Goal: Task Accomplishment & Management: Use online tool/utility

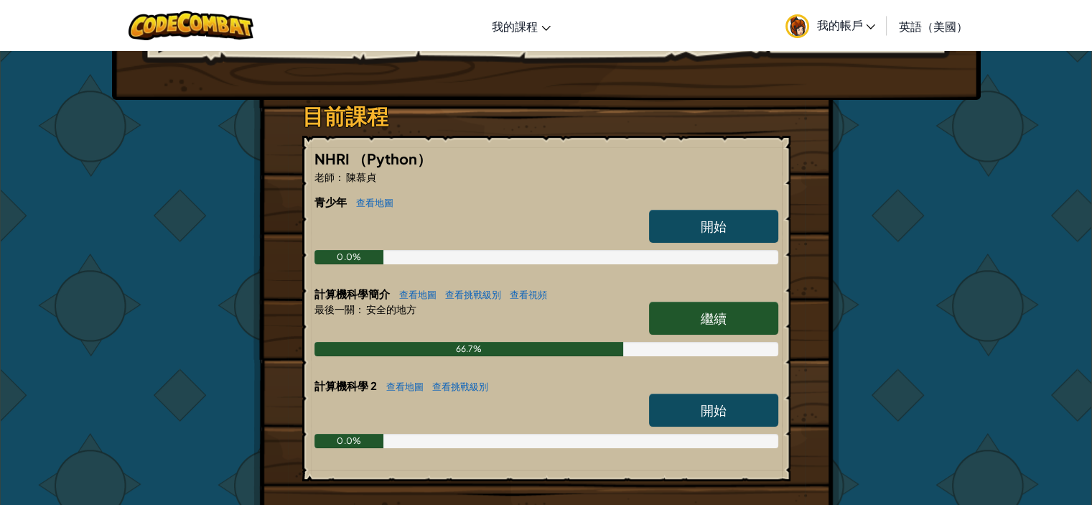
scroll to position [287, 0]
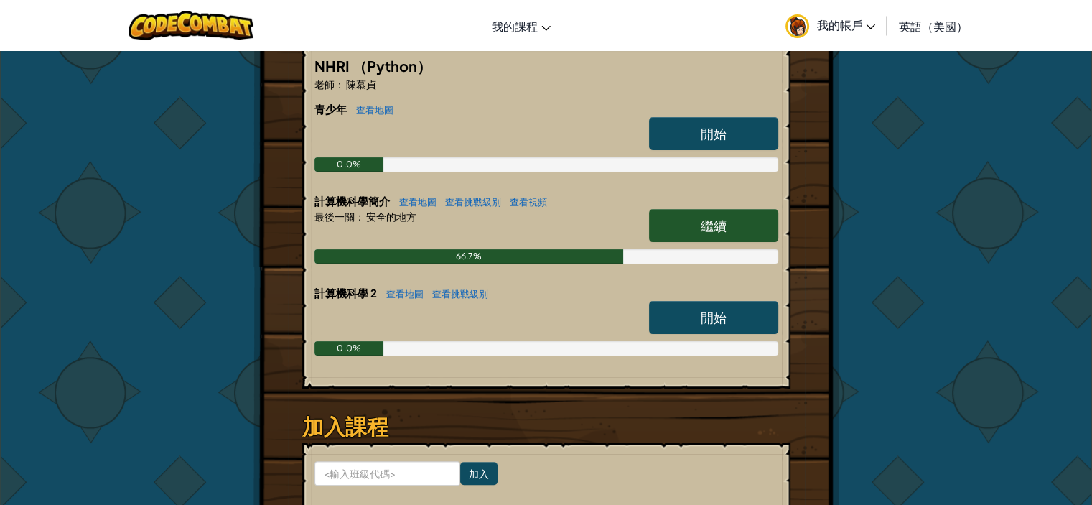
click at [764, 125] on link "開始" at bounding box center [713, 133] width 129 height 33
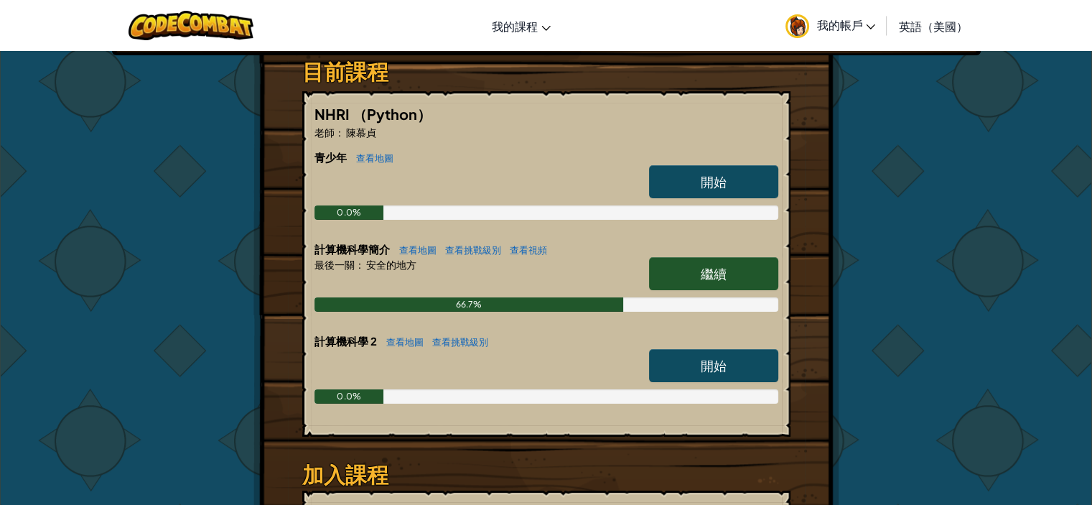
scroll to position [215, 0]
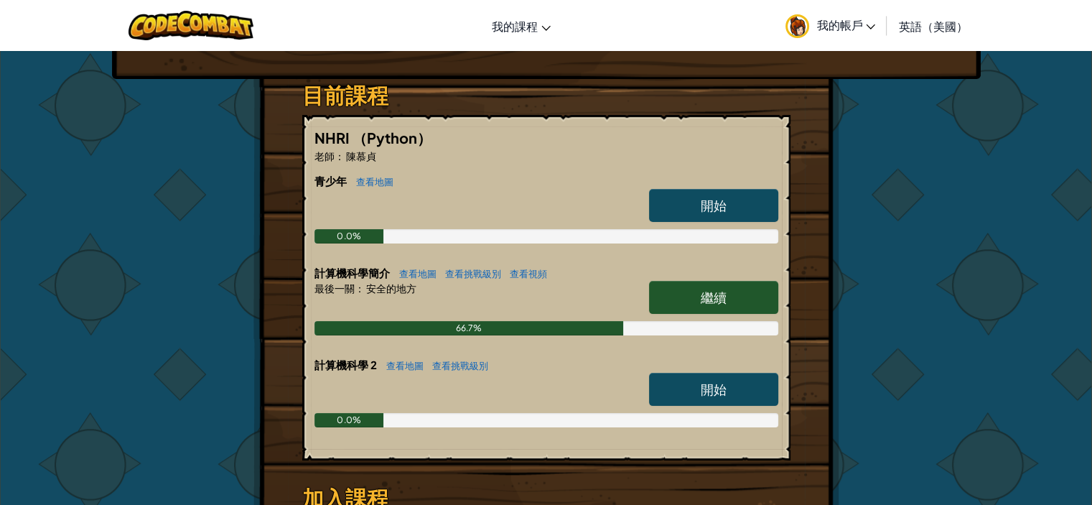
click at [714, 286] on link "繼續" at bounding box center [713, 297] width 129 height 33
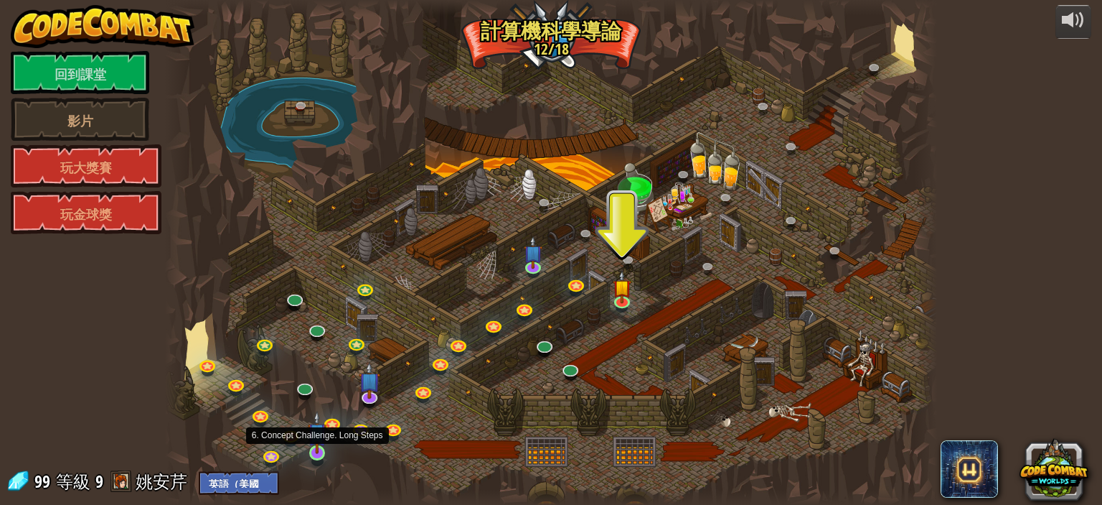
click at [313, 444] on img at bounding box center [317, 432] width 19 height 43
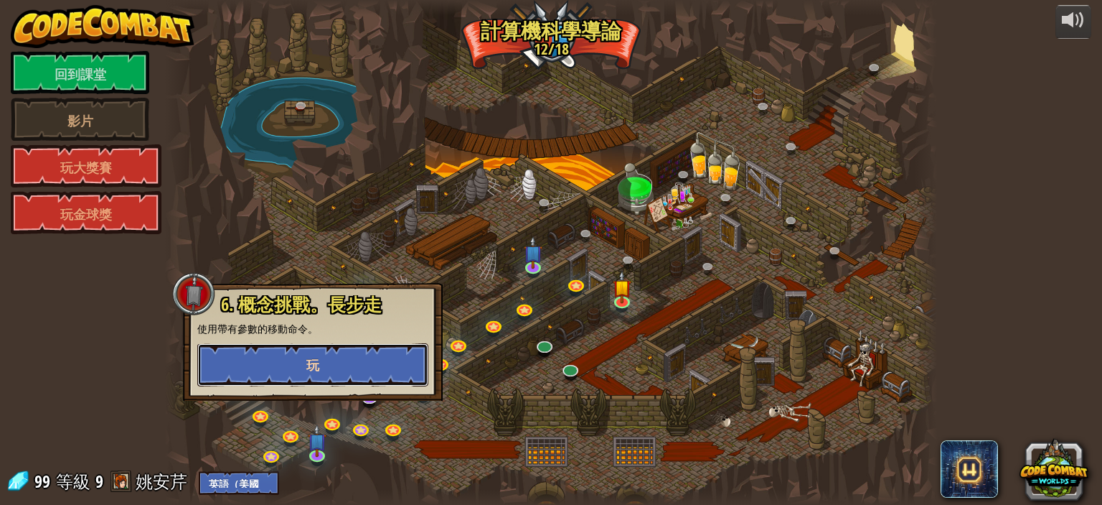
click at [355, 361] on button "玩" at bounding box center [312, 364] width 231 height 43
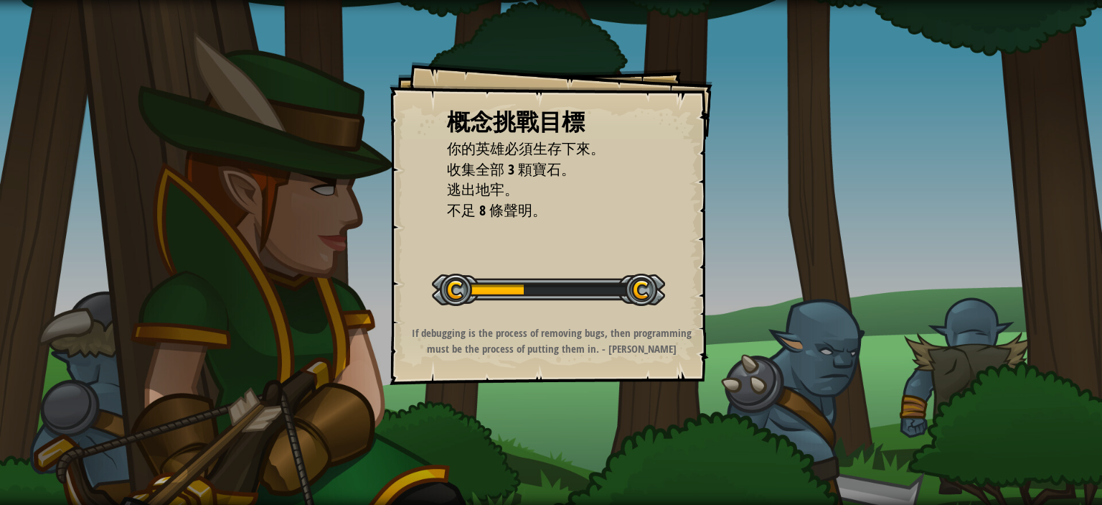
click at [520, 303] on div at bounding box center [548, 289] width 233 height 32
click at [525, 308] on div "開始概念挑戰" at bounding box center [548, 287] width 233 height 57
click at [523, 289] on div at bounding box center [548, 289] width 233 height 32
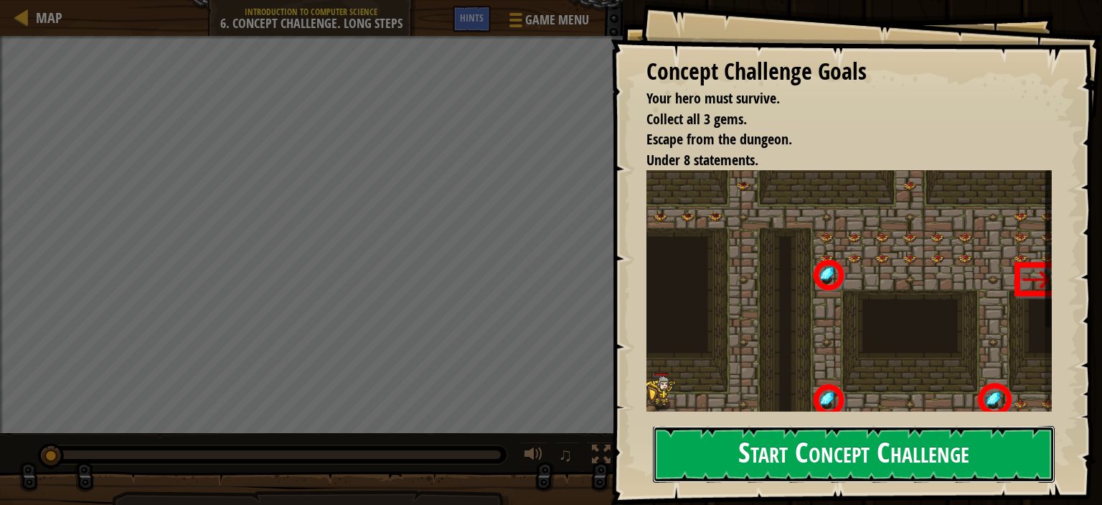
click at [708, 468] on button "Start Concept Challenge" at bounding box center [854, 454] width 402 height 57
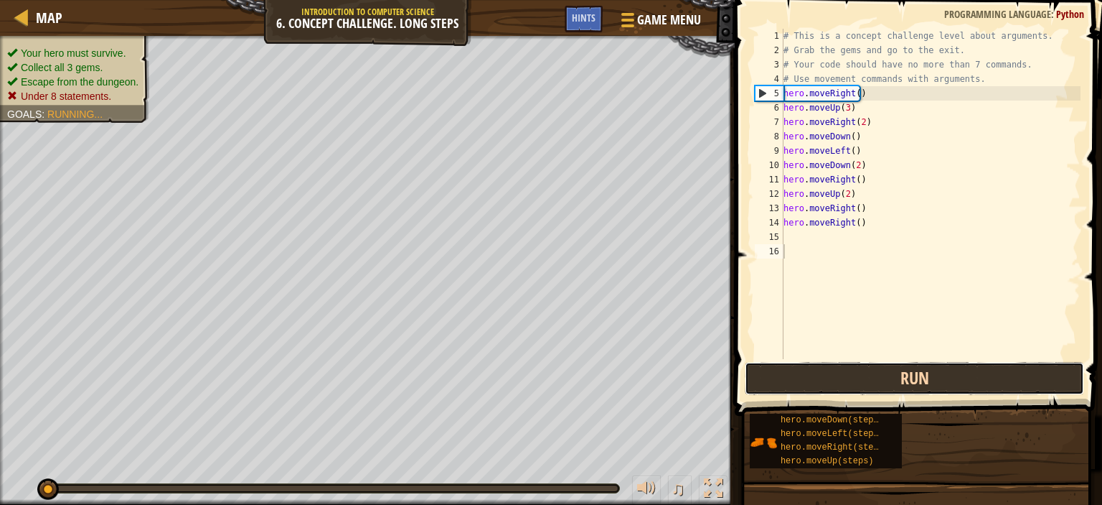
click at [913, 372] on button "Run" at bounding box center [914, 378] width 339 height 33
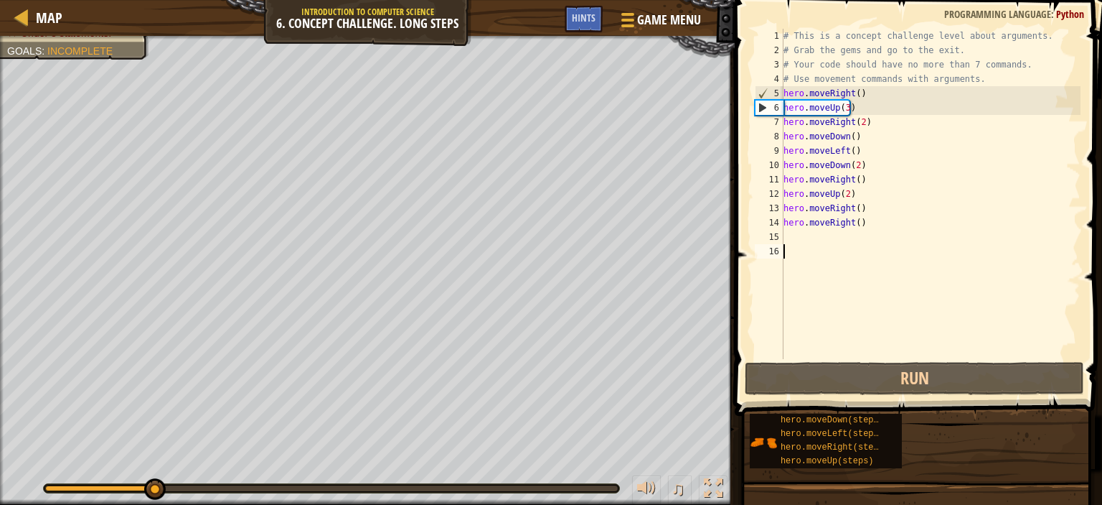
click at [887, 95] on div "# This is a concept challenge level about arguments. # Grab the gems and go to …" at bounding box center [931, 208] width 300 height 359
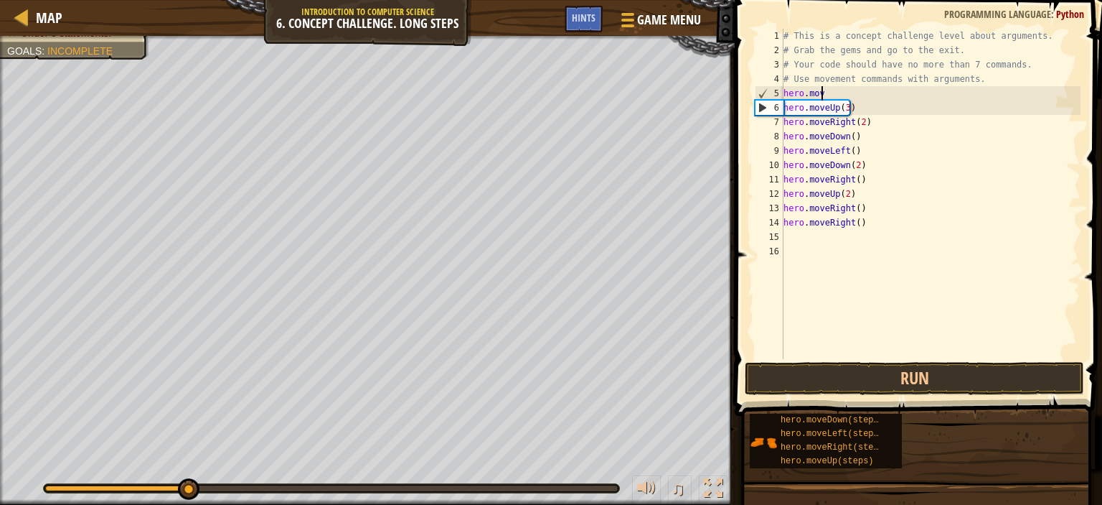
type textarea "h"
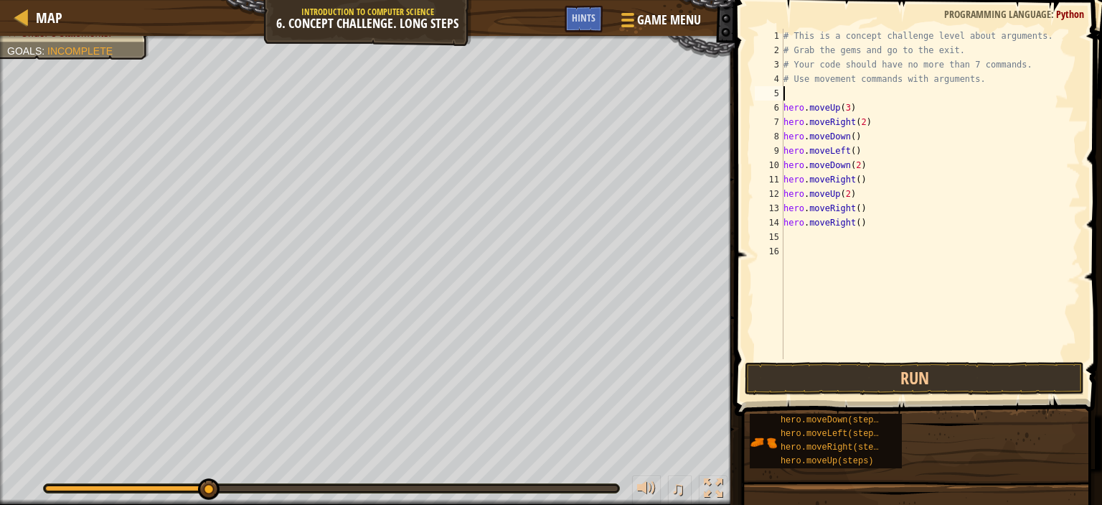
click at [872, 220] on div "# This is a concept challenge level about arguments. # Grab the gems and go to …" at bounding box center [931, 208] width 300 height 359
type textarea "h"
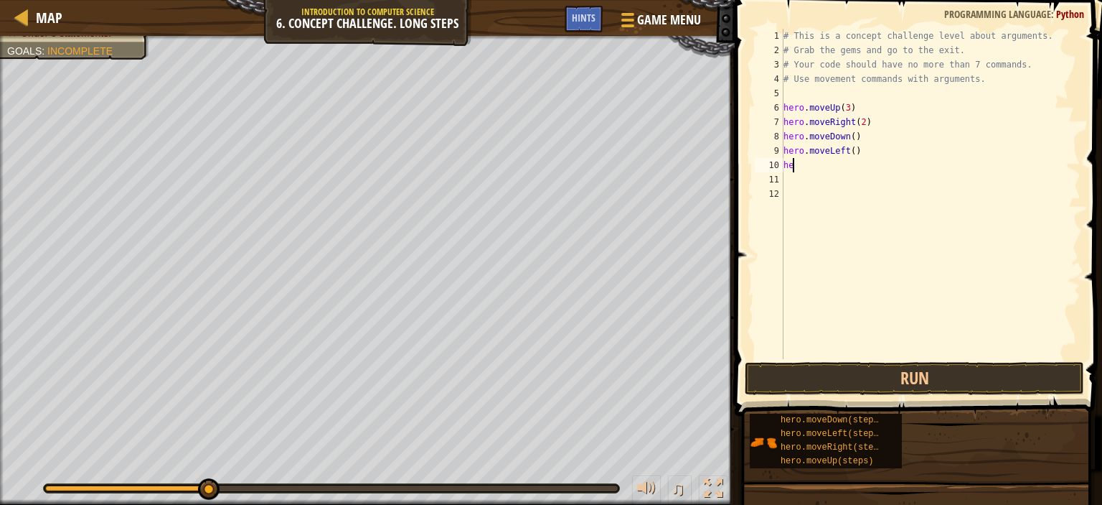
type textarea "h"
type textarea "+"
type textarea "h"
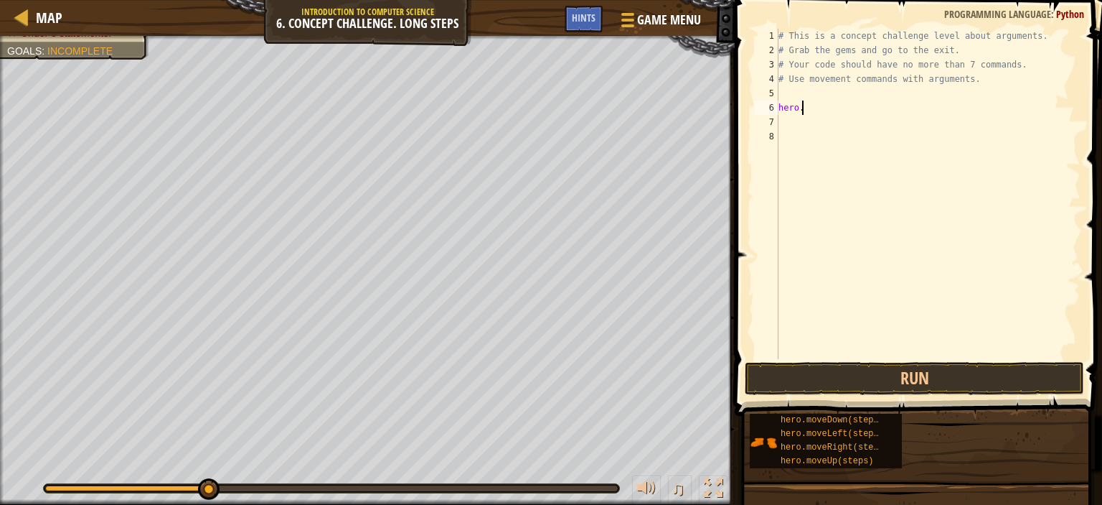
type textarea "h"
click at [790, 84] on div "# This is a concept challenge level about arguments. # Grab the gems and go to …" at bounding box center [928, 208] width 305 height 359
type textarea "# Use movement commands with arguments."
click at [787, 84] on div "# This is a concept challenge level about arguments. # Grab the gems and go to …" at bounding box center [928, 194] width 305 height 330
click at [784, 89] on div "# This is a concept challenge level about arguments. # Grab the gems and go to …" at bounding box center [928, 208] width 305 height 359
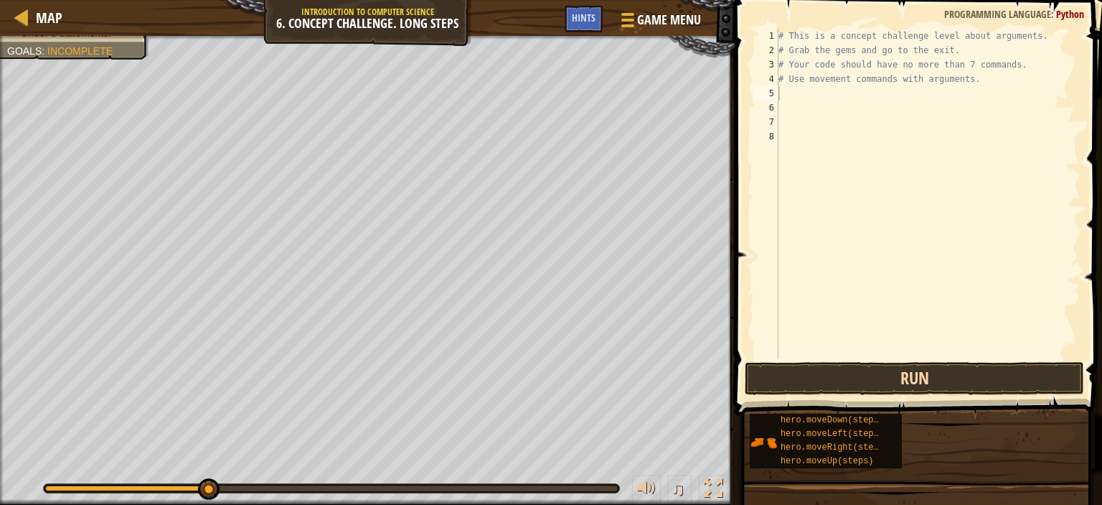
drag, startPoint x: 880, startPoint y: 357, endPoint x: 760, endPoint y: 375, distance: 121.2
click at [804, 351] on div "1 2 3 4 5 6 7 8 # This is a concept challenge level about arguments. # Grab the…" at bounding box center [917, 236] width 372 height 458
click at [850, 378] on button "Run" at bounding box center [914, 378] width 339 height 33
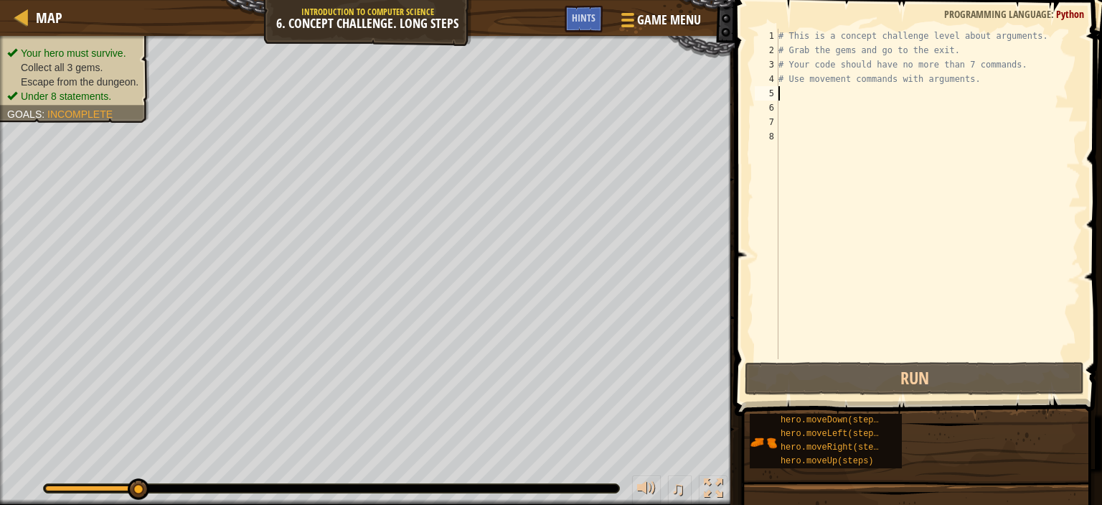
type textarea "ㄐ"
type textarea "# Use movement commands with arguments."
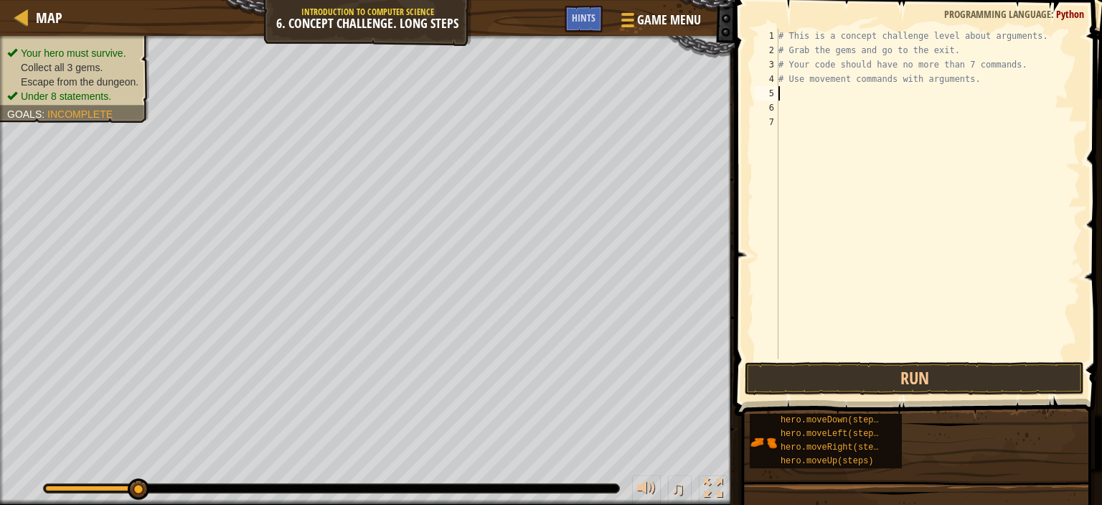
click at [797, 100] on div "# This is a concept challenge level about arguments. # Grab the gems and go to …" at bounding box center [928, 208] width 305 height 359
type textarea "r"
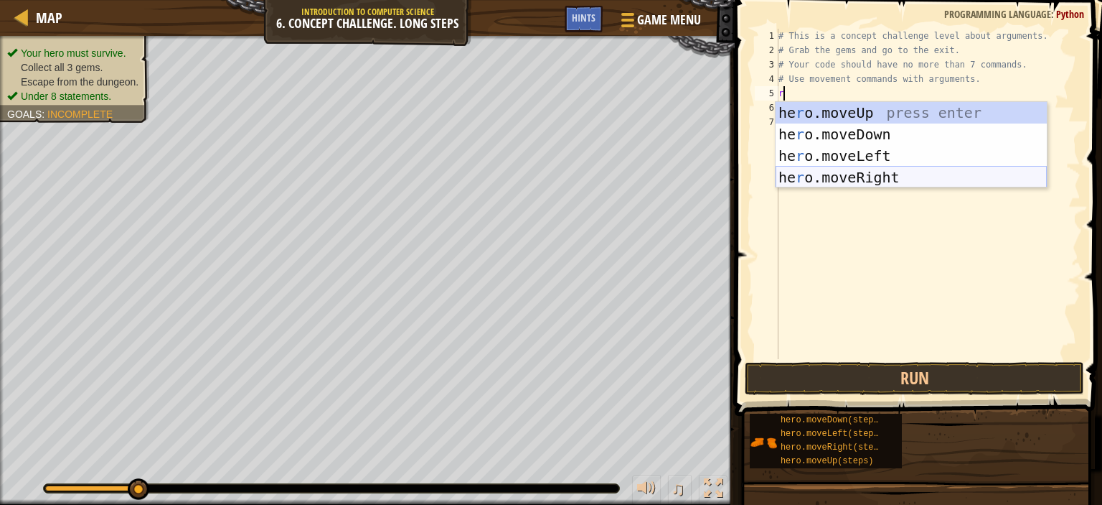
click at [866, 173] on div "he r o.moveUp press enter he r o.moveDown press enter he r o.moveLeft press ent…" at bounding box center [911, 166] width 271 height 129
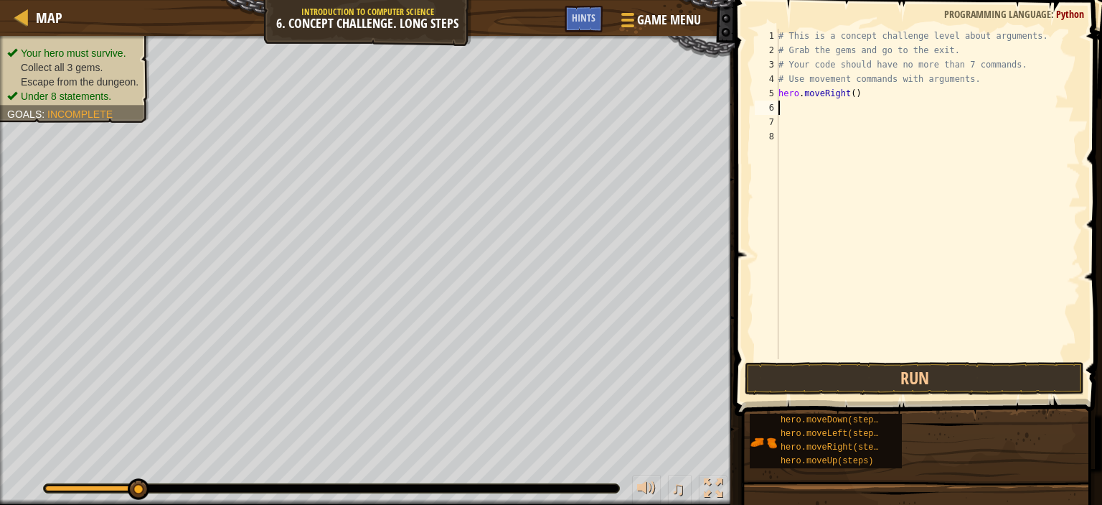
type textarea "u"
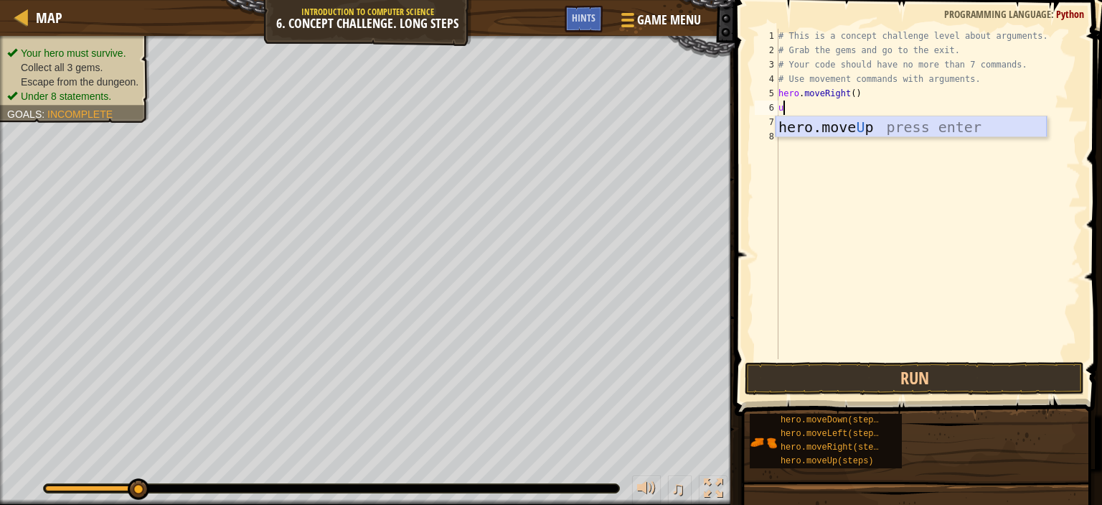
click at [979, 121] on div "hero.move U p press enter" at bounding box center [911, 148] width 271 height 65
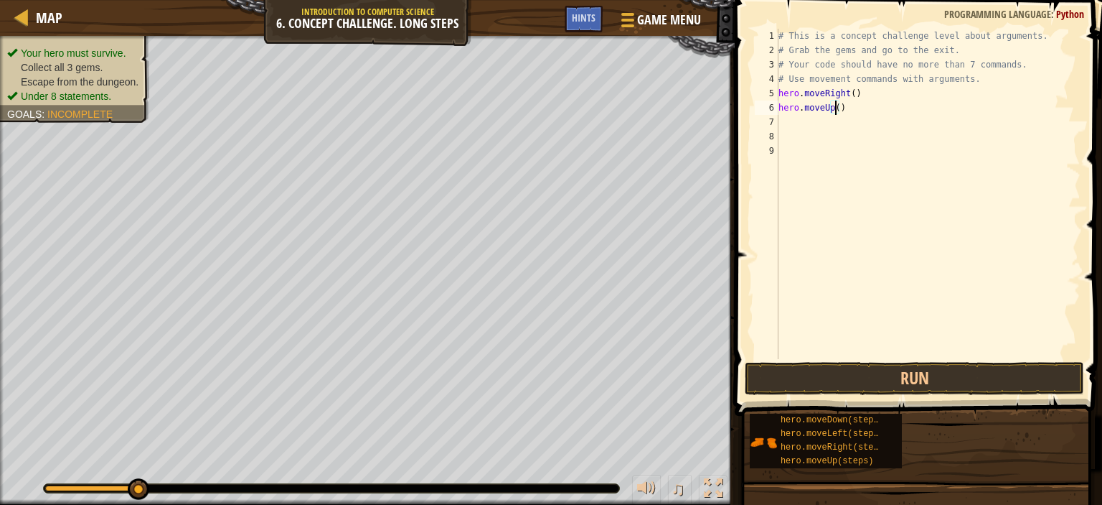
click at [836, 108] on div "# This is a concept challenge level about arguments. # Grab the gems and go to …" at bounding box center [928, 208] width 305 height 359
type textarea "hero.moveUp(3)"
click at [802, 123] on div "# This is a concept challenge level about arguments. # Grab the gems and go to …" at bounding box center [928, 208] width 305 height 359
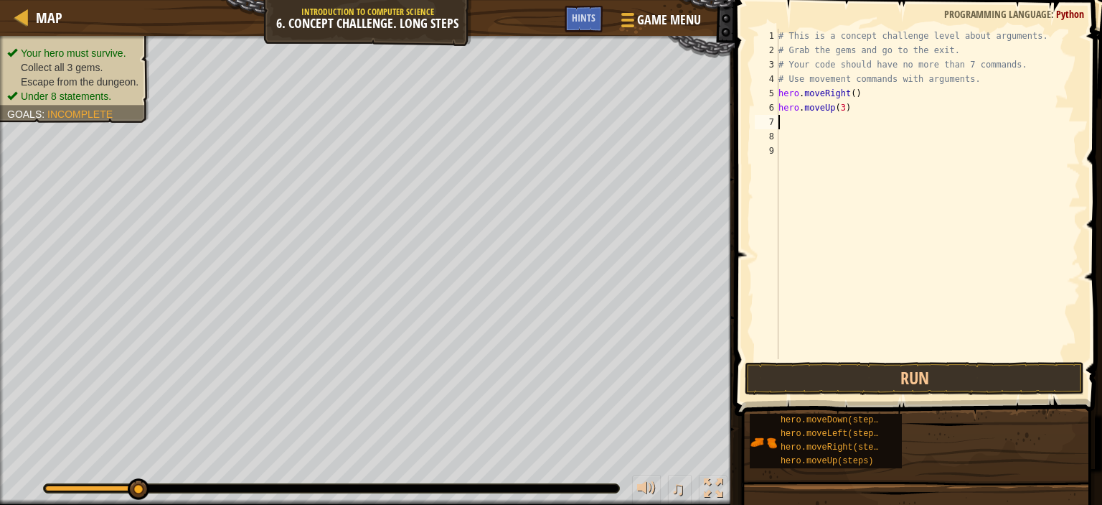
type textarea "r"
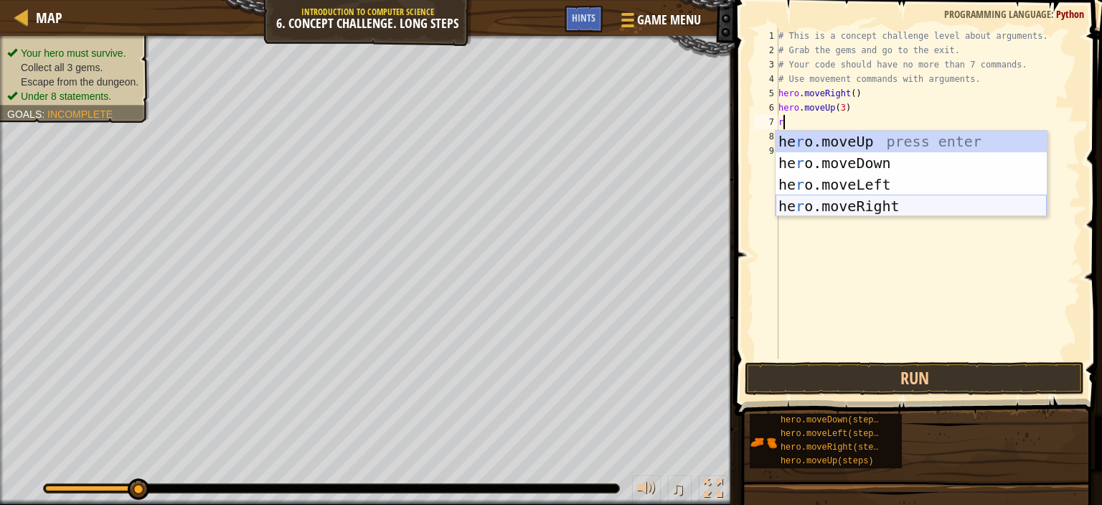
click at [873, 209] on div "he r o.moveUp press enter he r o.moveDown press enter he r o.moveLeft press ent…" at bounding box center [911, 195] width 271 height 129
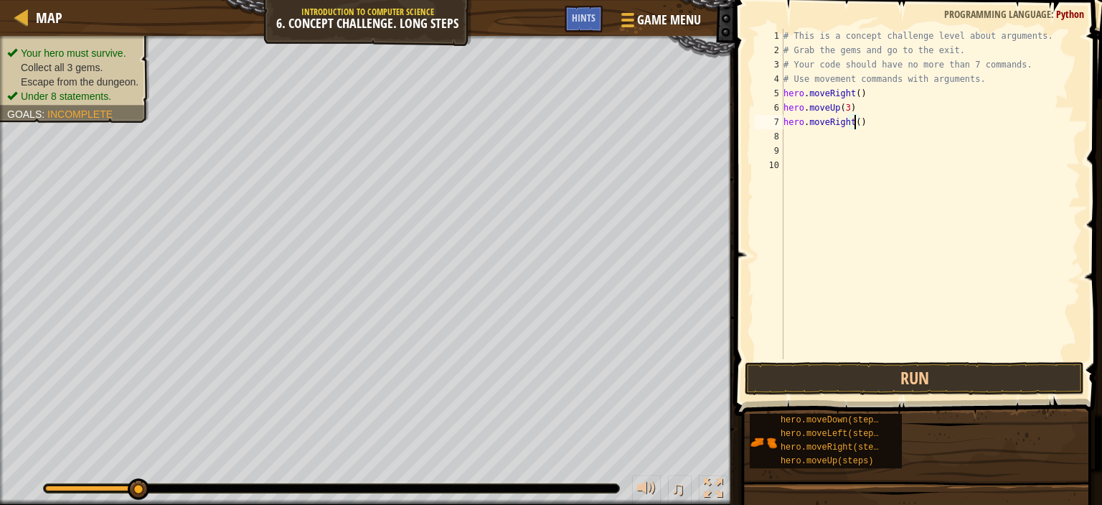
click at [856, 120] on div "# This is a concept challenge level about arguments. # Grab the gems and go to …" at bounding box center [931, 208] width 301 height 359
type textarea "hero.moveRight(2)"
click at [830, 143] on div "# This is a concept challenge level about arguments. # Grab the gems and go to …" at bounding box center [931, 208] width 301 height 359
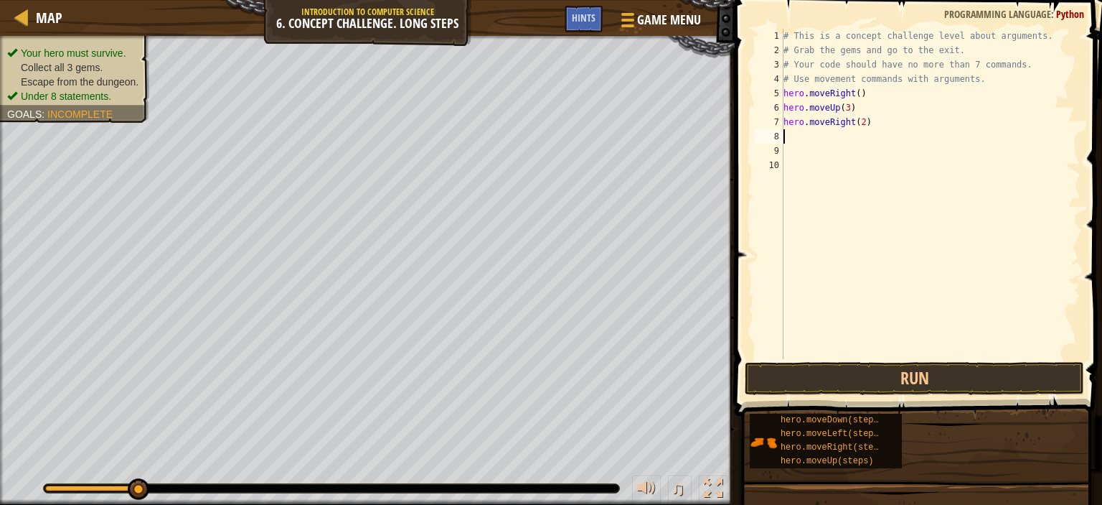
type textarea "d"
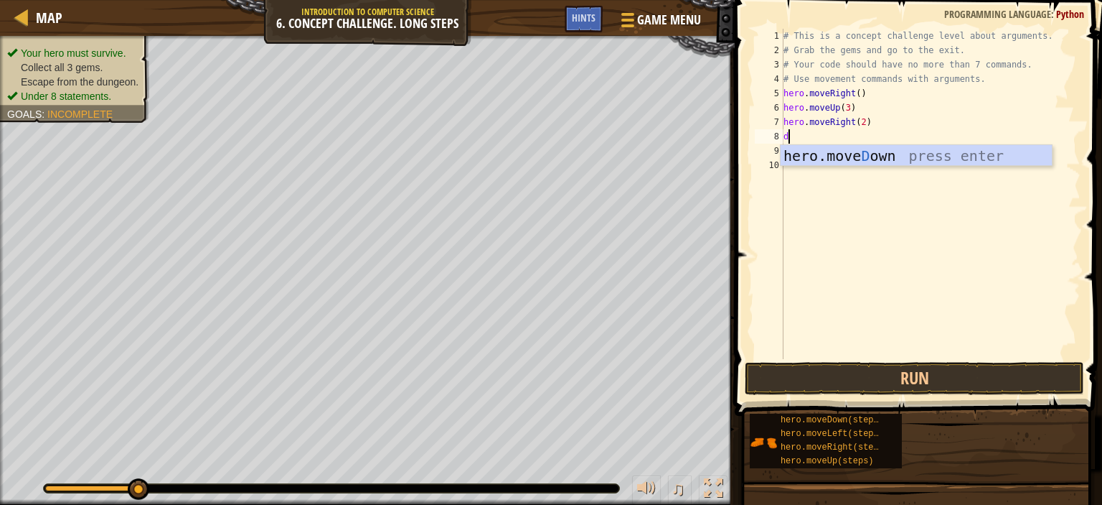
click at [825, 146] on div "hero.[PERSON_NAME] own press enter" at bounding box center [916, 177] width 271 height 65
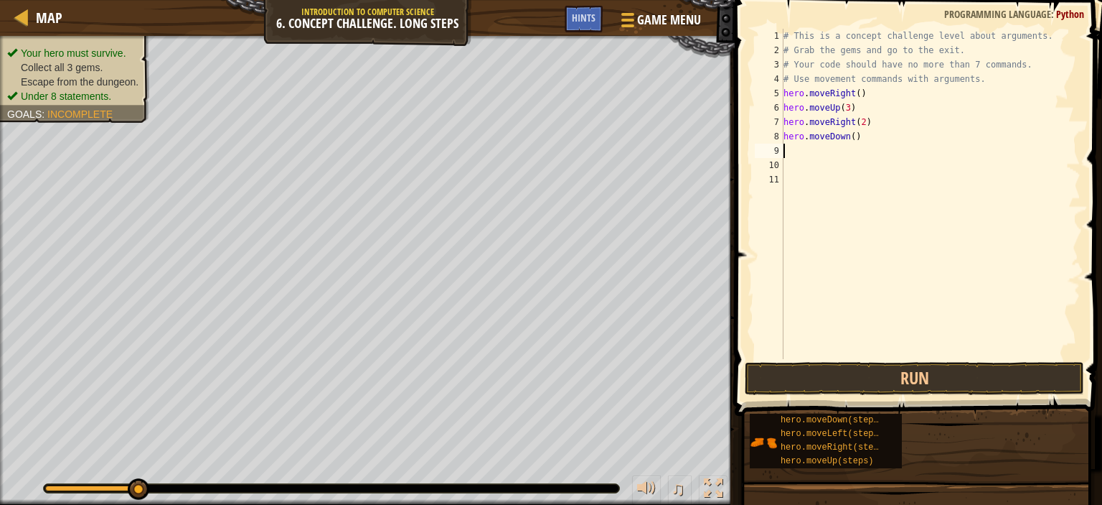
click at [848, 134] on div "# This is a concept challenge level about arguments. # Grab the gems and go to …" at bounding box center [931, 208] width 301 height 359
type textarea "hero.moveDown(3)"
click at [799, 157] on div "# This is a concept challenge level about arguments. # Grab the gems and go to …" at bounding box center [931, 208] width 301 height 359
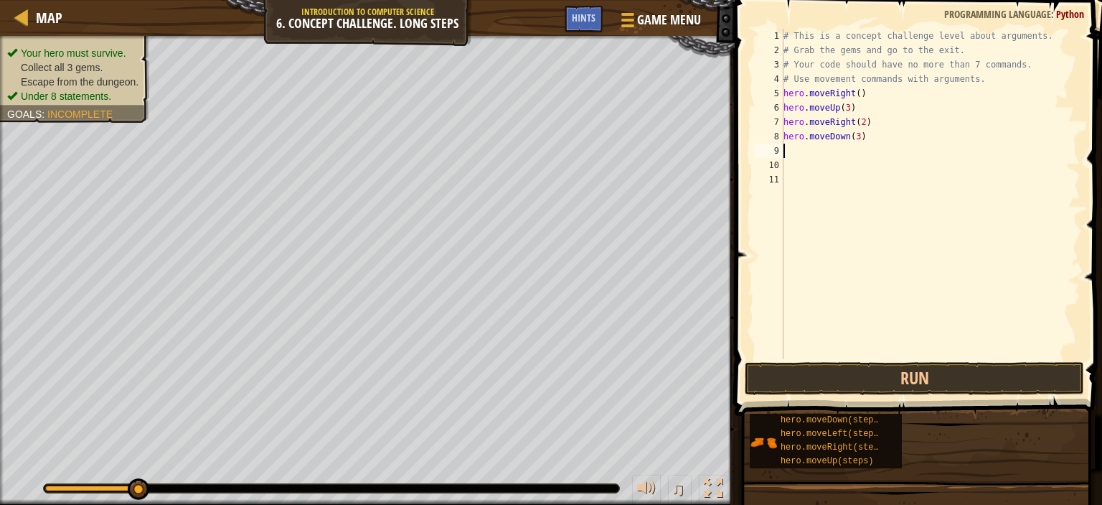
type textarea "l"
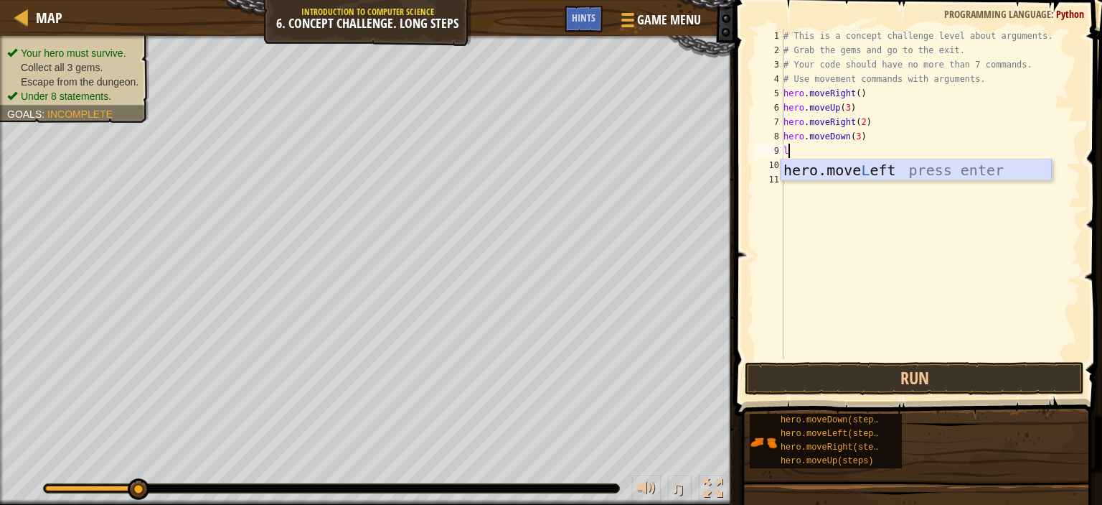
click at [842, 168] on div "hero.move L eft press enter" at bounding box center [916, 191] width 271 height 65
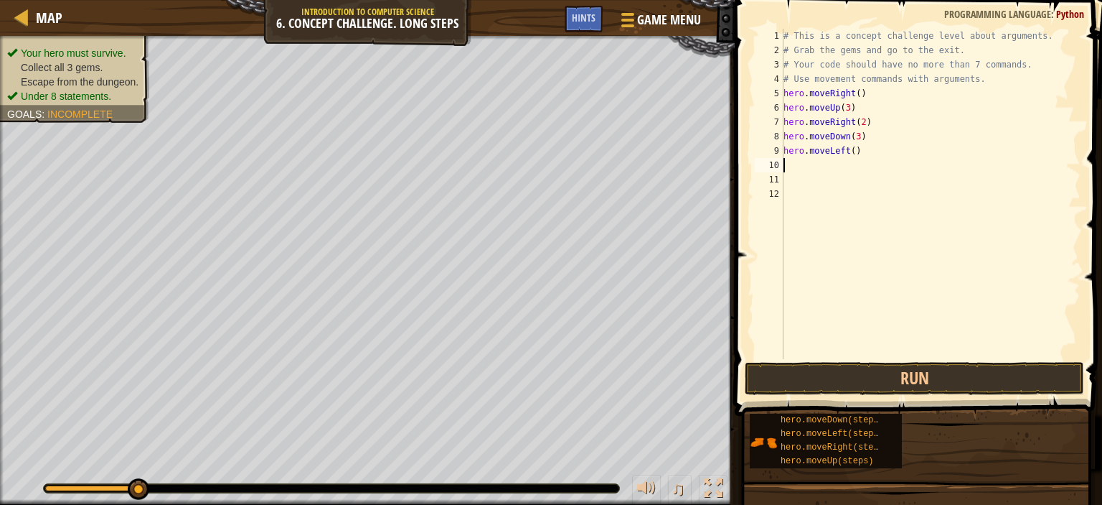
type textarea "u"
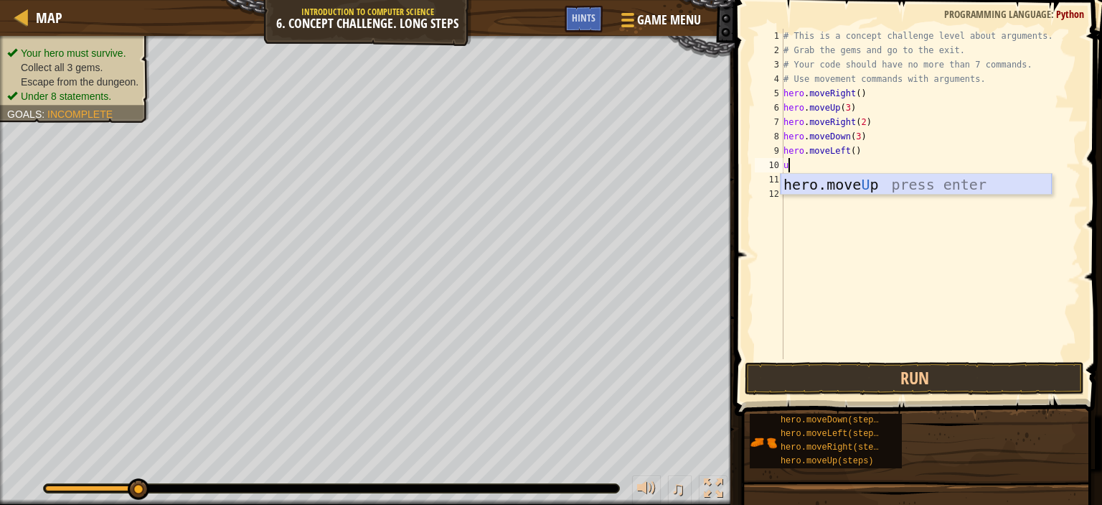
click at [844, 183] on div "hero.move U p press enter" at bounding box center [916, 206] width 271 height 65
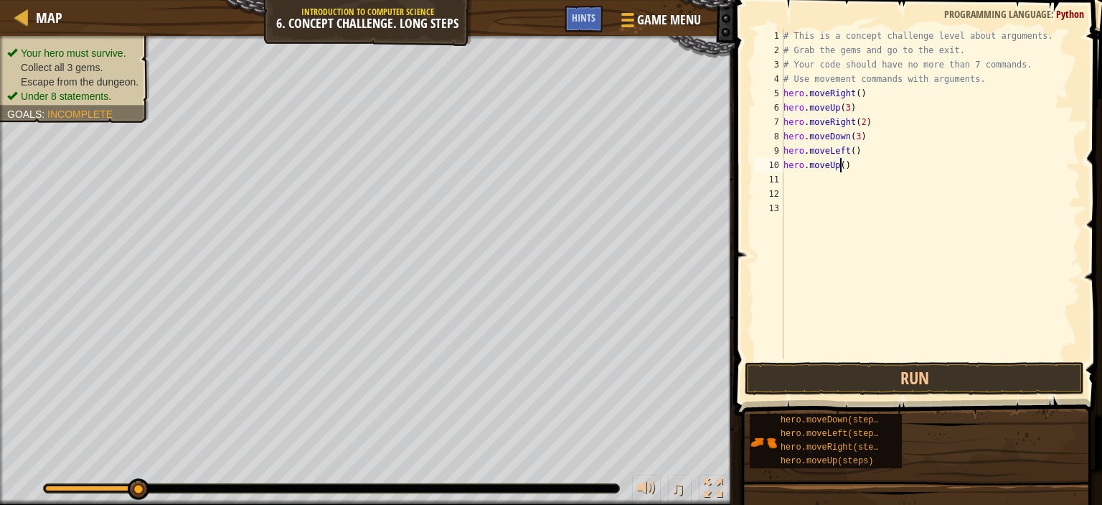
click at [838, 166] on div "# This is a concept challenge level about arguments. # Grab the gems and go to …" at bounding box center [931, 208] width 301 height 359
type textarea "hero.moveUp(2)"
click at [784, 174] on div "hero.moveUp(2) 1 2 3 4 5 6 7 8 9 10 11 12 13 # This is a concept challenge leve…" at bounding box center [916, 194] width 329 height 330
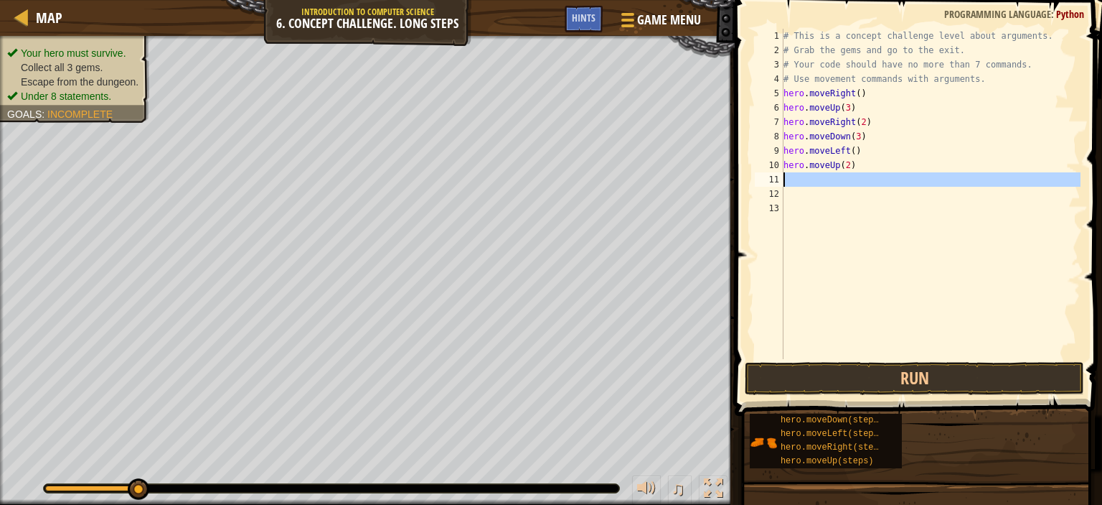
click at [815, 183] on div "# This is a concept challenge level about arguments. # Grab the gems and go to …" at bounding box center [931, 194] width 300 height 330
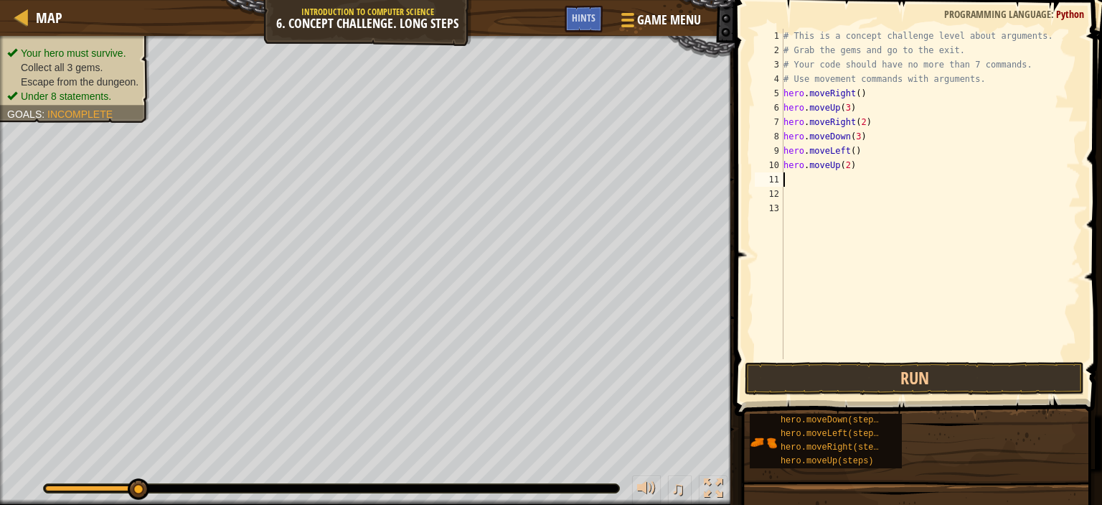
type textarea "r"
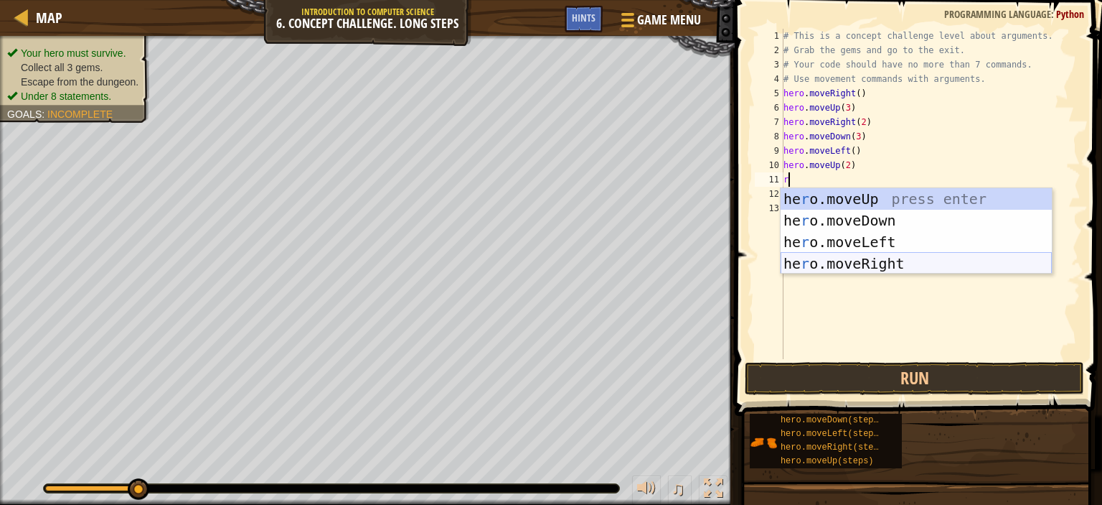
click at [830, 260] on div "he r o.moveUp press enter he r o.moveDown press enter he r o.moveLeft press ent…" at bounding box center [916, 252] width 271 height 129
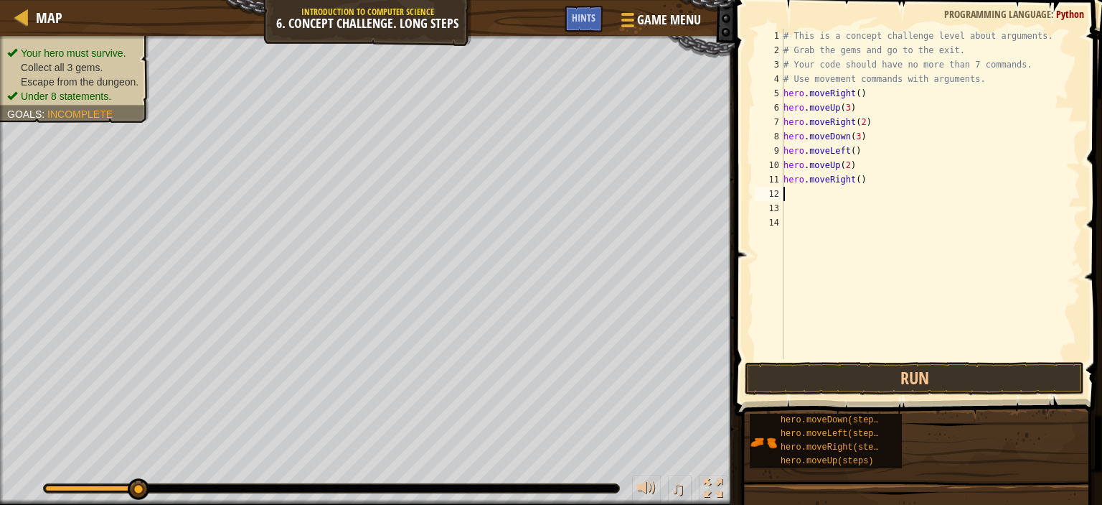
click at [853, 183] on div "# This is a concept challenge level about arguments. # Grab the gems and go to …" at bounding box center [931, 208] width 301 height 359
click at [884, 370] on button "Run" at bounding box center [914, 378] width 339 height 33
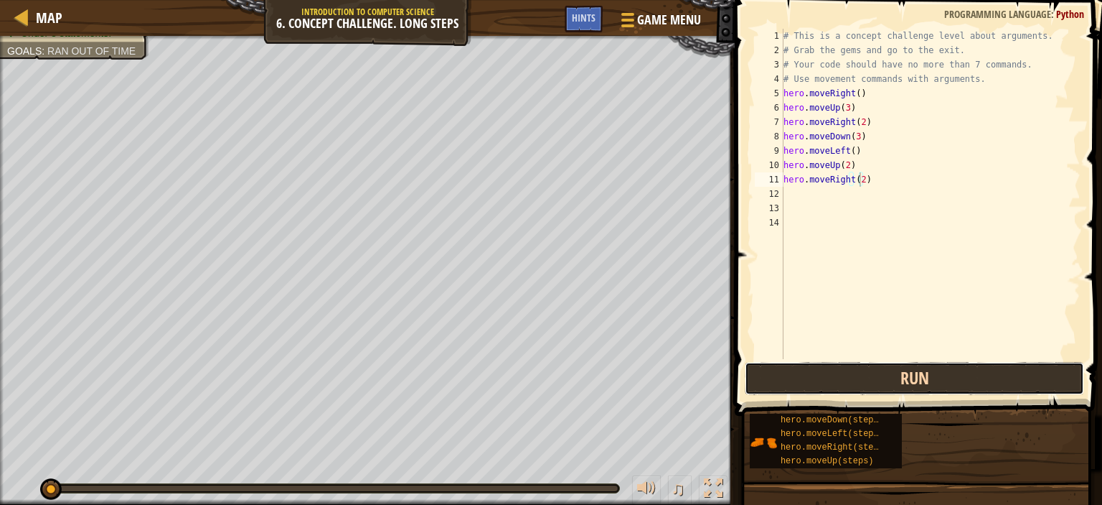
click at [883, 372] on button "Run" at bounding box center [914, 378] width 339 height 33
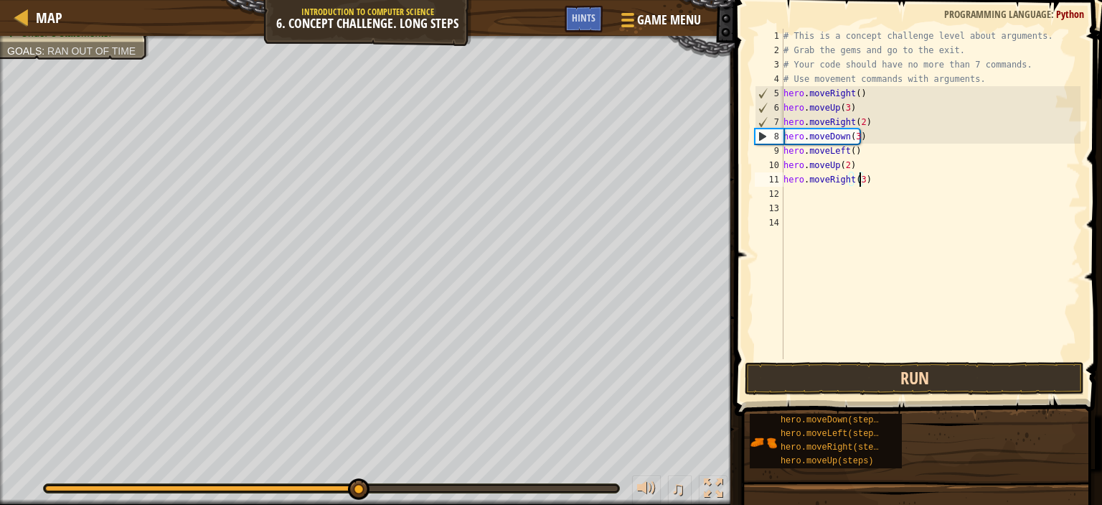
type textarea "hero.moveRight(3)"
click at [942, 376] on button "Run" at bounding box center [914, 378] width 339 height 33
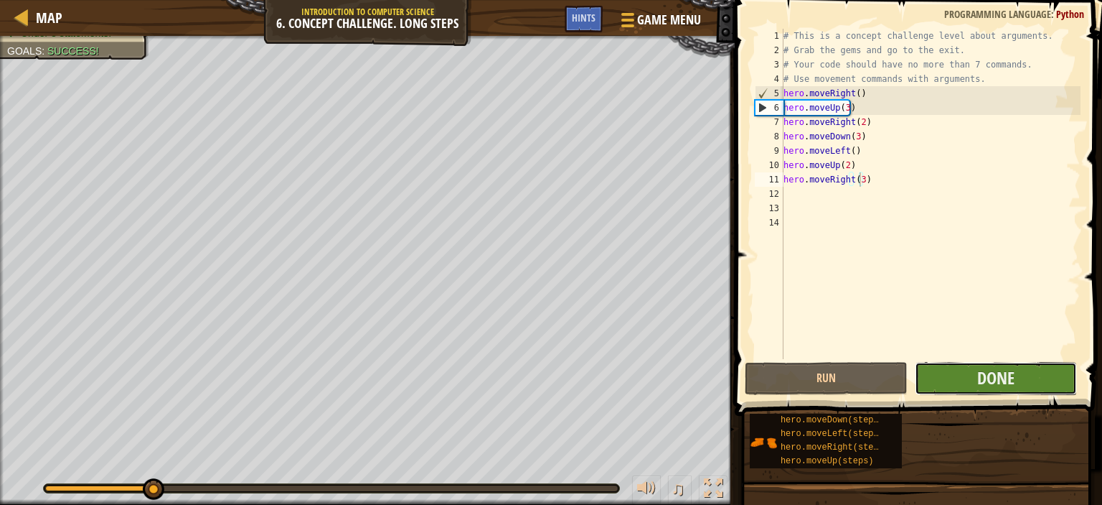
click at [957, 365] on button "Done" at bounding box center [996, 378] width 162 height 33
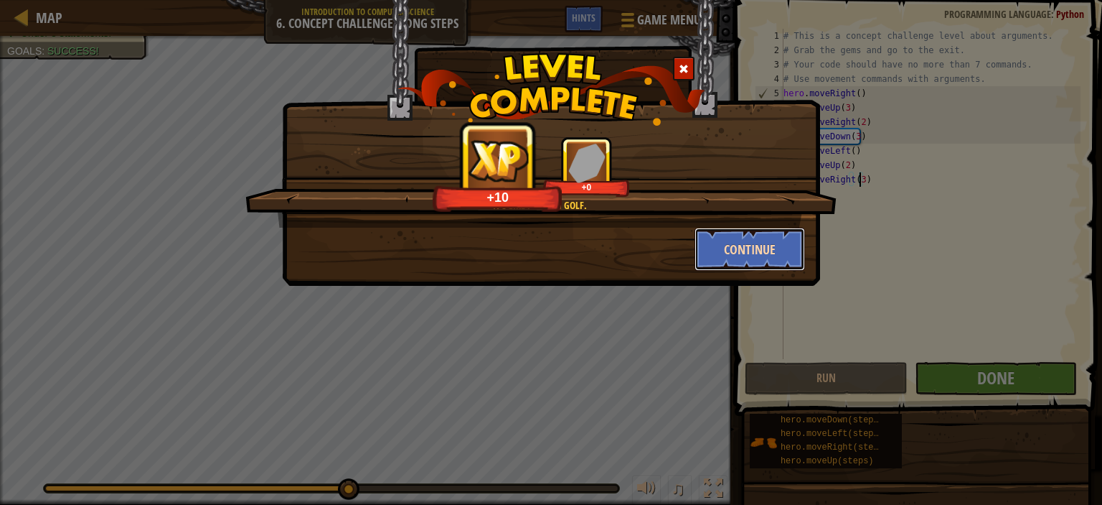
click at [752, 240] on button "Continue" at bounding box center [750, 249] width 111 height 43
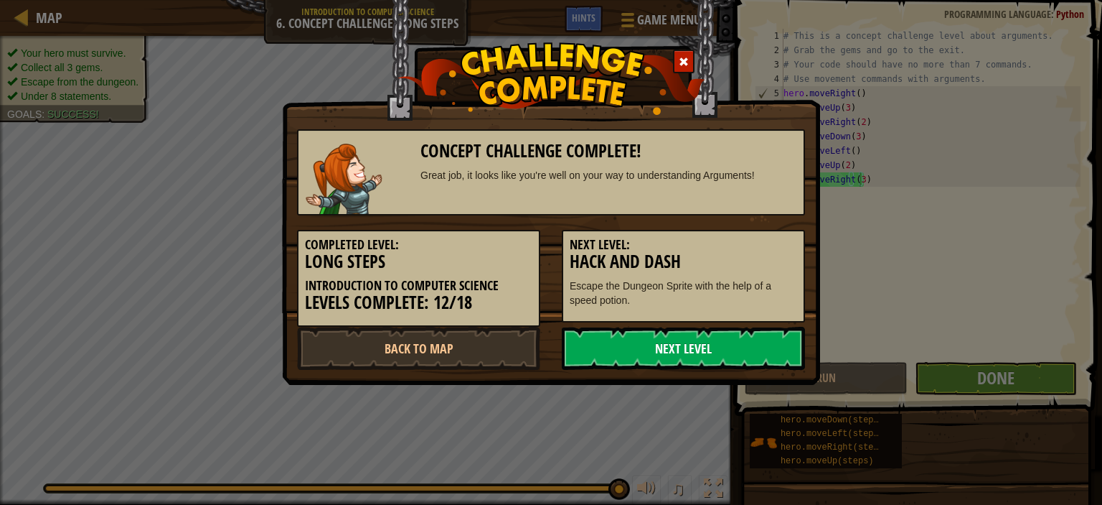
click at [626, 345] on link "Next Level" at bounding box center [683, 348] width 243 height 43
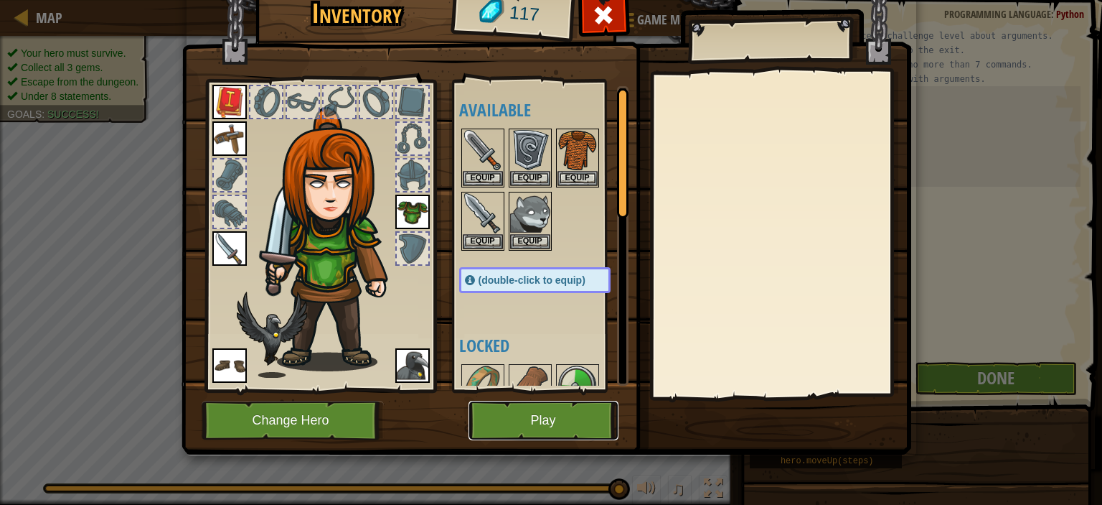
click at [546, 421] on button "Play" at bounding box center [544, 419] width 150 height 39
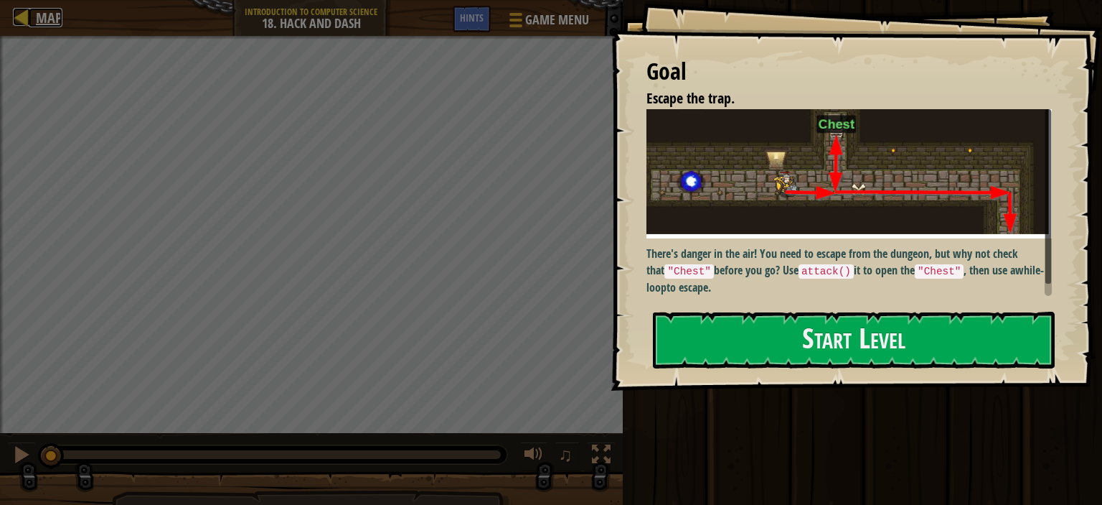
click at [17, 22] on div at bounding box center [22, 17] width 18 height 18
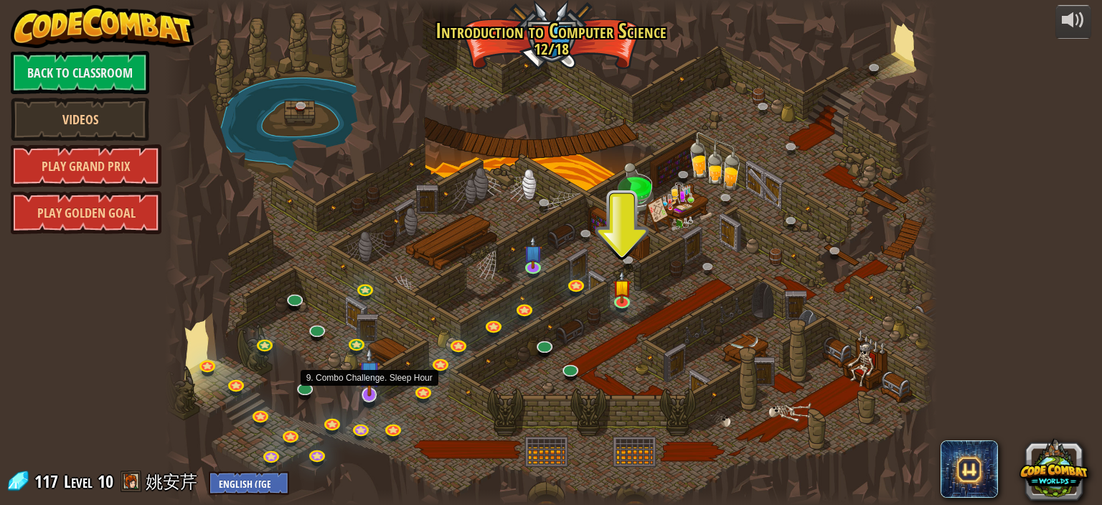
click at [371, 382] on img at bounding box center [370, 371] width 22 height 49
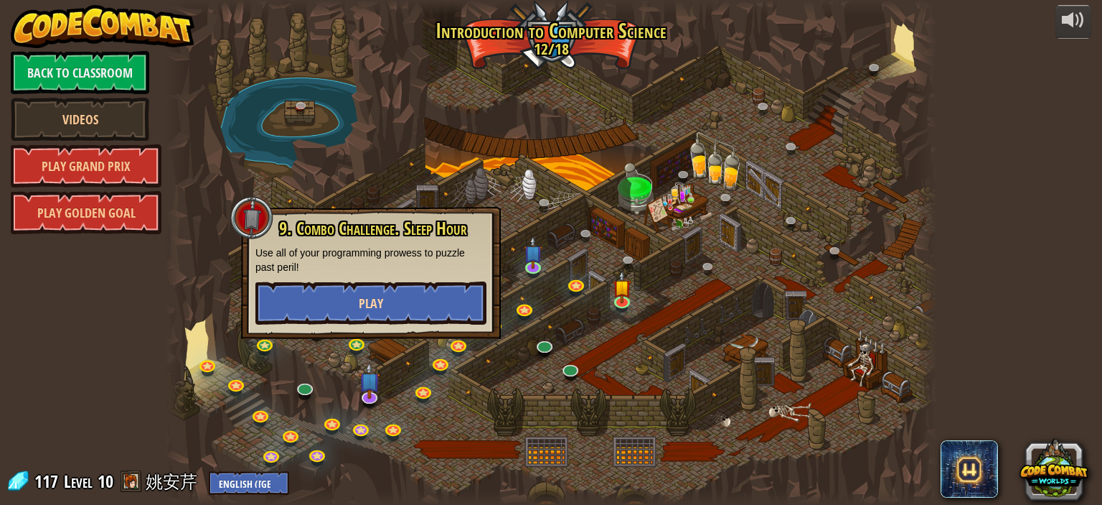
drag, startPoint x: 407, startPoint y: 324, endPoint x: 417, endPoint y: 317, distance: 12.8
click at [407, 324] on div "9. Combo Challenge. Sleep Hour Use all of your programming prowess to puzzle pa…" at bounding box center [371, 273] width 260 height 132
click at [439, 289] on button "Play" at bounding box center [371, 302] width 231 height 43
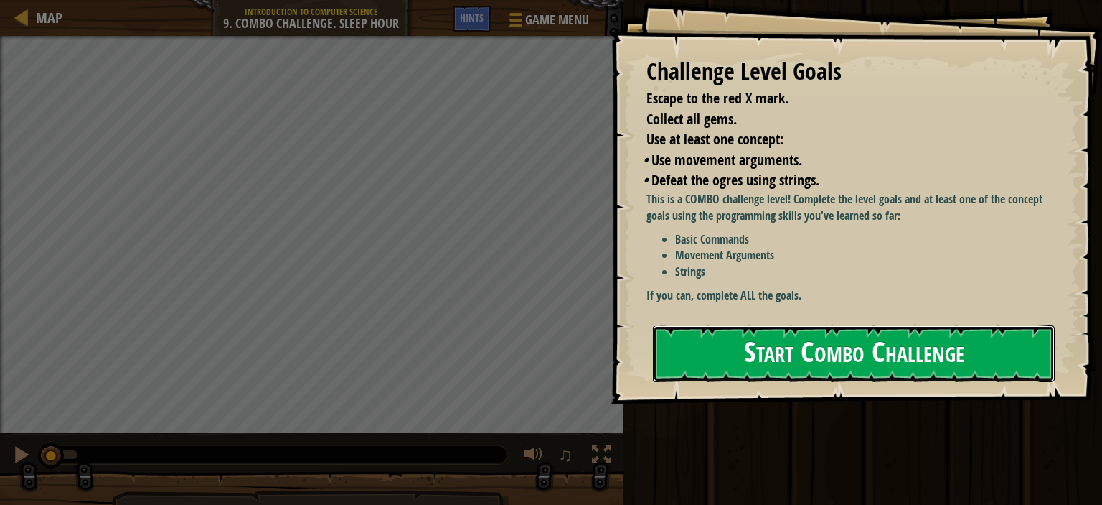
click at [729, 360] on button "Start Combo Challenge" at bounding box center [854, 353] width 402 height 57
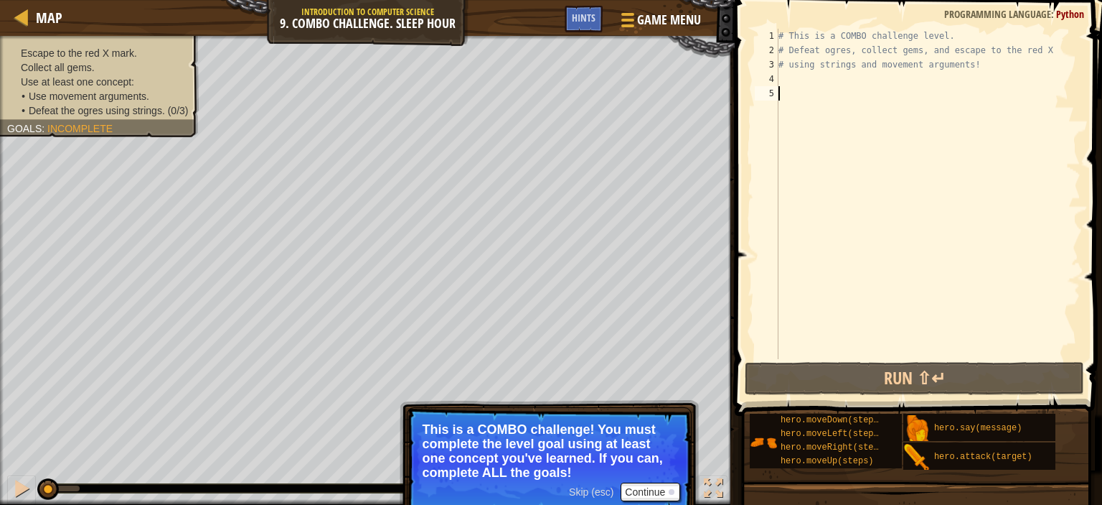
click at [839, 123] on div "# This is a COMBO challenge level. # Defeat [PERSON_NAME], collect gems, and es…" at bounding box center [928, 208] width 305 height 359
click at [790, 72] on div "# This is a COMBO challenge level. # Defeat [PERSON_NAME], collect gems, and es…" at bounding box center [928, 208] width 305 height 359
type textarea "m"
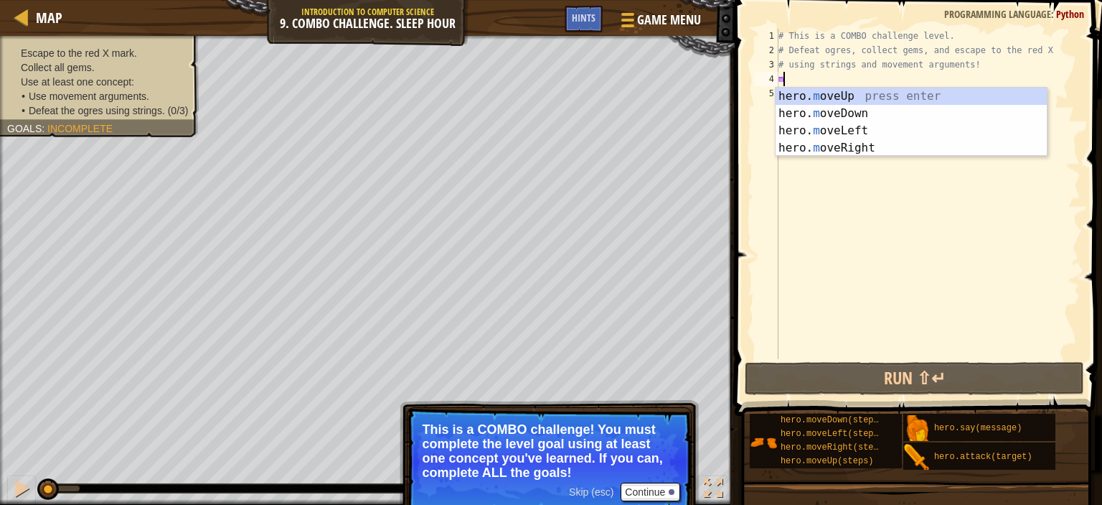
scroll to position [6, 0]
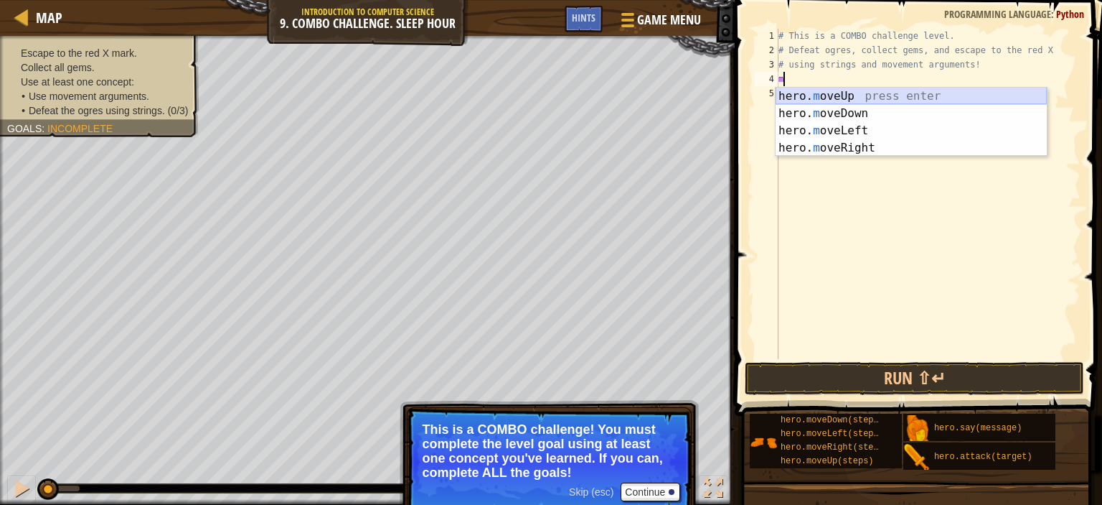
click at [924, 88] on div "hero. m oveUp press enter hero. m oveDown press enter hero. m oveLeft press ent…" at bounding box center [911, 139] width 271 height 103
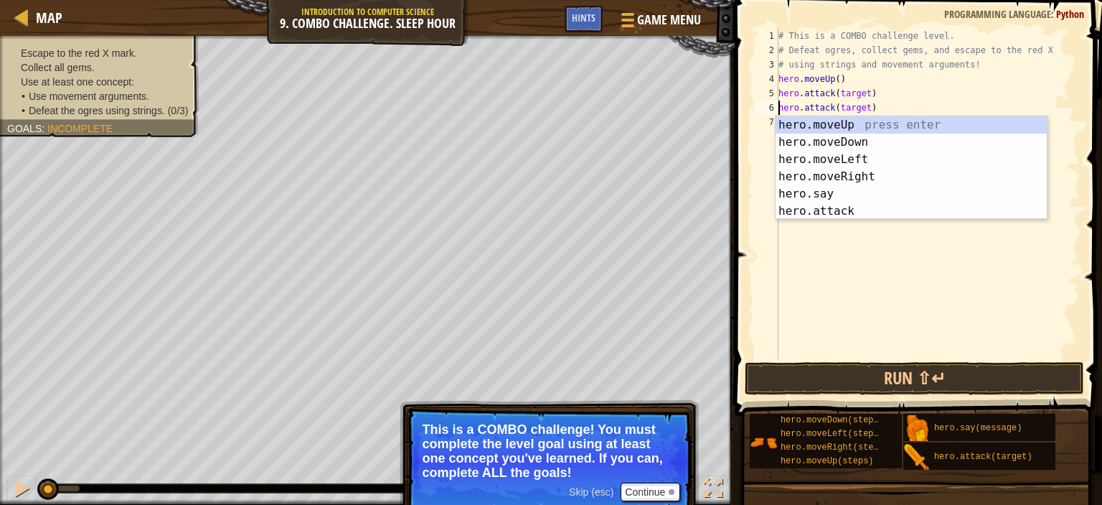
click at [862, 89] on div "# This is a COMBO challenge level. # Defeat [PERSON_NAME], collect gems, and es…" at bounding box center [928, 208] width 305 height 359
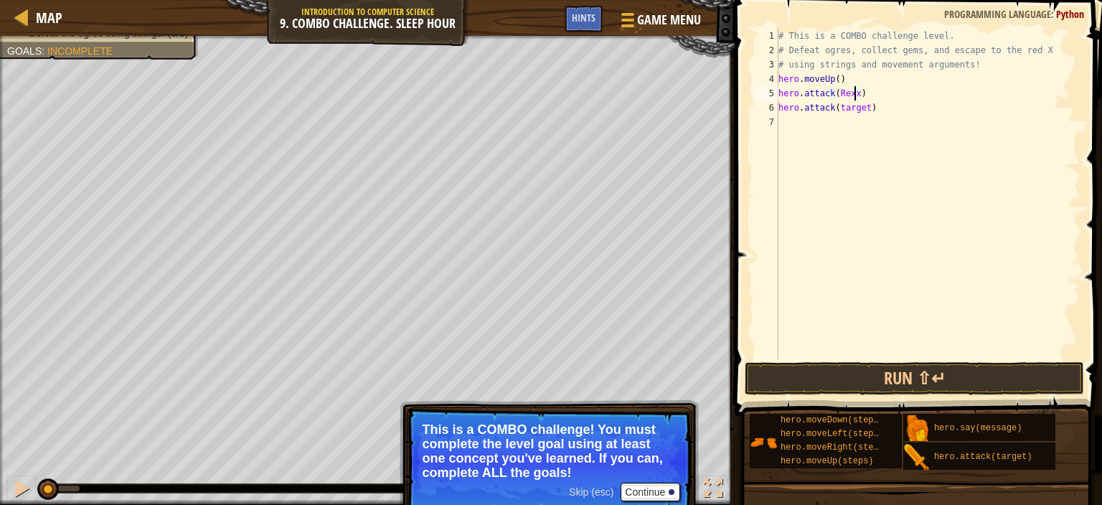
scroll to position [6, 6]
click at [865, 112] on div "# This is a COMBO challenge level. # Defeat [PERSON_NAME], collect gems, and es…" at bounding box center [928, 208] width 305 height 359
type textarea "hero.attack(Rexxar)"
click at [789, 126] on div "# This is a COMBO challenge level. # Defeat [PERSON_NAME], collect gems, and es…" at bounding box center [928, 208] width 305 height 359
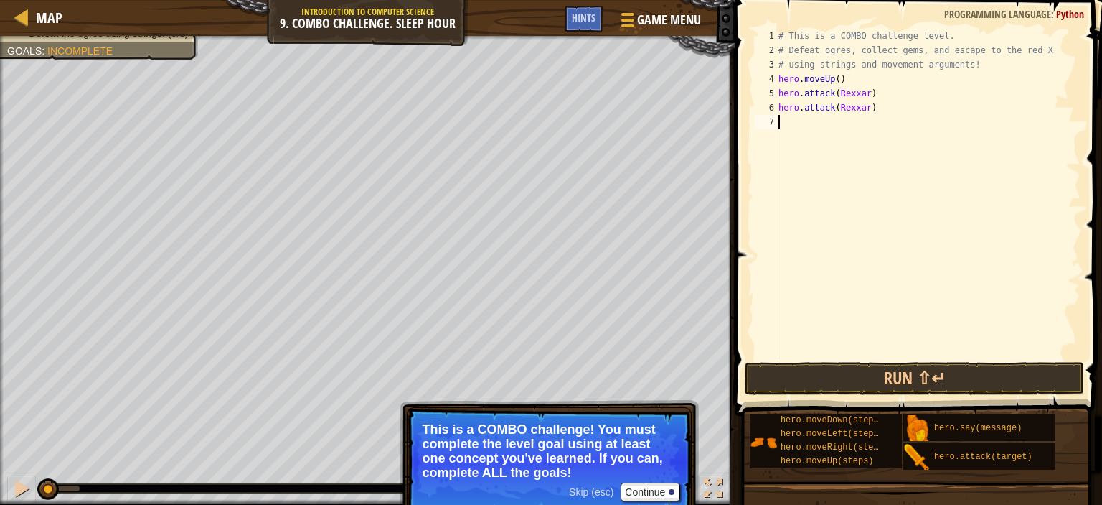
type textarea "m"
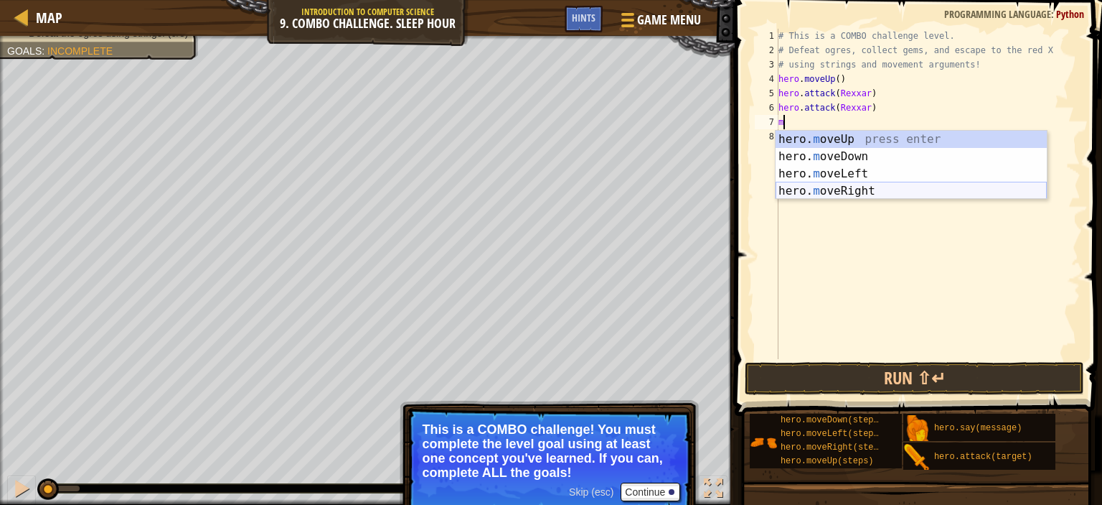
click at [899, 189] on div "hero. m oveUp press enter hero. m oveDown press enter hero. m oveLeft press ent…" at bounding box center [911, 182] width 271 height 103
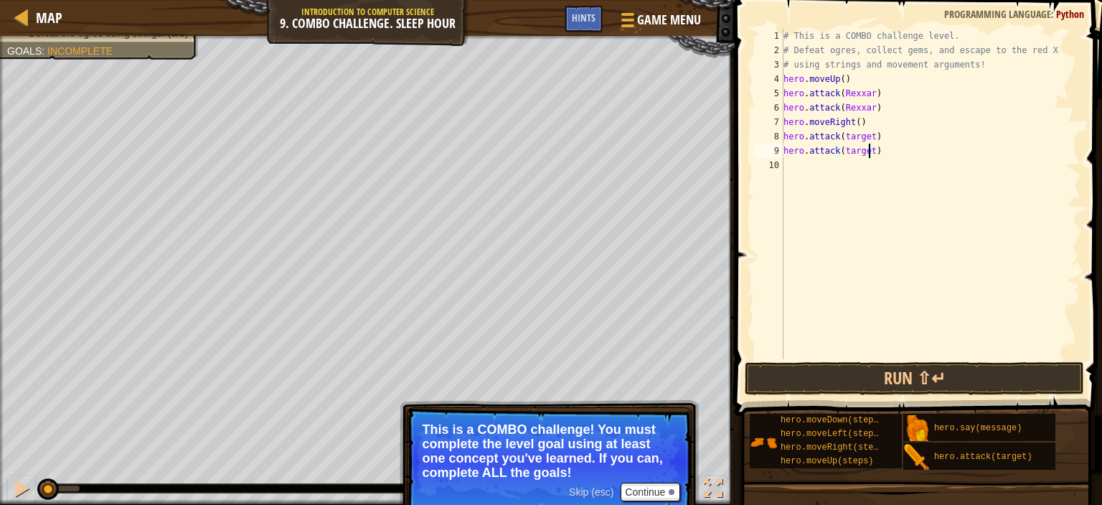
click at [867, 151] on div "# This is a COMBO challenge level. # Defeat [PERSON_NAME], collect gems, and es…" at bounding box center [931, 208] width 301 height 359
click at [870, 139] on div "# This is a COMBO challenge level. # Defeat [PERSON_NAME], collect gems, and es…" at bounding box center [931, 208] width 301 height 359
type textarea "hero.attack([PERSON_NAME])"
click at [646, 490] on button "Continue" at bounding box center [651, 491] width 60 height 19
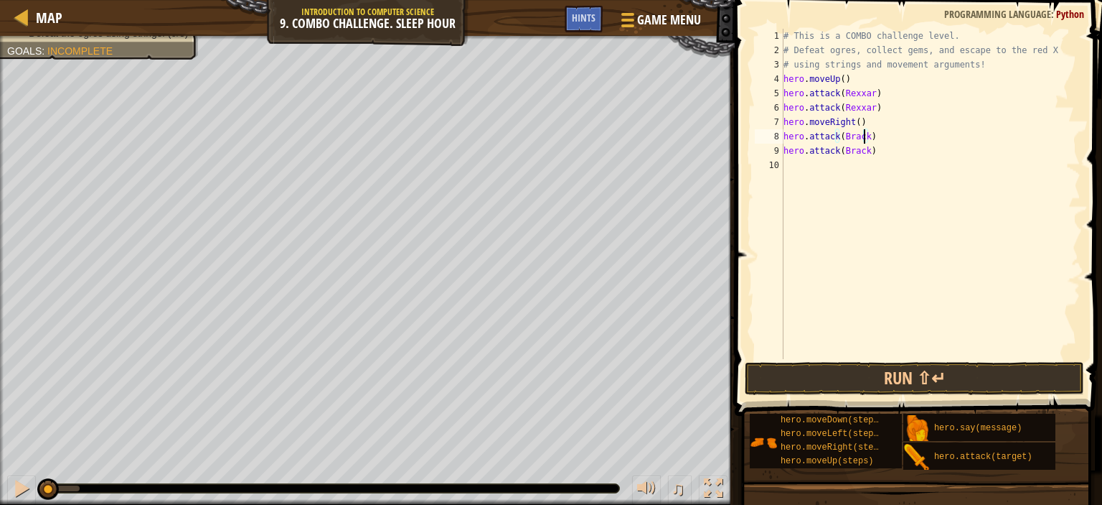
click at [804, 167] on div "# This is a COMBO challenge level. # Defeat [PERSON_NAME], collect gems, and es…" at bounding box center [931, 208] width 301 height 359
type textarea "m"
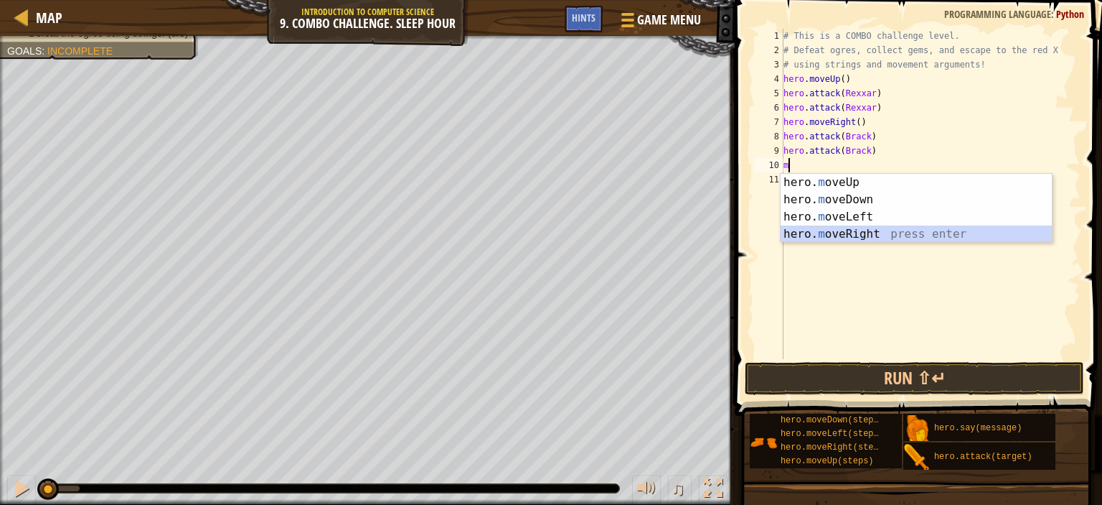
click at [900, 229] on div "hero. m oveUp press enter hero. m oveDown press enter hero. m oveLeft press ent…" at bounding box center [916, 225] width 271 height 103
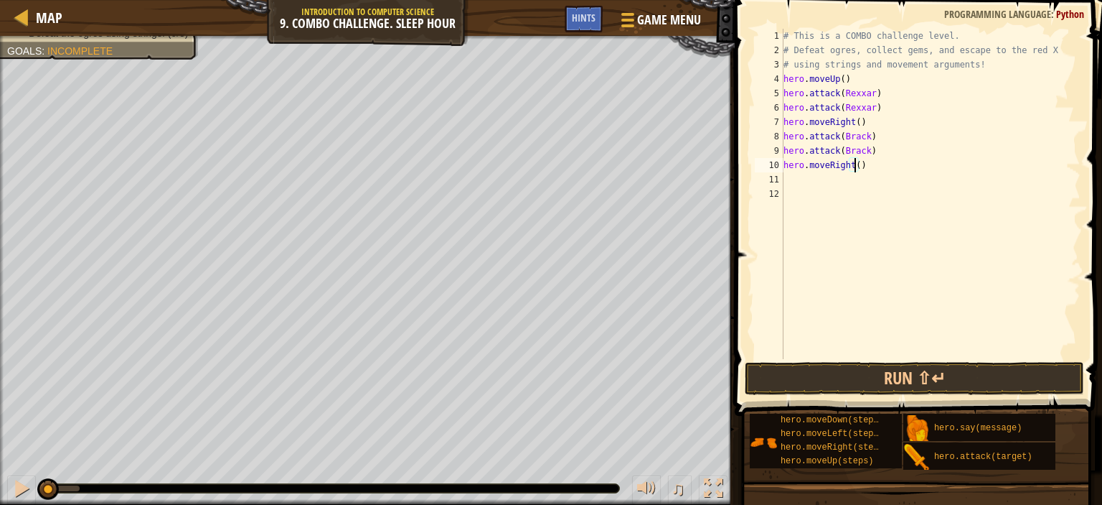
drag, startPoint x: 853, startPoint y: 169, endPoint x: 866, endPoint y: 163, distance: 14.8
click at [853, 169] on div "# This is a COMBO challenge level. # Defeat [PERSON_NAME], collect gems, and es…" at bounding box center [931, 208] width 301 height 359
click at [868, 380] on button "Run ⇧↵" at bounding box center [914, 378] width 339 height 33
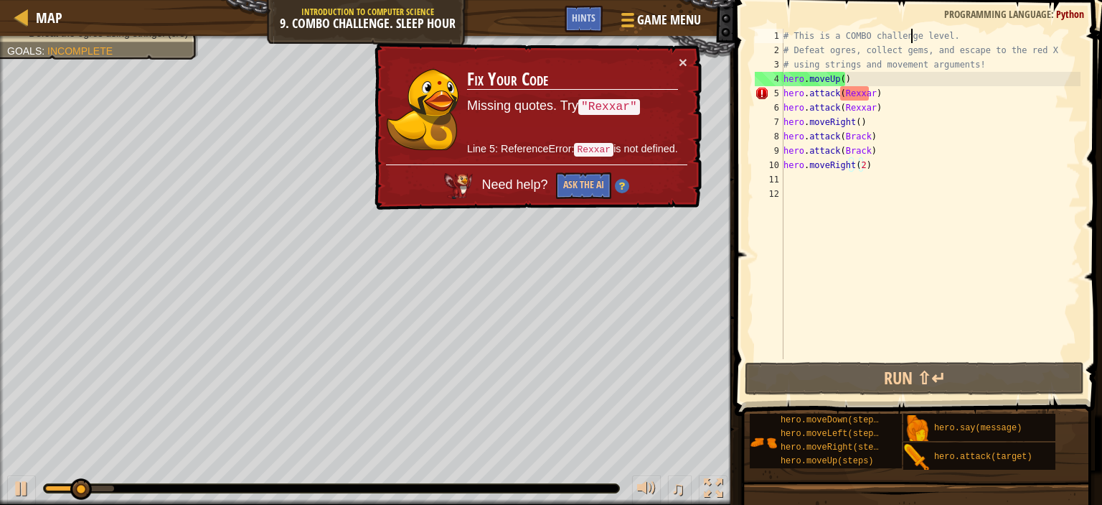
click at [910, 31] on div "# This is a COMBO challenge level. # Defeat [PERSON_NAME], collect gems, and es…" at bounding box center [931, 208] width 301 height 359
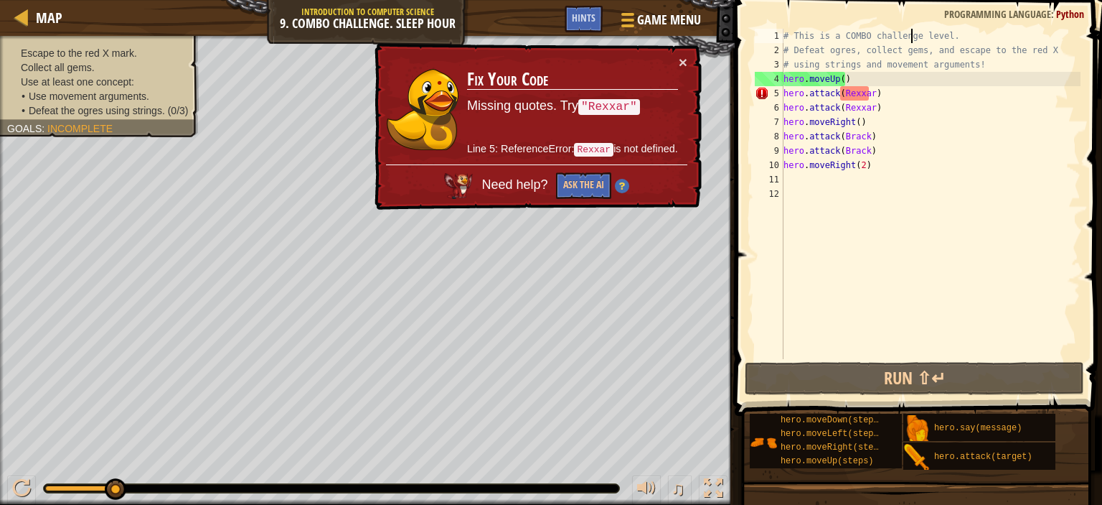
click at [838, 87] on div "# This is a COMBO challenge level. # Defeat [PERSON_NAME], collect gems, and es…" at bounding box center [931, 208] width 301 height 359
click at [870, 86] on div "# This is a COMBO challenge level. # Defeat [PERSON_NAME], collect gems, and es…" at bounding box center [931, 208] width 301 height 359
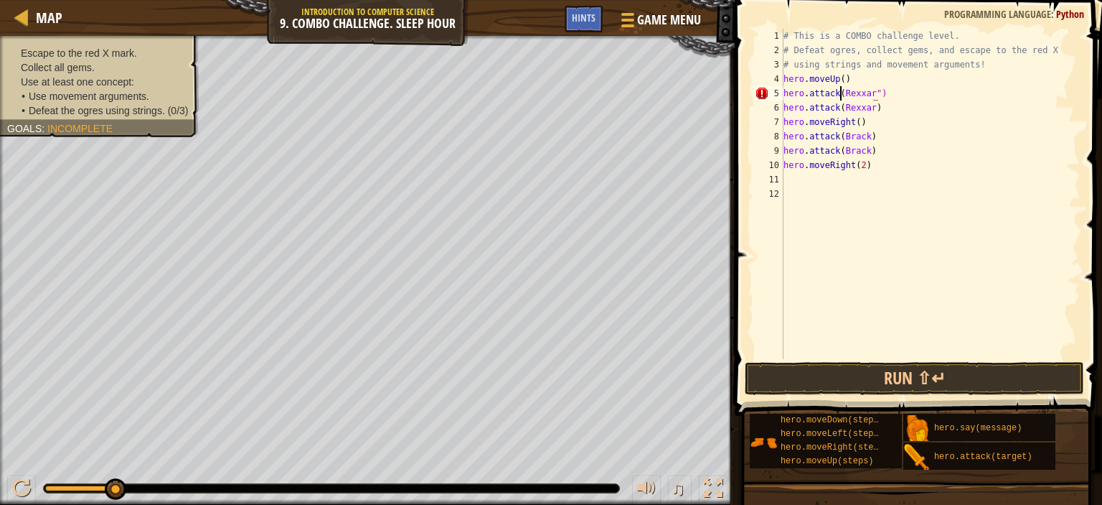
click at [838, 94] on div "# This is a COMBO challenge level. # Defeat [PERSON_NAME], collect gems, and es…" at bounding box center [931, 208] width 301 height 359
click at [868, 105] on div "# This is a COMBO challenge level. # Defeat [PERSON_NAME], collect gems, and es…" at bounding box center [931, 208] width 301 height 359
click at [837, 111] on div "# This is a COMBO challenge level. # Defeat [PERSON_NAME], collect gems, and es…" at bounding box center [931, 208] width 301 height 359
click at [840, 110] on div "# This is a COMBO challenge level. # Defeat [PERSON_NAME], collect gems, and es…" at bounding box center [931, 208] width 301 height 359
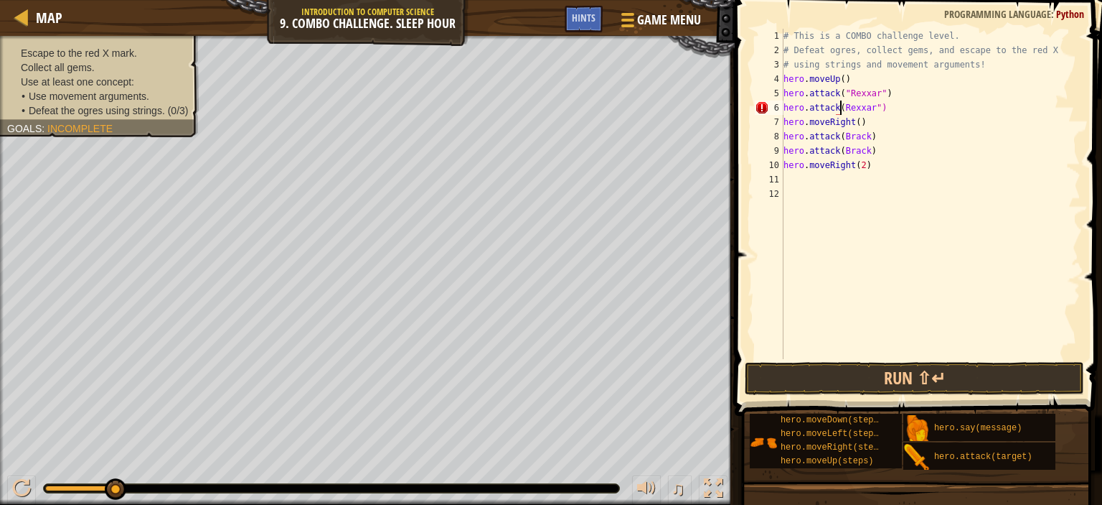
scroll to position [6, 5]
click at [865, 134] on div "# This is a COMBO challenge level. # Defeat [PERSON_NAME], collect gems, and es…" at bounding box center [931, 208] width 301 height 359
click at [839, 135] on div "# This is a COMBO challenge level. # Defeat [PERSON_NAME], collect gems, and es…" at bounding box center [931, 208] width 301 height 359
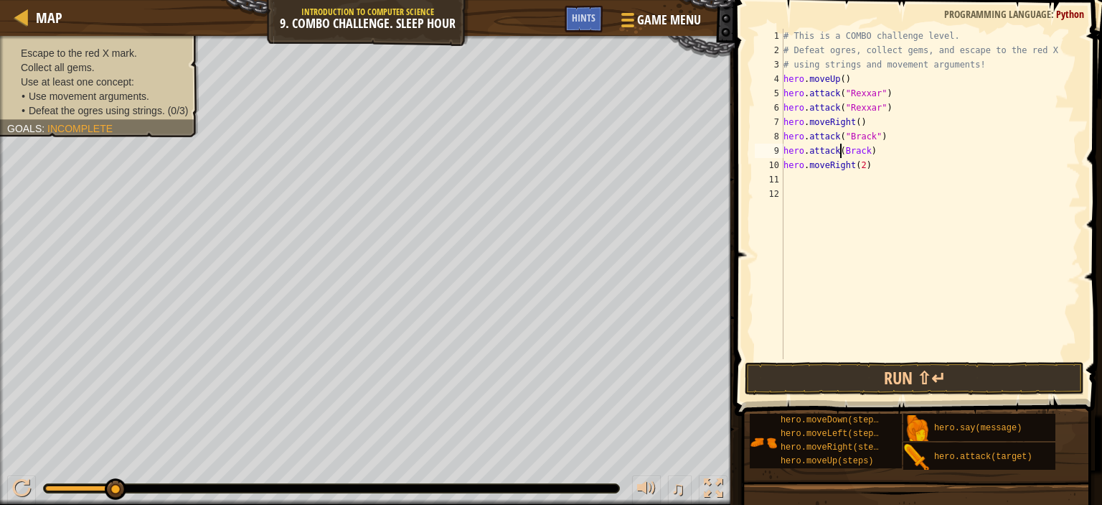
click at [838, 151] on div "# This is a COMBO challenge level. # Defeat [PERSON_NAME], collect gems, and es…" at bounding box center [931, 208] width 301 height 359
click at [870, 148] on div "# This is a COMBO challenge level. # Defeat [PERSON_NAME], collect gems, and es…" at bounding box center [931, 208] width 301 height 359
click at [1008, 370] on button "Run ⇧↵" at bounding box center [914, 378] width 339 height 33
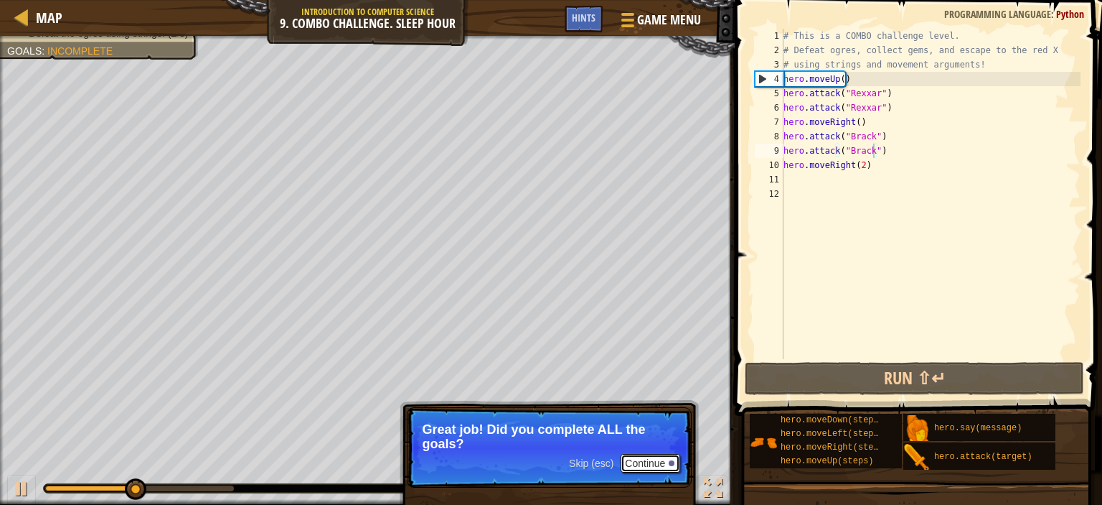
click at [652, 461] on button "Continue" at bounding box center [651, 463] width 60 height 19
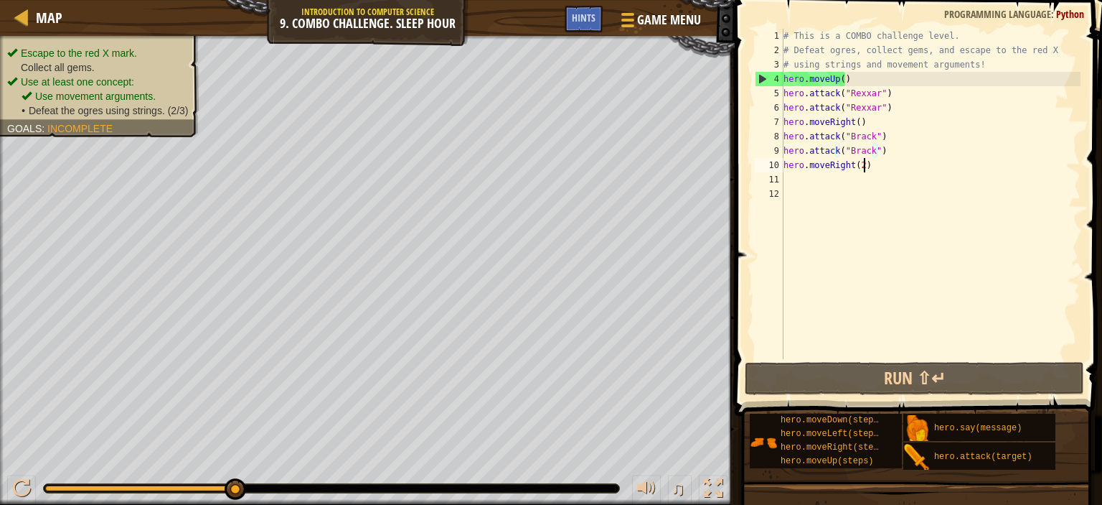
click at [865, 164] on div "# This is a COMBO challenge level. # Defeat [PERSON_NAME], collect gems, and es…" at bounding box center [931, 208] width 301 height 359
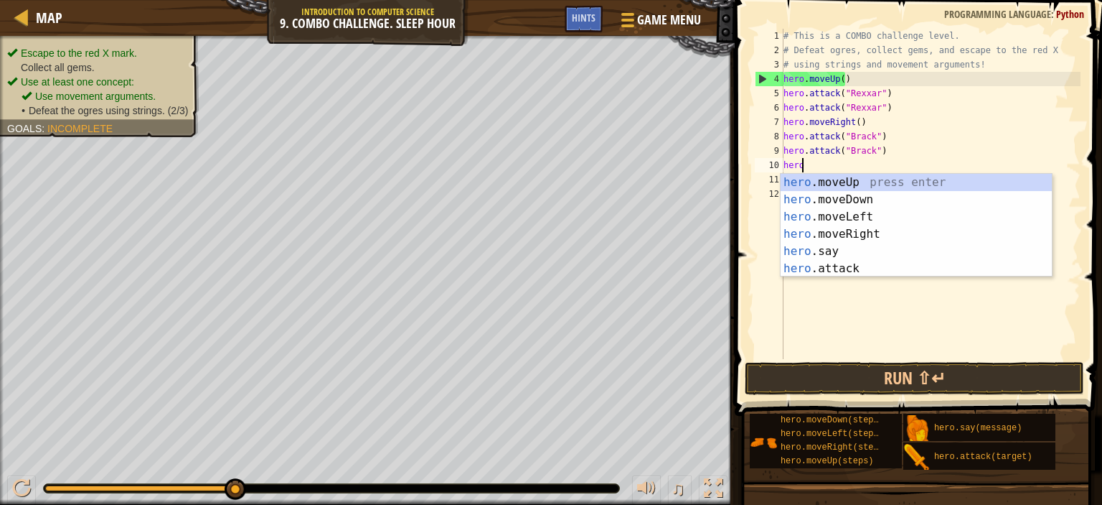
scroll to position [6, 0]
type textarea "h"
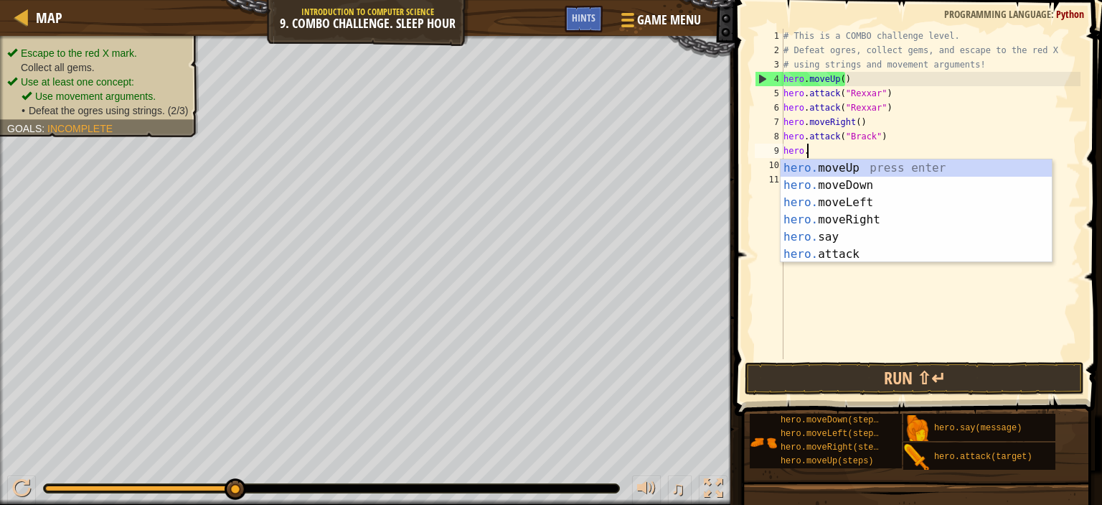
type textarea "h"
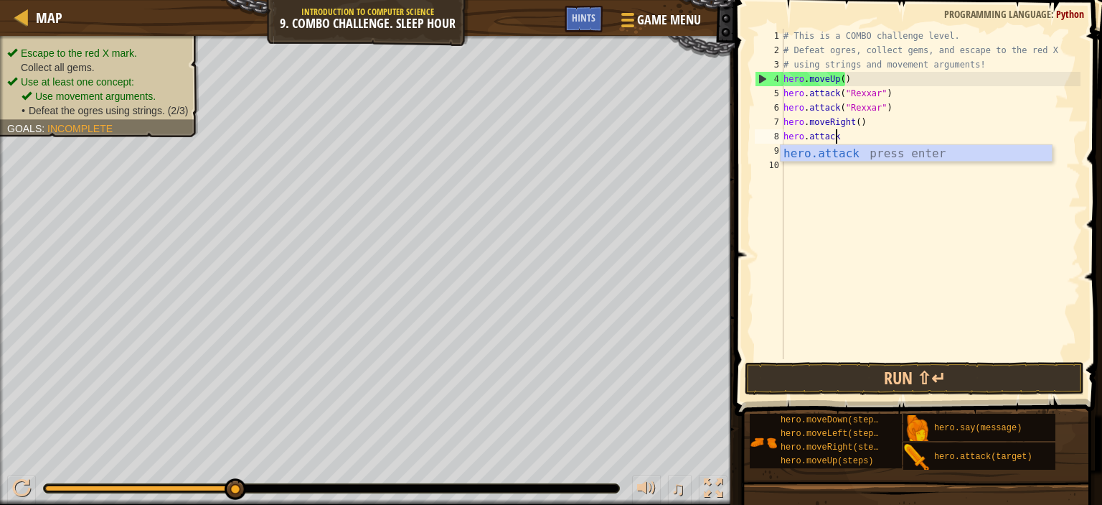
type textarea "h"
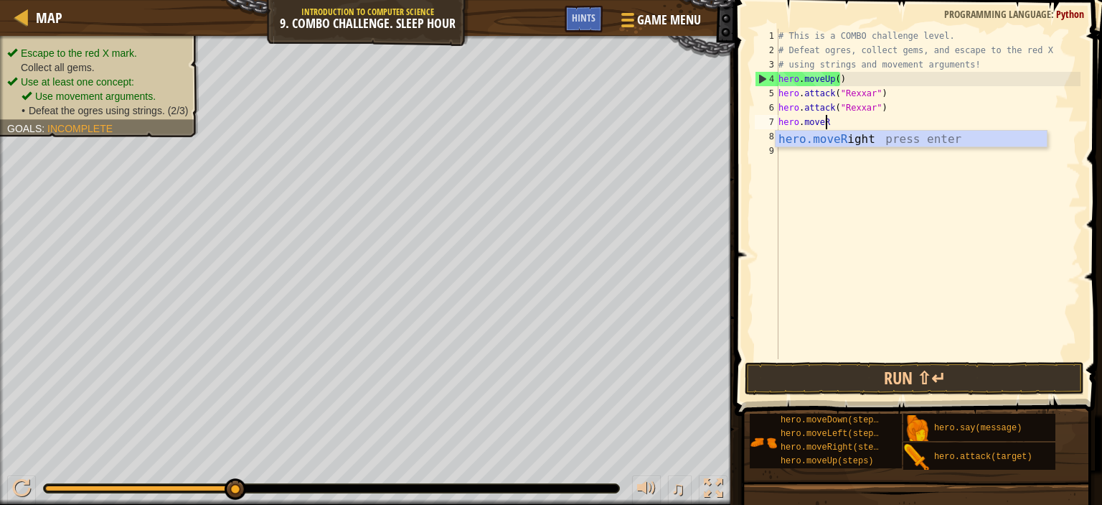
type textarea "h"
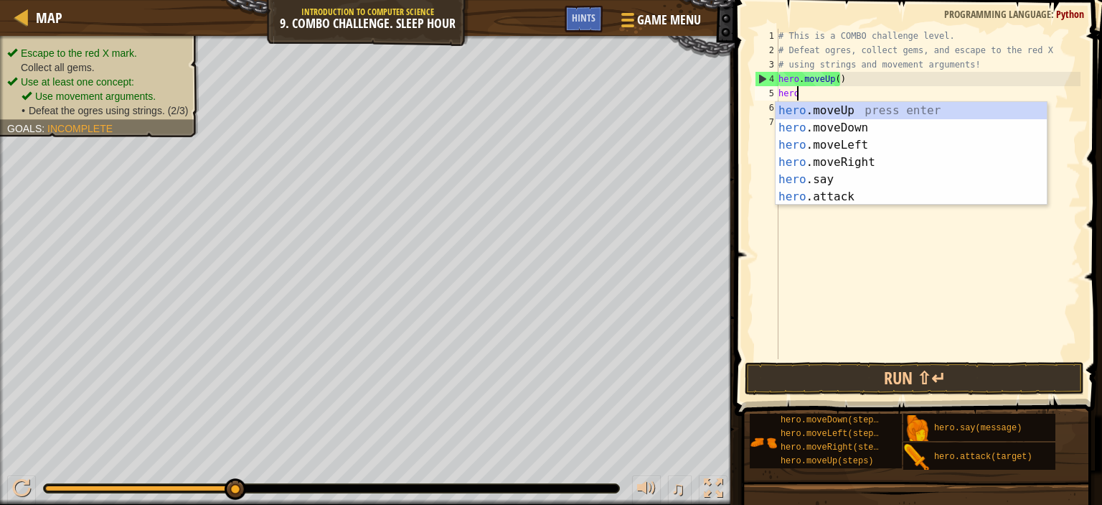
type textarea "h"
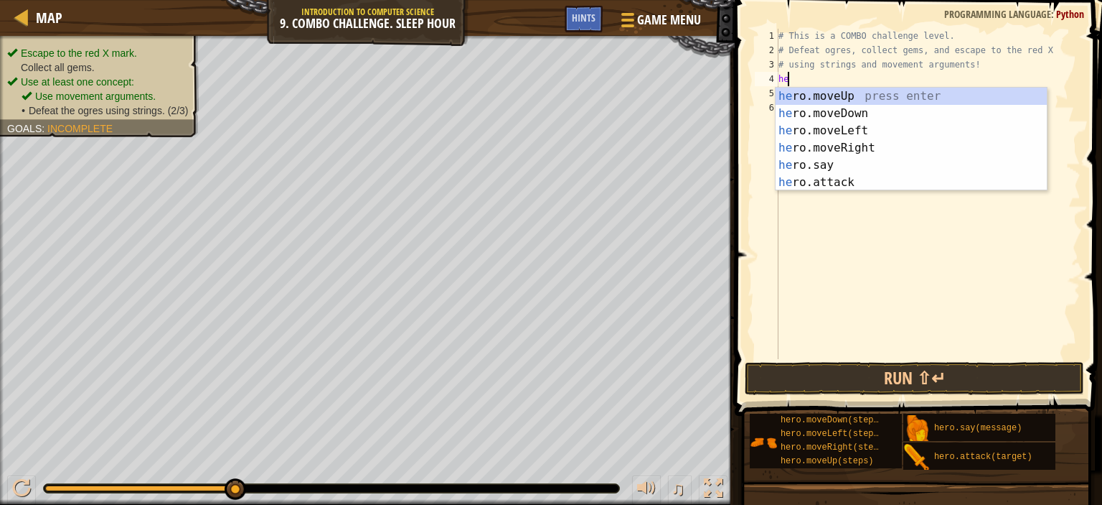
type textarea "h"
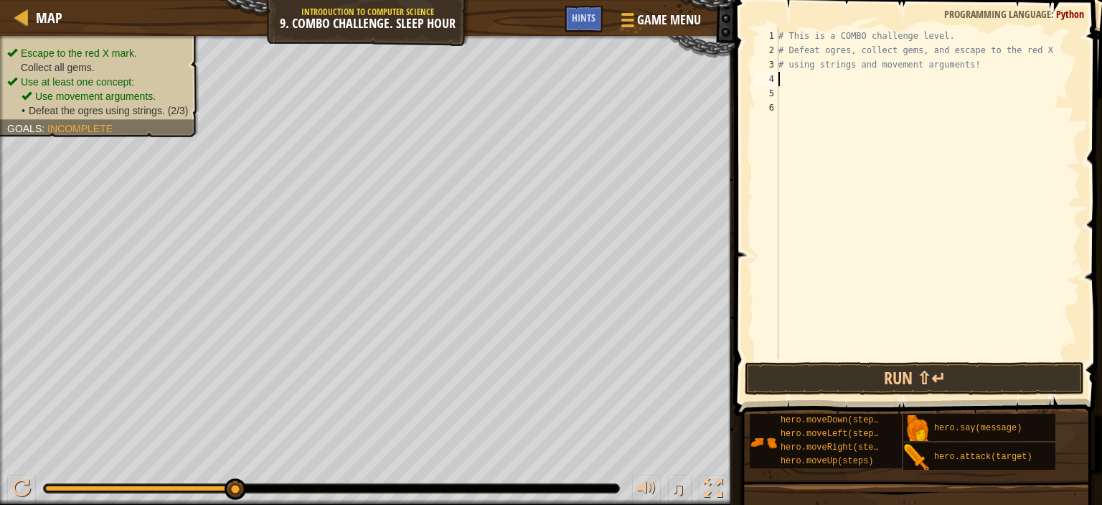
type textarea "m"
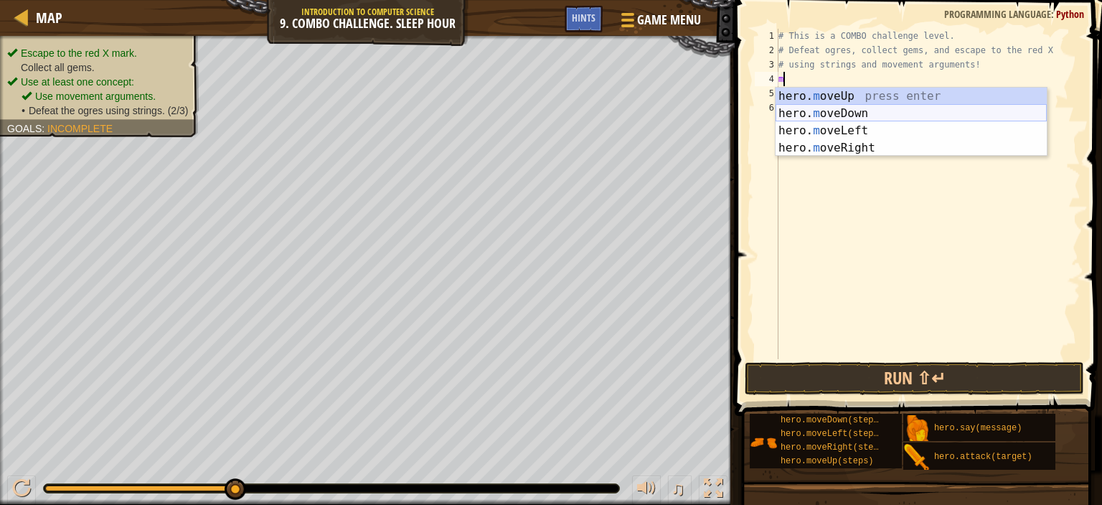
click at [792, 115] on div "hero. m oveUp press enter hero. m oveDown press enter hero. m oveLeft press ent…" at bounding box center [911, 139] width 271 height 103
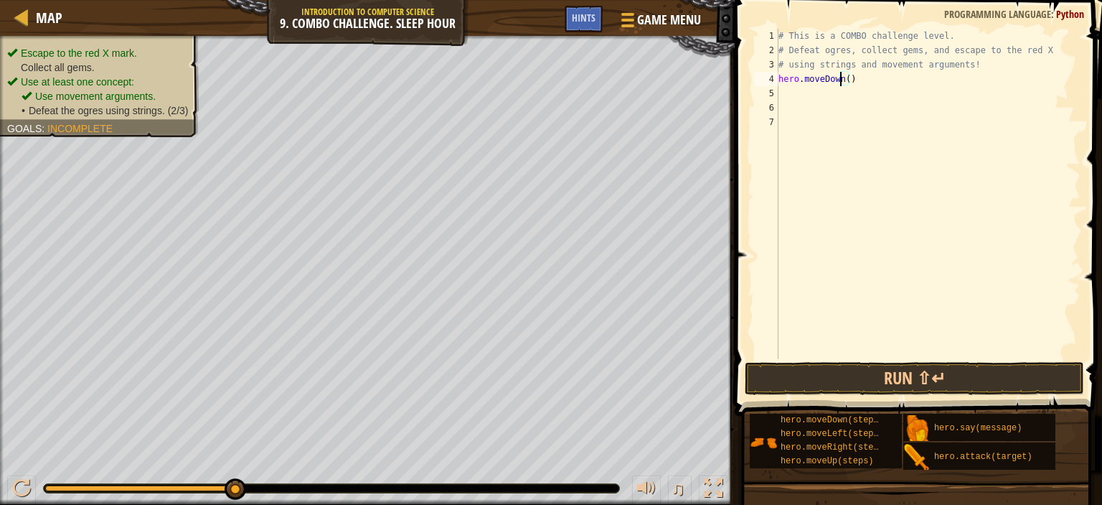
click at [842, 80] on div "# This is a COMBO challenge level. # Defeat [PERSON_NAME], collect gems, and es…" at bounding box center [928, 208] width 305 height 359
click at [845, 79] on div "# This is a COMBO challenge level. # Defeat [PERSON_NAME], collect gems, and es…" at bounding box center [928, 208] width 305 height 359
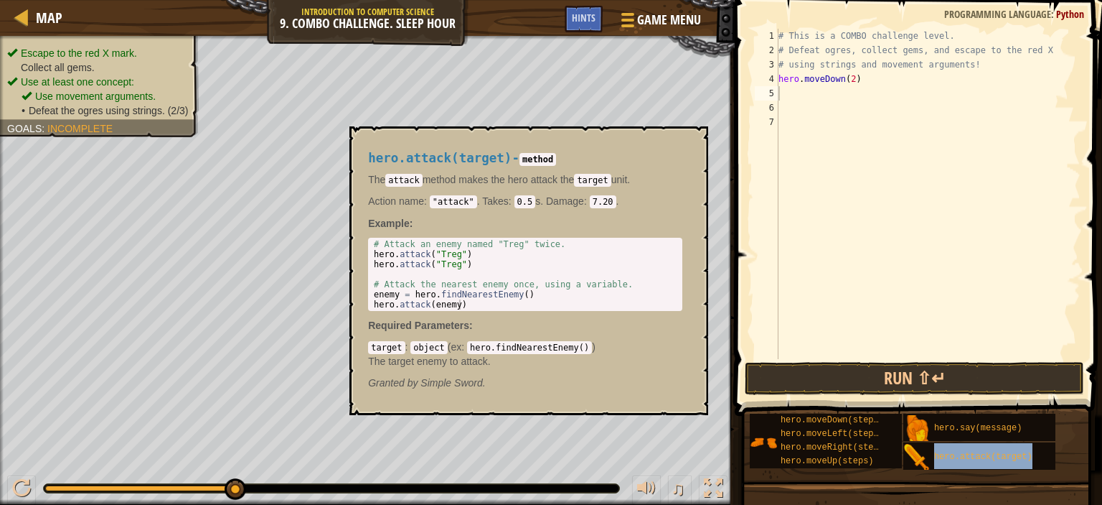
type textarea "hero.attack(target)"
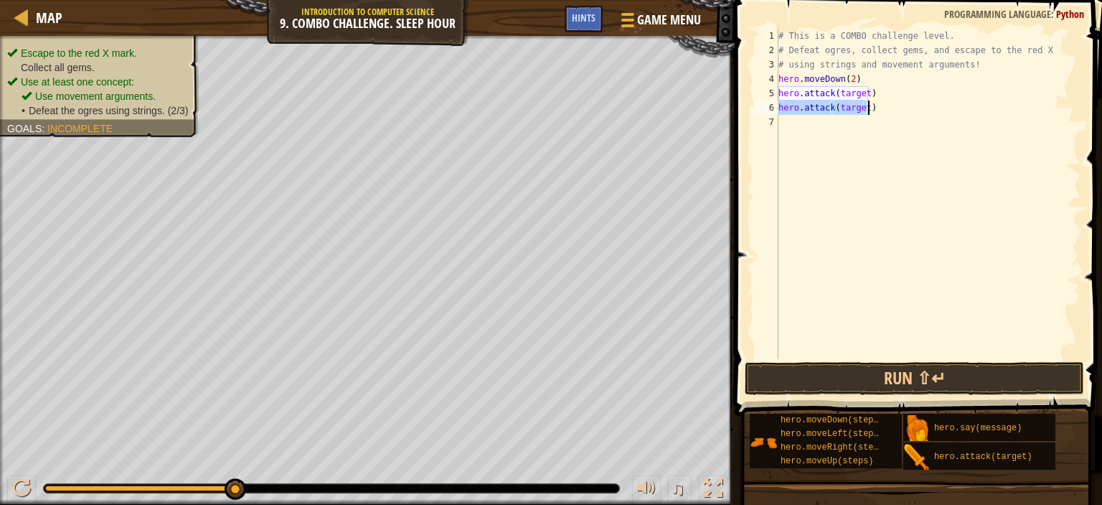
click at [784, 121] on div "# This is a COMBO challenge level. # Defeat [PERSON_NAME], collect gems, and es…" at bounding box center [928, 208] width 305 height 359
type textarea "m"
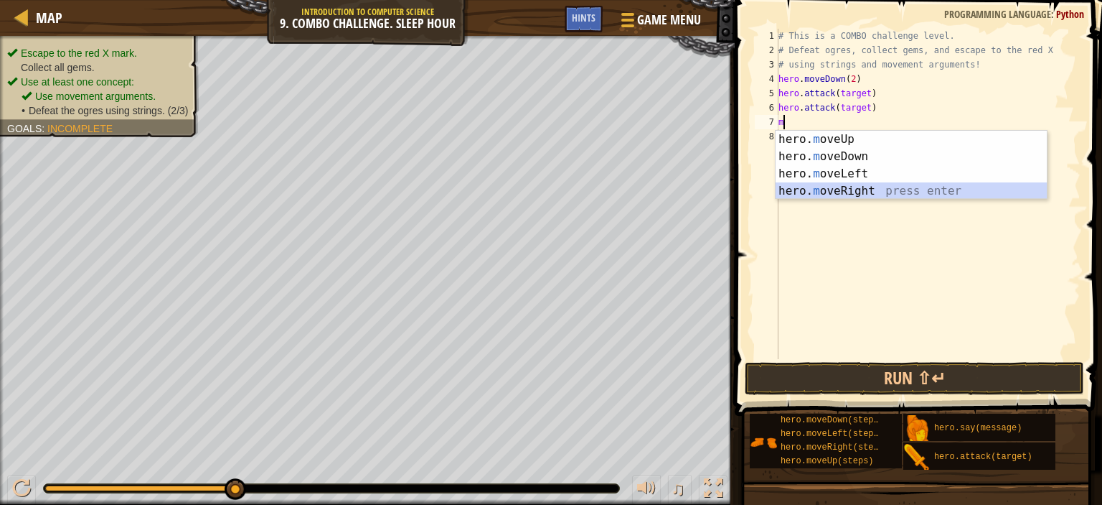
click at [856, 189] on div "hero. m oveUp press enter hero. m oveDown press enter hero. m oveLeft press ent…" at bounding box center [911, 182] width 271 height 103
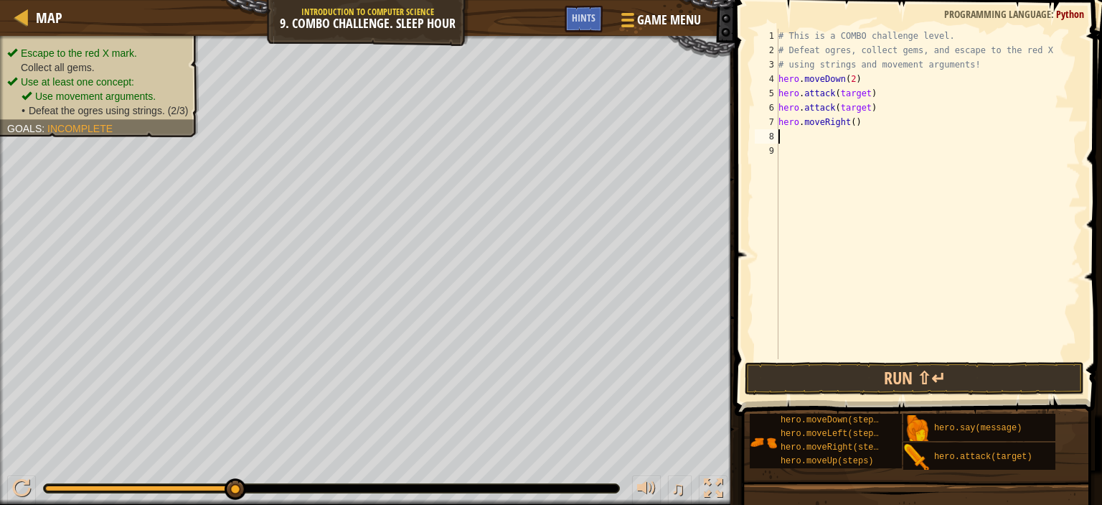
click at [850, 119] on div "# This is a COMBO challenge level. # Defeat [PERSON_NAME], collect gems, and es…" at bounding box center [928, 208] width 305 height 359
drag, startPoint x: 930, startPoint y: 456, endPoint x: 971, endPoint y: 453, distance: 41.0
click at [972, 428] on div "hero.moveDown(steps) hero.moveLeft(steps) hero.moveRight(steps) hero.moveUp(ste…" at bounding box center [920, 441] width 343 height 57
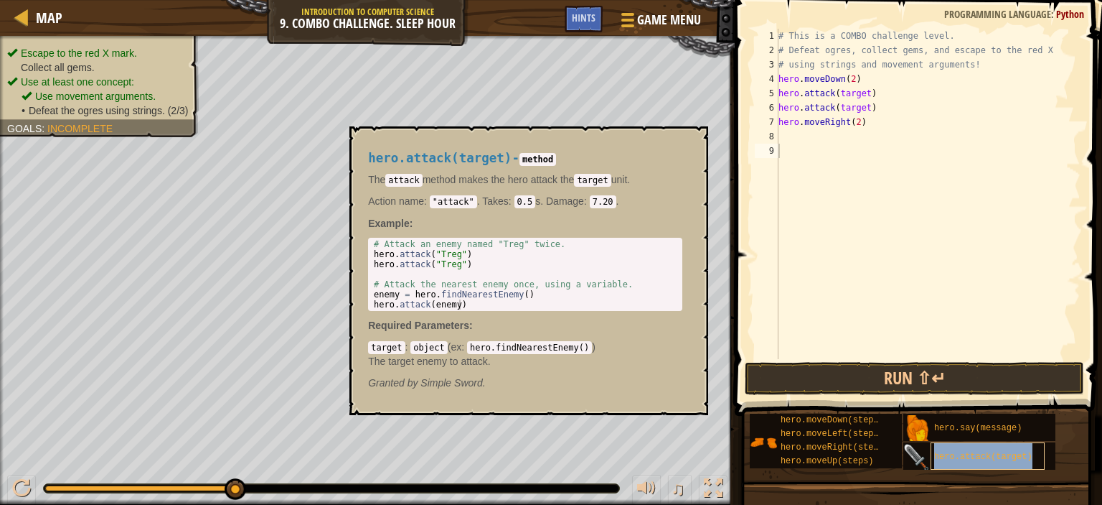
type textarea "hero.attack(target)"
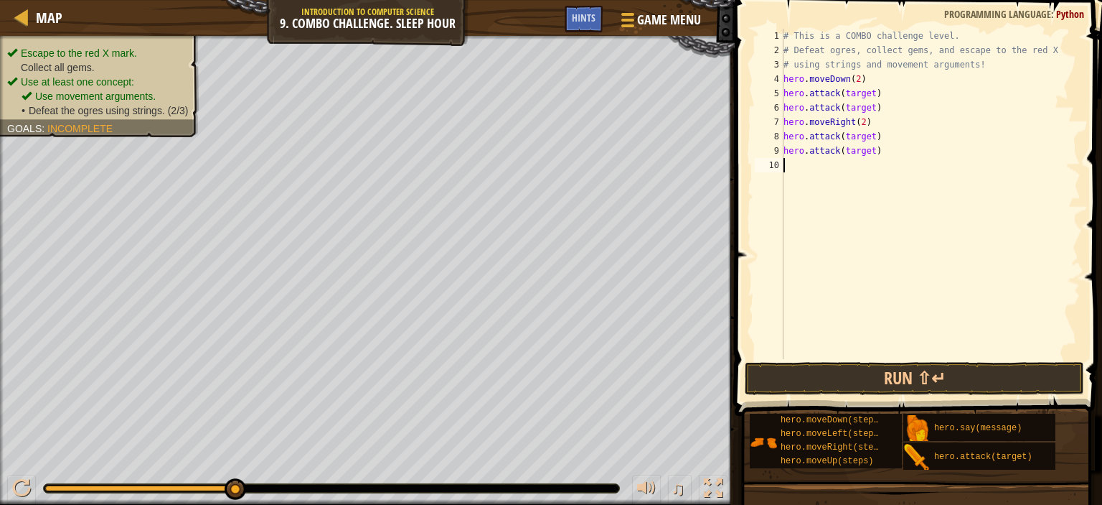
click at [787, 167] on div "# This is a COMBO challenge level. # Defeat [PERSON_NAME], collect gems, and es…" at bounding box center [931, 208] width 301 height 359
type textarea "m"
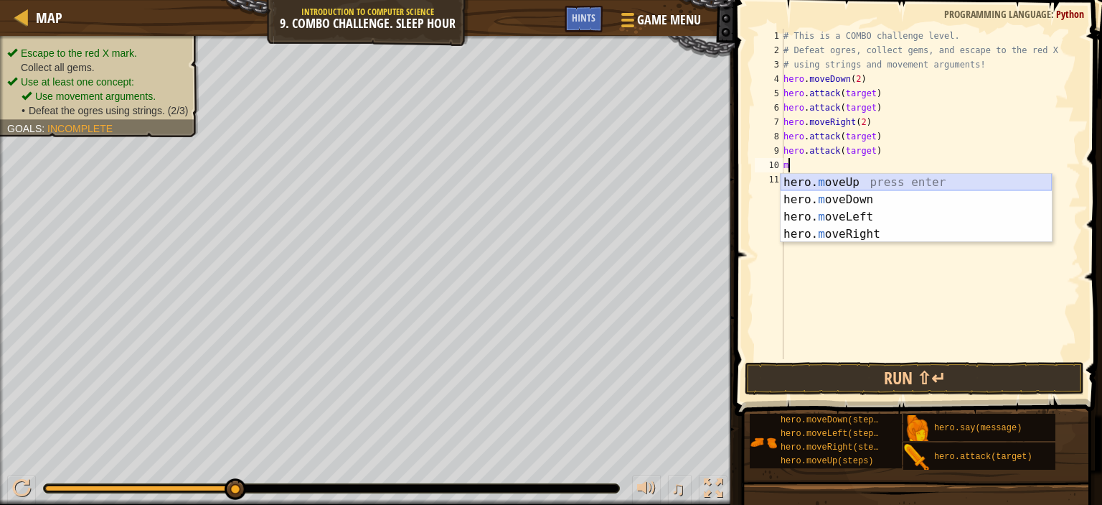
click at [801, 177] on div "hero. m oveUp press enter hero. m oveDown press enter hero. m oveLeft press ent…" at bounding box center [916, 225] width 271 height 103
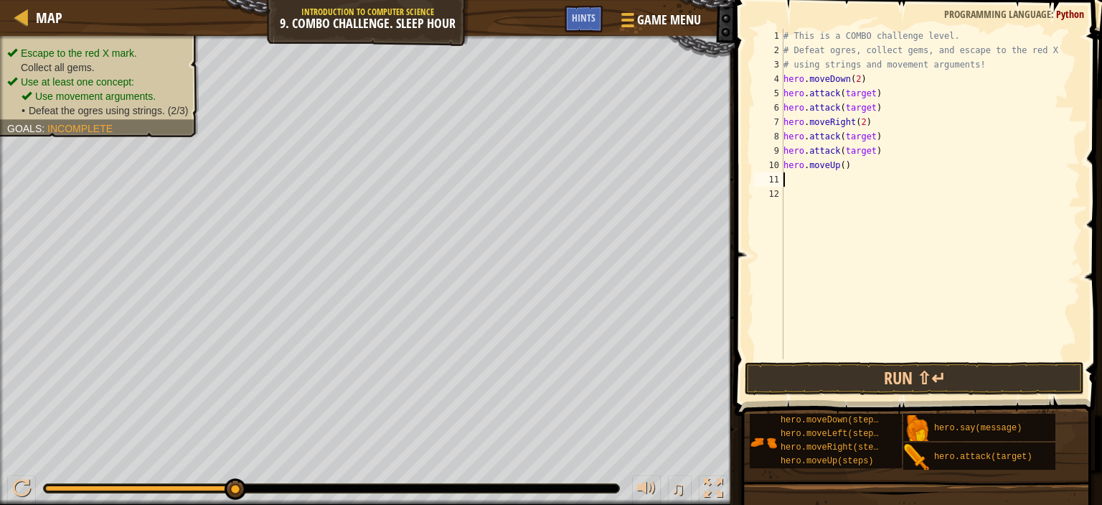
type textarea "m"
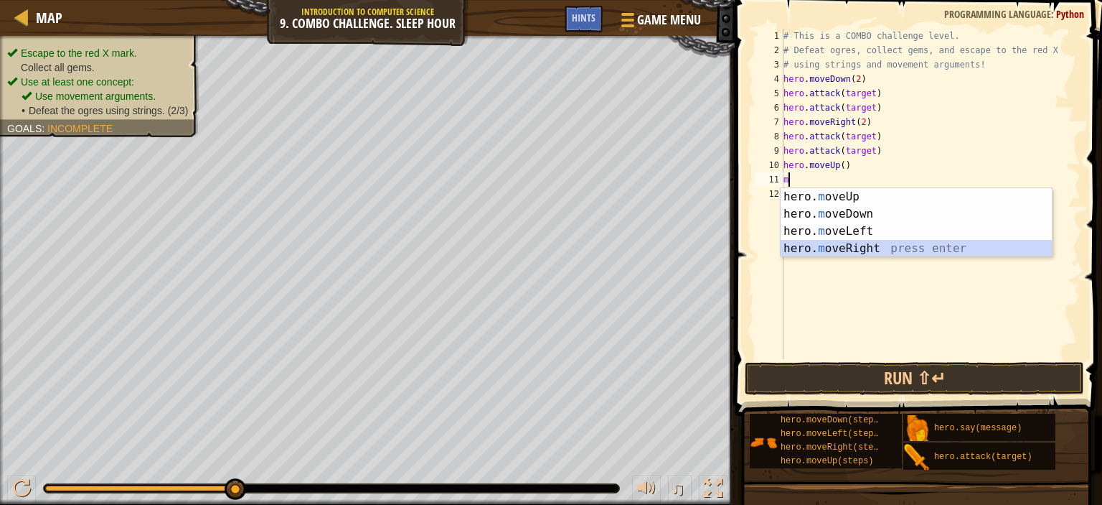
click at [854, 243] on div "hero. m oveUp press enter hero. m oveDown press enter hero. m oveLeft press ent…" at bounding box center [916, 239] width 271 height 103
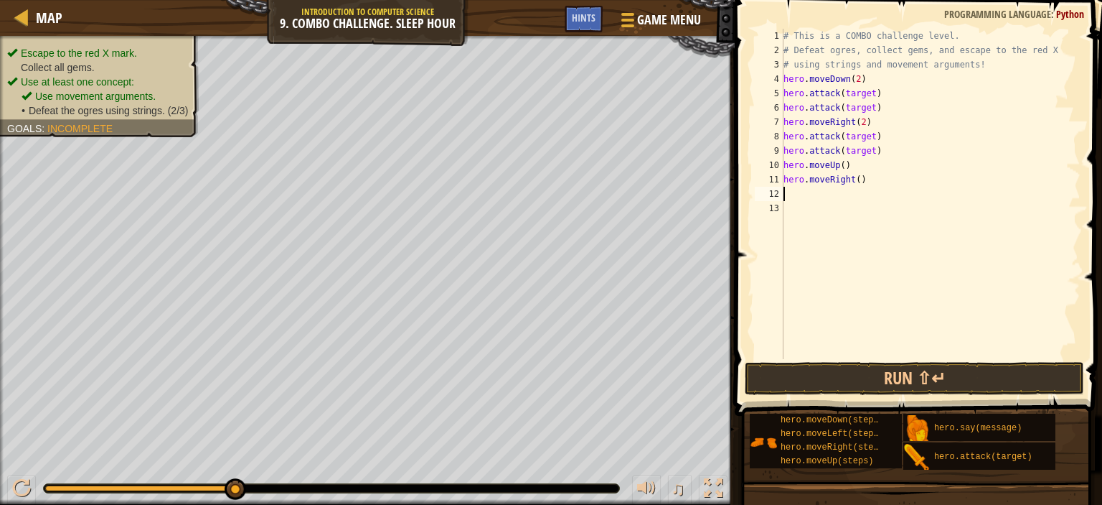
click at [856, 182] on div "# This is a COMBO challenge level. # Defeat [PERSON_NAME], collect gems, and es…" at bounding box center [931, 208] width 301 height 359
type textarea "hero.moveRight(2)"
click at [815, 194] on div "# This is a COMBO challenge level. # Defeat [PERSON_NAME], collect gems, and es…" at bounding box center [931, 208] width 301 height 359
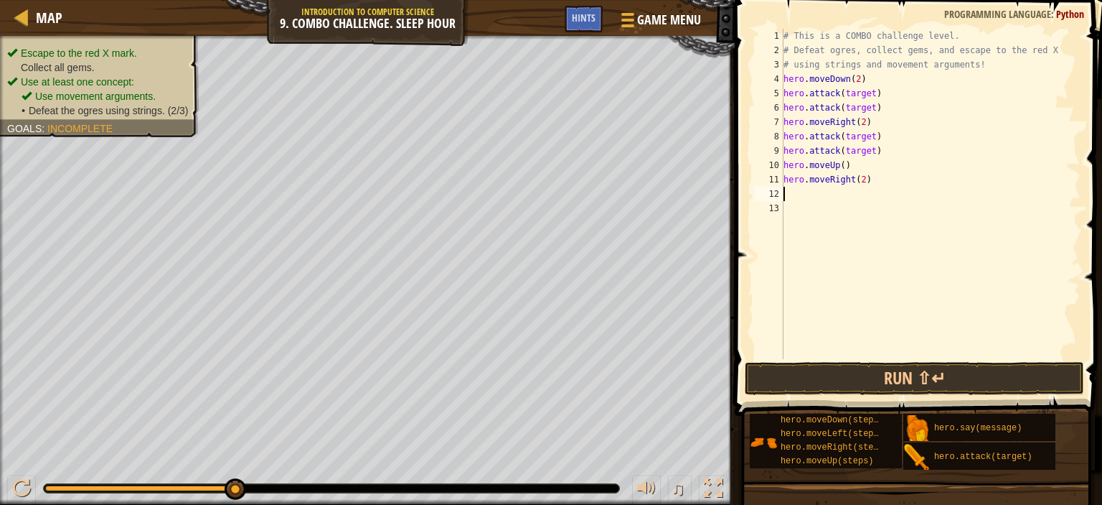
type textarea "n"
type textarea "m"
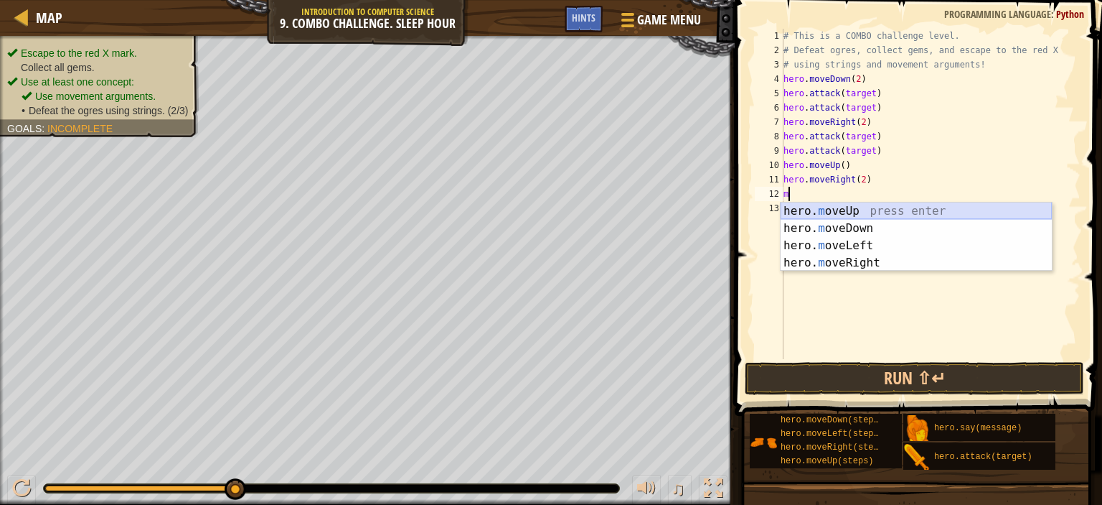
click at [830, 211] on div "hero. m oveUp press enter hero. m oveDown press enter hero. m oveLeft press ent…" at bounding box center [916, 253] width 271 height 103
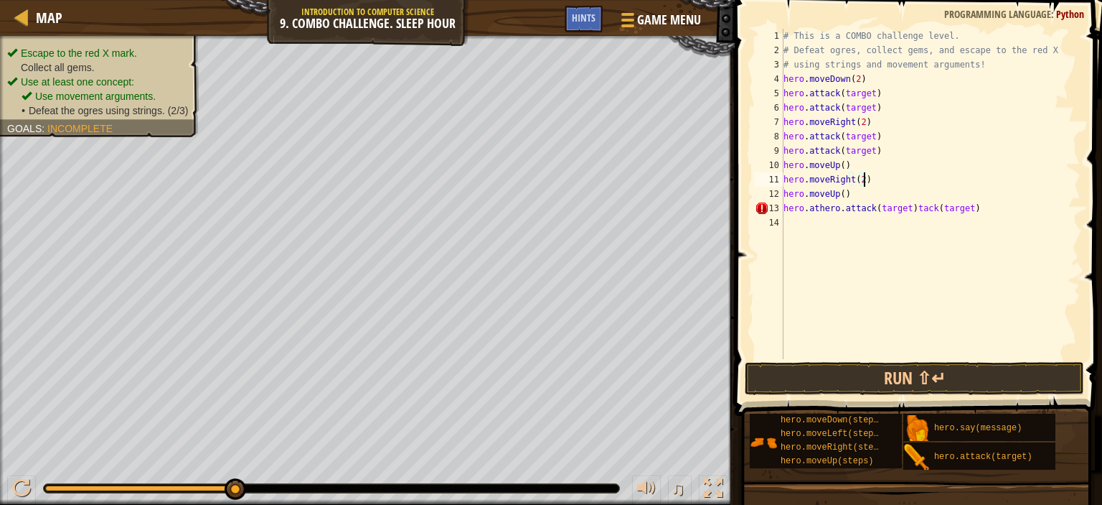
click at [979, 184] on div "# This is a COMBO challenge level. # Defeat [PERSON_NAME], collect gems, and es…" at bounding box center [931, 208] width 301 height 359
click at [965, 205] on div "# This is a COMBO challenge level. # Defeat [PERSON_NAME], collect gems, and es…" at bounding box center [931, 208] width 301 height 359
drag, startPoint x: 918, startPoint y: 450, endPoint x: 909, endPoint y: 341, distance: 109.5
click at [906, 327] on div "Hints Videos hero.athero.attack(target) 1 2 3 4 5 6 7 8 9 10 11 12 13 14 # This…" at bounding box center [917, 248] width 372 height 497
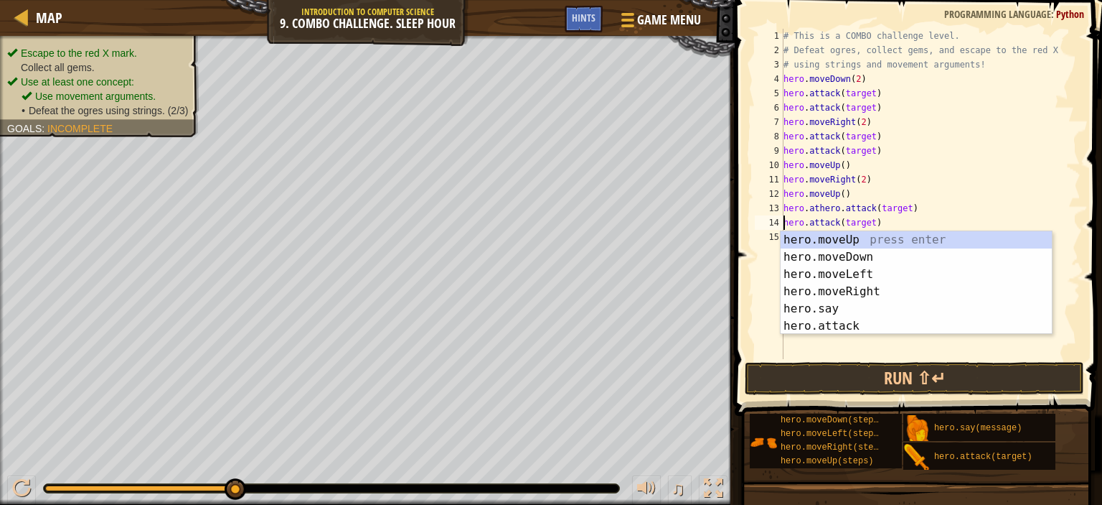
drag, startPoint x: 999, startPoint y: 160, endPoint x: 983, endPoint y: 171, distance: 19.7
click at [988, 166] on div "# This is a COMBO challenge level. # Defeat [PERSON_NAME], collect gems, and es…" at bounding box center [931, 208] width 301 height 359
type textarea "hero.moveUp()"
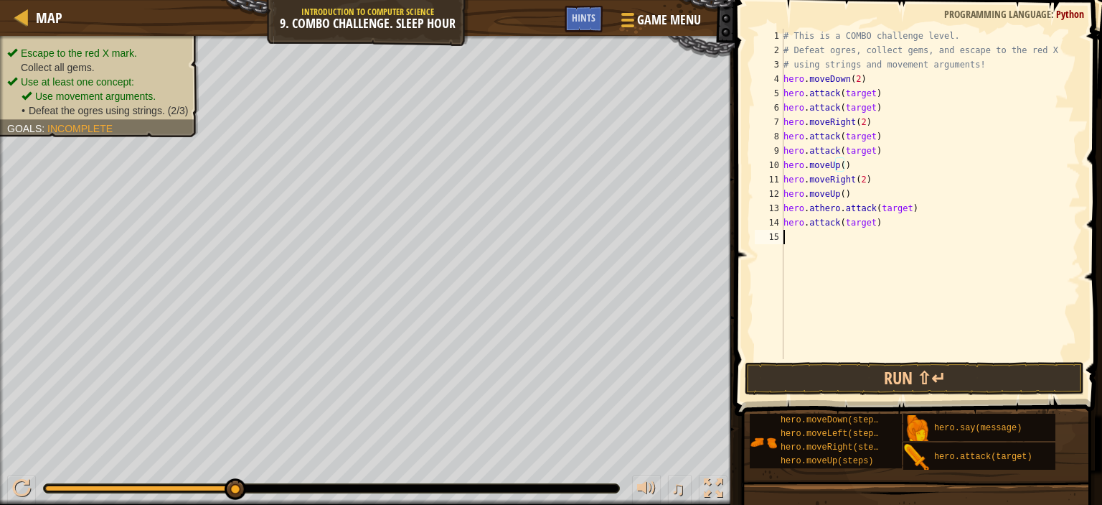
click at [795, 233] on div "# This is a COMBO challenge level. # Defeat [PERSON_NAME], collect gems, and es…" at bounding box center [931, 208] width 301 height 359
type textarea "m"
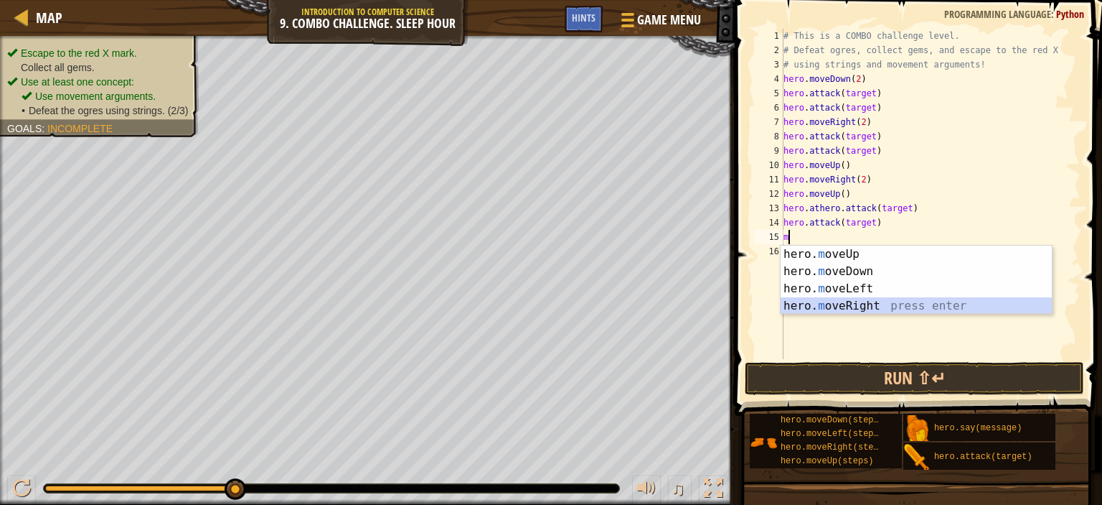
click at [847, 306] on div "hero. m oveUp press enter hero. m oveDown press enter hero. m oveLeft press ent…" at bounding box center [916, 296] width 271 height 103
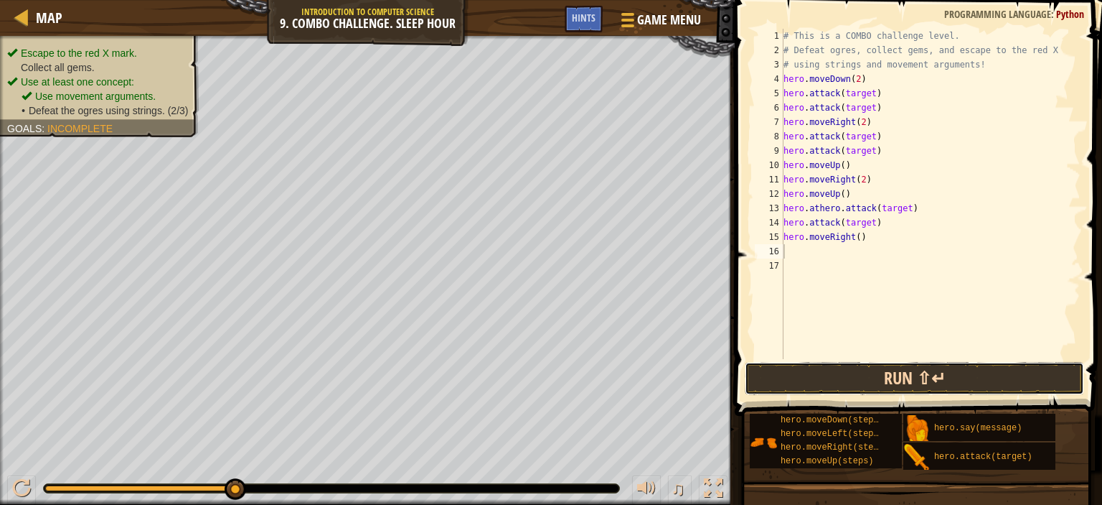
click at [881, 369] on button "Run ⇧↵" at bounding box center [914, 378] width 339 height 33
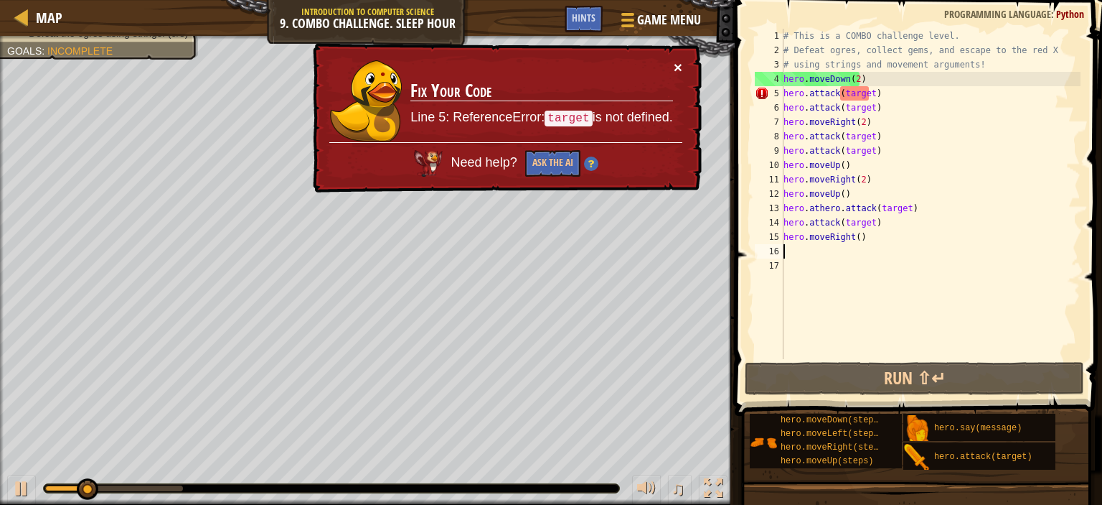
click at [677, 66] on button "×" at bounding box center [678, 67] width 9 height 15
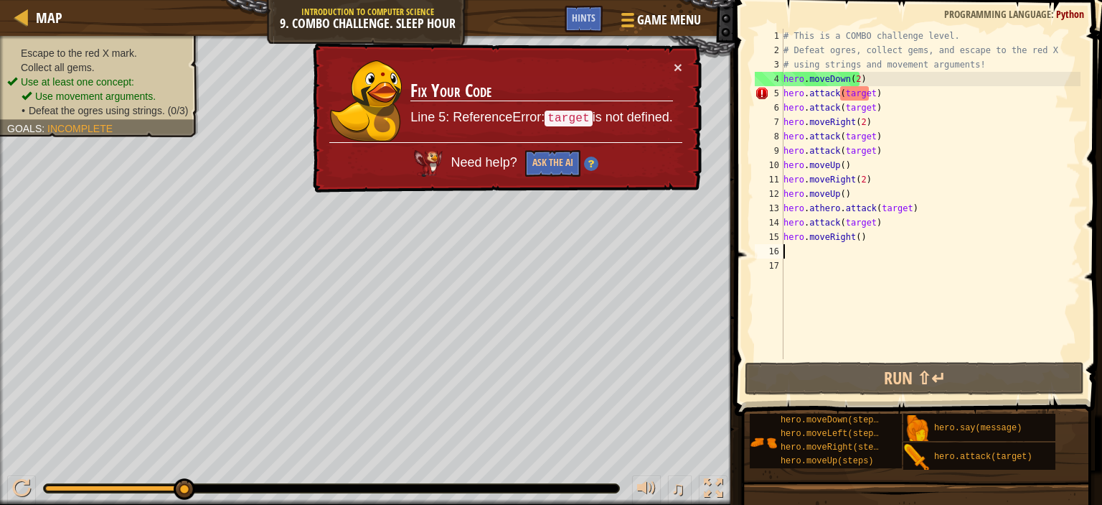
click at [870, 94] on div "# This is a COMBO challenge level. # Defeat [PERSON_NAME], collect gems, and es…" at bounding box center [931, 208] width 301 height 359
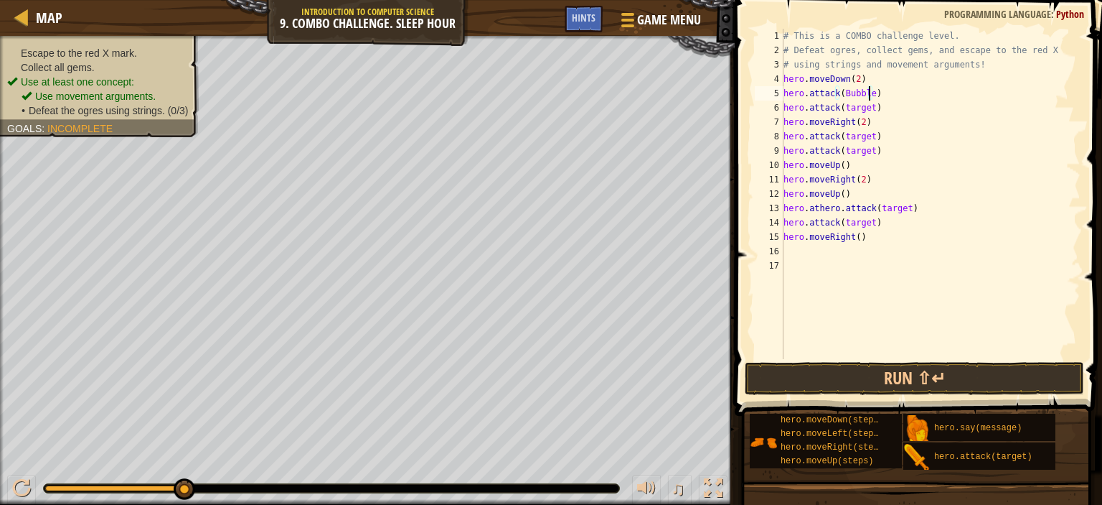
scroll to position [6, 6]
click at [841, 90] on div "# This is a COMBO challenge level. # Defeat [PERSON_NAME], collect gems, and es…" at bounding box center [931, 208] width 301 height 359
drag, startPoint x: 925, startPoint y: 459, endPoint x: 947, endPoint y: 334, distance: 127.4
click at [942, 330] on div "Hints Videos hero.attack("Bubble") 1 2 3 4 5 6 7 8 9 10 11 12 13 14 15 16 17 # …" at bounding box center [917, 248] width 372 height 497
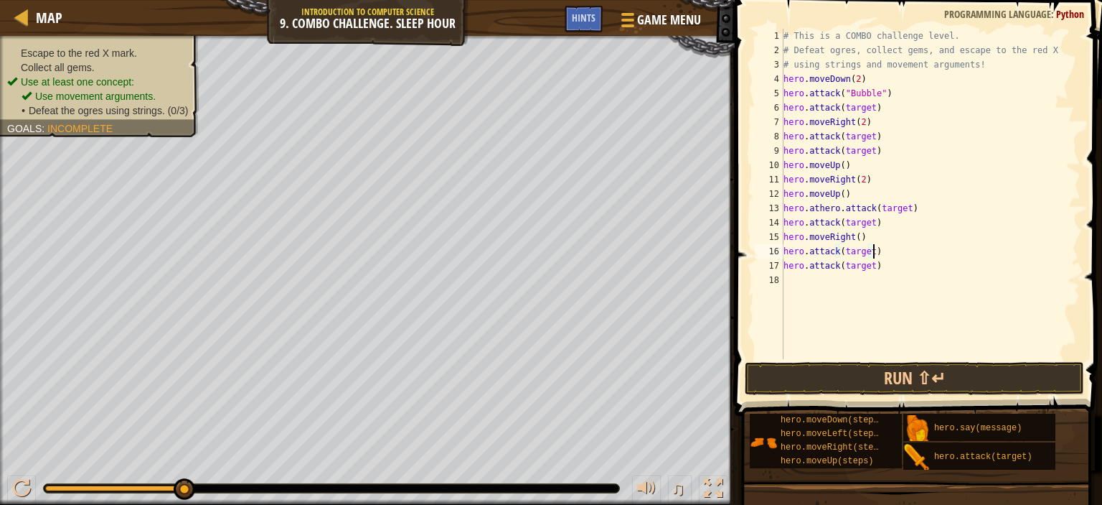
click at [928, 248] on div "# This is a COMBO challenge level. # Defeat [PERSON_NAME], collect gems, and es…" at bounding box center [931, 208] width 301 height 359
click at [840, 266] on div "# This is a COMBO challenge level. # Defeat [PERSON_NAME], collect gems, and es…" at bounding box center [931, 208] width 301 height 359
click at [876, 264] on div "# This is a COMBO challenge level. # Defeat [PERSON_NAME], collect gems, and es…" at bounding box center [931, 208] width 301 height 359
type textarea "ㄇ"
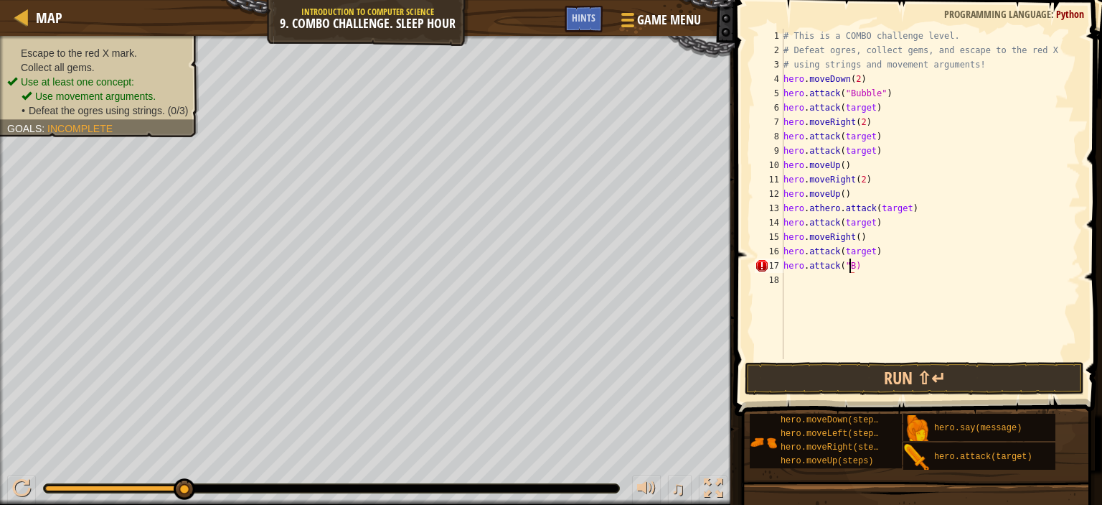
scroll to position [6, 0]
click at [853, 267] on div "# This is a COMBO challenge level. # Defeat [PERSON_NAME], collect gems, and es…" at bounding box center [931, 208] width 301 height 359
click at [849, 263] on div "# This is a COMBO challenge level. # Defeat [PERSON_NAME], collect gems, and es…" at bounding box center [931, 208] width 301 height 359
type textarea "hero.attack("Brack")"
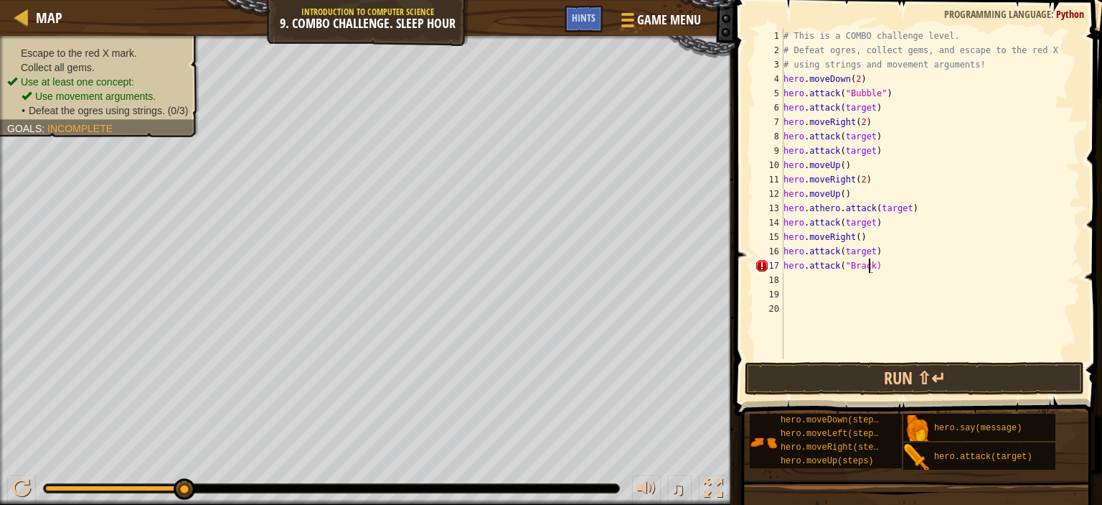
scroll to position [6, 6]
click at [795, 278] on div "# This is a COMBO challenge level. # Defeat [PERSON_NAME], collect gems, and es…" at bounding box center [931, 208] width 301 height 359
type textarea "m"
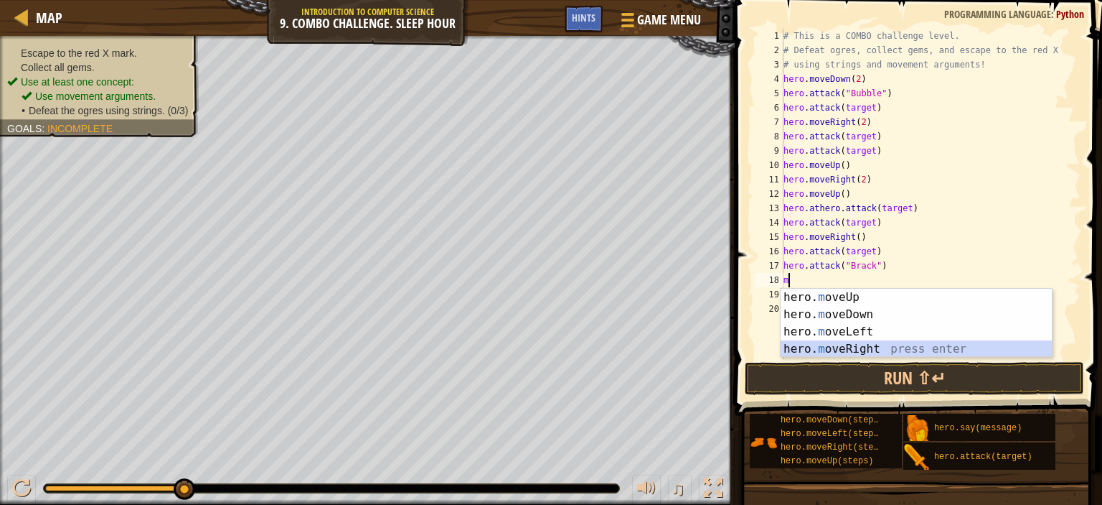
click at [823, 344] on div "hero. m oveUp press enter hero. m oveDown press enter hero. m oveLeft press ent…" at bounding box center [916, 340] width 271 height 103
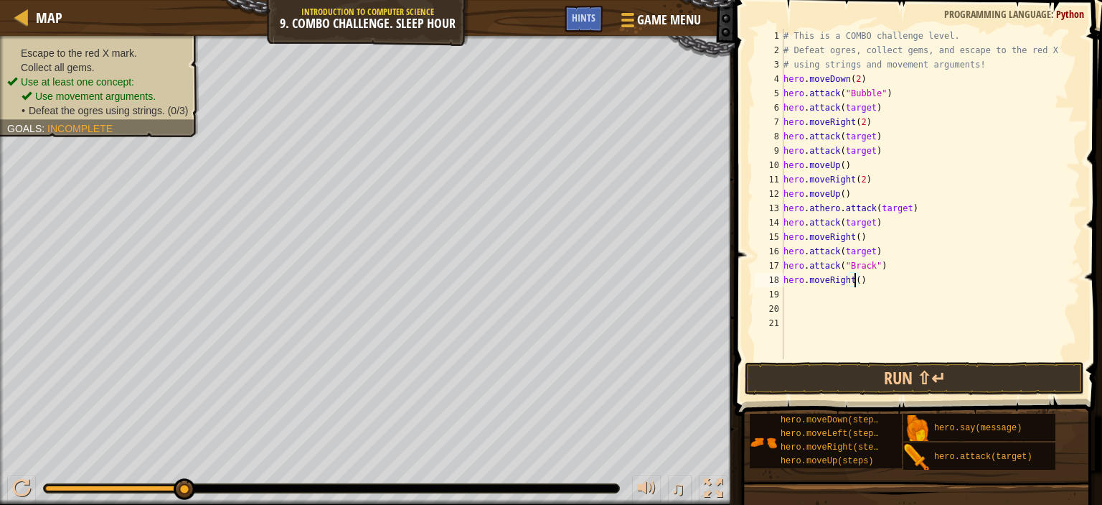
click at [853, 286] on div "# This is a COMBO challenge level. # Defeat [PERSON_NAME], collect gems, and es…" at bounding box center [931, 208] width 301 height 359
click at [869, 108] on div "# This is a COMBO challenge level. # Defeat [PERSON_NAME], collect gems, and es…" at bounding box center [931, 208] width 301 height 359
click at [868, 103] on div "# This is a COMBO challenge level. # Defeat [PERSON_NAME], collect gems, and es…" at bounding box center [931, 208] width 301 height 359
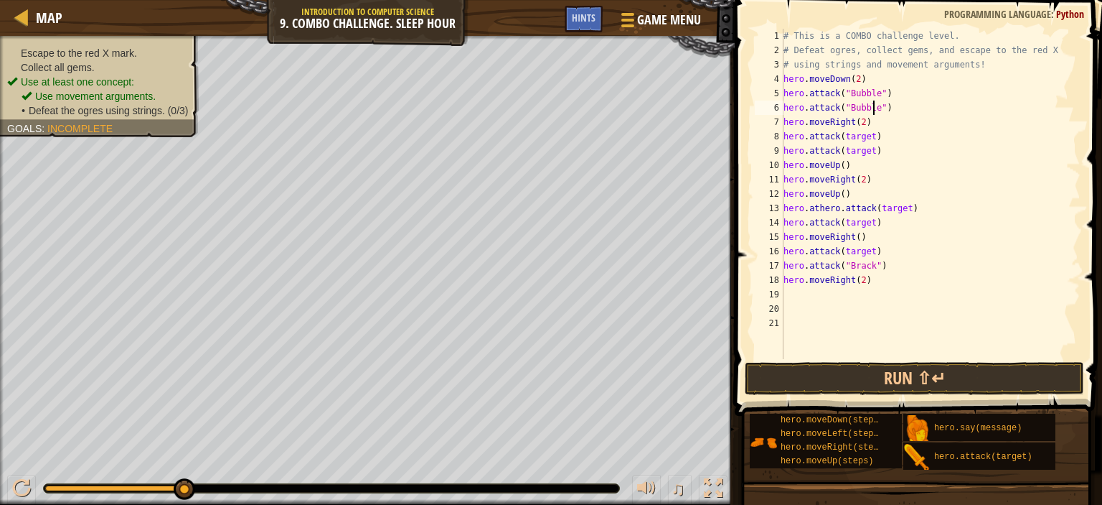
scroll to position [6, 7]
click at [868, 136] on div "# This is a COMBO challenge level. # Defeat [PERSON_NAME], collect gems, and es…" at bounding box center [931, 208] width 301 height 359
type textarea "hero.attack(target)"
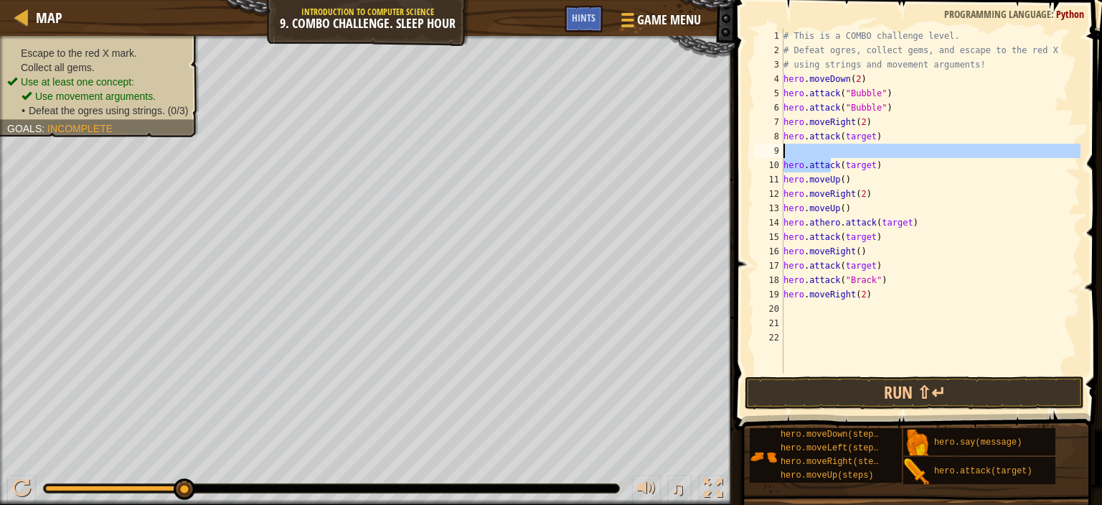
drag, startPoint x: 831, startPoint y: 165, endPoint x: 841, endPoint y: 151, distance: 16.9
click at [841, 151] on div "# This is a COMBO challenge level. # Defeat [PERSON_NAME], collect gems, and es…" at bounding box center [931, 215] width 300 height 373
click at [843, 166] on div "# This is a COMBO challenge level. # Defeat [PERSON_NAME], collect gems, and es…" at bounding box center [931, 215] width 300 height 373
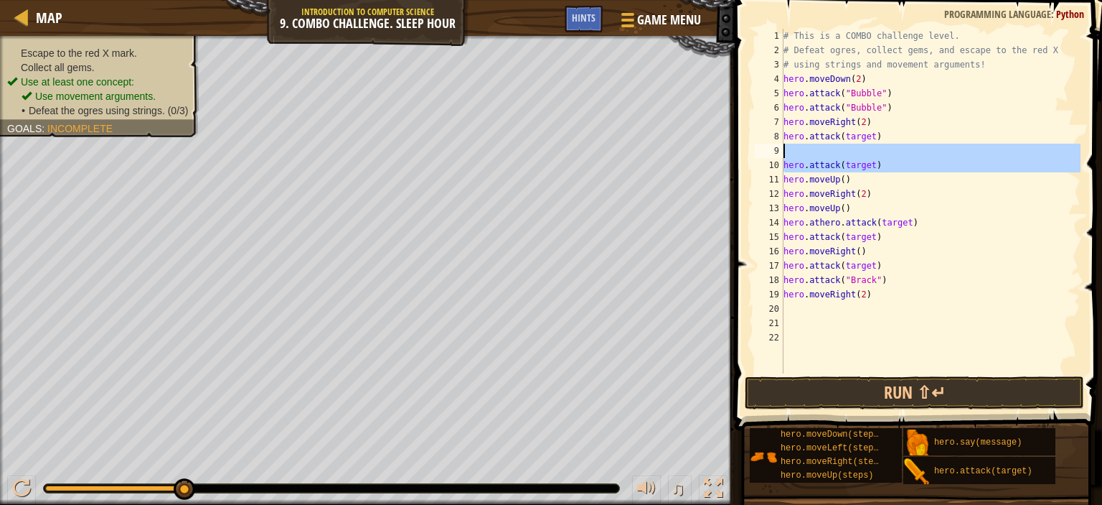
drag, startPoint x: 783, startPoint y: 164, endPoint x: 878, endPoint y: 151, distance: 95.6
click at [878, 151] on div "hero.attack(target) 1 2 3 4 5 6 7 8 9 10 11 12 13 14 15 16 17 18 19 20 21 22 # …" at bounding box center [916, 201] width 329 height 345
click at [906, 128] on div "# This is a COMBO challenge level. # Defeat [PERSON_NAME], collect gems, and es…" at bounding box center [931, 215] width 300 height 373
type textarea "hero.moveRight(2) hero.attack(target)"
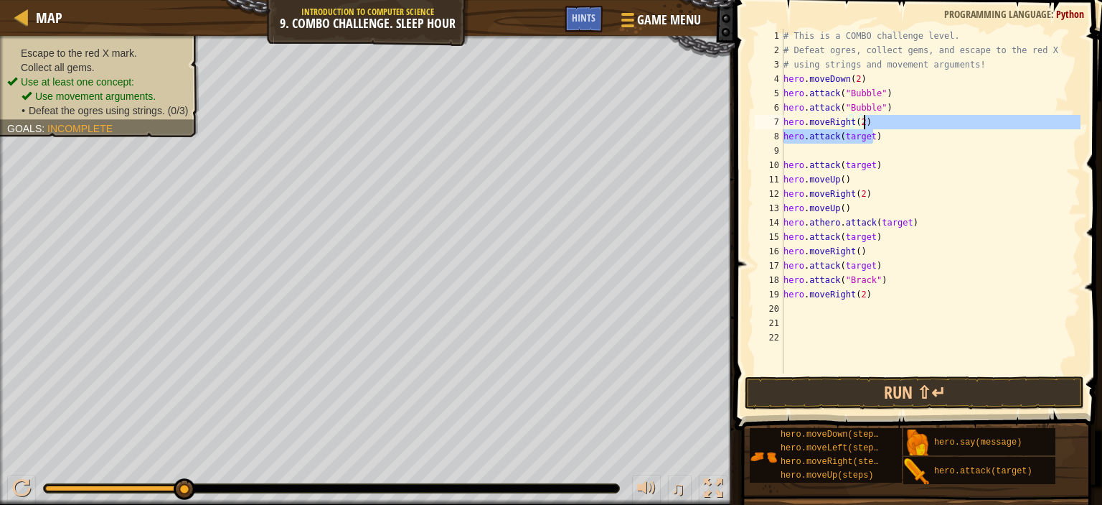
click at [886, 151] on div "# This is a COMBO challenge level. # Defeat [PERSON_NAME], collect gems, and es…" at bounding box center [931, 215] width 300 height 373
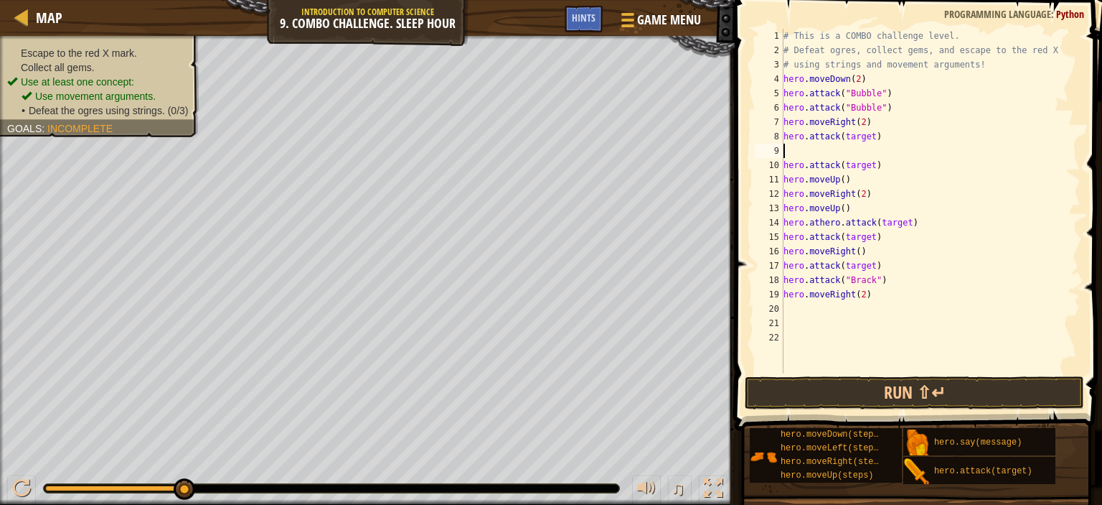
click at [901, 192] on div "# This is a COMBO challenge level. # Defeat [PERSON_NAME], collect gems, and es…" at bounding box center [931, 215] width 300 height 373
type textarea "hero.moveRight(2)"
click at [870, 134] on div "# This is a COMBO challenge level. # Defeat [PERSON_NAME], collect gems, and es…" at bounding box center [931, 215] width 300 height 373
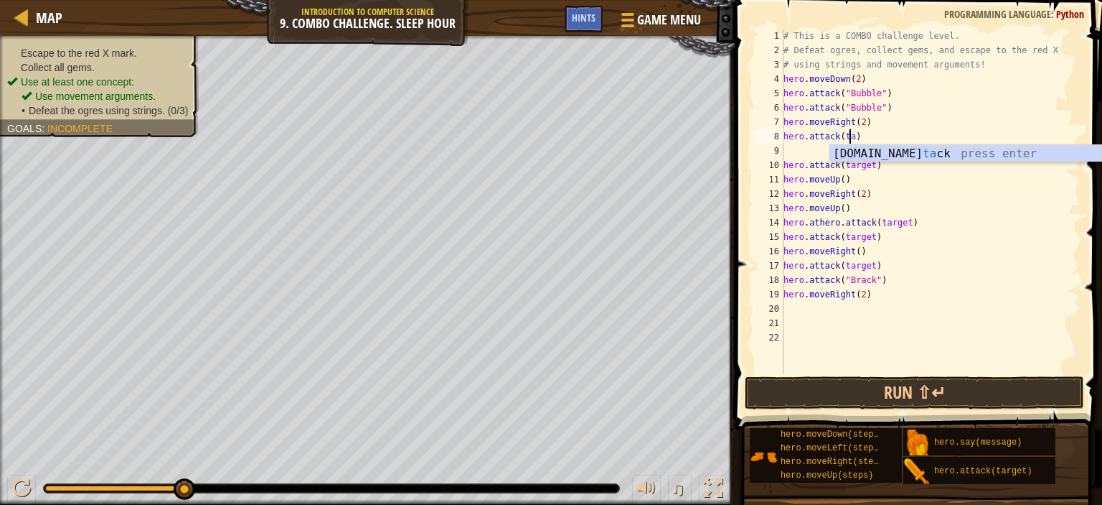
type textarea "hero.attack()"
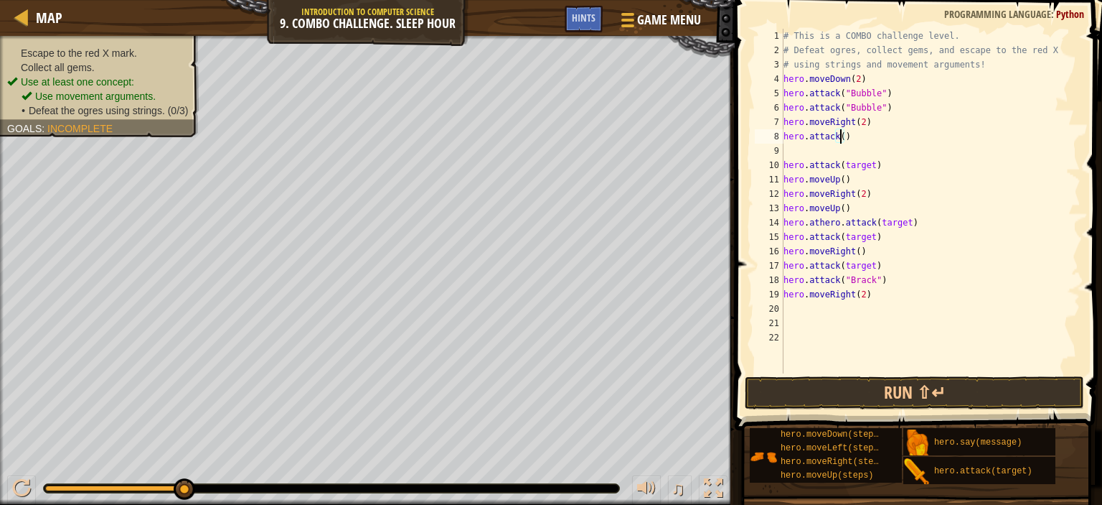
click at [827, 157] on div "# This is a COMBO challenge level. # Defeat [PERSON_NAME], collect gems, and es…" at bounding box center [931, 215] width 300 height 373
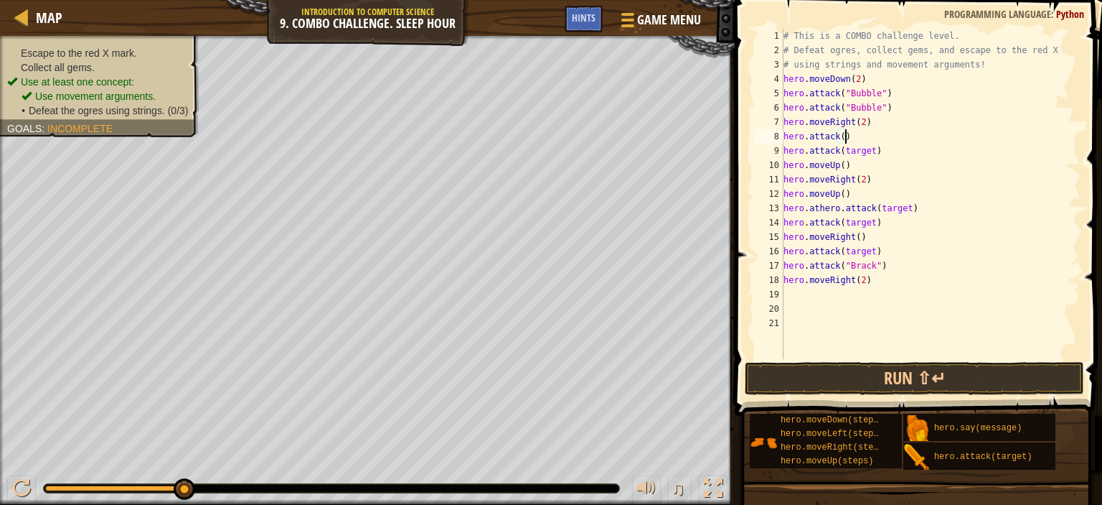
click at [838, 140] on div "# This is a COMBO challenge level. # Defeat [PERSON_NAME], collect gems, and es…" at bounding box center [931, 208] width 300 height 359
click at [840, 140] on div "# This is a COMBO challenge level. # Defeat [PERSON_NAME], collect gems, and es…" at bounding box center [931, 208] width 300 height 359
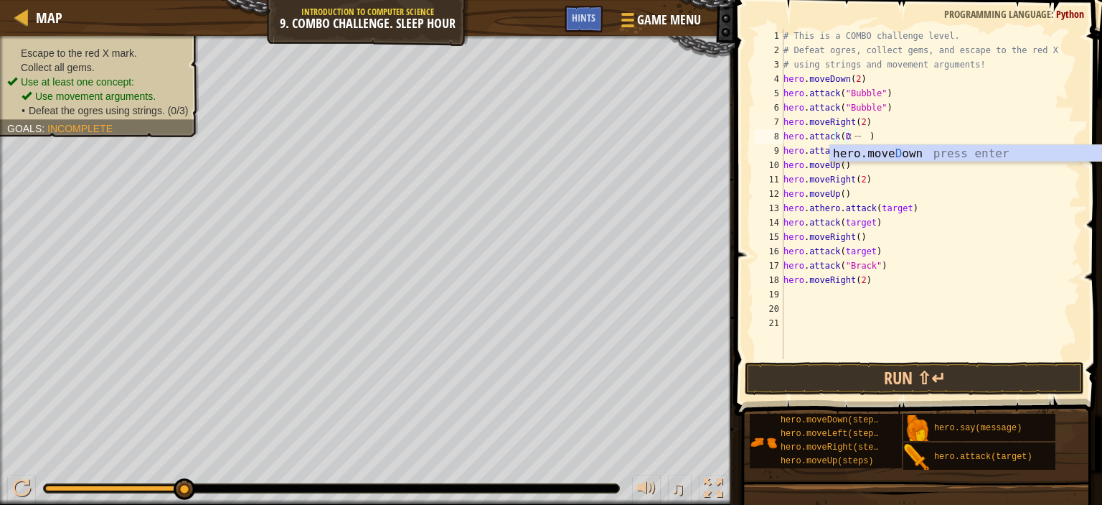
type textarea "ㄍ"
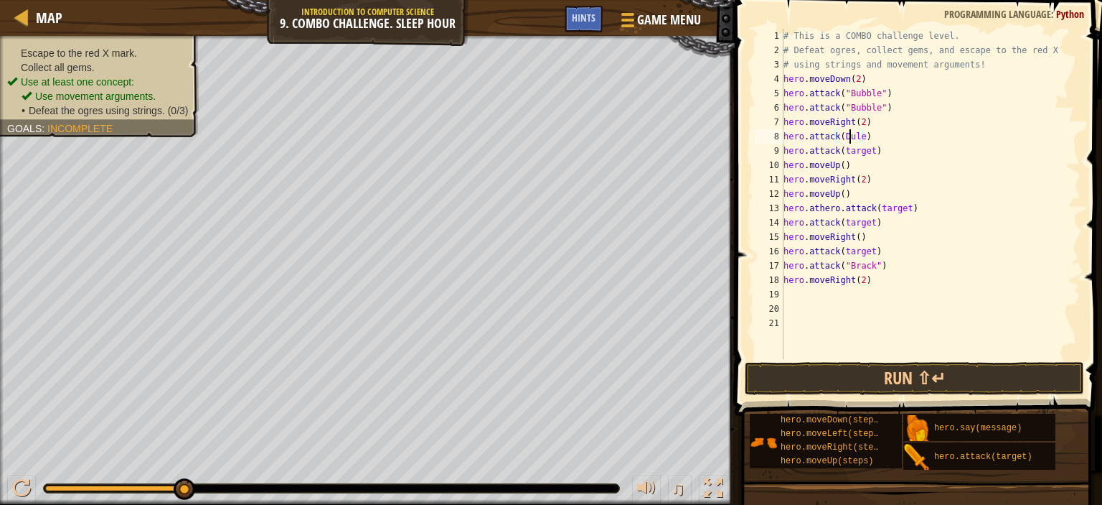
click at [850, 139] on div "# This is a COMBO challenge level. # Defeat [PERSON_NAME], collect gems, and es…" at bounding box center [931, 208] width 300 height 359
click at [866, 134] on div "# This is a COMBO challenge level. # Defeat [PERSON_NAME], collect gems, and es…" at bounding box center [931, 208] width 300 height 359
click at [841, 132] on div "# This is a COMBO challenge level. # Defeat [PERSON_NAME], collect gems, and es…" at bounding box center [931, 208] width 300 height 359
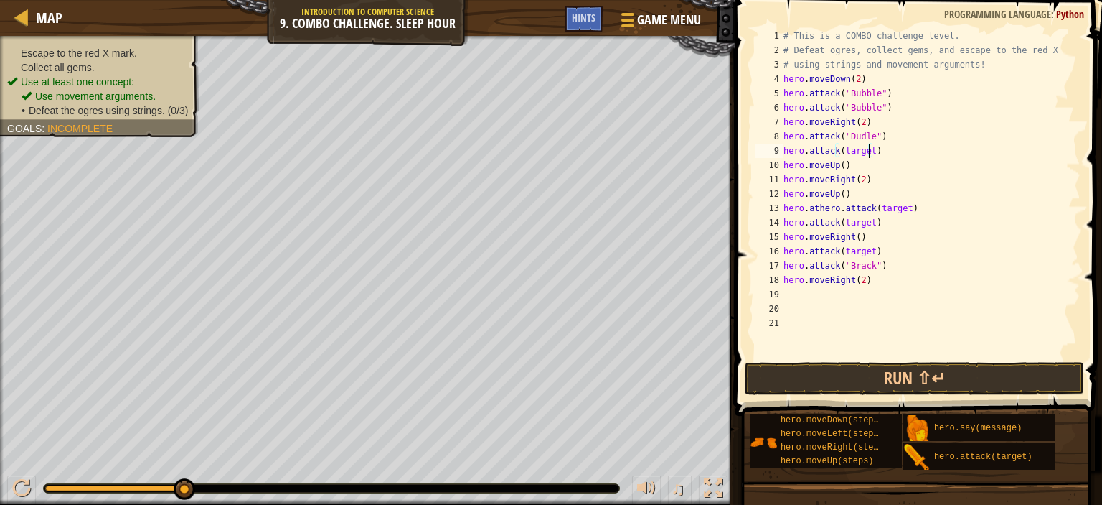
click at [868, 149] on div "# This is a COMBO challenge level. # Defeat [PERSON_NAME], collect gems, and es…" at bounding box center [931, 208] width 300 height 359
click at [838, 146] on div "# This is a COMBO challenge level. # Defeat [PERSON_NAME], collect gems, and es…" at bounding box center [931, 208] width 300 height 359
click at [840, 153] on div "# This is a COMBO challenge level. # Defeat [PERSON_NAME], collect gems, and es…" at bounding box center [931, 208] width 300 height 359
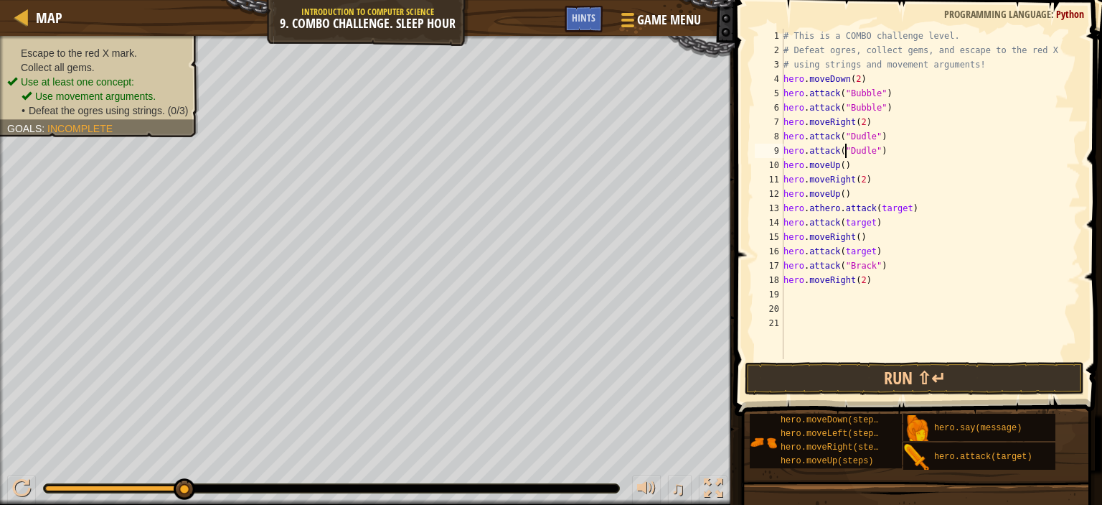
click at [905, 209] on div "# This is a COMBO challenge level. # Defeat [PERSON_NAME], collect gems, and es…" at bounding box center [931, 208] width 300 height 359
click at [904, 210] on div "# This is a COMBO challenge level. # Defeat [PERSON_NAME], collect gems, and es…" at bounding box center [931, 208] width 300 height 359
click at [872, 203] on div "# This is a COMBO challenge level. # Defeat [PERSON_NAME], collect gems, and es…" at bounding box center [931, 208] width 300 height 359
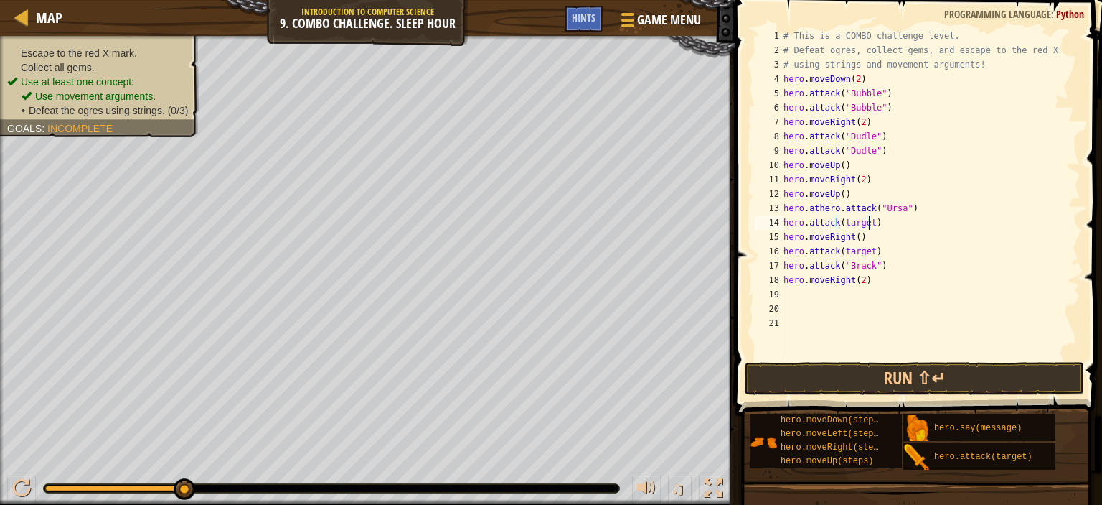
click at [871, 224] on div "# This is a COMBO challenge level. # Defeat [PERSON_NAME], collect gems, and es…" at bounding box center [931, 208] width 300 height 359
type textarea "ㄇ"
click at [869, 251] on div "# This is a COMBO challenge level. # Defeat [PERSON_NAME], collect gems, and es…" at bounding box center [931, 208] width 300 height 359
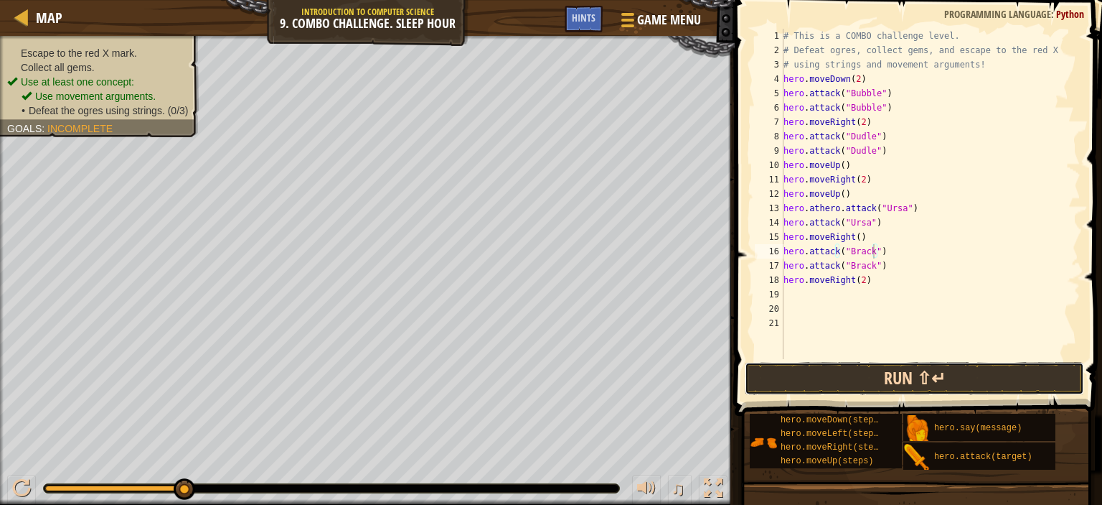
click at [807, 374] on button "Run ⇧↵" at bounding box center [914, 378] width 339 height 33
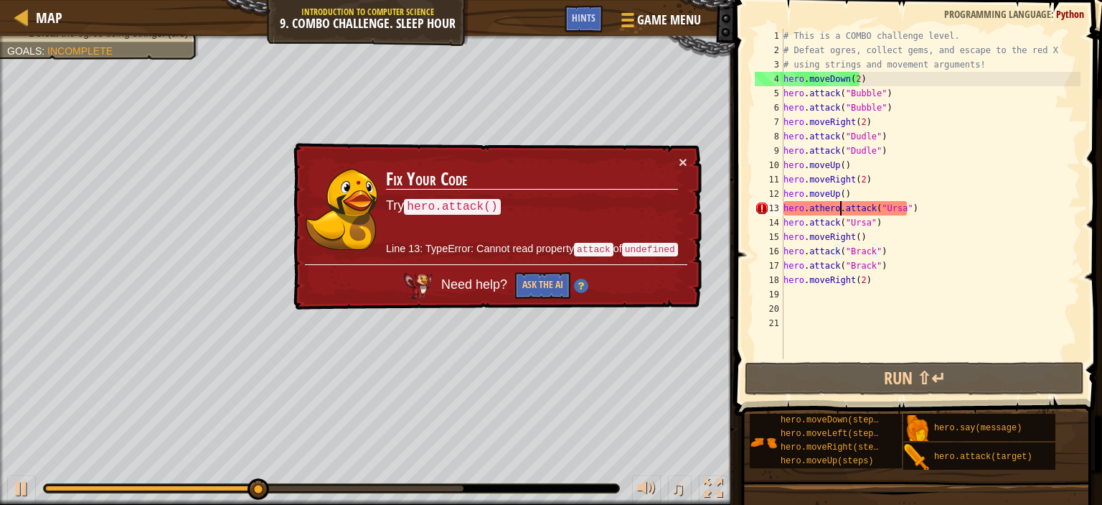
click at [840, 209] on div "# This is a COMBO challenge level. # Defeat [PERSON_NAME], collect gems, and es…" at bounding box center [931, 208] width 300 height 359
click at [838, 210] on div "# This is a COMBO challenge level. # Defeat [PERSON_NAME], collect gems, and es…" at bounding box center [931, 208] width 300 height 359
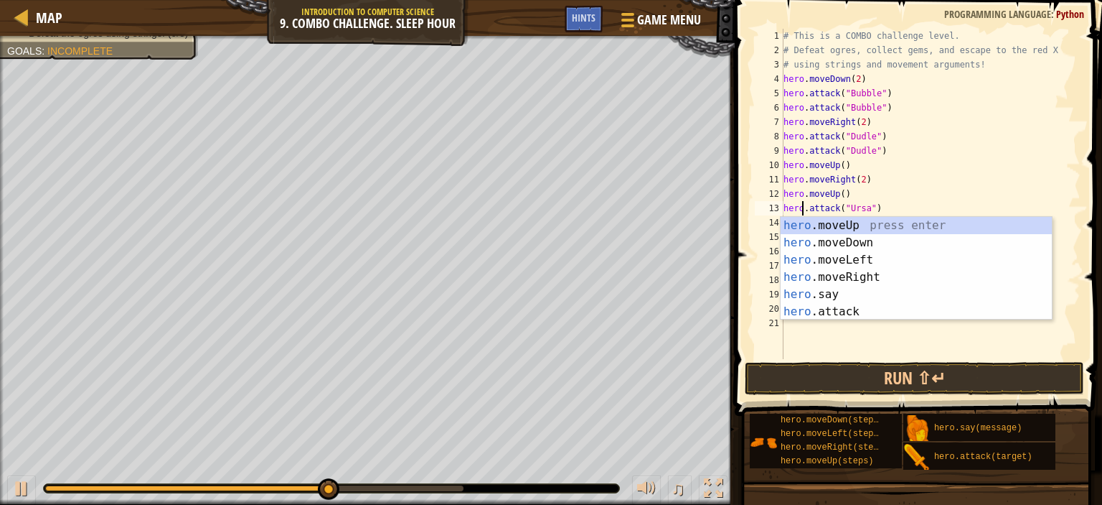
scroll to position [6, 6]
click at [967, 159] on div "# This is a COMBO challenge level. # Defeat [PERSON_NAME], collect gems, and es…" at bounding box center [931, 208] width 300 height 359
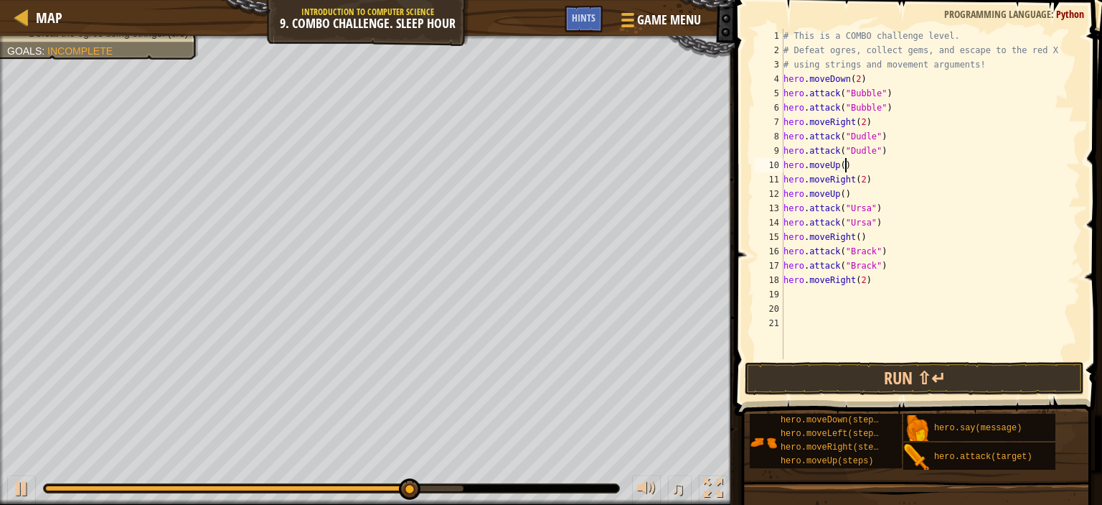
scroll to position [6, 4]
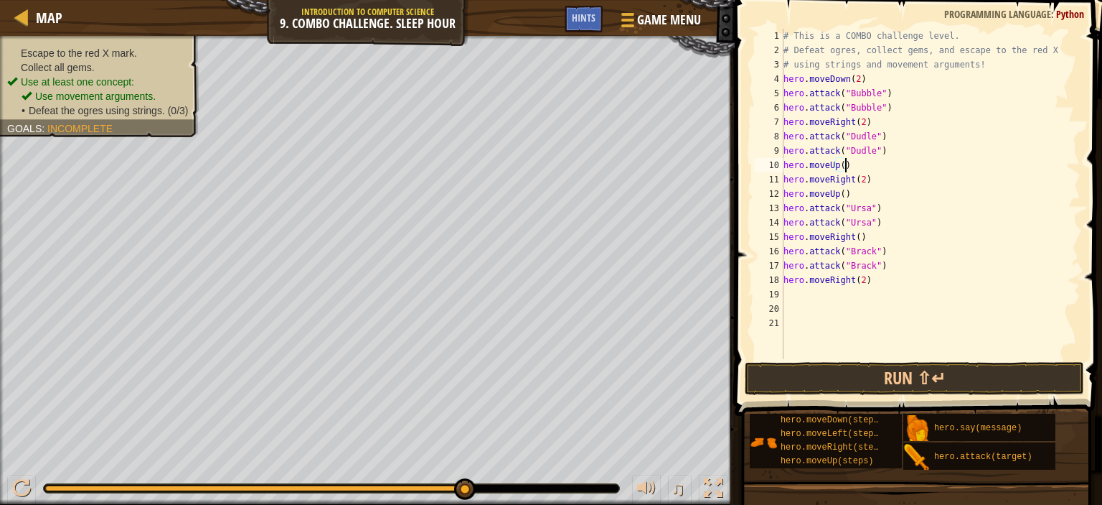
click at [850, 178] on div "# This is a COMBO challenge level. # Defeat [PERSON_NAME], collect gems, and es…" at bounding box center [931, 208] width 300 height 359
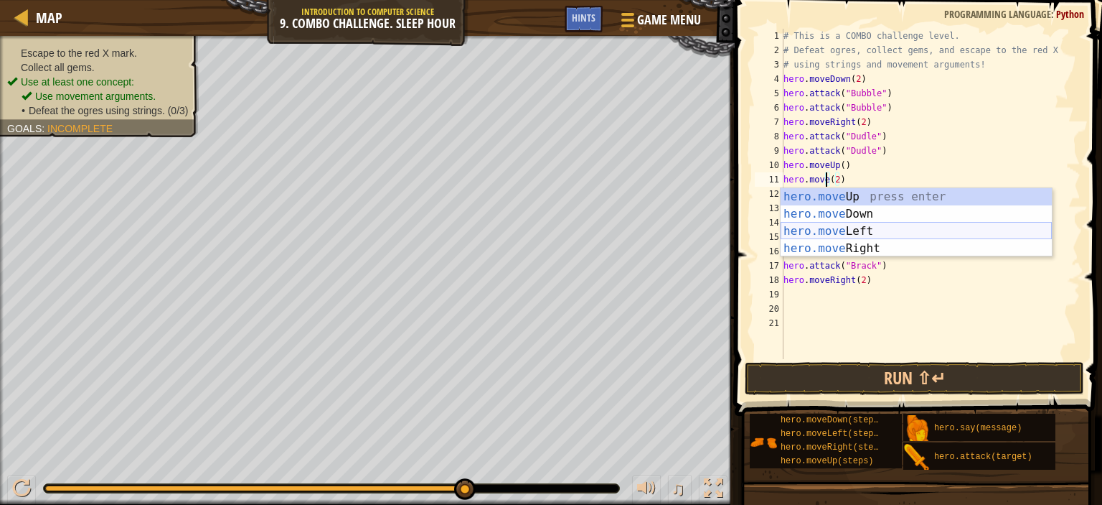
click at [825, 225] on div "hero.move Up press enter hero.move Down press enter hero.move Left press enter …" at bounding box center [916, 239] width 271 height 103
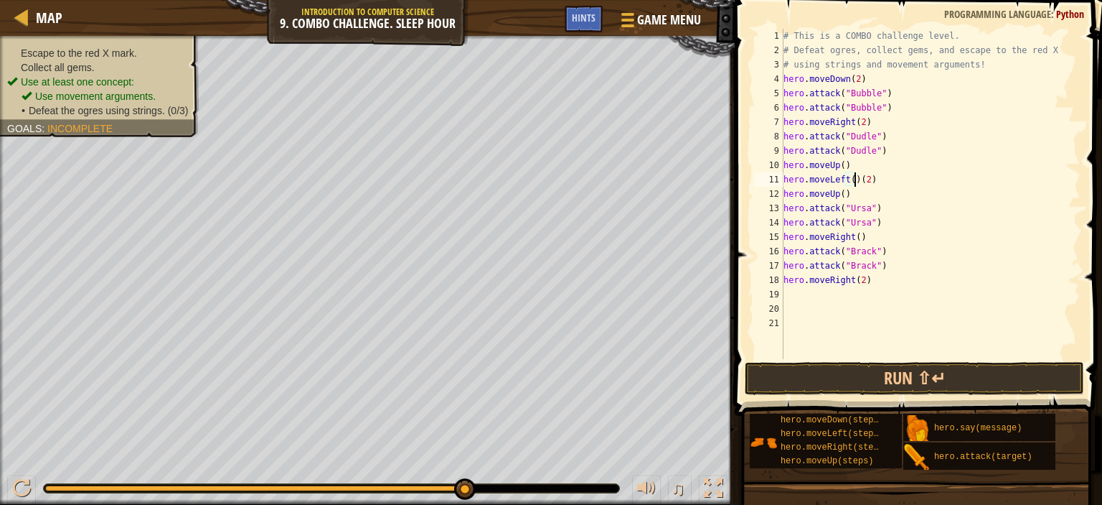
click at [869, 176] on div "# This is a COMBO challenge level. # Defeat [PERSON_NAME], collect gems, and es…" at bounding box center [931, 208] width 300 height 359
click at [848, 182] on div "# This is a COMBO challenge level. # Defeat [PERSON_NAME], collect gems, and es…" at bounding box center [931, 208] width 300 height 359
click at [850, 182] on div "# This is a COMBO challenge level. # Defeat [PERSON_NAME], collect gems, and es…" at bounding box center [931, 194] width 300 height 330
click at [772, 388] on button "Run ⇧↵" at bounding box center [914, 378] width 339 height 33
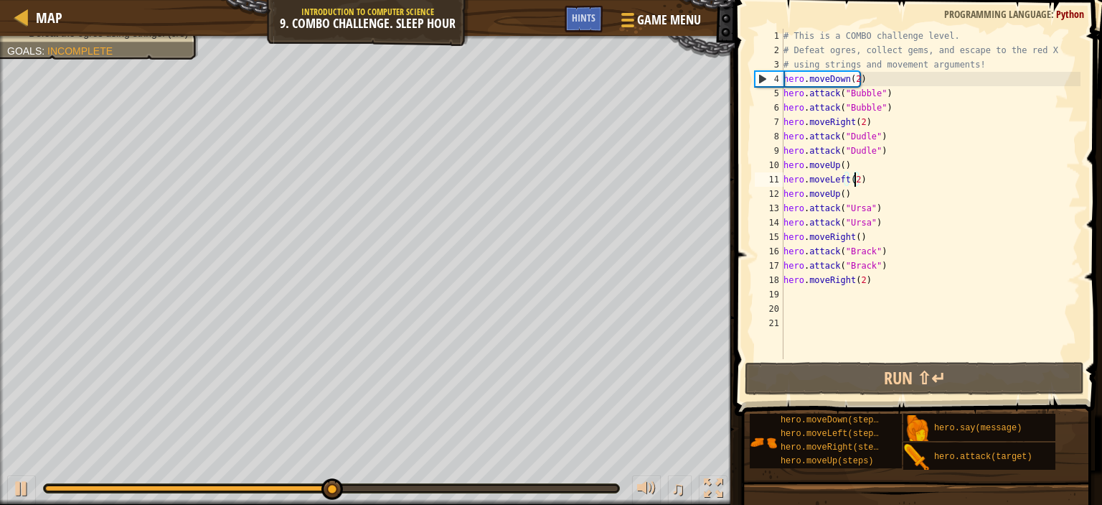
click at [867, 283] on div "# This is a COMBO challenge level. # Defeat [PERSON_NAME], collect gems, and es…" at bounding box center [931, 208] width 300 height 359
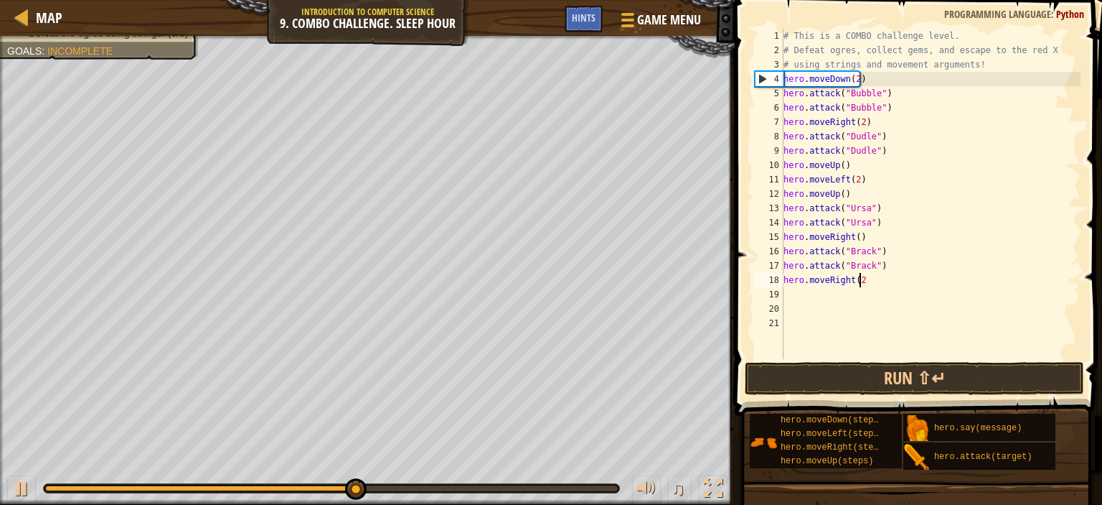
type textarea "h"
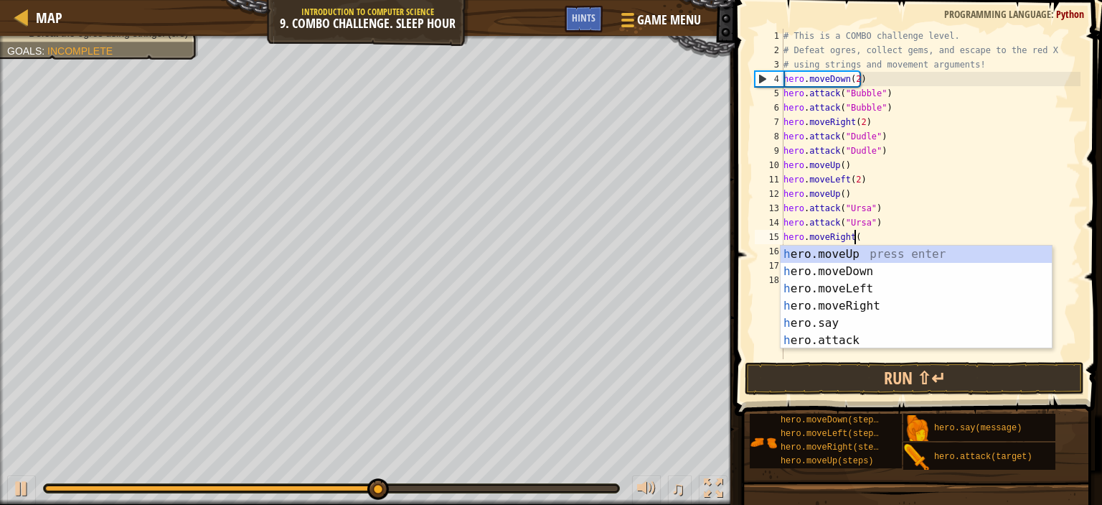
type textarea "h"
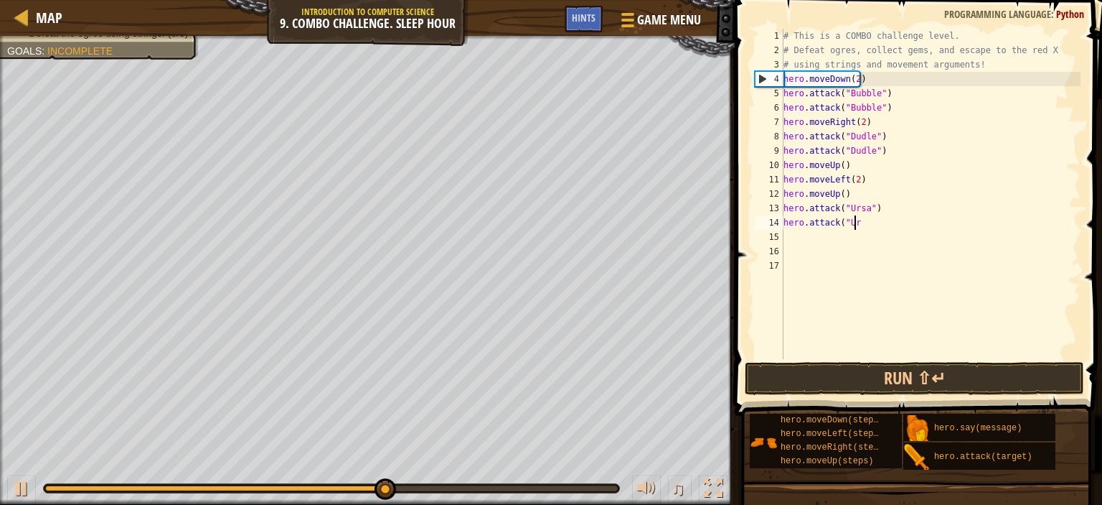
type textarea "h"
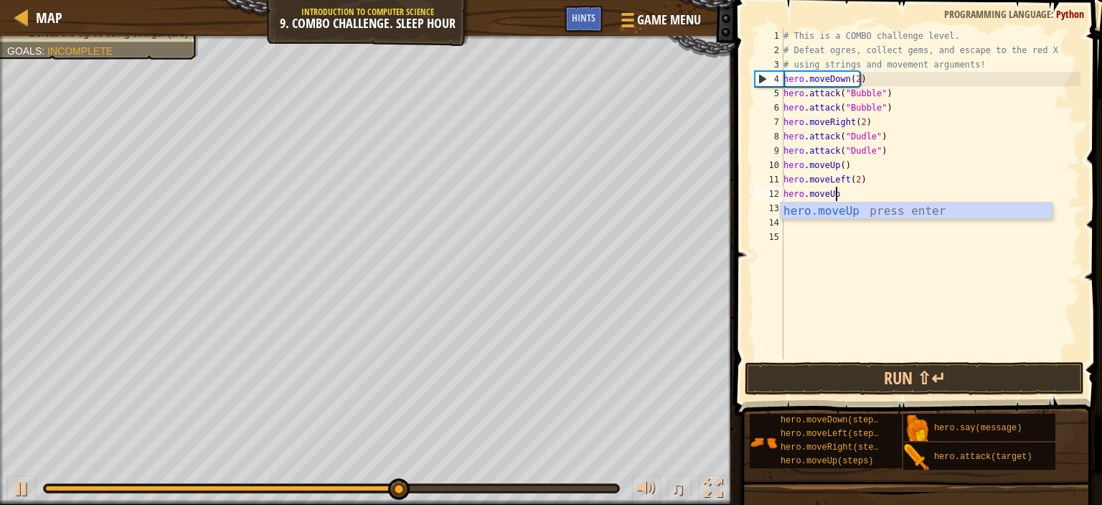
type textarea "h"
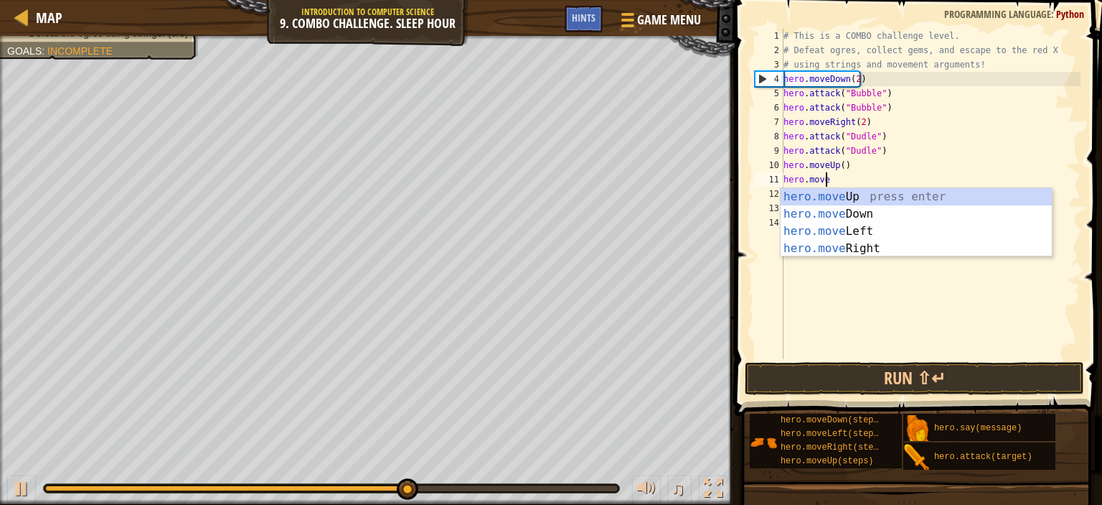
type textarea "h"
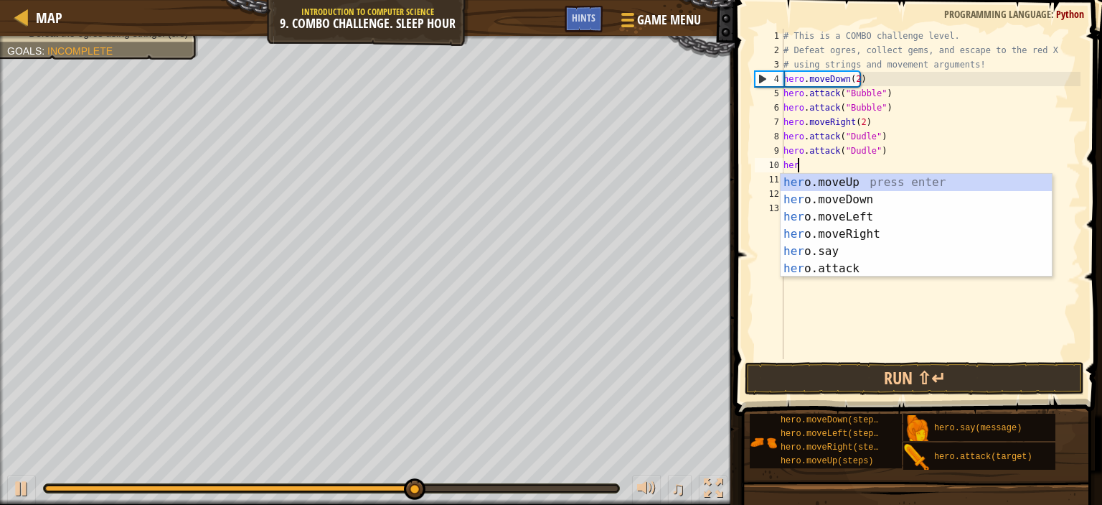
type textarea "h"
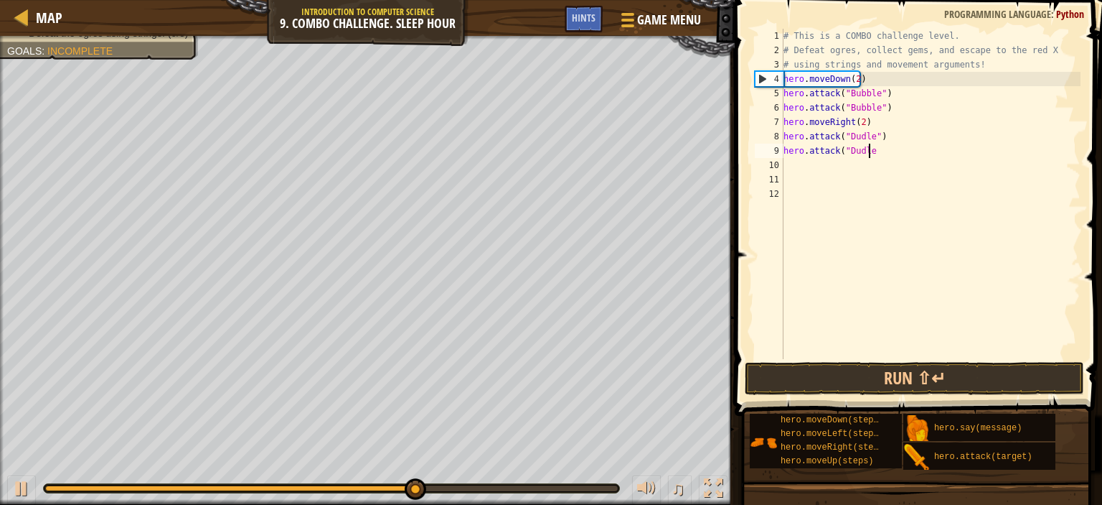
type textarea "h"
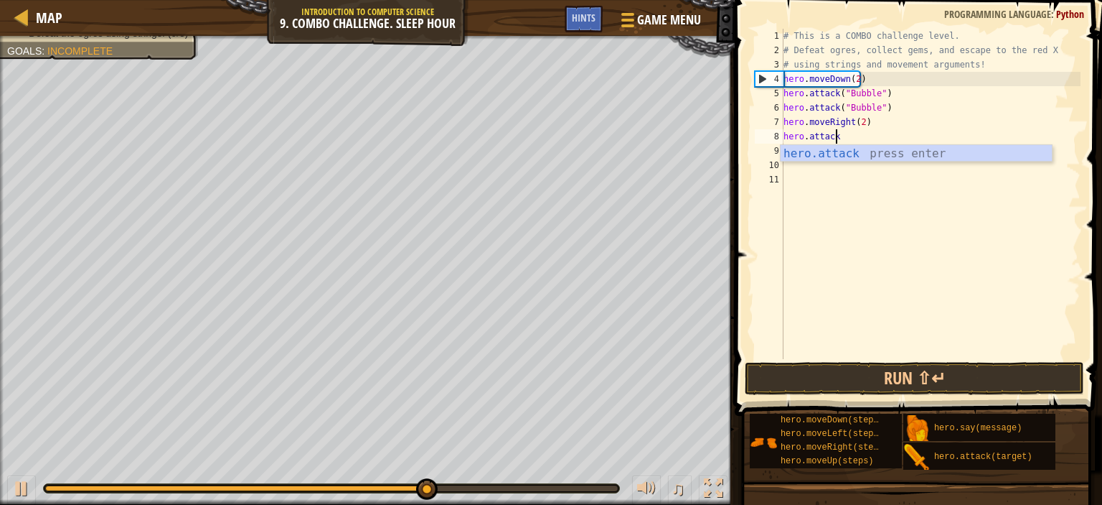
type textarea "h"
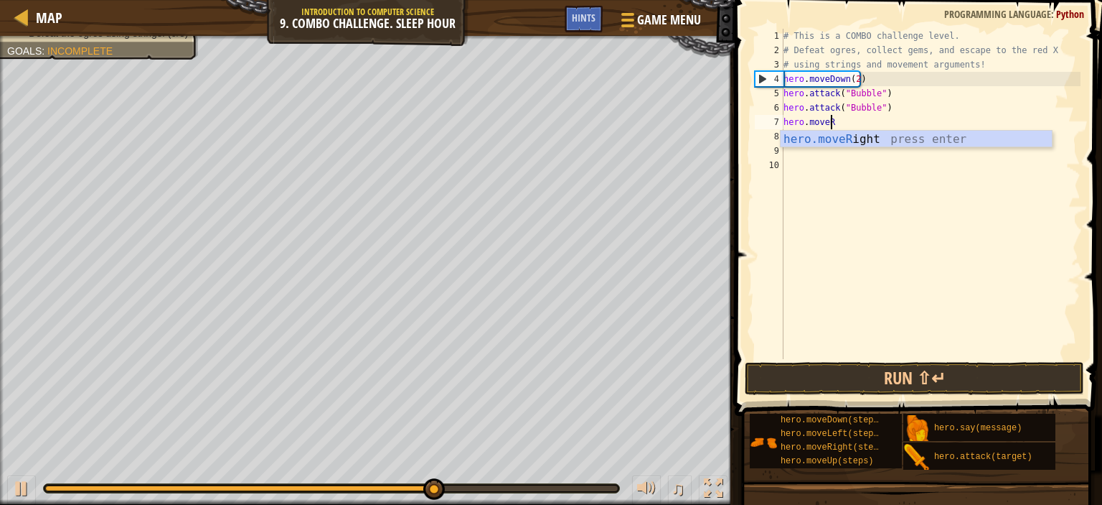
type textarea "h"
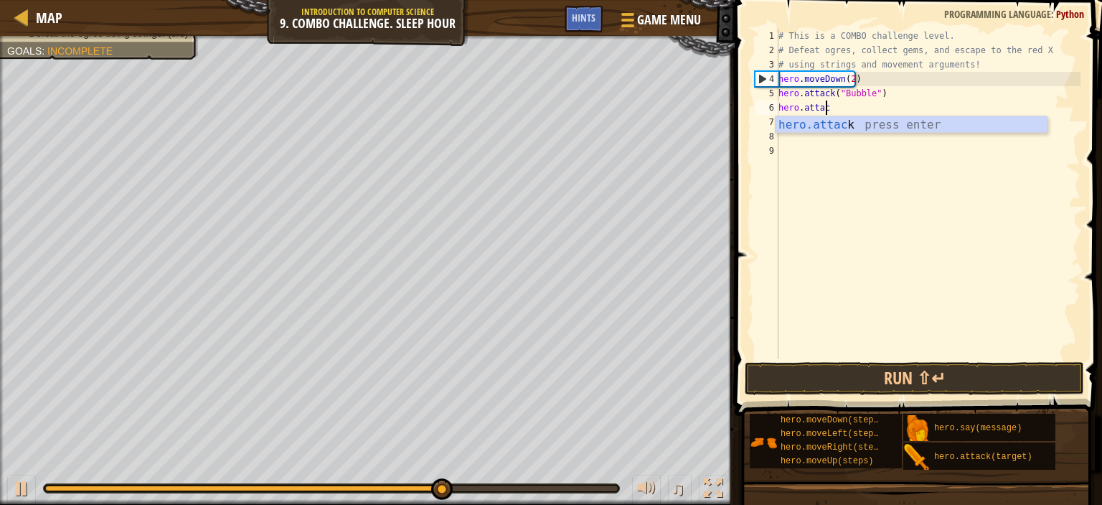
type textarea "h"
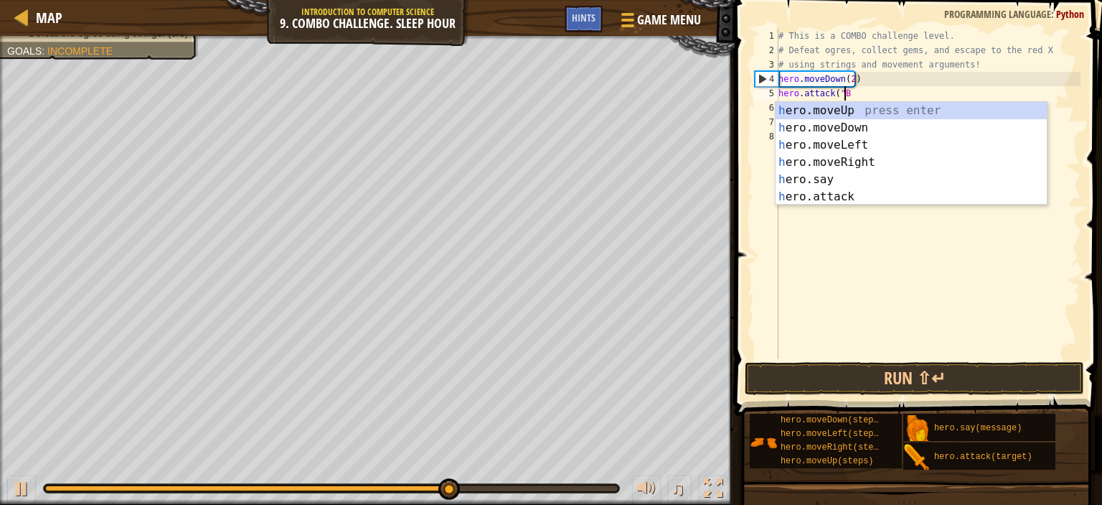
type textarea "h"
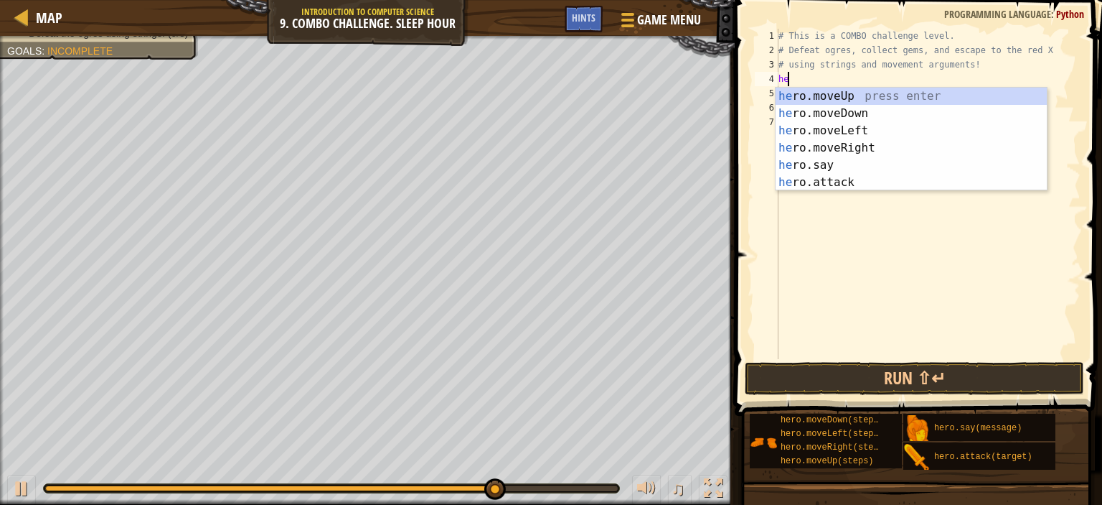
type textarea "h"
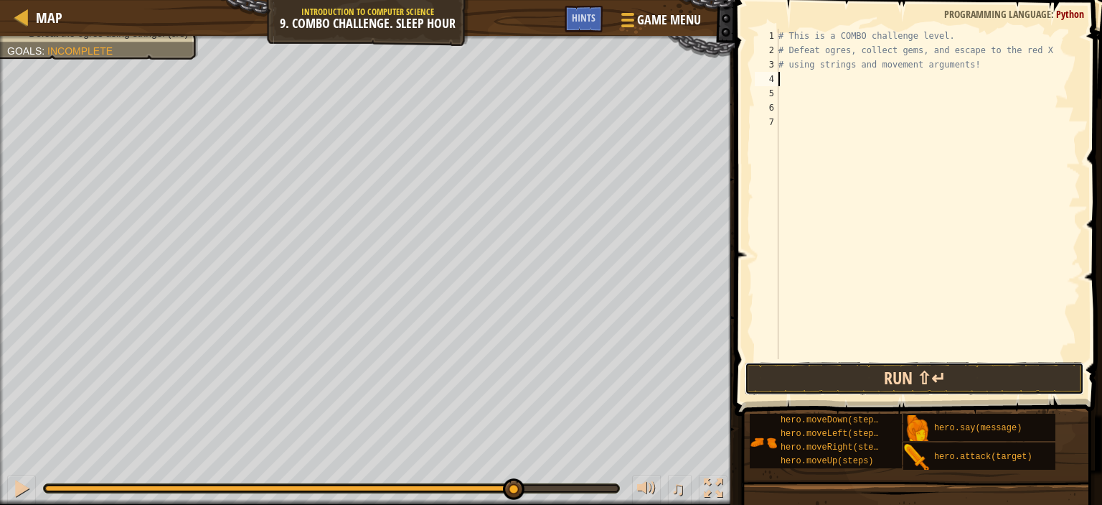
click at [899, 382] on button "Run ⇧↵" at bounding box center [914, 378] width 339 height 33
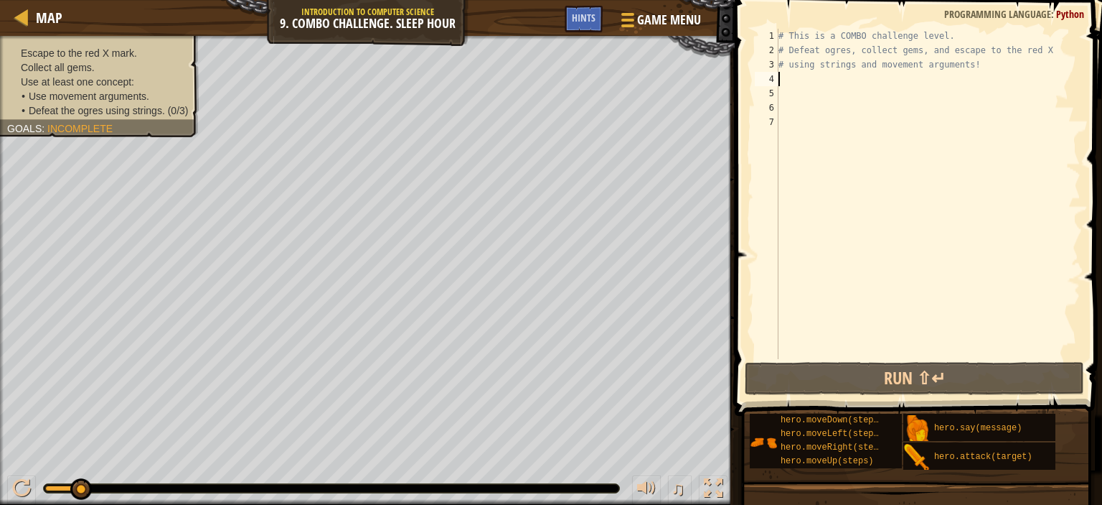
type textarea "m"
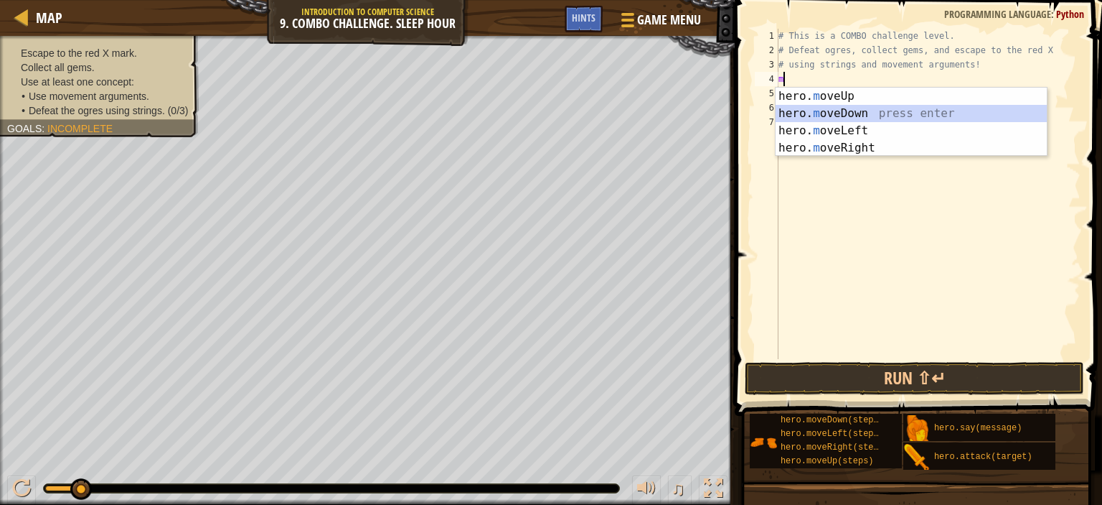
click at [805, 106] on div "hero. m oveUp press enter hero. m oveDown press enter hero. m oveLeft press ent…" at bounding box center [911, 139] width 271 height 103
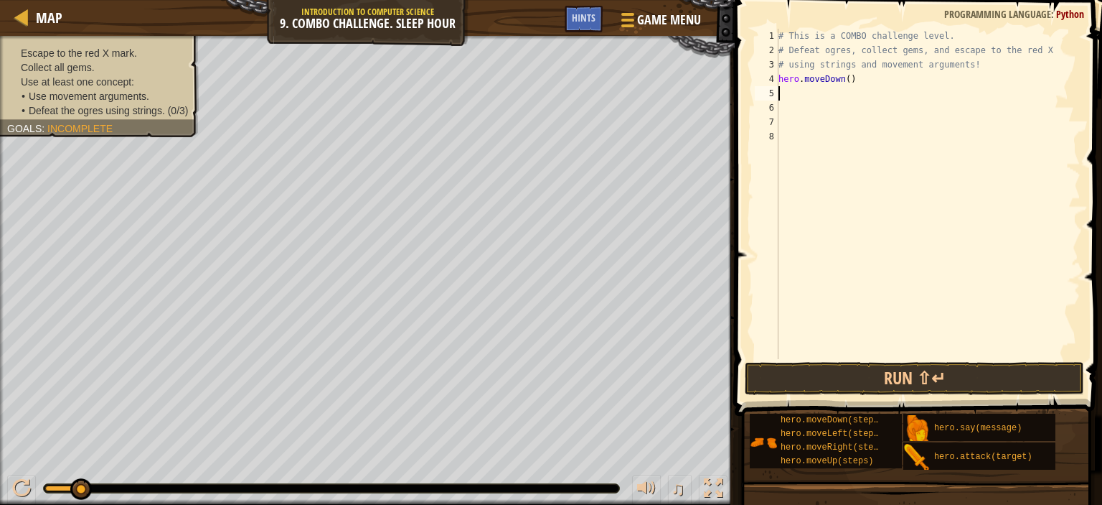
type textarea "m"
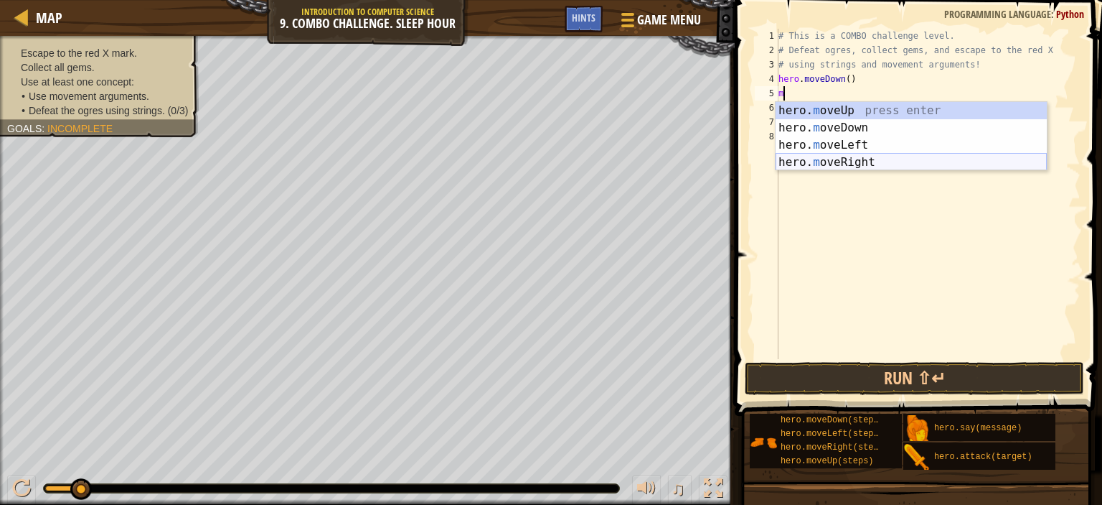
click at [825, 155] on div "hero. m oveUp press enter hero. m oveDown press enter hero. m oveLeft press ent…" at bounding box center [911, 153] width 271 height 103
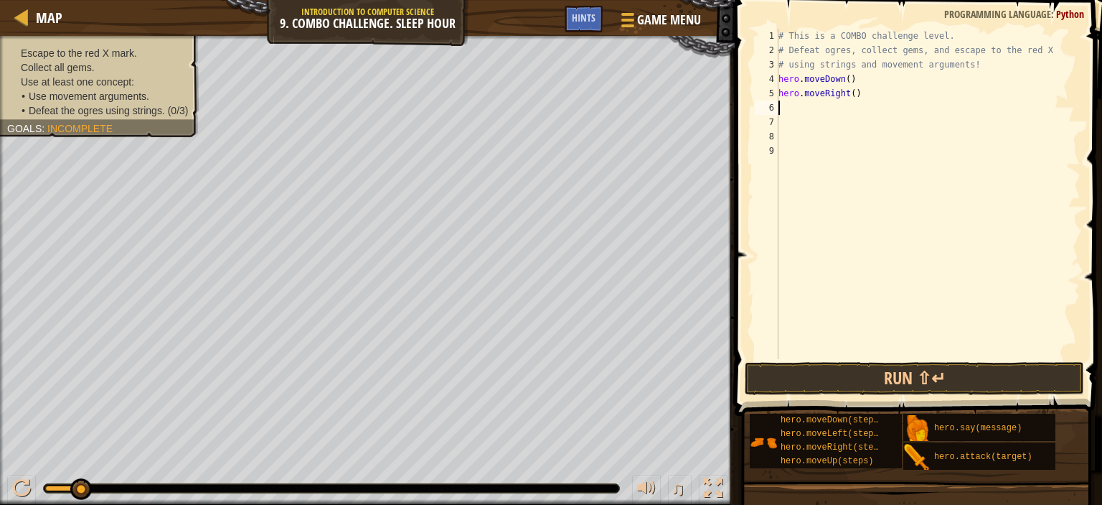
type textarea "m"
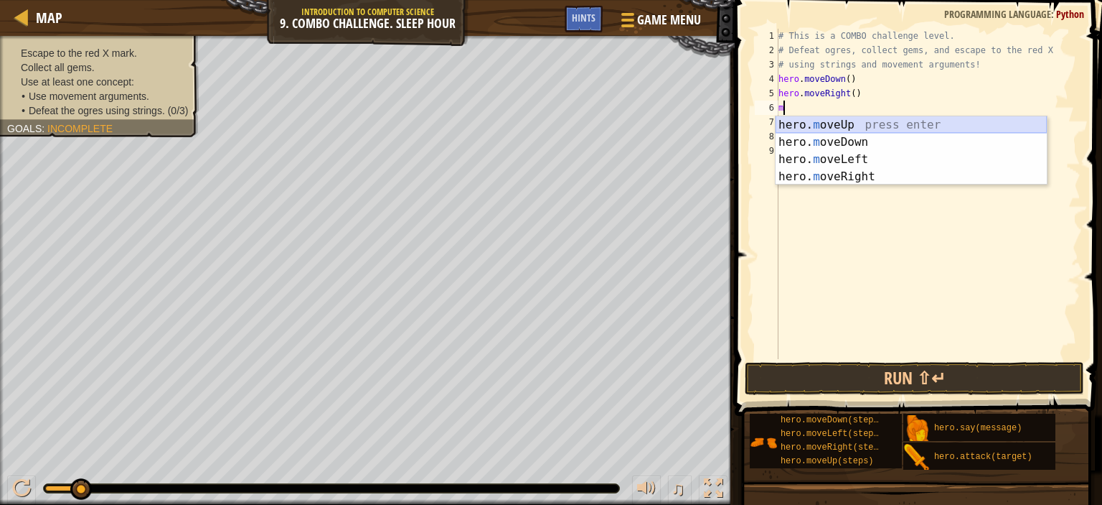
click at [814, 126] on div "hero. m oveUp press enter hero. m oveDown press enter hero. m oveLeft press ent…" at bounding box center [911, 167] width 271 height 103
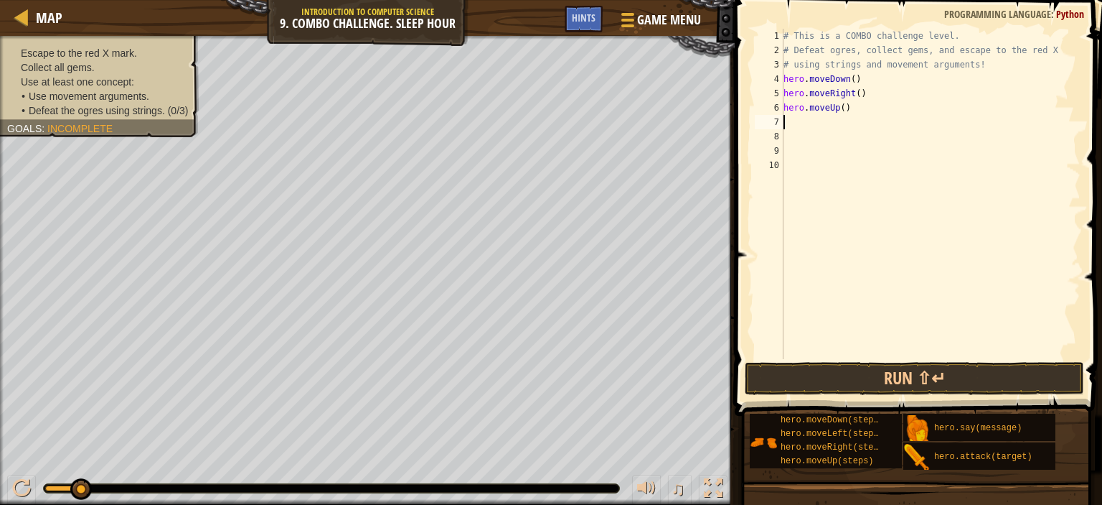
type textarea "m"
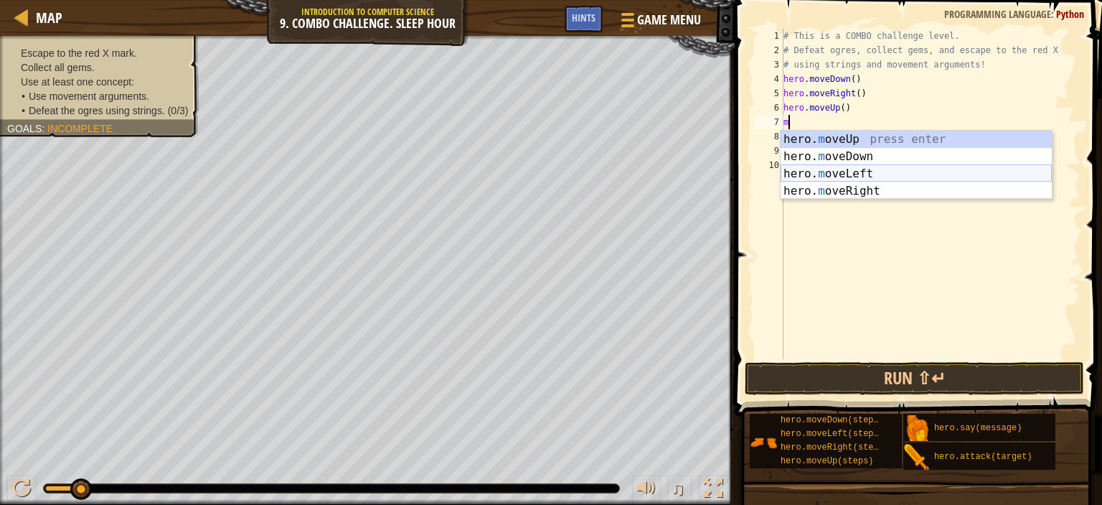
click at [835, 174] on div "hero. m oveUp press enter hero. m oveDown press enter hero. m oveLeft press ent…" at bounding box center [916, 182] width 271 height 103
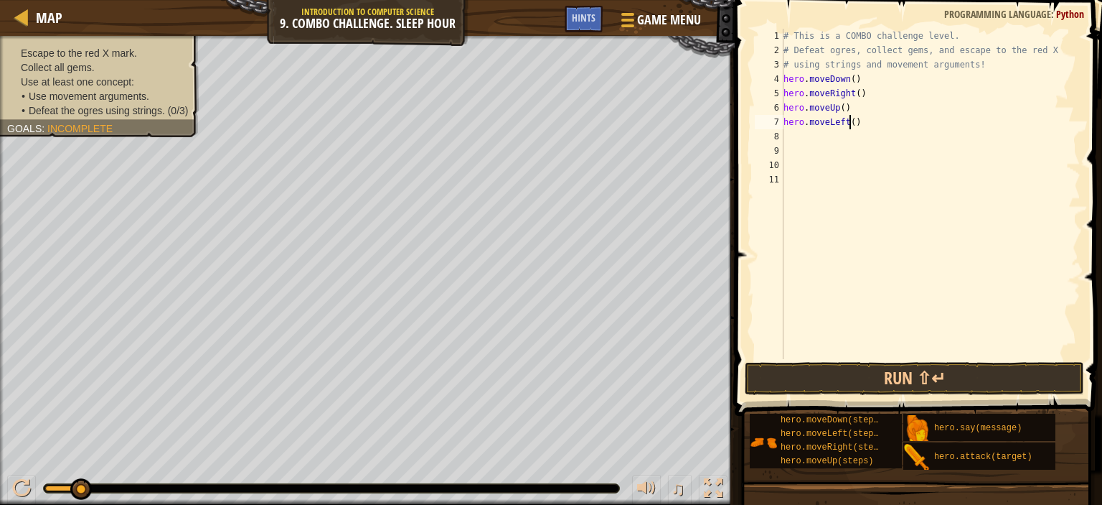
click at [849, 124] on div "# This is a COMBO challenge level. # Defeat [PERSON_NAME], collect gems, and es…" at bounding box center [931, 208] width 301 height 359
type textarea "hero.moveLeft(2)"
click at [797, 131] on div "# This is a COMBO challenge level. # Defeat [PERSON_NAME], collect gems, and es…" at bounding box center [931, 208] width 301 height 359
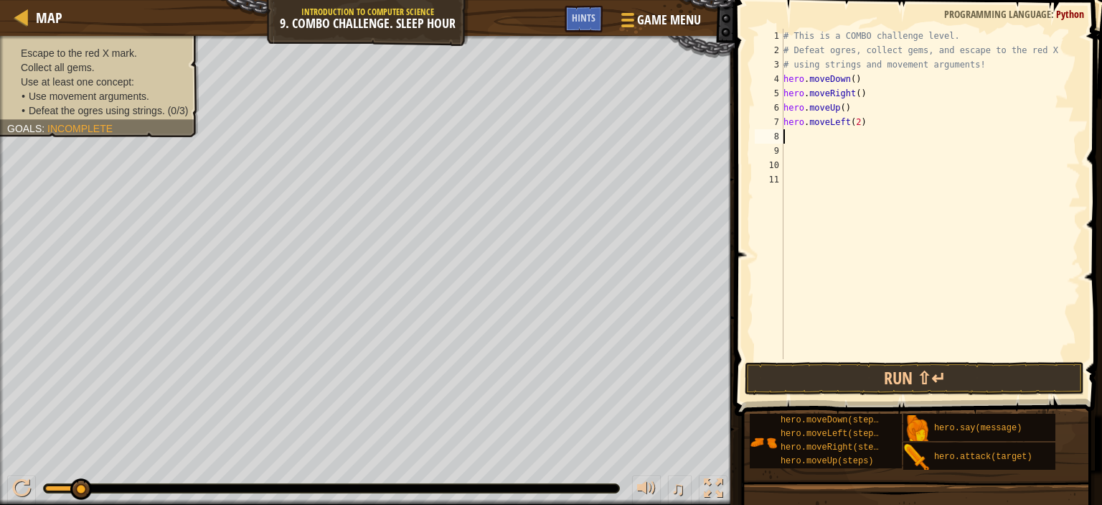
type textarea "m"
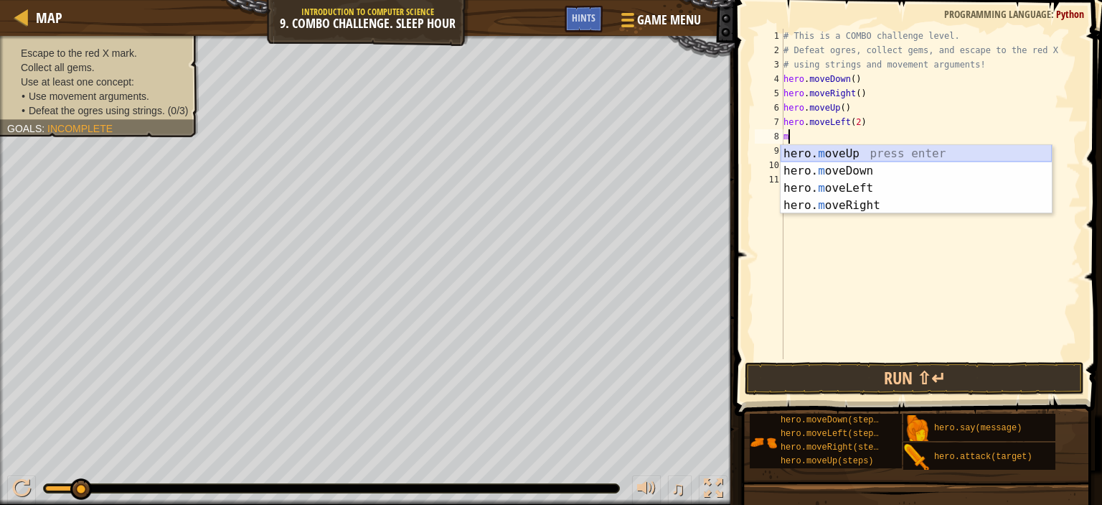
click at [837, 149] on div "hero. m oveUp press enter hero. m oveDown press enter hero. m oveLeft press ent…" at bounding box center [916, 196] width 271 height 103
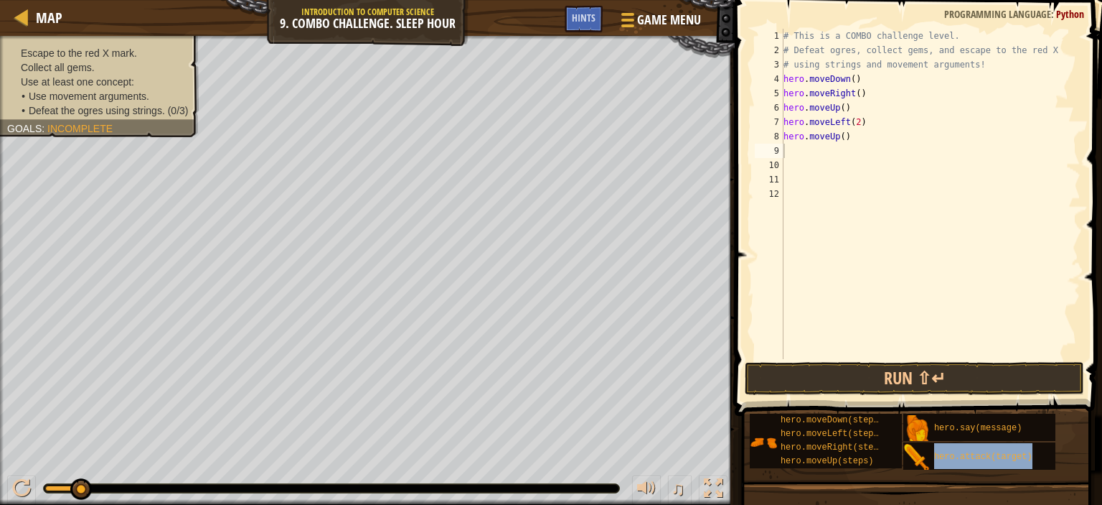
type textarea "hero.attack(target)"
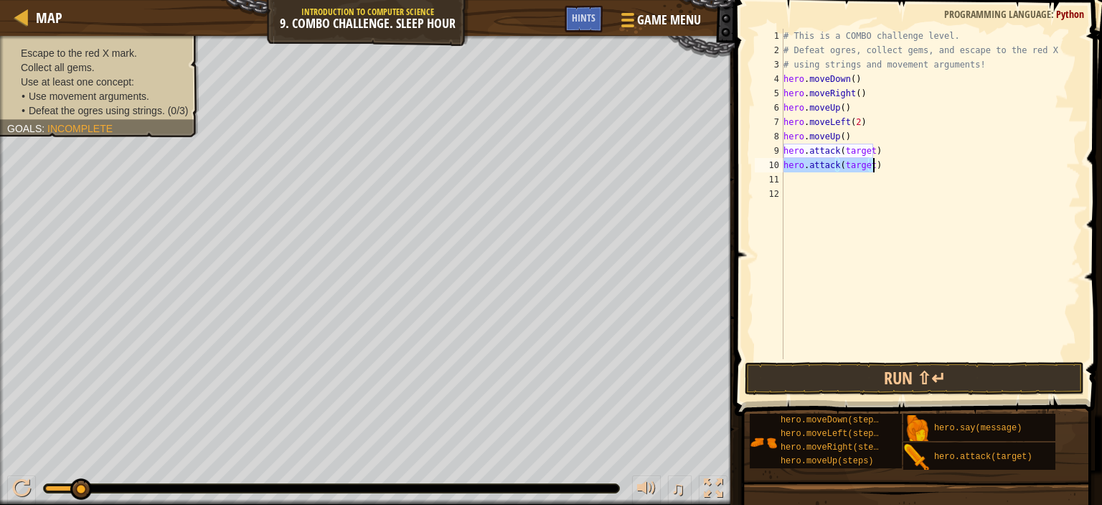
click at [871, 166] on div "# This is a COMBO challenge level. # Defeat [PERSON_NAME], collect gems, and es…" at bounding box center [931, 194] width 300 height 330
click at [872, 166] on div "# This is a COMBO challenge level. # Defeat [PERSON_NAME], collect gems, and es…" at bounding box center [931, 194] width 300 height 330
click at [868, 172] on div "# This is a COMBO challenge level. # Defeat [PERSON_NAME], collect gems, and es…" at bounding box center [931, 208] width 301 height 359
click at [868, 167] on div "# This is a COMBO challenge level. # Defeat [PERSON_NAME], collect gems, and es…" at bounding box center [931, 208] width 301 height 359
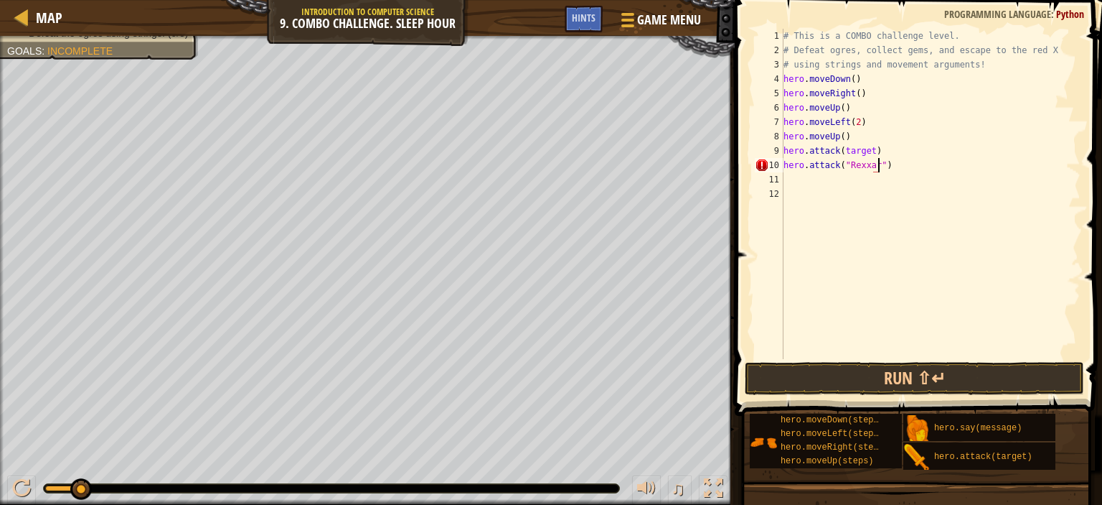
scroll to position [6, 7]
click at [868, 150] on div "# This is a COMBO challenge level. # Defeat [PERSON_NAME], collect gems, and es…" at bounding box center [931, 208] width 301 height 359
type textarea "hero.attack(target)"
click at [867, 149] on div "# This is a COMBO challenge level. # Defeat [PERSON_NAME], collect gems, and es…" at bounding box center [931, 208] width 301 height 359
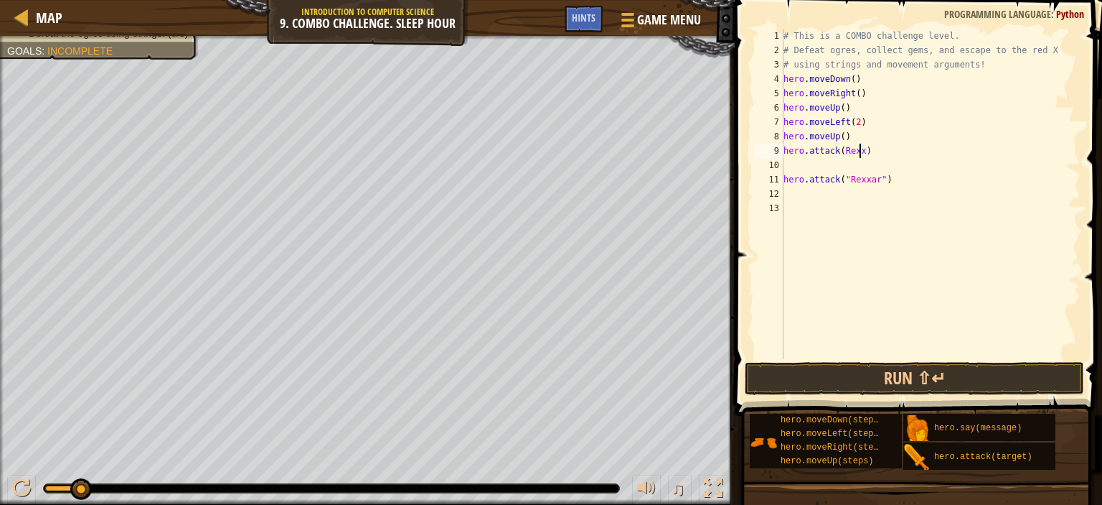
scroll to position [6, 6]
click at [884, 179] on div "# This is a COMBO challenge level. # Defeat [PERSON_NAME], collect gems, and es…" at bounding box center [931, 208] width 301 height 359
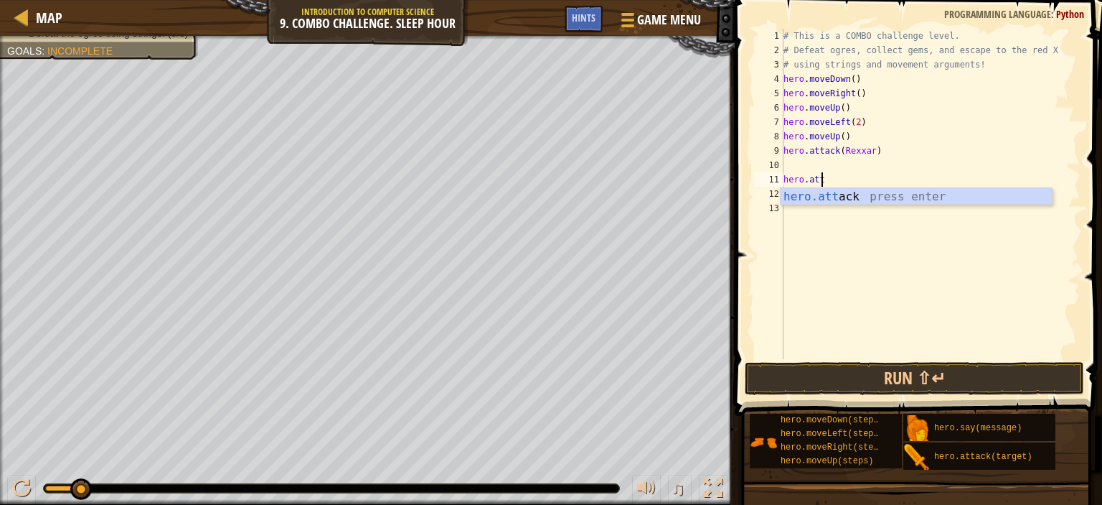
scroll to position [6, 1]
type textarea "h"
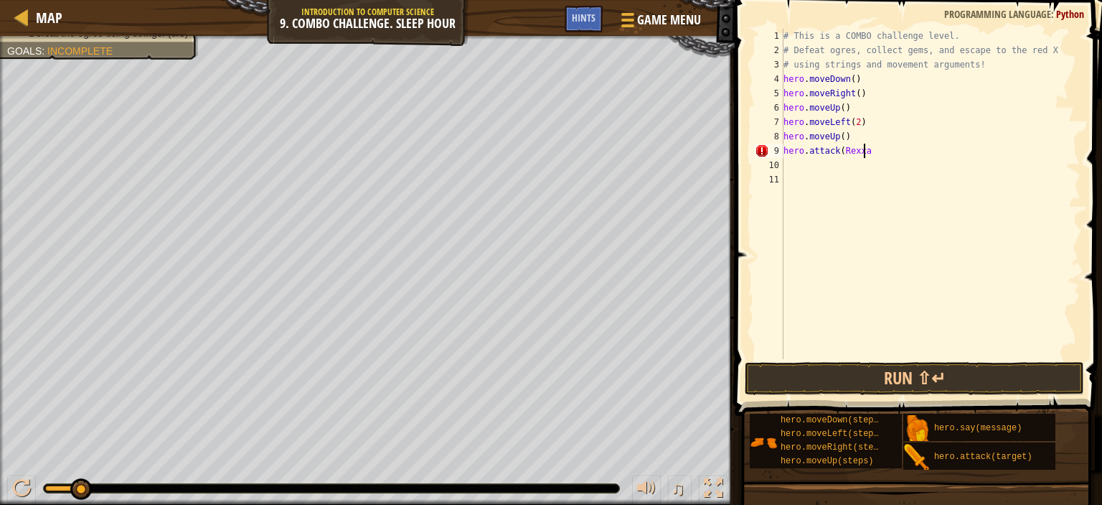
scroll to position [6, 6]
click at [840, 147] on div "# This is a COMBO challenge level. # Defeat [PERSON_NAME], collect gems, and es…" at bounding box center [931, 208] width 301 height 359
click at [877, 151] on div "# This is a COMBO challenge level. # Defeat [PERSON_NAME], collect gems, and es…" at bounding box center [931, 208] width 301 height 359
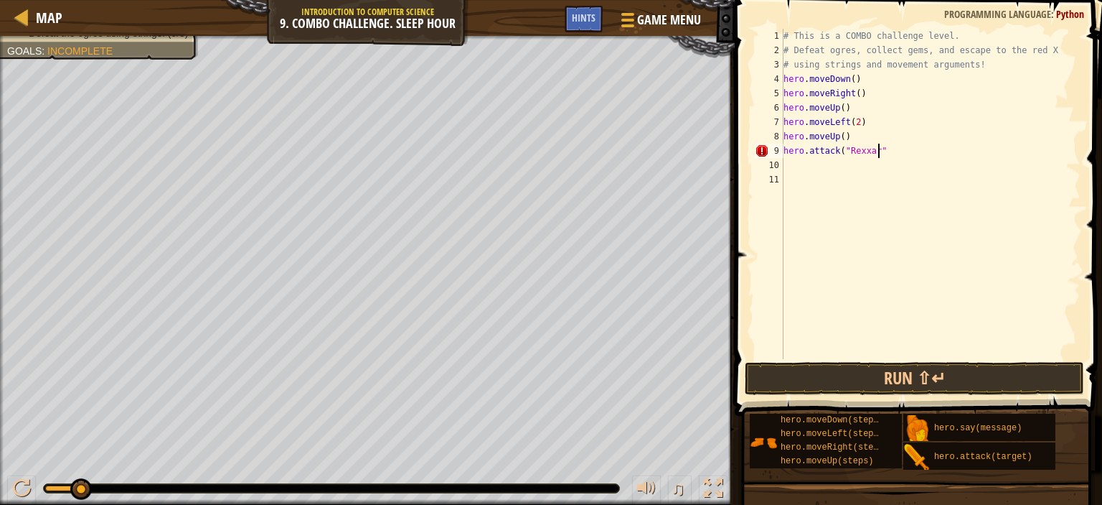
type textarea "hero.attack("Rexxar")"
click at [801, 160] on div "# This is a COMBO challenge level. # Defeat [PERSON_NAME], collect gems, and es…" at bounding box center [931, 208] width 301 height 359
type textarea "hero.attack("Rexxar")"
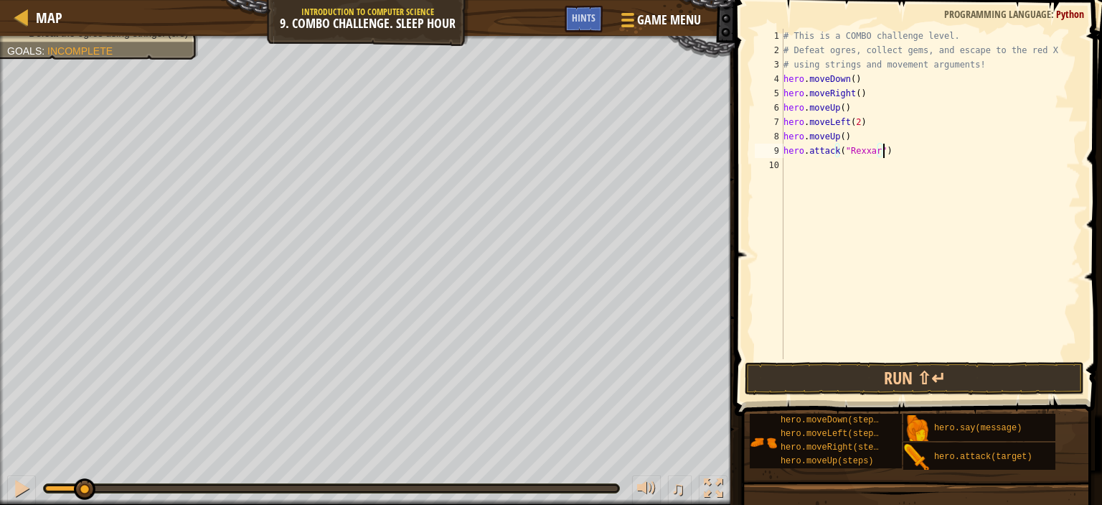
click at [810, 172] on div "# This is a COMBO challenge level. # Defeat [PERSON_NAME], collect gems, and es…" at bounding box center [931, 208] width 301 height 359
click at [871, 166] on div "# This is a COMBO challenge level. # Defeat [PERSON_NAME], collect gems, and es…" at bounding box center [931, 208] width 301 height 359
drag, startPoint x: 838, startPoint y: 164, endPoint x: 845, endPoint y: 161, distance: 8.7
click at [838, 164] on div "# This is a COMBO challenge level. # Defeat [PERSON_NAME], collect gems, and es…" at bounding box center [931, 208] width 301 height 359
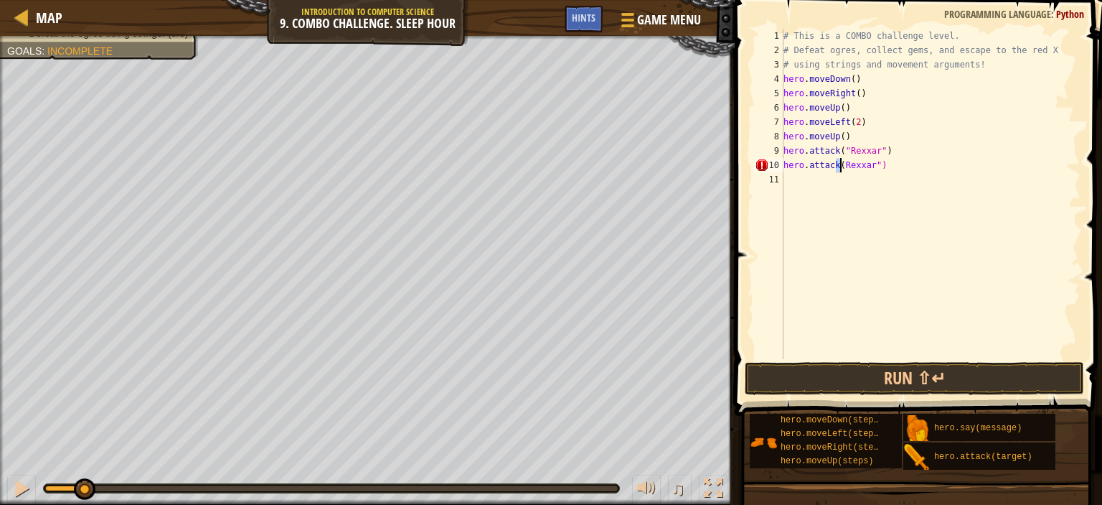
scroll to position [6, 5]
click at [835, 161] on div "# This is a COMBO challenge level. # Defeat [PERSON_NAME], collect gems, and es…" at bounding box center [931, 208] width 301 height 359
type textarea "hero.attack("Rexxar")"
click at [792, 180] on div "# This is a COMBO challenge level. # Defeat [PERSON_NAME], collect gems, and es…" at bounding box center [931, 208] width 301 height 359
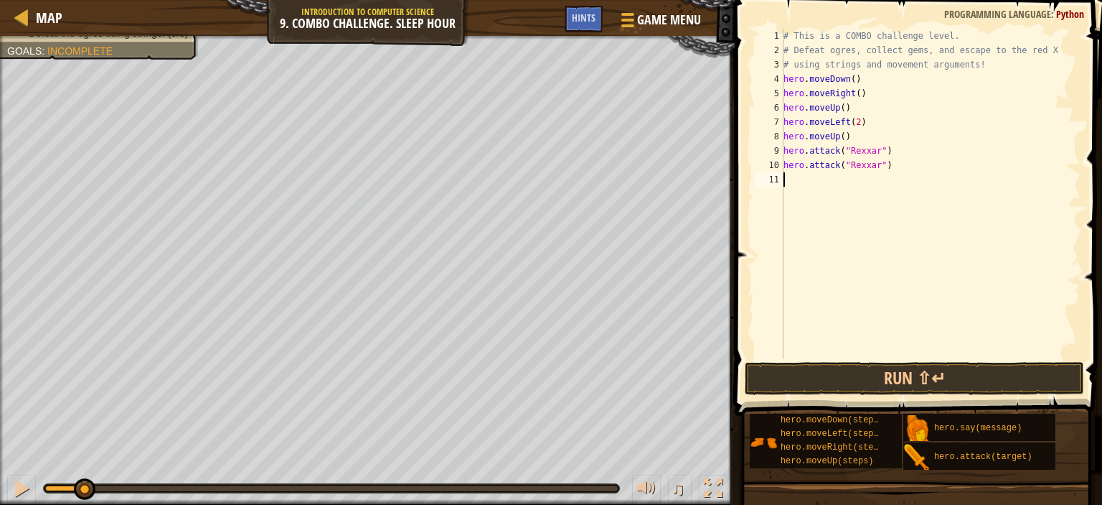
type textarea "m"
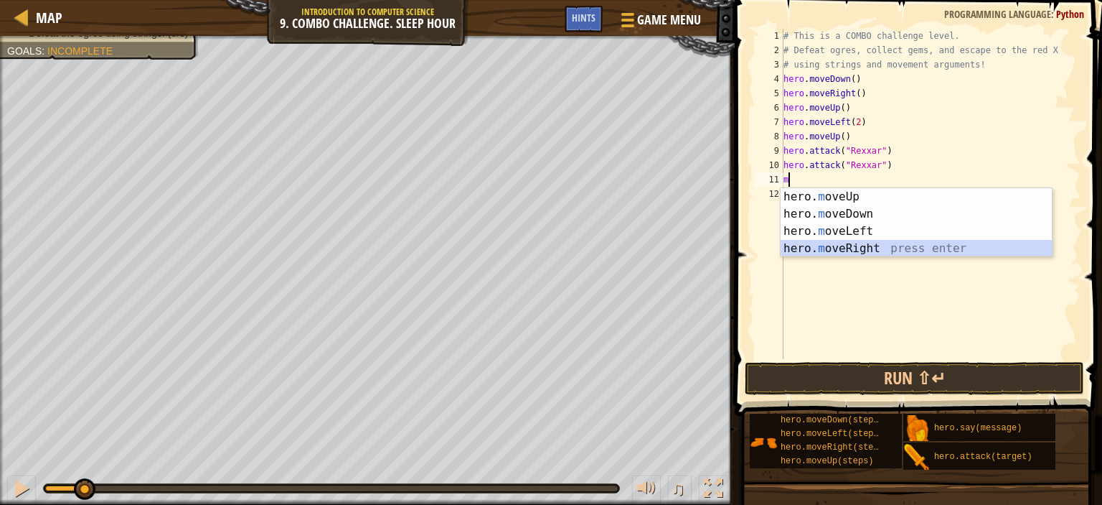
click at [848, 245] on div "hero. m oveUp press enter hero. m oveDown press enter hero. m oveLeft press ent…" at bounding box center [916, 239] width 271 height 103
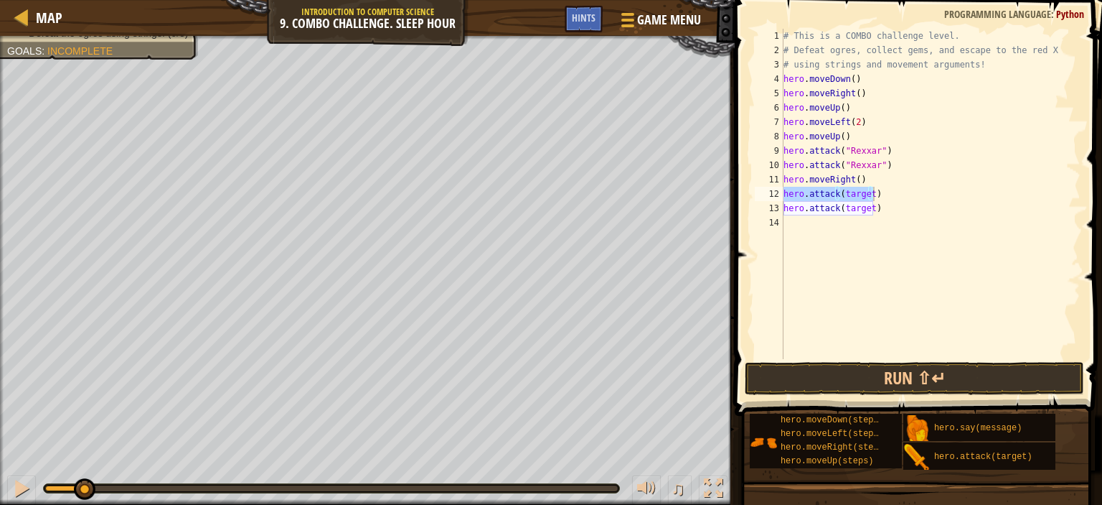
click at [867, 189] on div "# This is a COMBO challenge level. # Defeat [PERSON_NAME], collect gems, and es…" at bounding box center [931, 194] width 300 height 330
click at [867, 189] on div "# This is a COMBO challenge level. # Defeat [PERSON_NAME], collect gems, and es…" at bounding box center [931, 208] width 301 height 359
click at [870, 207] on div "# This is a COMBO challenge level. # Defeat [PERSON_NAME], collect gems, and es…" at bounding box center [931, 208] width 301 height 359
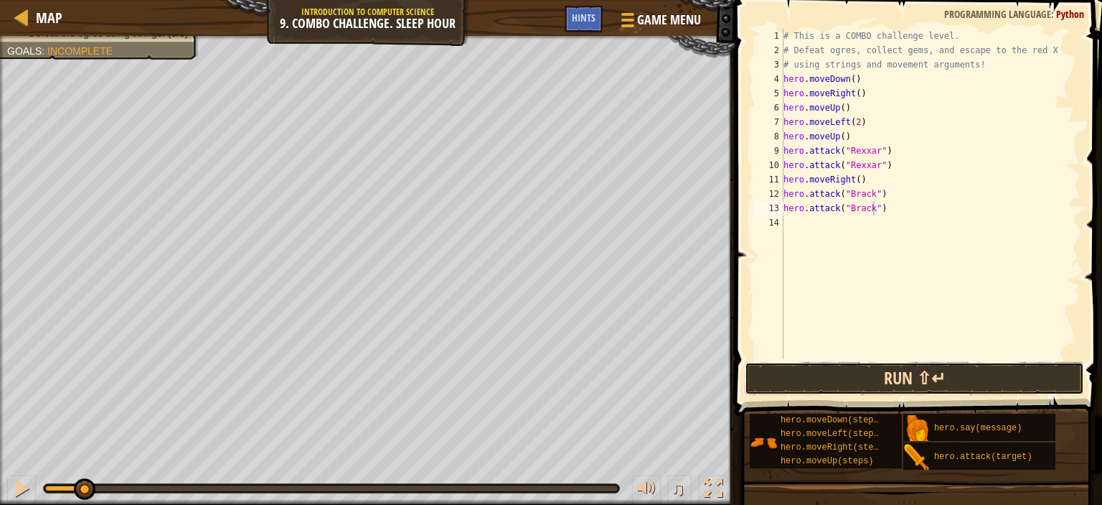
click at [942, 378] on button "Run ⇧↵" at bounding box center [914, 378] width 339 height 33
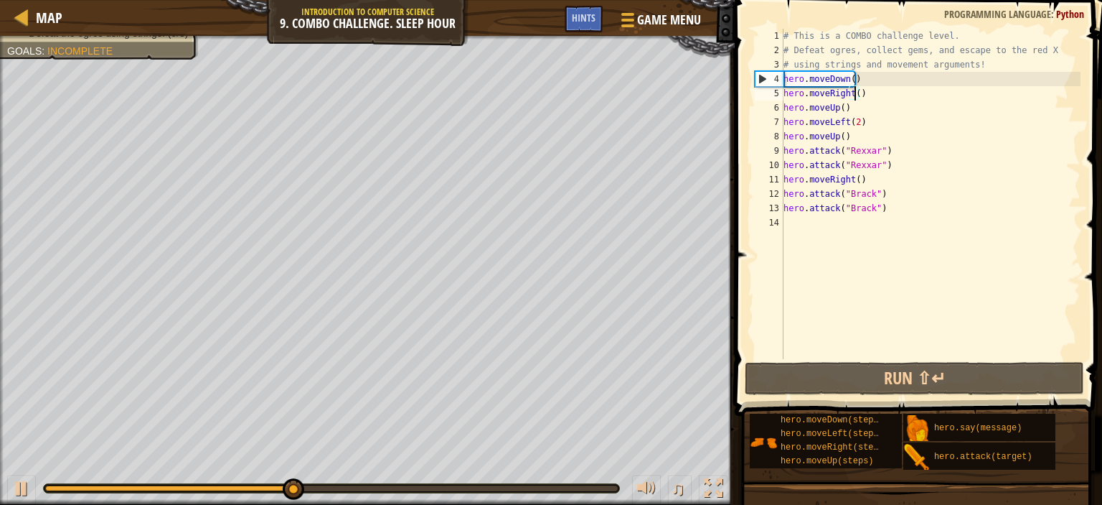
click at [853, 96] on div "# This is a COMBO challenge level. # Defeat [PERSON_NAME], collect gems, and es…" at bounding box center [931, 208] width 301 height 359
type textarea "hero.moveRight(2)"
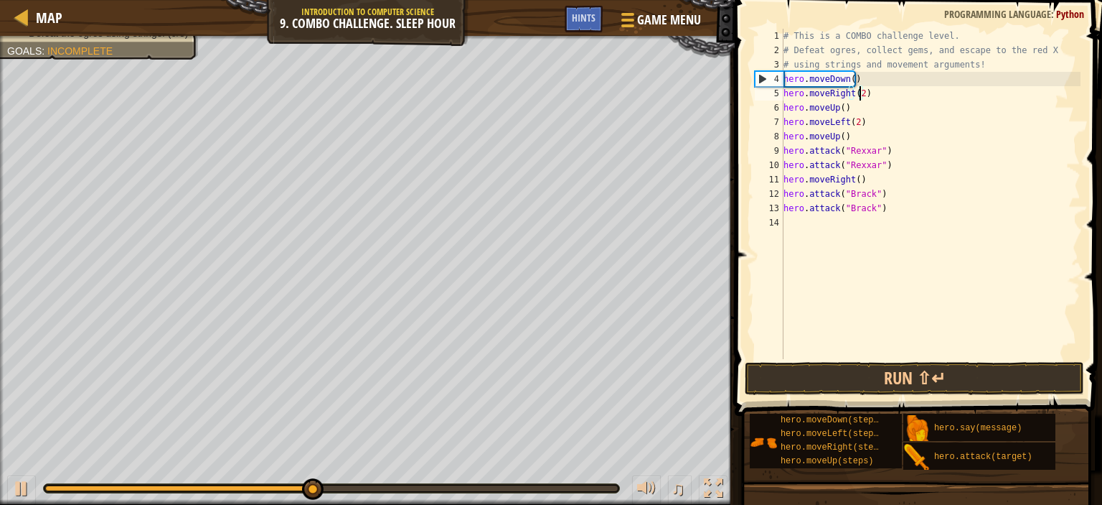
scroll to position [6, 6]
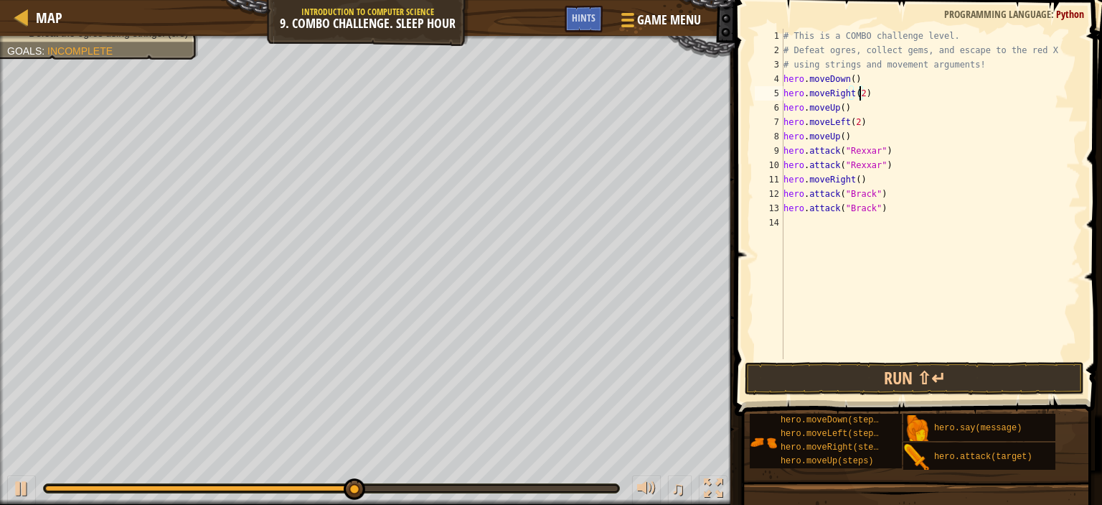
click at [793, 222] on div "# This is a COMBO challenge level. # Defeat [PERSON_NAME], collect gems, and es…" at bounding box center [931, 208] width 301 height 359
type textarea "m"
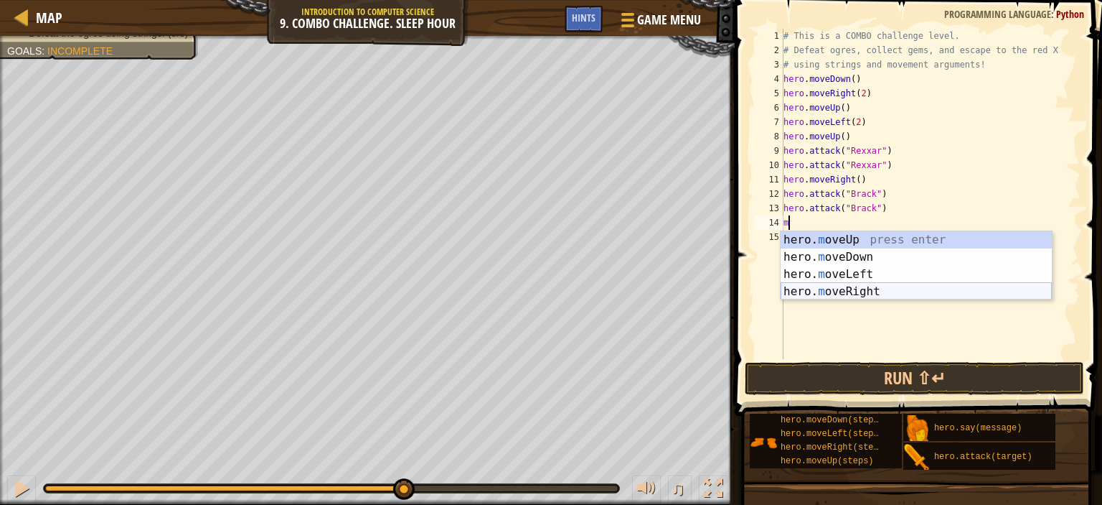
click at [858, 286] on div "hero. m oveUp press enter hero. m oveDown press enter hero. m oveLeft press ent…" at bounding box center [916, 282] width 271 height 103
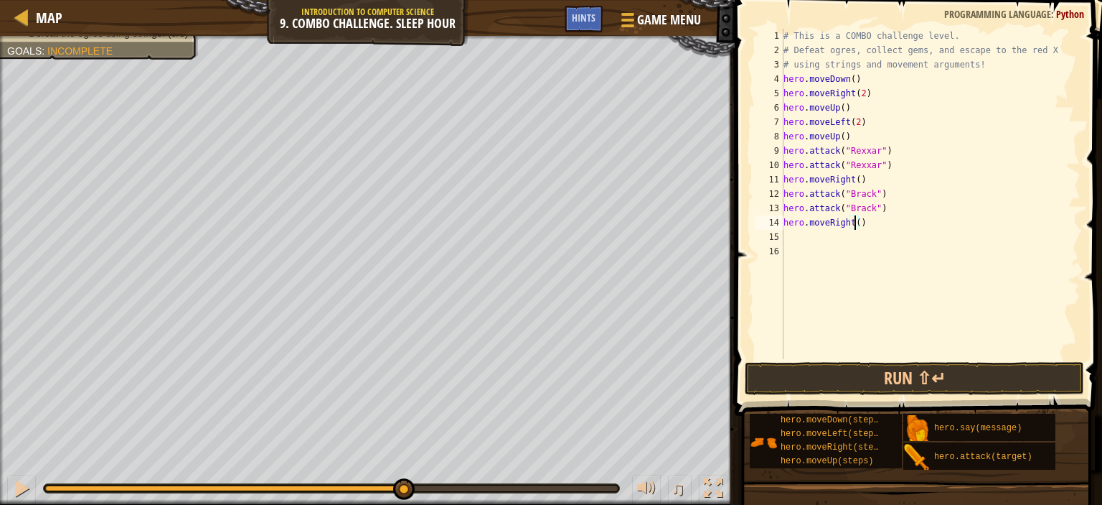
click at [856, 222] on div "# This is a COMBO challenge level. # Defeat [PERSON_NAME], collect gems, and es…" at bounding box center [931, 208] width 301 height 359
type textarea "hero.moveRight(2)"
click at [1051, 379] on button "Run ⇧↵" at bounding box center [914, 378] width 339 height 33
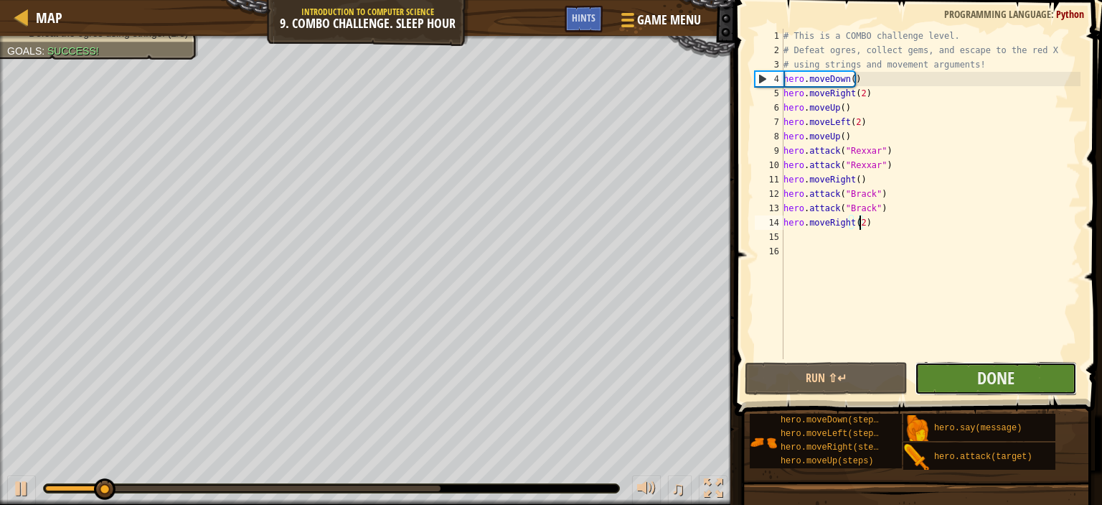
click at [1043, 373] on button "Done" at bounding box center [996, 378] width 162 height 33
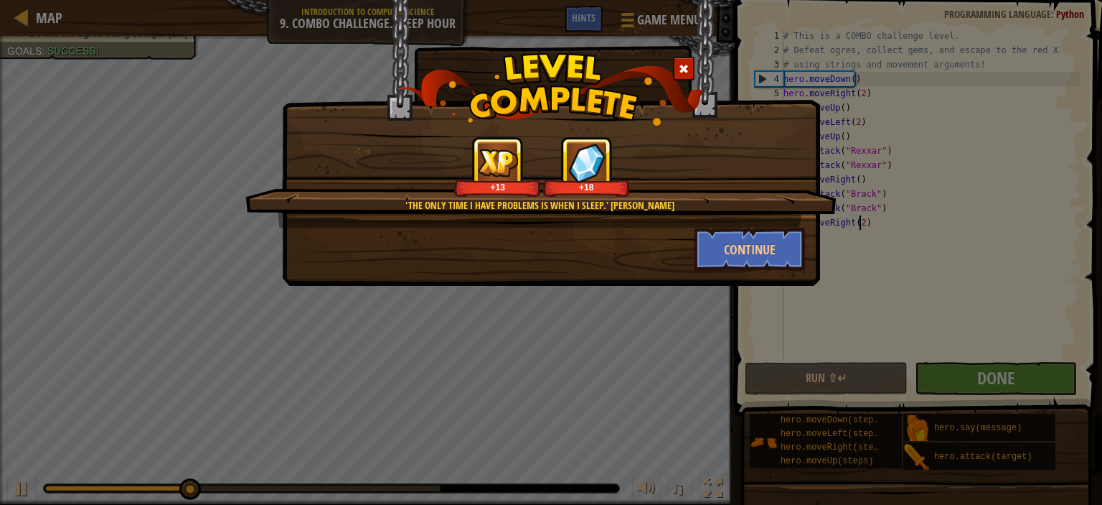
drag, startPoint x: 755, startPoint y: 217, endPoint x: 772, endPoint y: 212, distance: 17.9
click at [785, 194] on div "'The only time I have problems is when I sleep.' [PERSON_NAME] +13 +18" at bounding box center [540, 181] width 591 height 91
click at [710, 374] on div "'The only time I have problems is when I sleep.' [PERSON_NAME] +13 +18 Continue" at bounding box center [551, 252] width 1102 height 505
click at [746, 232] on button "Continue" at bounding box center [750, 249] width 111 height 43
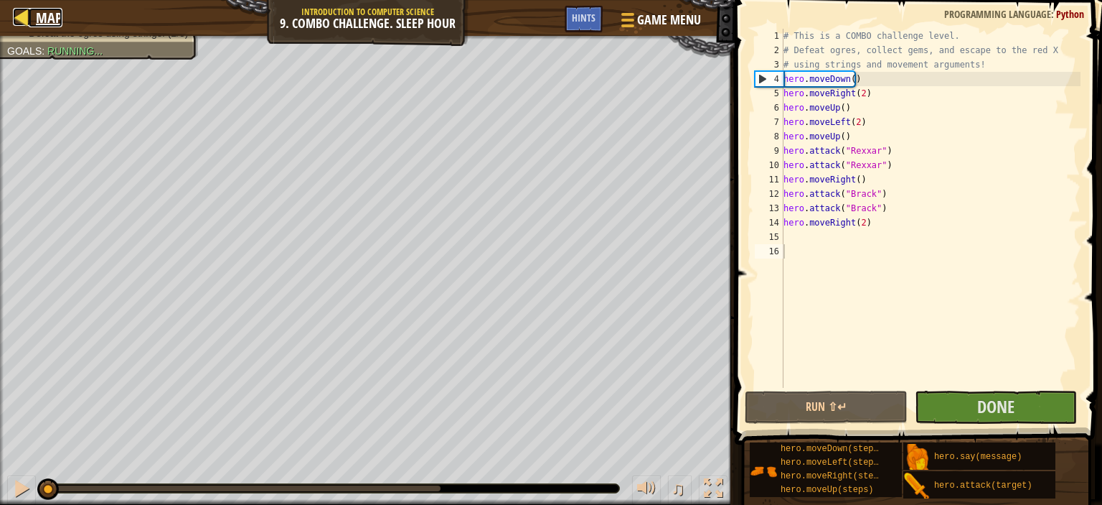
click at [55, 21] on span "Map" at bounding box center [49, 17] width 27 height 19
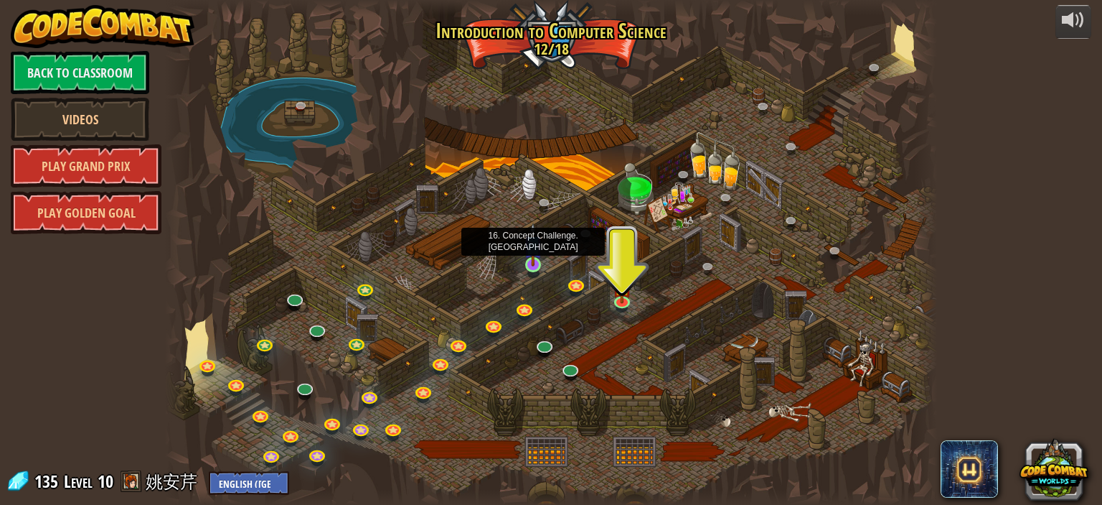
click at [529, 261] on img at bounding box center [533, 243] width 19 height 43
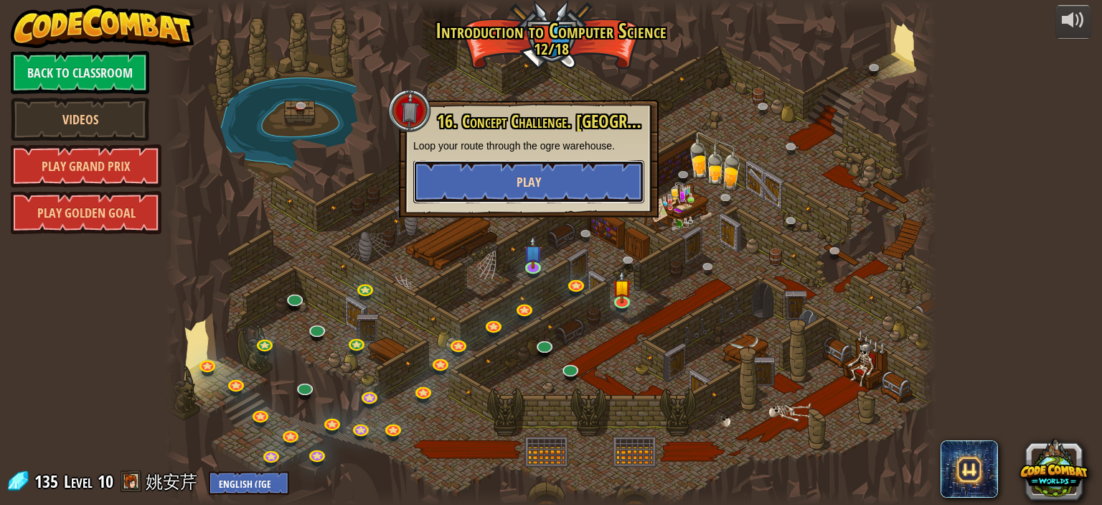
click at [576, 168] on button "Play" at bounding box center [528, 181] width 231 height 43
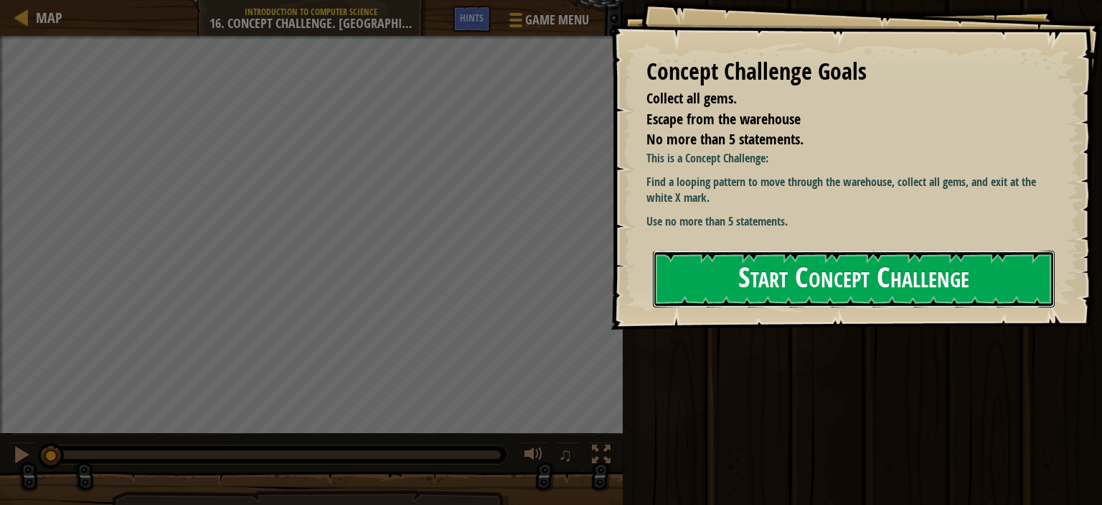
click at [698, 289] on button "Start Concept Challenge" at bounding box center [854, 278] width 402 height 57
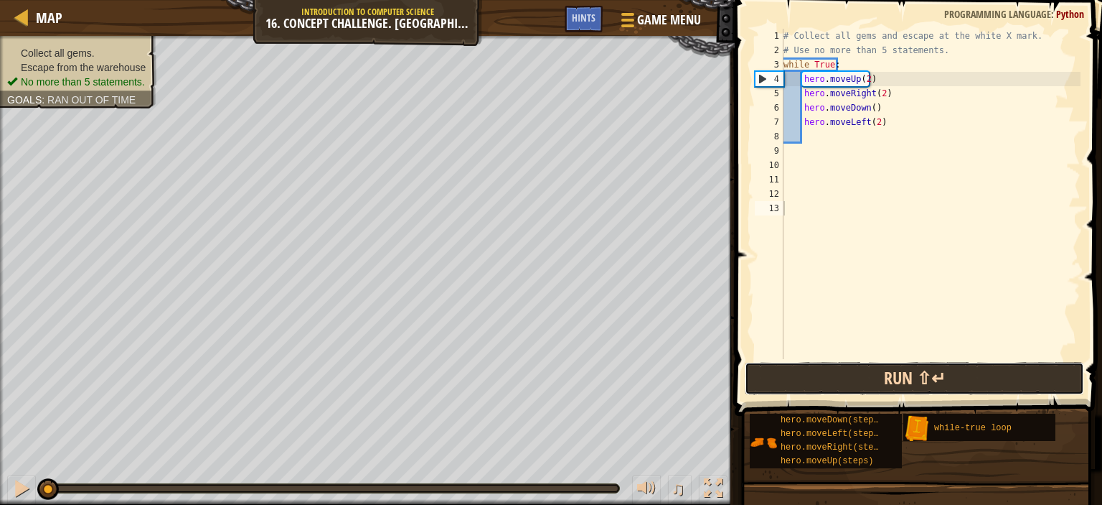
click at [922, 382] on button "Run ⇧↵" at bounding box center [914, 378] width 339 height 33
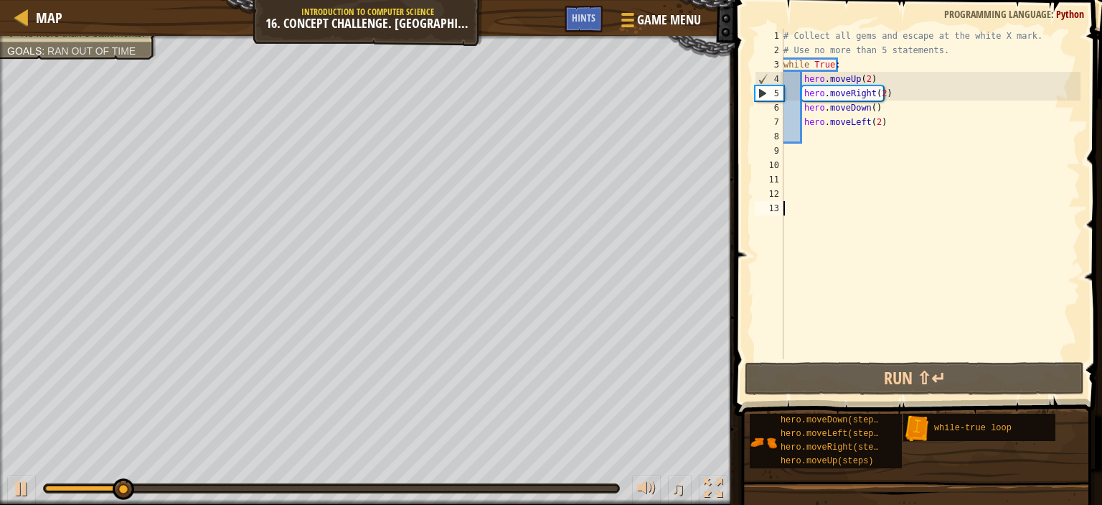
click at [872, 121] on div "# Collect all gems and escape at the white X mark. # Use no more than 5 stateme…" at bounding box center [931, 208] width 300 height 359
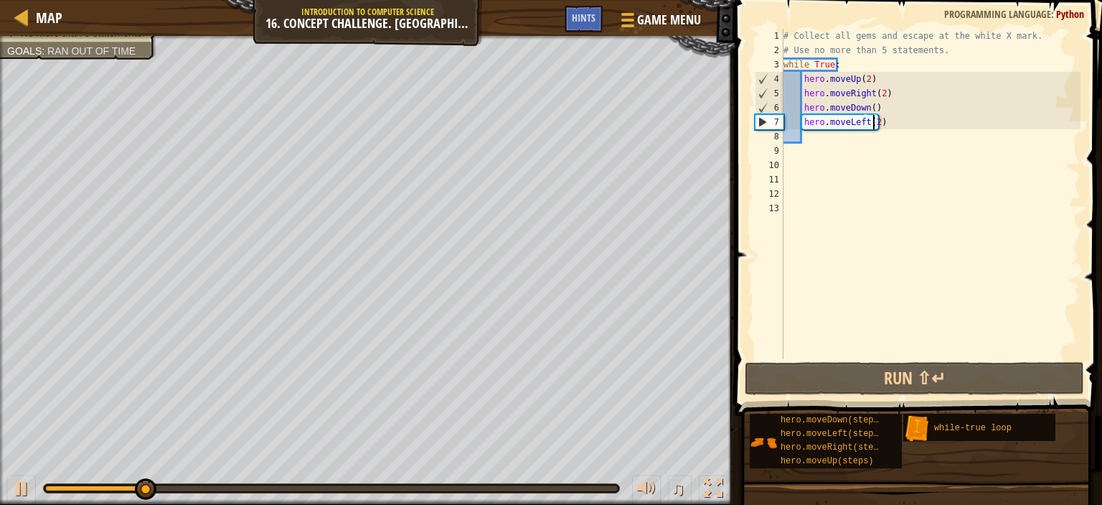
type textarea "hero.moveLeft()"
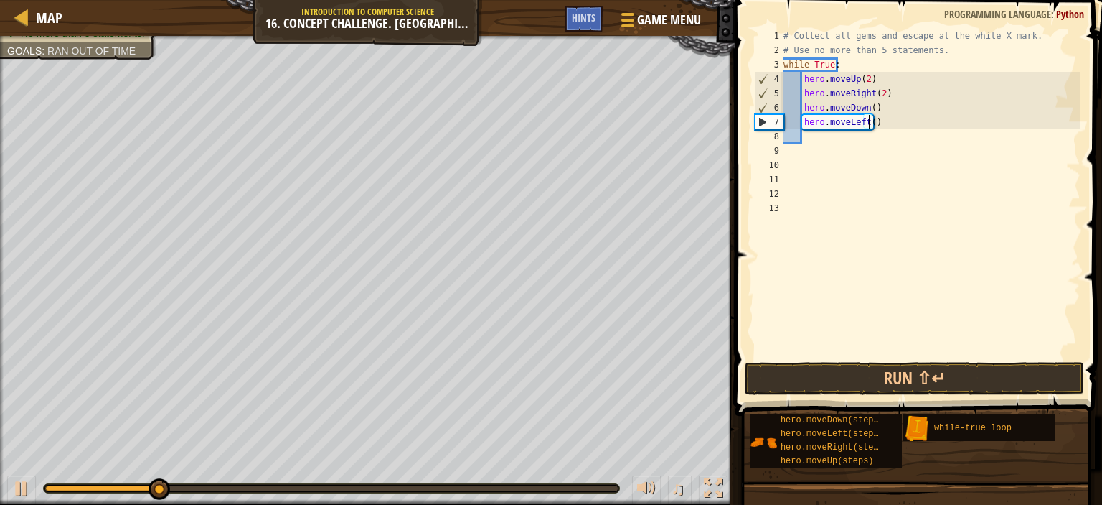
click at [879, 201] on div "# Collect all gems and escape at the white X mark. # Use no more than 5 stateme…" at bounding box center [931, 208] width 300 height 359
click at [916, 387] on button "Run ⇧↵" at bounding box center [914, 378] width 339 height 33
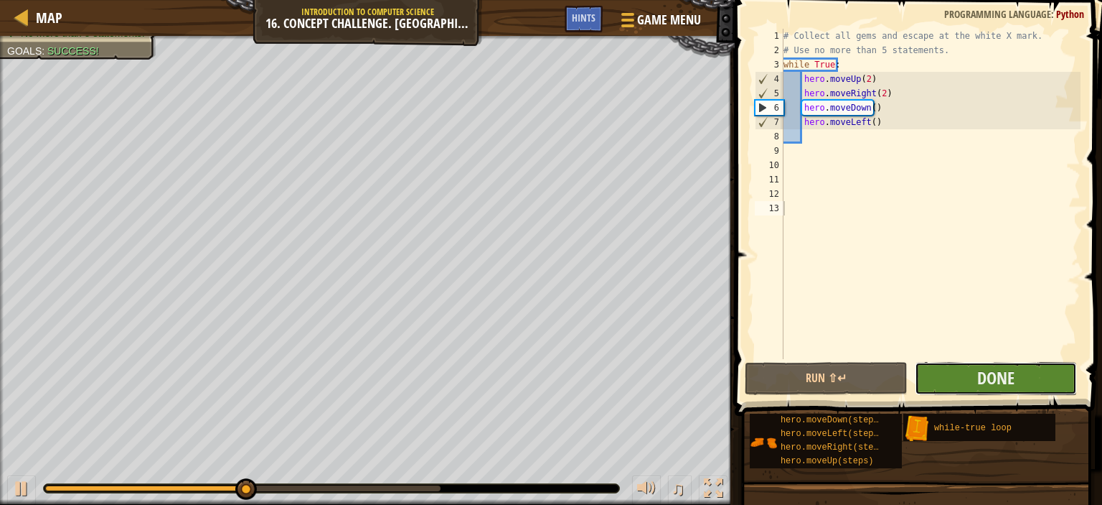
click at [1025, 383] on button "Done" at bounding box center [996, 378] width 162 height 33
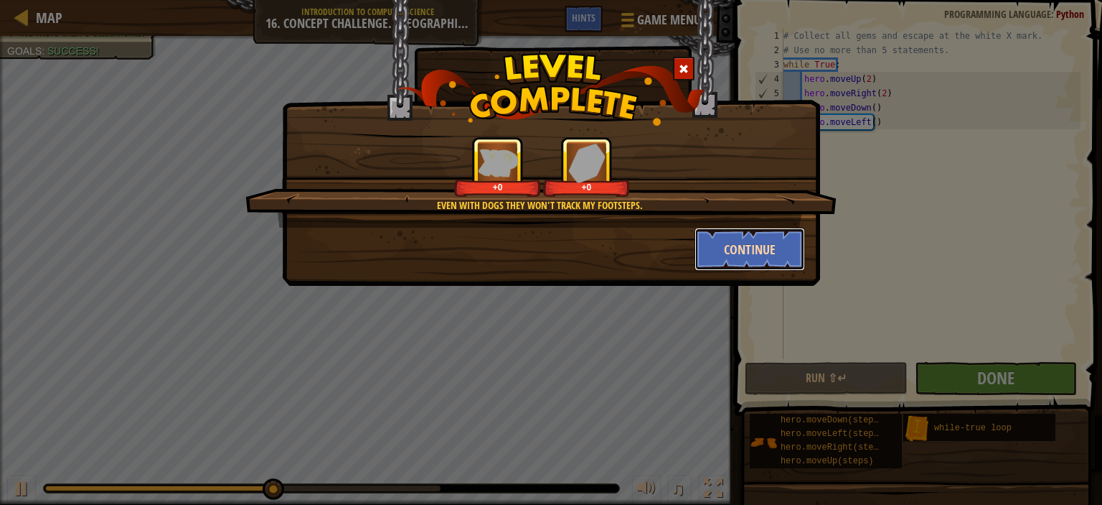
click at [771, 244] on button "Continue" at bounding box center [750, 249] width 111 height 43
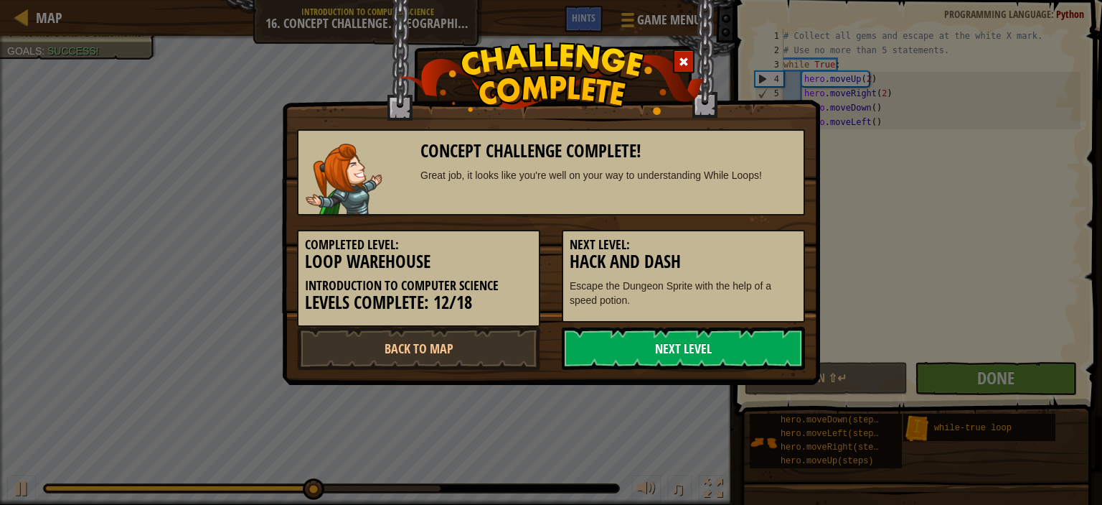
click at [726, 352] on link "Next Level" at bounding box center [683, 348] width 243 height 43
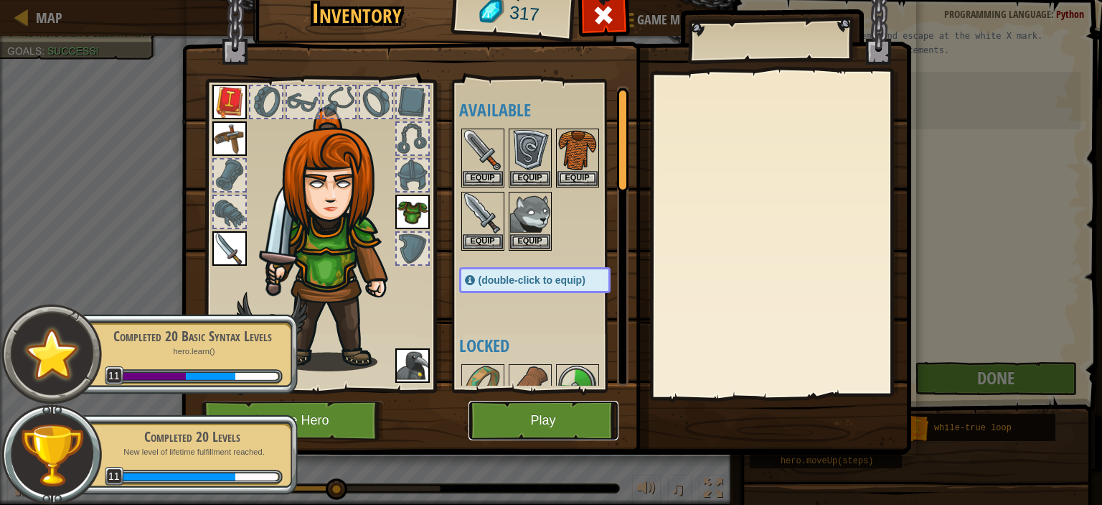
click at [548, 415] on button "Play" at bounding box center [544, 419] width 150 height 39
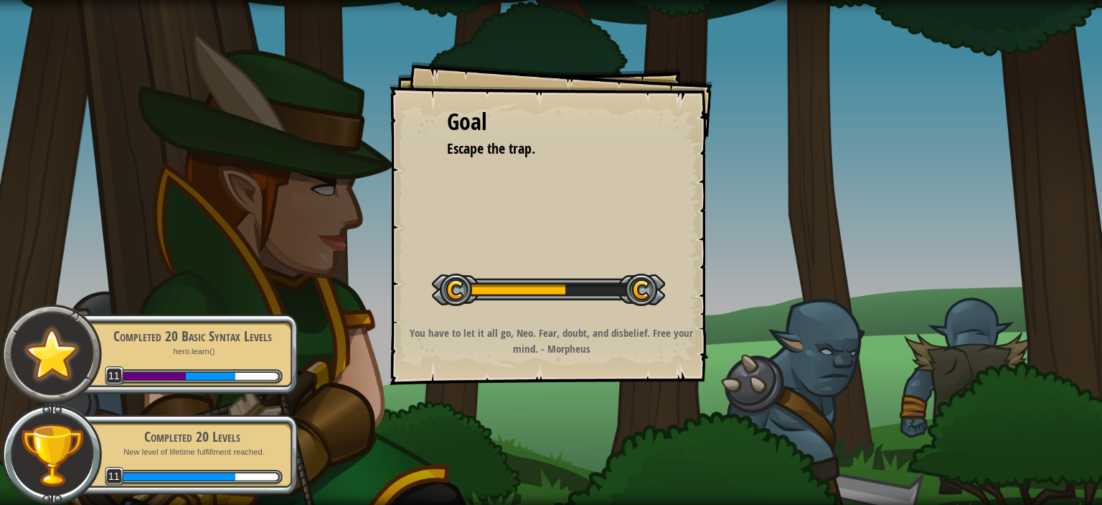
click at [578, 227] on div "Goal Escape the trap. Start Level Error loading from server. Try refreshing the…" at bounding box center [551, 223] width 323 height 323
click at [578, 228] on div "Goal Escape the trap. Start Level Error loading from server. Try refreshing the…" at bounding box center [551, 223] width 323 height 323
click at [576, 235] on div "Goal Escape the trap. Start Level Error loading from server. Try refreshing the…" at bounding box center [551, 223] width 323 height 323
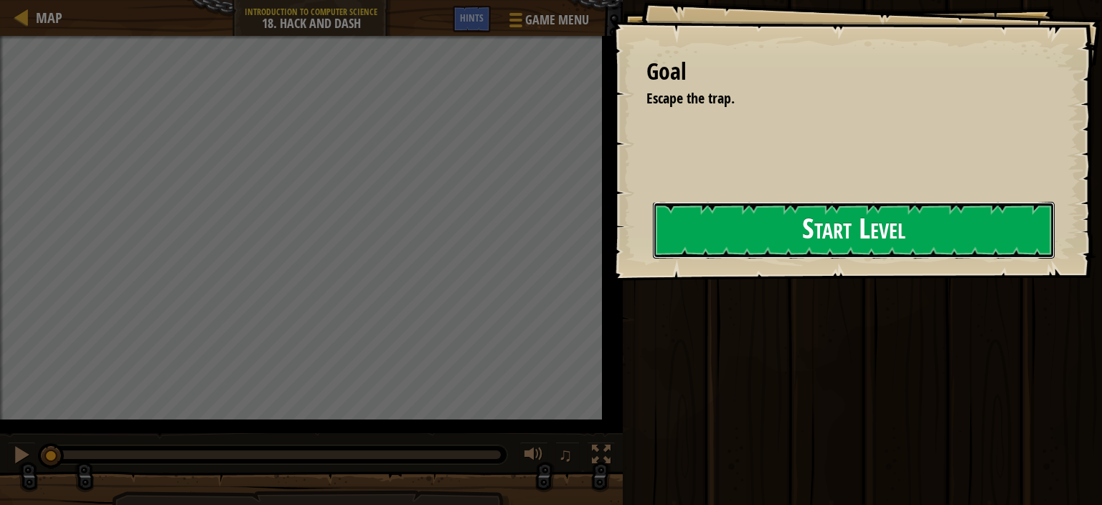
click at [653, 253] on button "Start Level" at bounding box center [854, 230] width 402 height 57
click at [653, 258] on button "Start Level" at bounding box center [854, 230] width 402 height 57
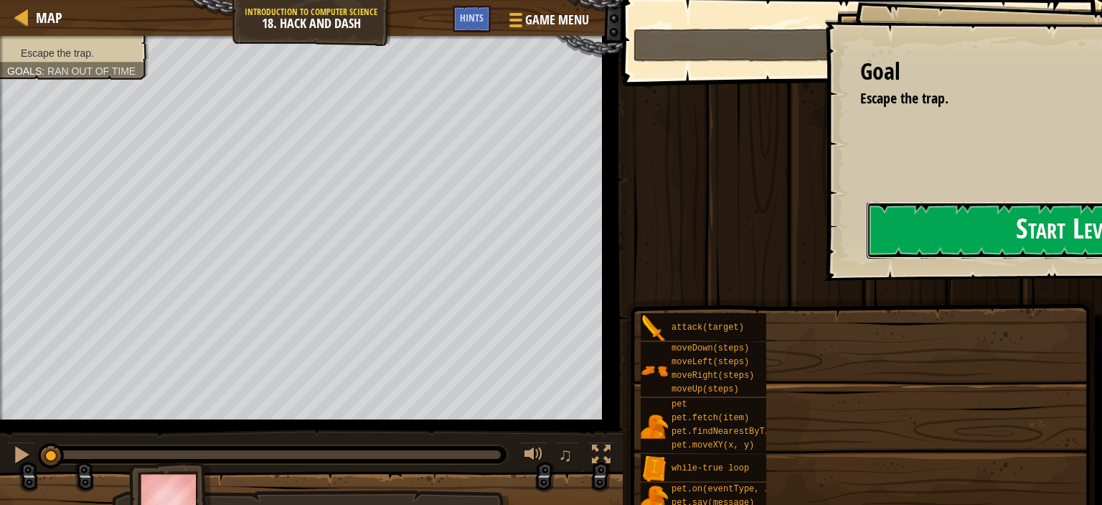
drag, startPoint x: 528, startPoint y: 263, endPoint x: 466, endPoint y: 239, distance: 67.0
click at [867, 228] on button "Start Level" at bounding box center [1068, 230] width 402 height 57
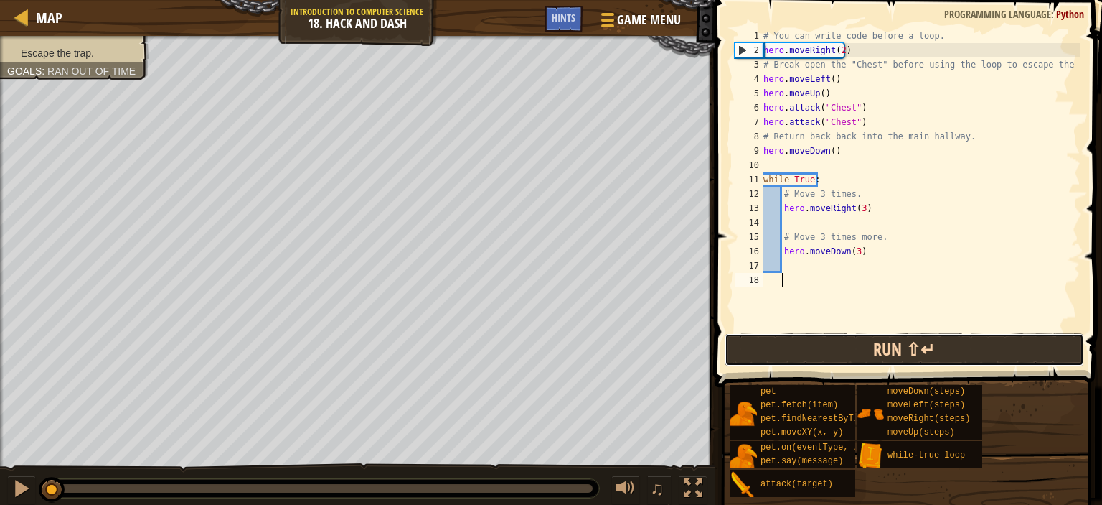
click at [881, 337] on button "Run ⇧↵" at bounding box center [905, 349] width 360 height 33
click at [878, 345] on button "Running" at bounding box center [905, 349] width 360 height 33
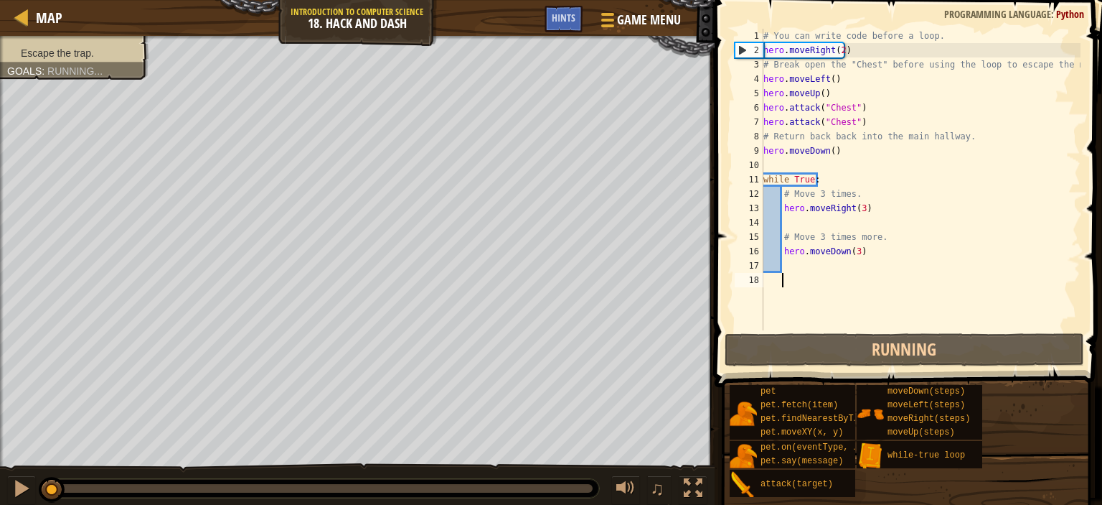
click at [862, 256] on div "# You can write code before a loop. hero . moveRight ( 2 ) # Break open the "Ch…" at bounding box center [921, 194] width 320 height 330
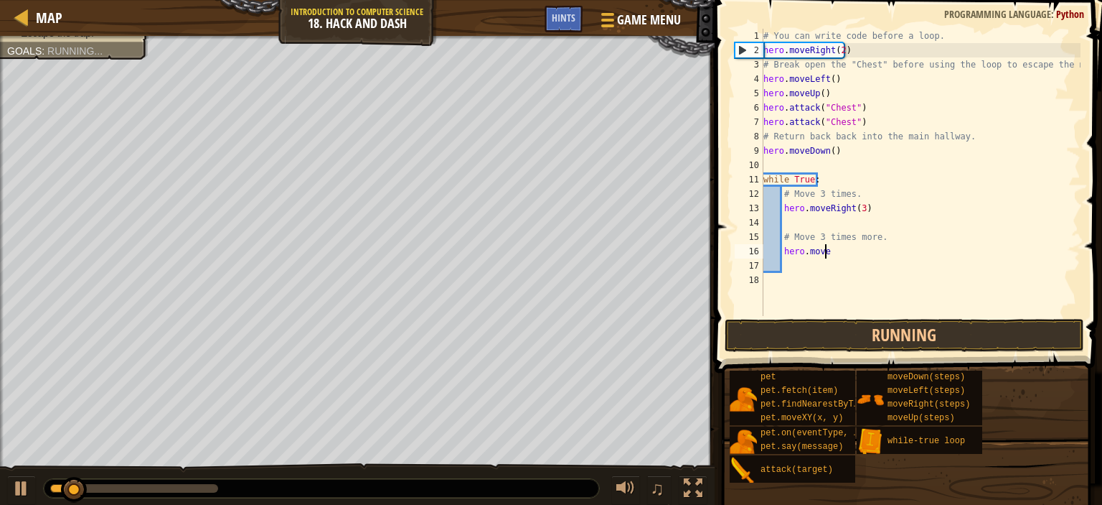
type textarea "h"
type textarea "#"
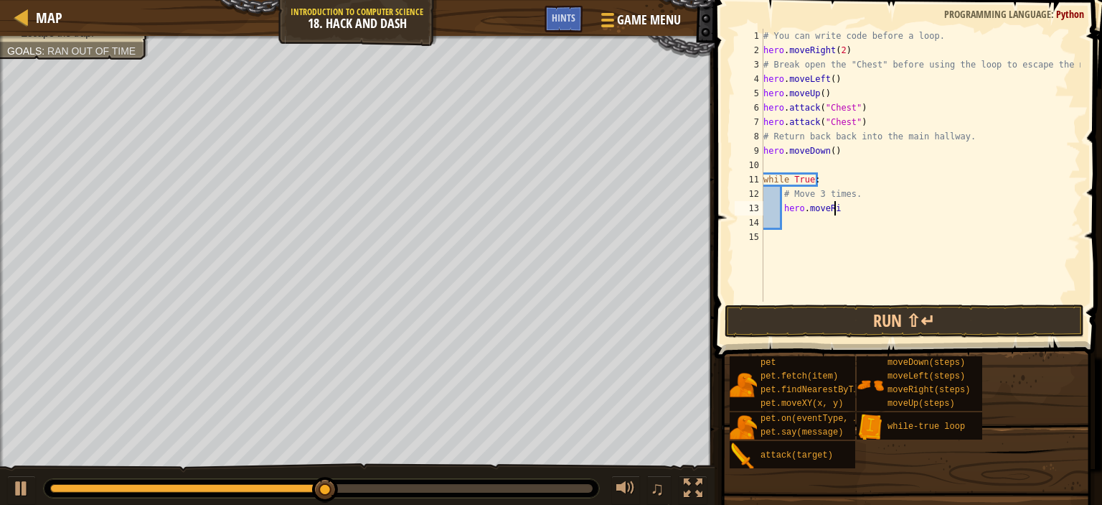
type textarea "h"
type textarea "#"
type textarea "w"
type textarea "h"
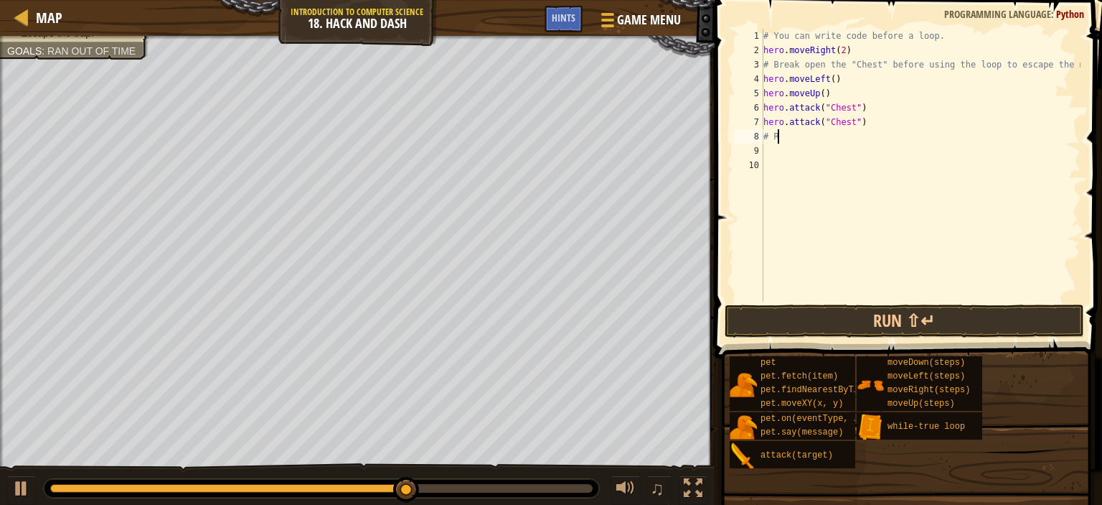
type textarea "#"
type textarea "h"
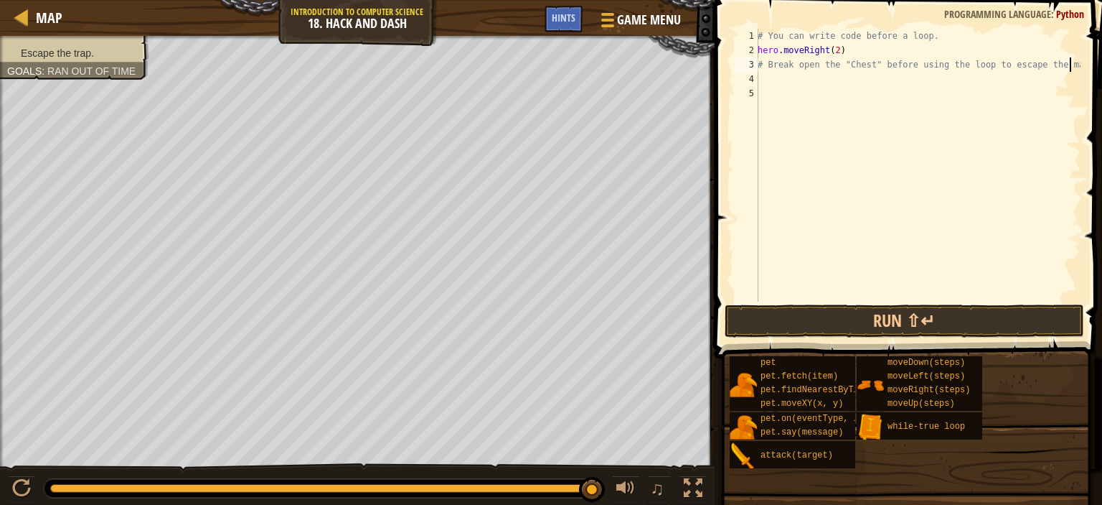
click at [850, 50] on div "# You can write code before a loop. hero . moveRight ( 2 ) # Break open the "Ch…" at bounding box center [918, 179] width 326 height 301
type textarea "h"
click at [1072, 65] on div "# You can write code before a loop. # Break open the "Chest" before using the l…" at bounding box center [918, 179] width 326 height 301
type textarea "#"
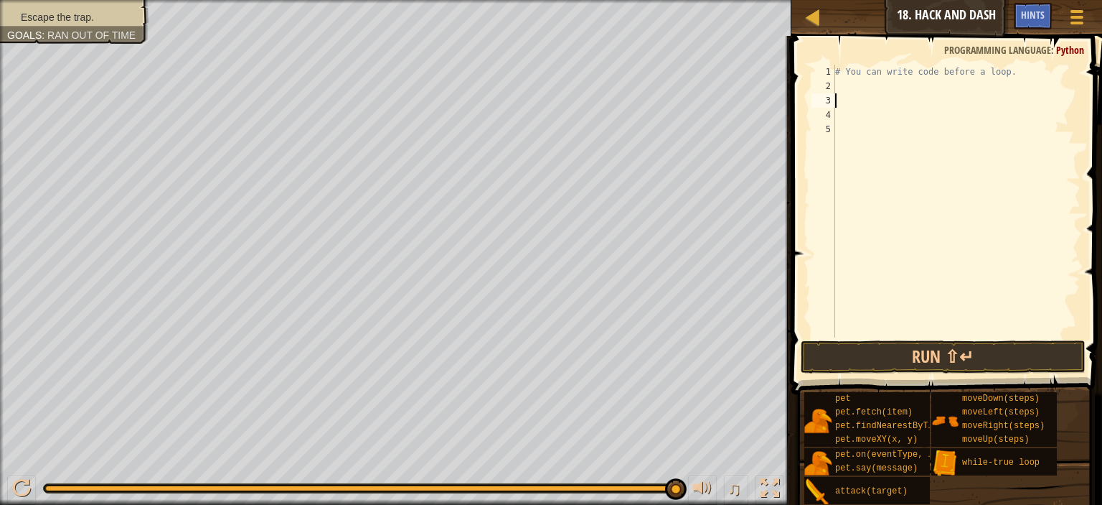
type textarea "m"
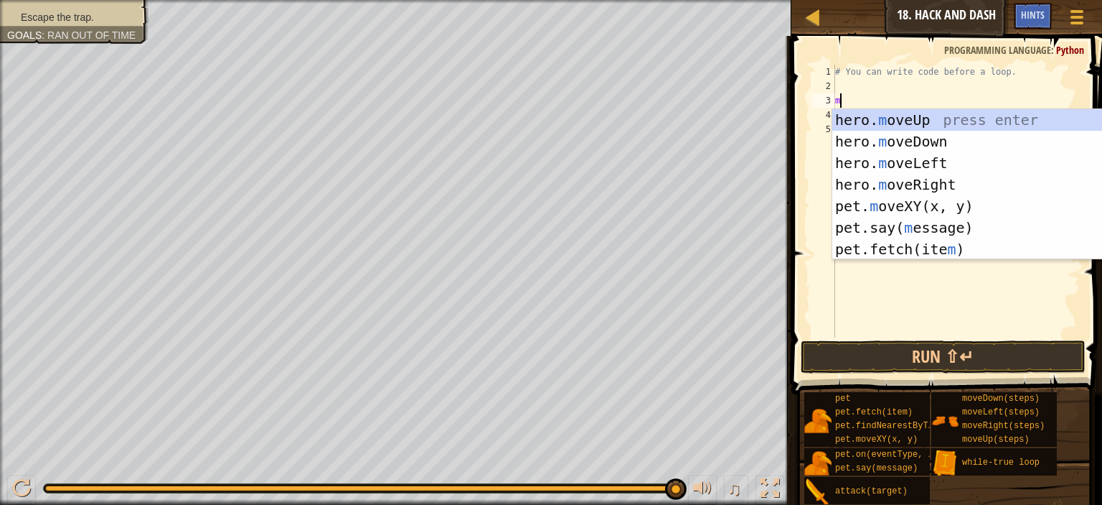
scroll to position [6, 0]
click at [1033, 123] on div "hero. m oveUp press enter hero. m oveDown press enter hero. m oveLeft press ent…" at bounding box center [968, 206] width 271 height 194
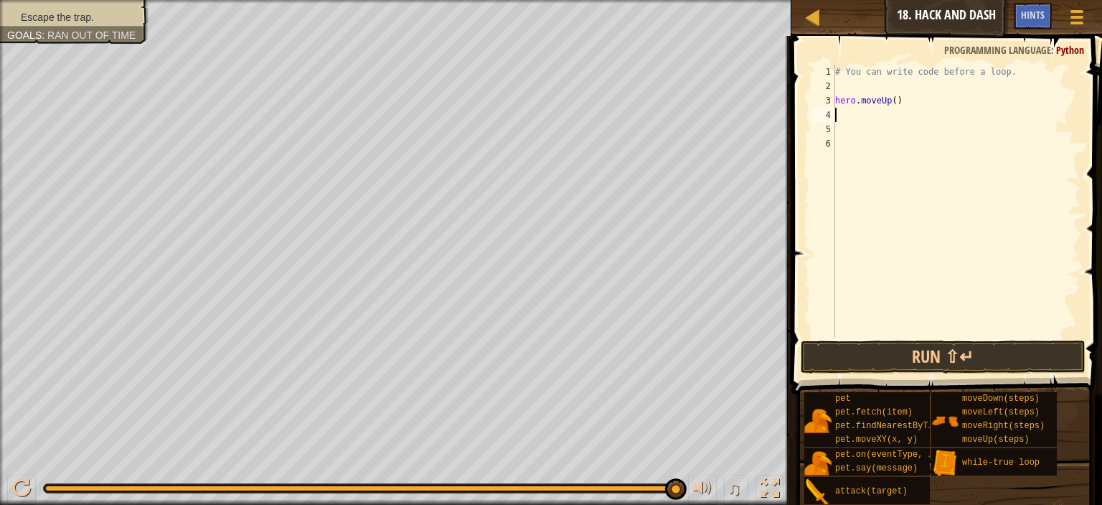
click at [891, 100] on div "# You can write code before a loop. hero . moveUp ( )" at bounding box center [957, 215] width 248 height 301
type textarea "hero.moveUp(1)"
click at [853, 116] on div "# You can write code before a loop. hero . moveUp ( 1 )" at bounding box center [957, 215] width 248 height 301
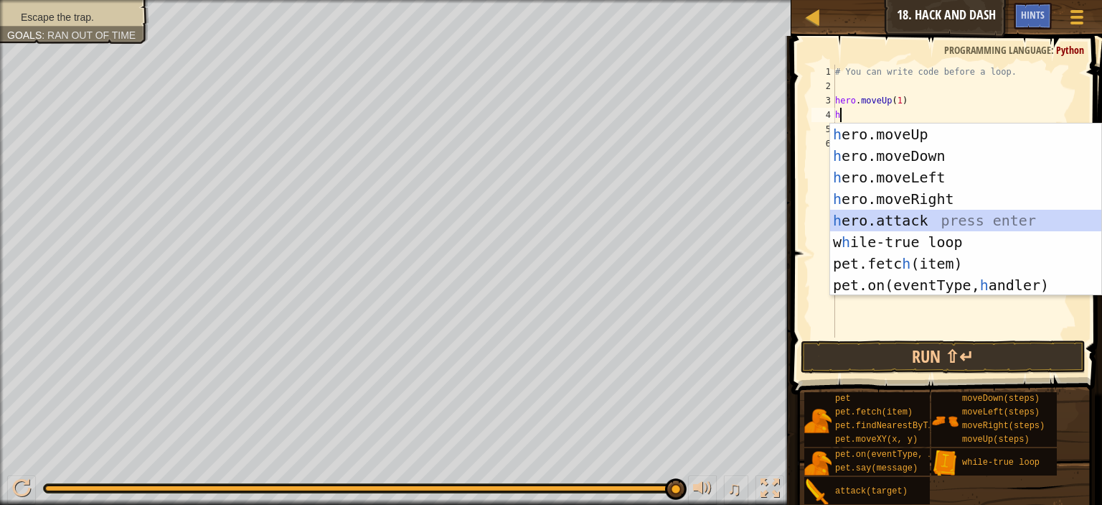
click at [917, 211] on div "h ero.moveUp press enter h ero.moveDown press enter h ero.moveLeft press enter …" at bounding box center [965, 230] width 271 height 215
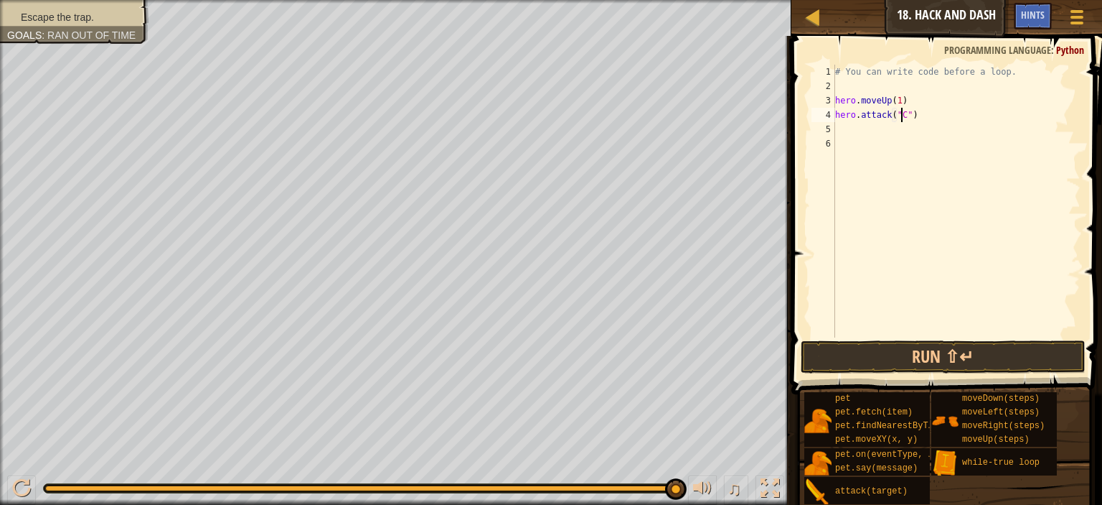
scroll to position [6, 5]
click at [899, 117] on div "# You can write code before a loop. hero . moveUp ( 1 ) hero . attack ( "C" )" at bounding box center [957, 215] width 248 height 301
type textarea "hero.attack("Chest")"
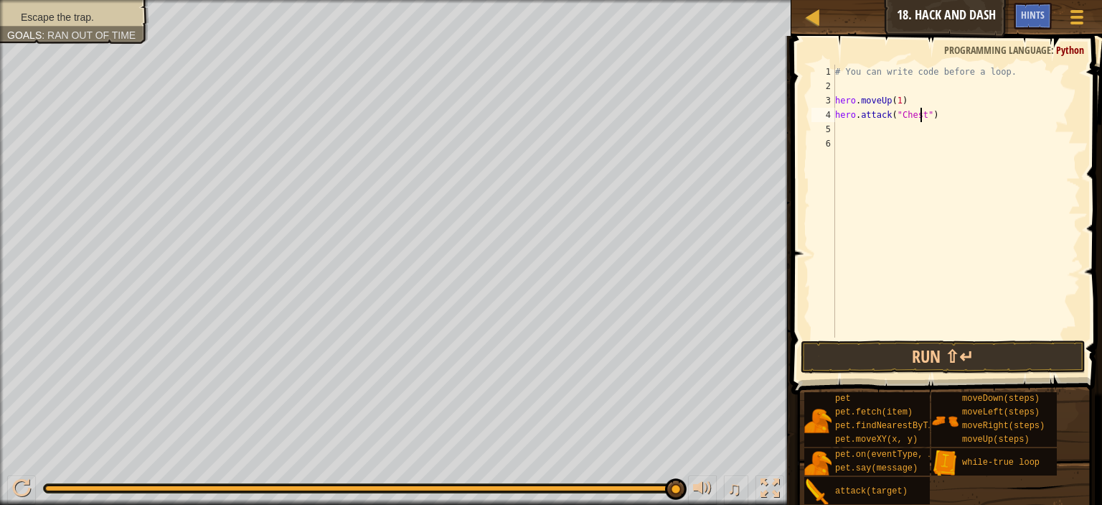
click at [844, 125] on div "# You can write code before a loop. hero . moveUp ( 1 ) hero . attack ( "Chest"…" at bounding box center [957, 215] width 248 height 301
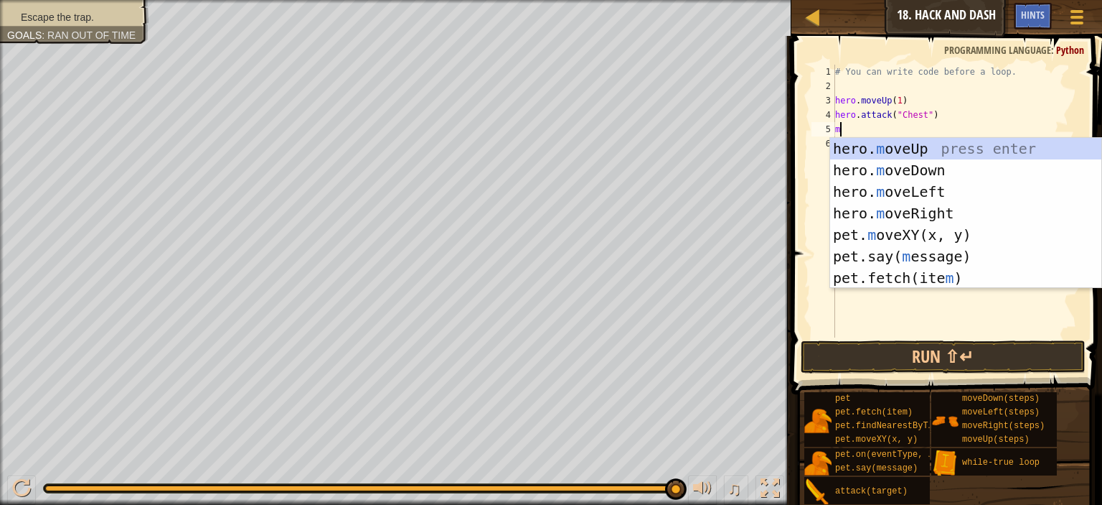
type textarea "m"
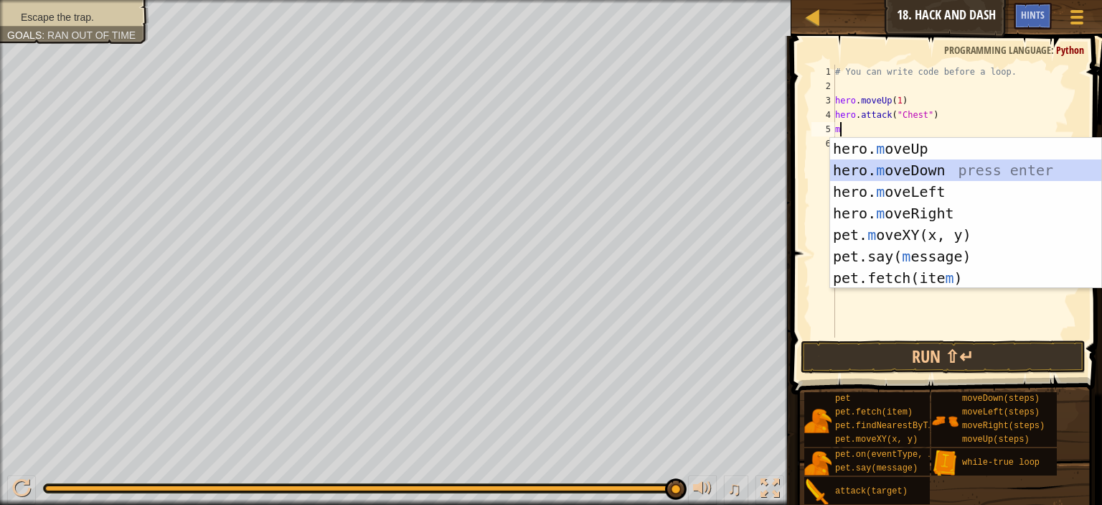
click at [919, 163] on div "hero. m oveUp press enter hero. m oveDown press enter hero. m oveLeft press ent…" at bounding box center [965, 235] width 271 height 194
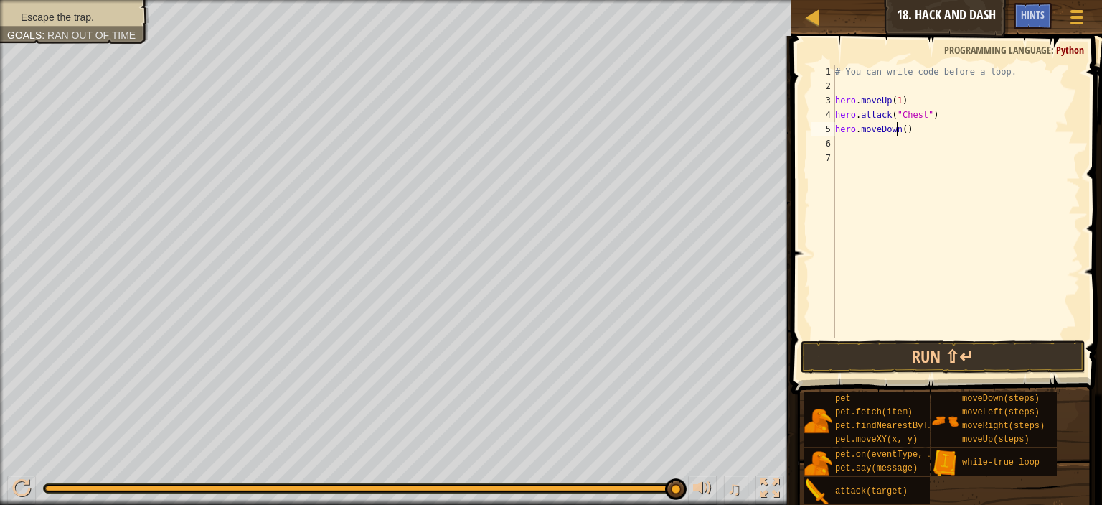
click at [899, 134] on div "# You can write code before a loop. hero . moveUp ( 1 ) hero . attack ( "Chest"…" at bounding box center [957, 215] width 248 height 301
click at [905, 133] on div "# You can write code before a loop. hero . moveUp ( 1 ) hero . attack ( "Chest"…" at bounding box center [957, 215] width 248 height 301
click at [900, 135] on div "# You can write code before a loop. hero . moveUp ( 1 ) hero . attack ( "Chest"…" at bounding box center [957, 215] width 248 height 301
type textarea "hero.moveDown(1)"
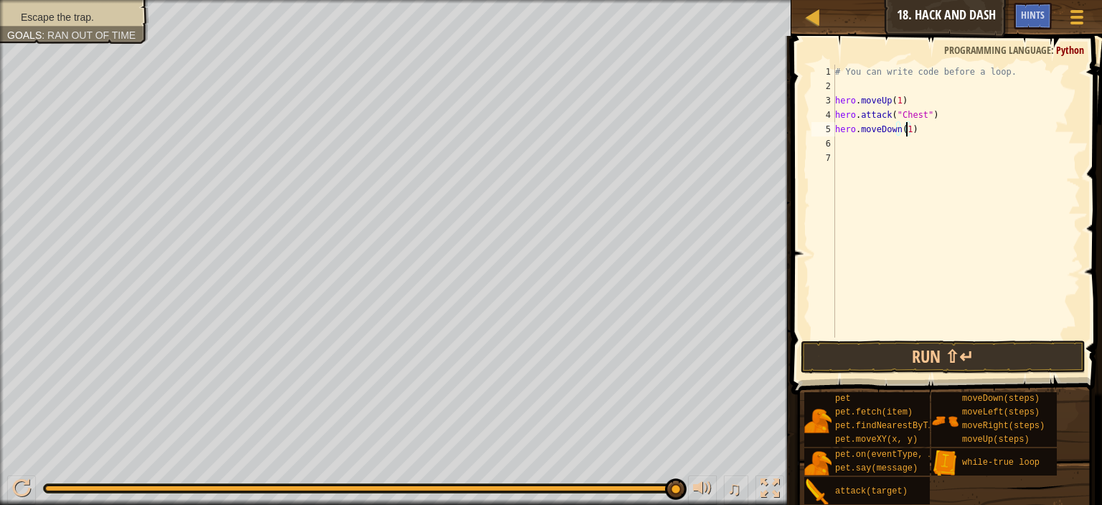
click at [840, 146] on div "# You can write code before a loop. hero . moveUp ( 1 ) hero . attack ( "Chest"…" at bounding box center [957, 215] width 248 height 301
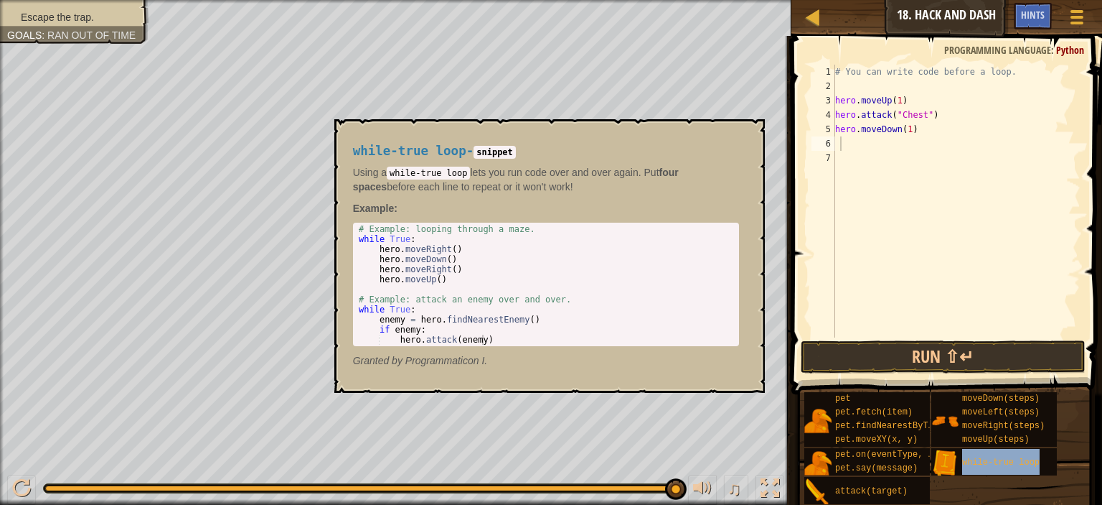
type textarea "while-true loop"
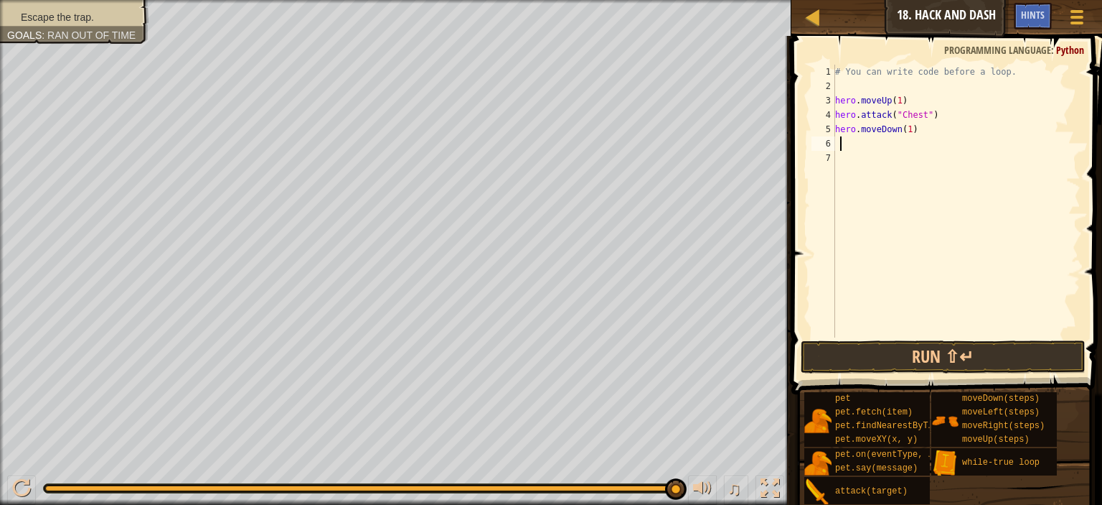
type textarea "w"
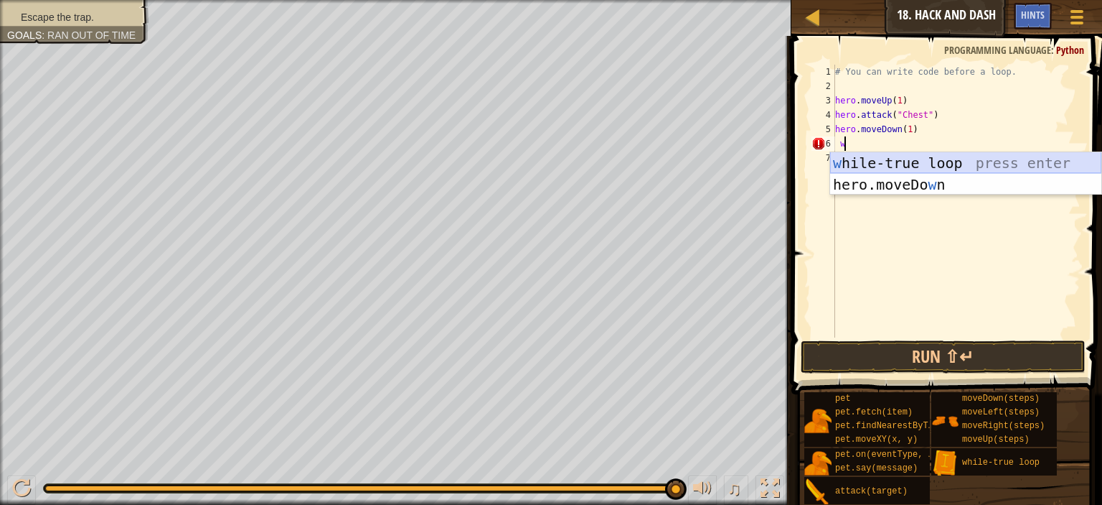
click at [931, 156] on div "w hile-true loop press enter hero.moveDo w n press enter" at bounding box center [965, 195] width 271 height 86
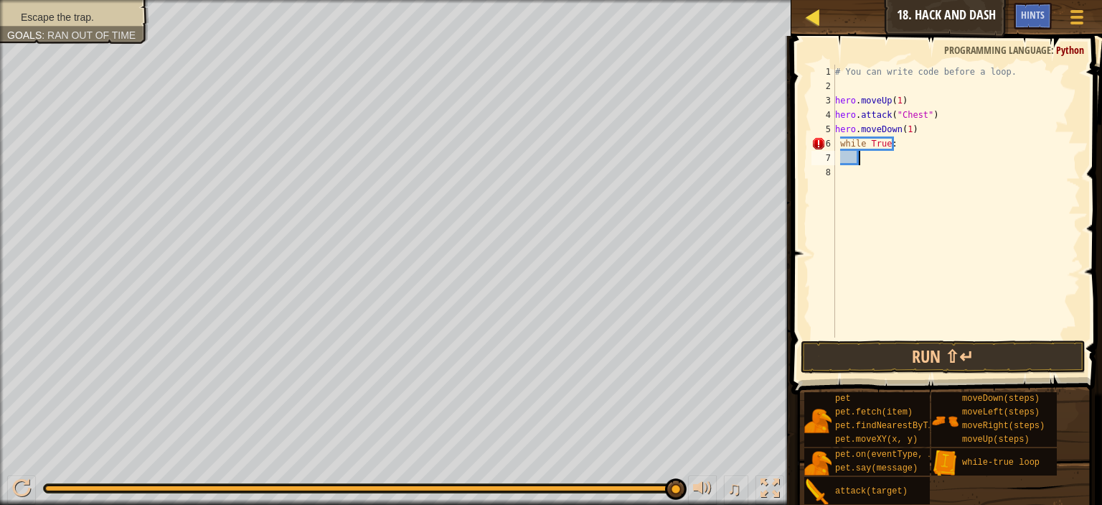
type textarea "m"
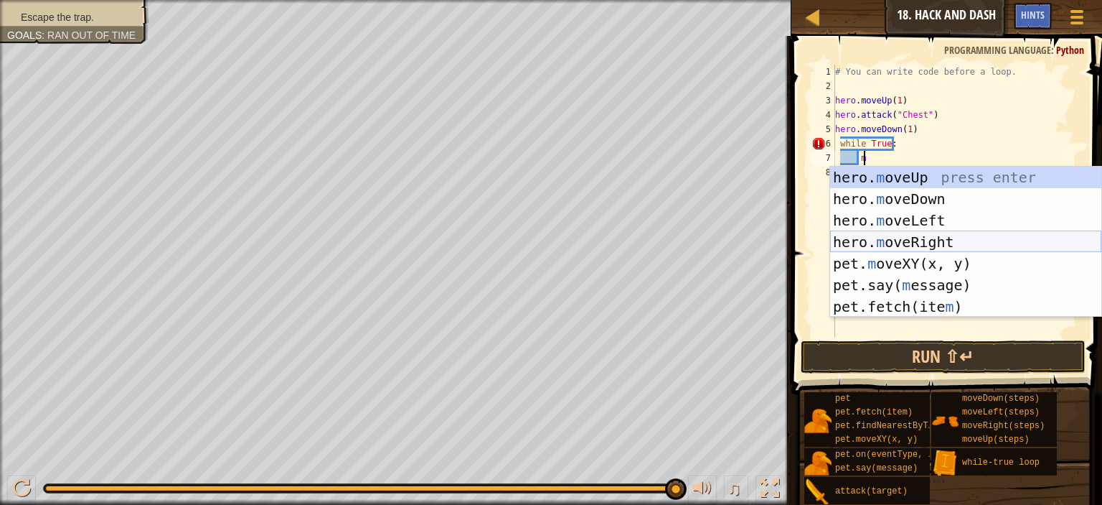
drag, startPoint x: 922, startPoint y: 240, endPoint x: 916, endPoint y: 225, distance: 16.8
click at [922, 238] on div "hero. m oveUp press enter hero. m oveDown press enter hero. m oveLeft press ent…" at bounding box center [965, 264] width 271 height 194
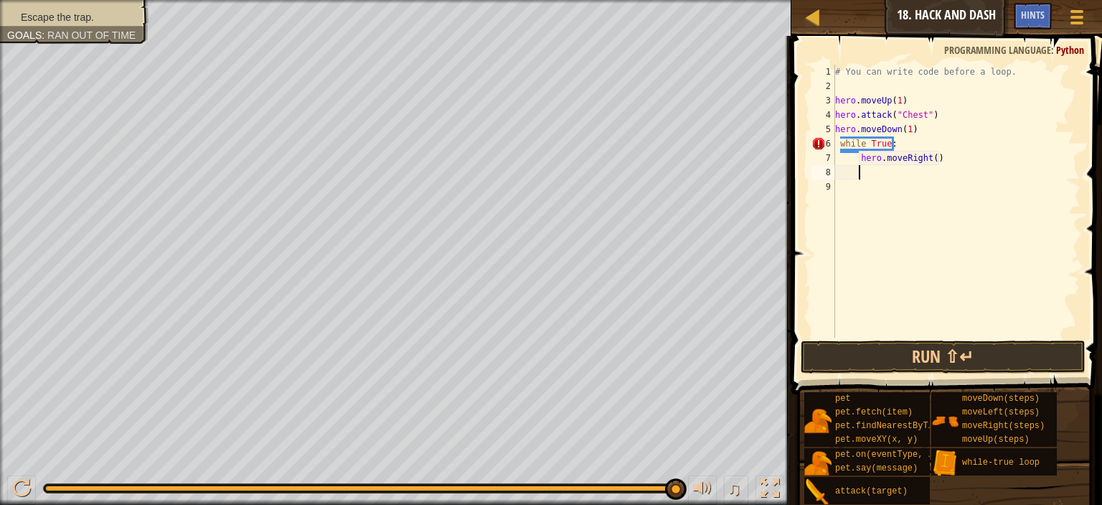
click at [930, 161] on div "# You can write code before a loop. hero . moveUp ( 1 ) hero . attack ( "Chest"…" at bounding box center [957, 215] width 248 height 301
type textarea ")"
click at [848, 164] on div "# You can write code before a loop. hero . moveUp ( 1 ) hero . attack ( "Chest"…" at bounding box center [957, 215] width 248 height 301
type textarea "m"
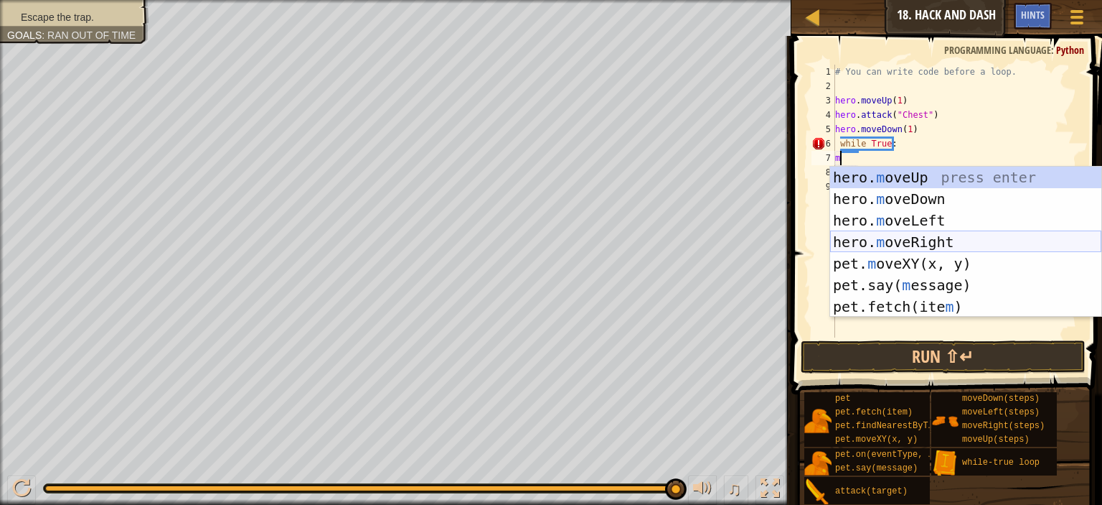
click at [913, 243] on div "hero. m oveUp press enter hero. m oveDown press enter hero. m oveLeft press ent…" at bounding box center [965, 264] width 271 height 194
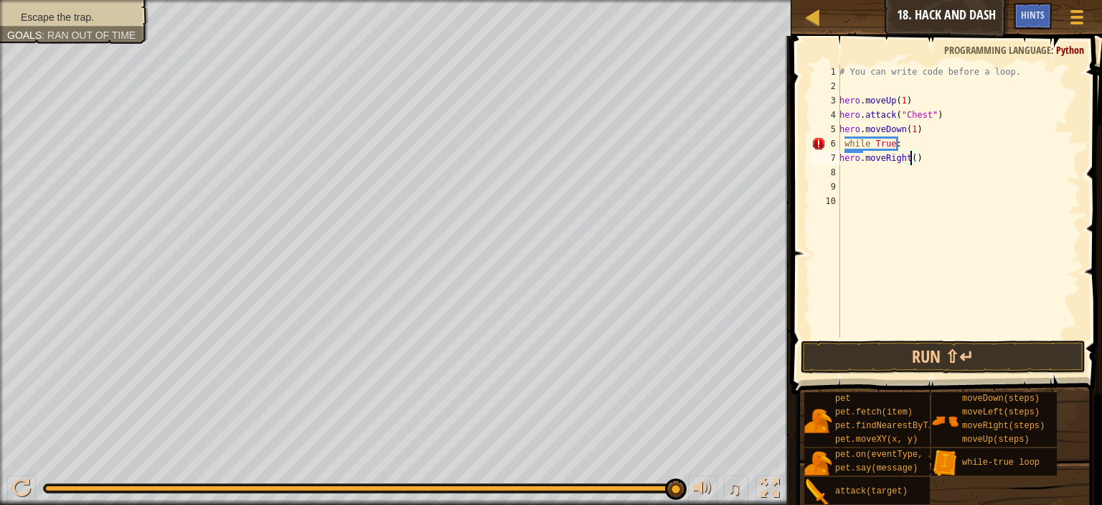
click at [910, 154] on div "# You can write code before a loop. hero . moveUp ( 1 ) hero . attack ( "Chest"…" at bounding box center [959, 215] width 244 height 301
type textarea "hero.moveRight(3)"
click at [845, 174] on div "# You can write code before a loop. hero . moveUp ( 1 ) hero . attack ( "Chest"…" at bounding box center [959, 215] width 244 height 301
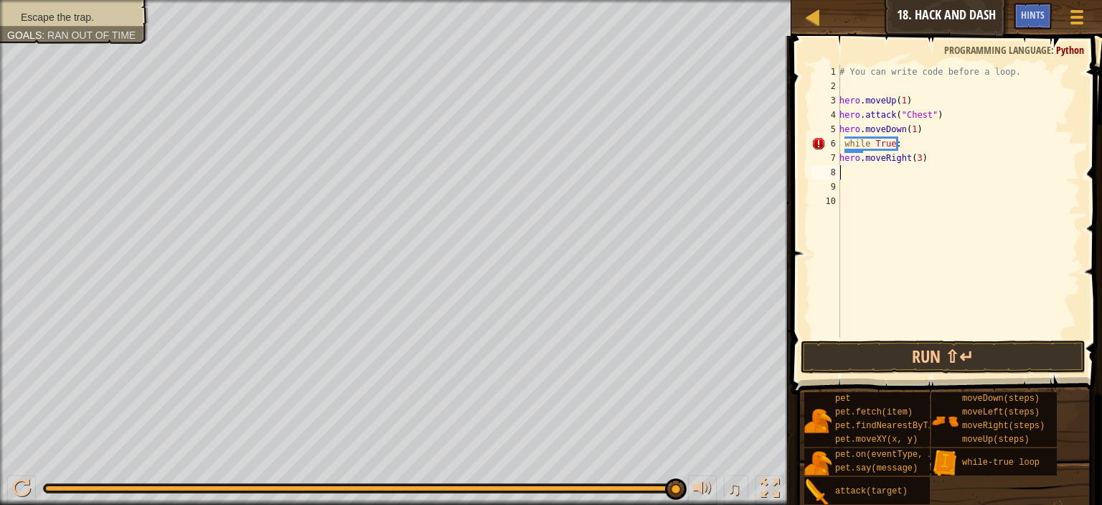
type textarea "m"
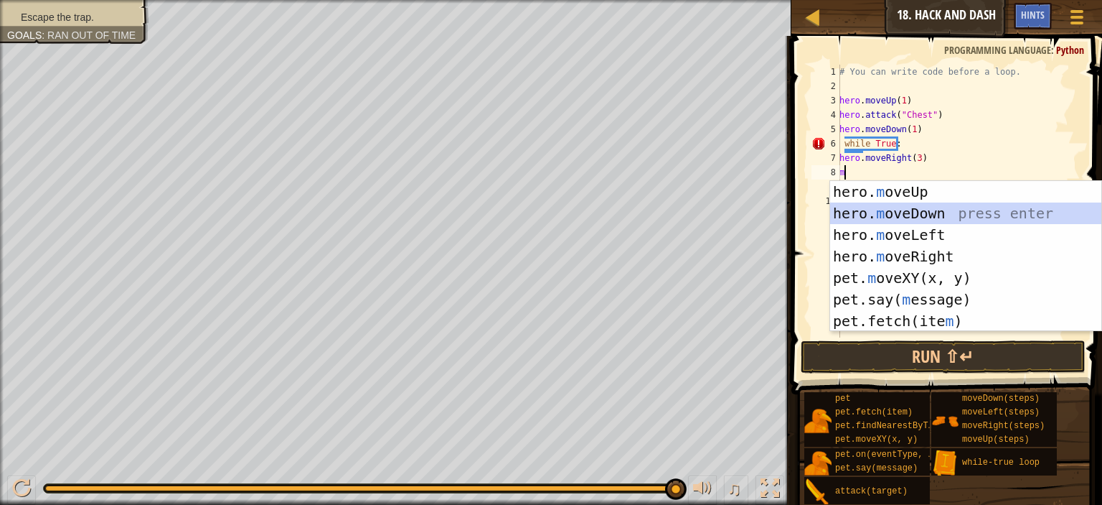
click at [870, 205] on div "hero. m oveUp press enter hero. m oveDown press enter hero. m oveLeft press ent…" at bounding box center [965, 278] width 271 height 194
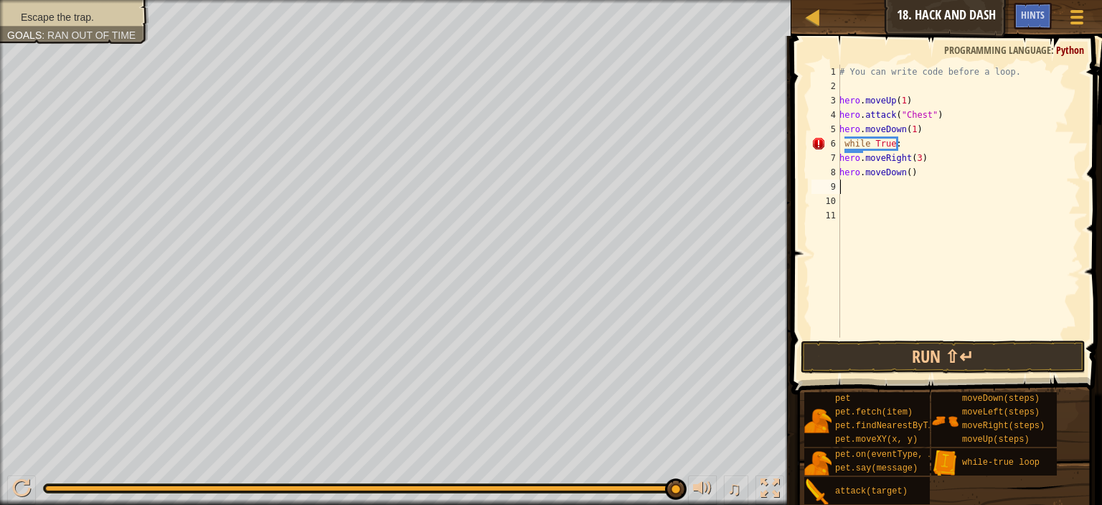
click at [906, 177] on div "# You can write code before a loop. hero . moveUp ( 1 ) hero . attack ( "Chest"…" at bounding box center [959, 215] width 244 height 301
click at [840, 357] on button "Run ⇧↵" at bounding box center [943, 356] width 285 height 33
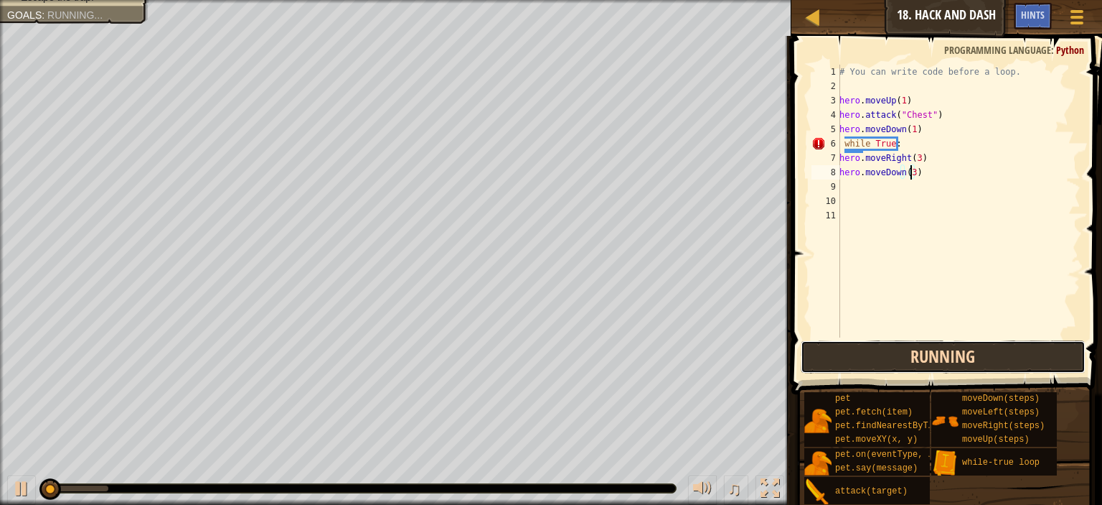
click at [887, 352] on button "Running" at bounding box center [943, 356] width 285 height 33
click at [892, 360] on button "Running" at bounding box center [943, 356] width 285 height 33
click at [896, 360] on button "Running" at bounding box center [943, 356] width 285 height 33
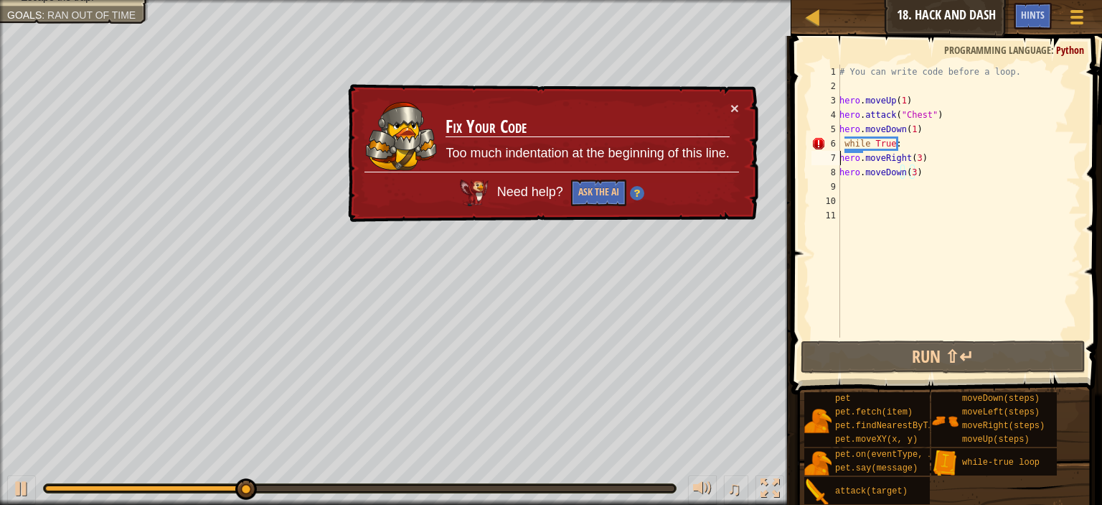
click at [843, 156] on div "# You can write code before a loop. hero . moveUp ( 1 ) hero . attack ( "Chest"…" at bounding box center [959, 215] width 244 height 301
click at [844, 156] on div "# You can write code before a loop. hero . moveUp ( 1 ) hero . attack ( "Chest"…" at bounding box center [959, 201] width 244 height 273
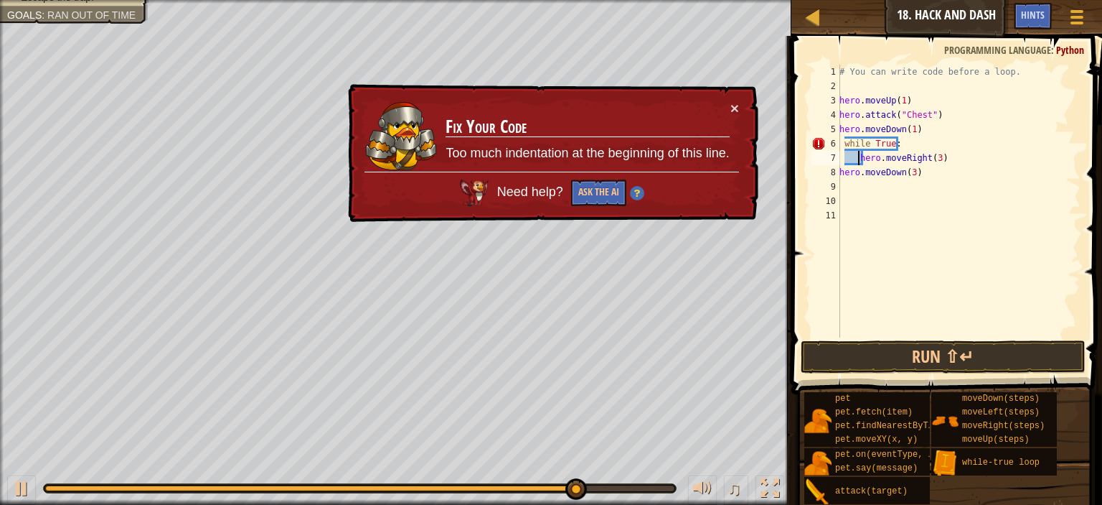
click at [838, 169] on div "8" at bounding box center [826, 172] width 29 height 14
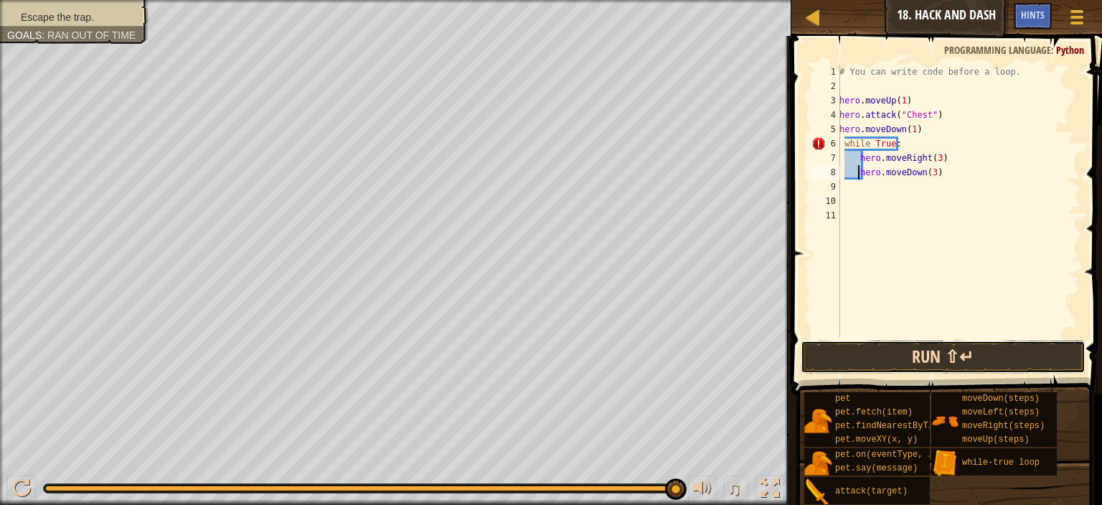
click at [950, 344] on button "Run ⇧↵" at bounding box center [943, 356] width 285 height 33
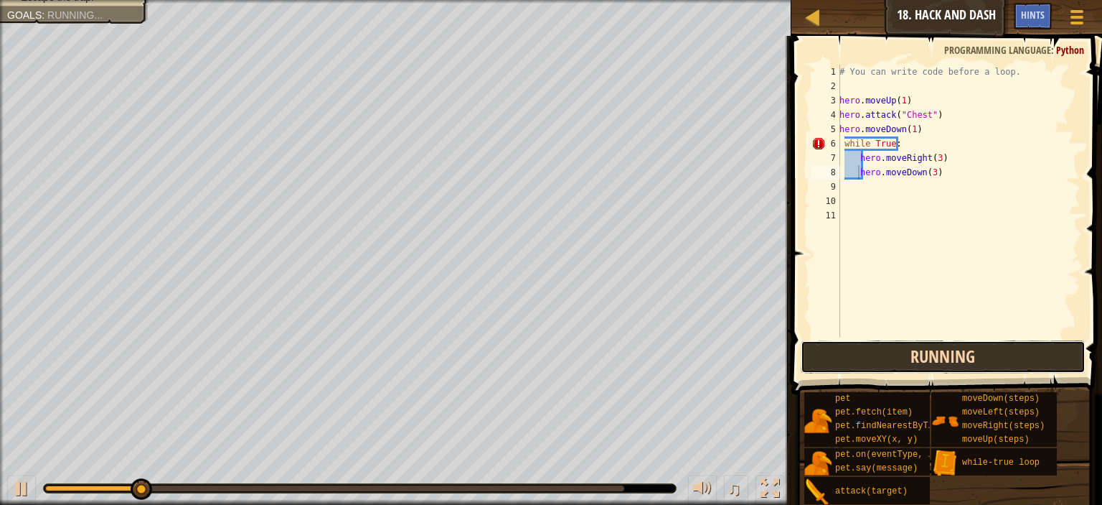
click at [979, 357] on button "Running" at bounding box center [943, 356] width 285 height 33
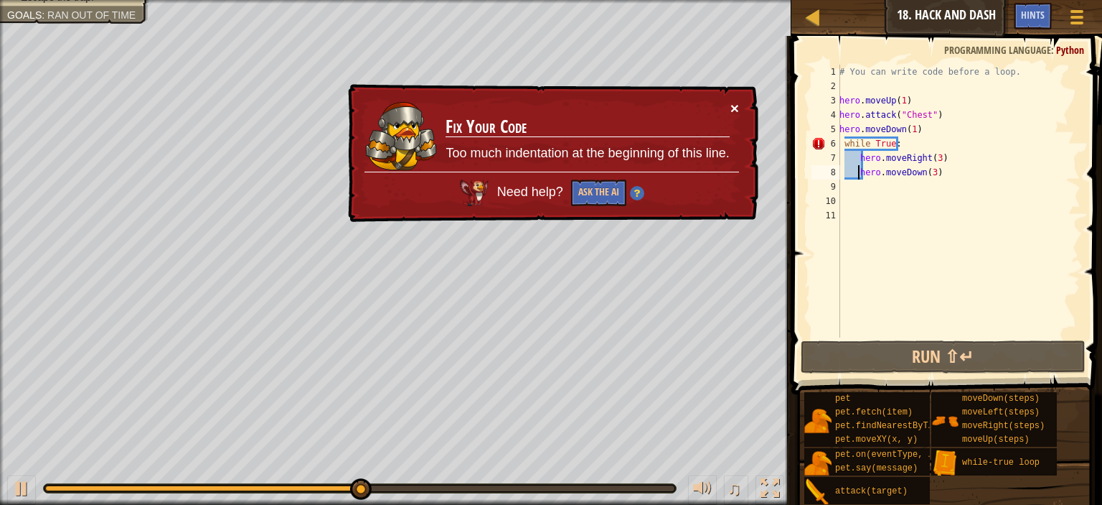
click at [732, 101] on button "×" at bounding box center [735, 107] width 9 height 15
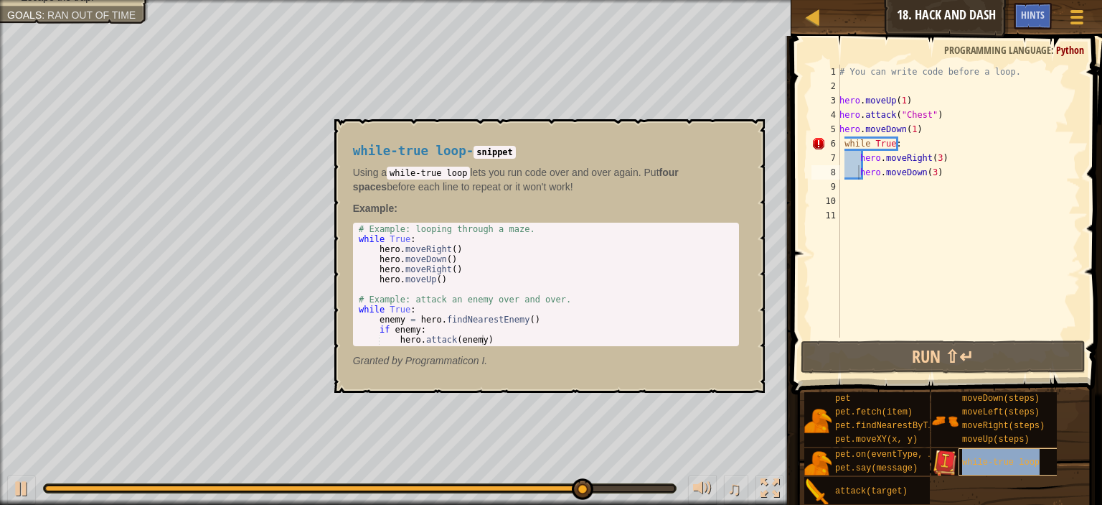
click at [974, 464] on span "while-true loop" at bounding box center [1001, 462] width 78 height 10
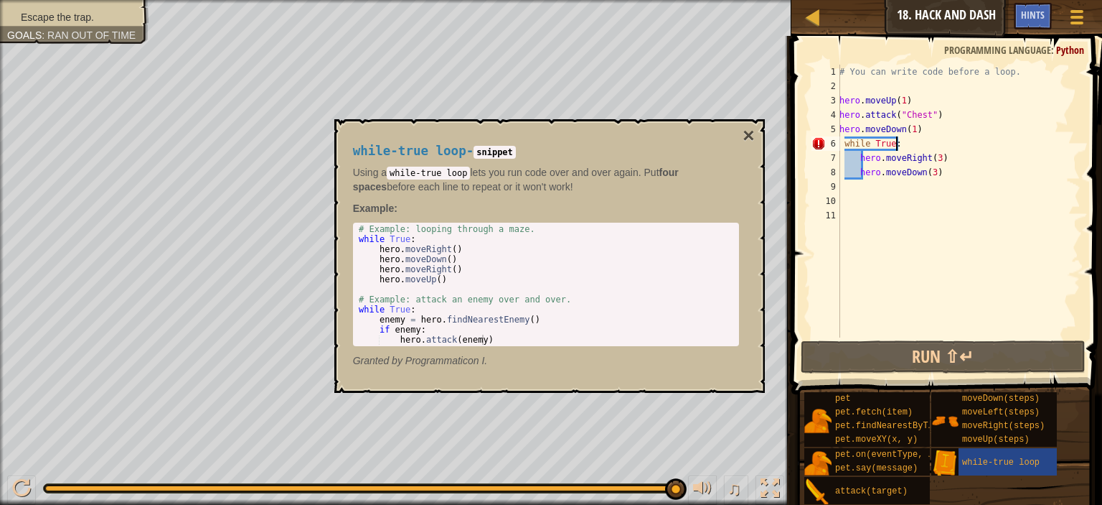
click at [910, 141] on div "# You can write code before a loop. hero . moveUp ( 1 ) hero . attack ( "Chest"…" at bounding box center [959, 215] width 244 height 301
click at [908, 146] on div "# You can write code before a loop. hero . moveUp ( 1 ) hero . attack ( "Chest"…" at bounding box center [959, 215] width 244 height 301
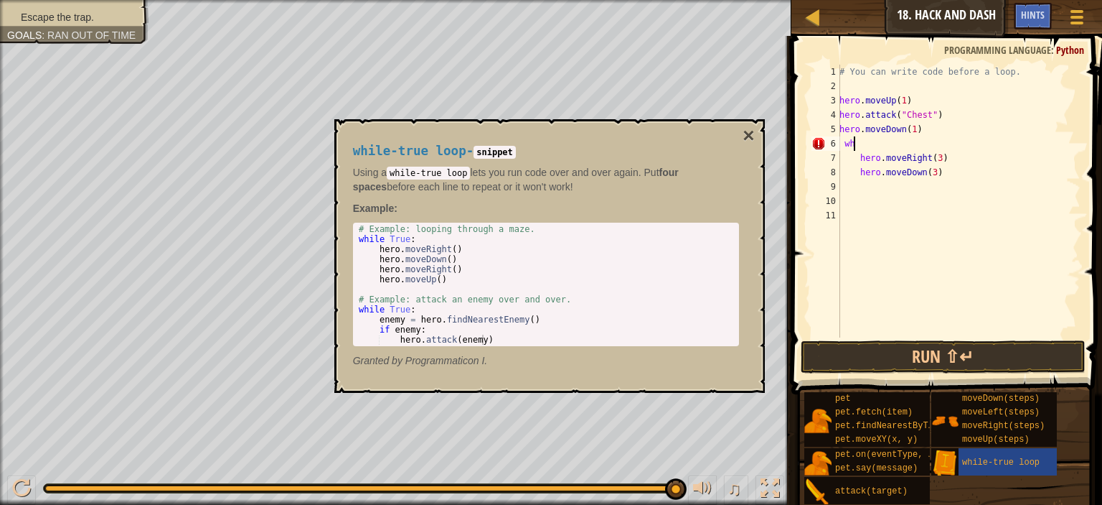
scroll to position [6, 0]
type textarea "w"
type textarea "while-true loop"
click at [947, 157] on div "# You can write code before a loop. hero . moveUp ( 1 ) hero . attack ( "Chest"…" at bounding box center [959, 215] width 244 height 301
type textarea "h"
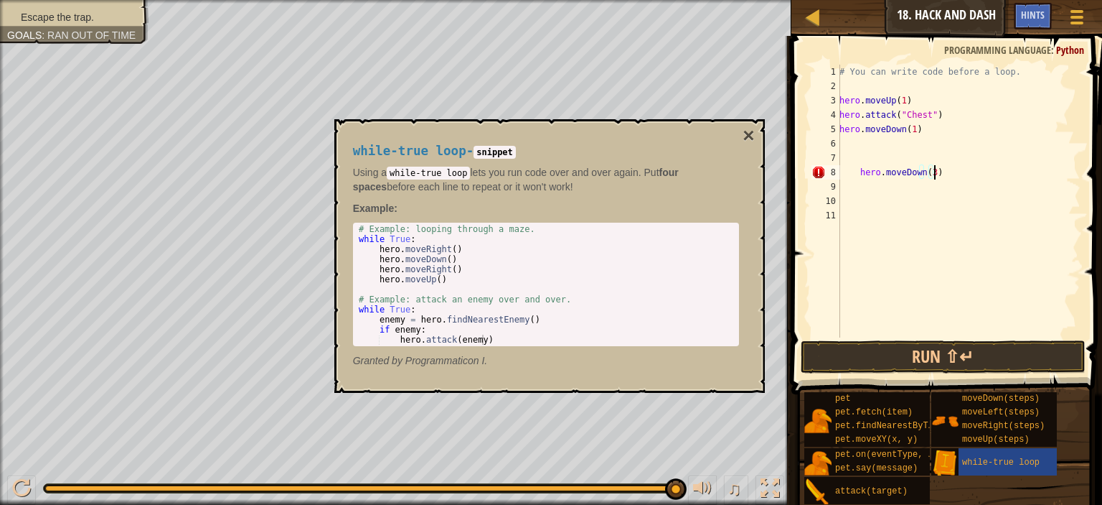
click at [945, 174] on div "# You can write code before a loop. hero . moveUp ( 1 ) hero . attack ( "Chest"…" at bounding box center [959, 215] width 244 height 301
type textarea "h"
click at [847, 155] on div "# You can write code before a loop. hero . moveUp ( 1 ) hero . attack ( "Chest"…" at bounding box center [959, 215] width 244 height 301
type textarea "m"
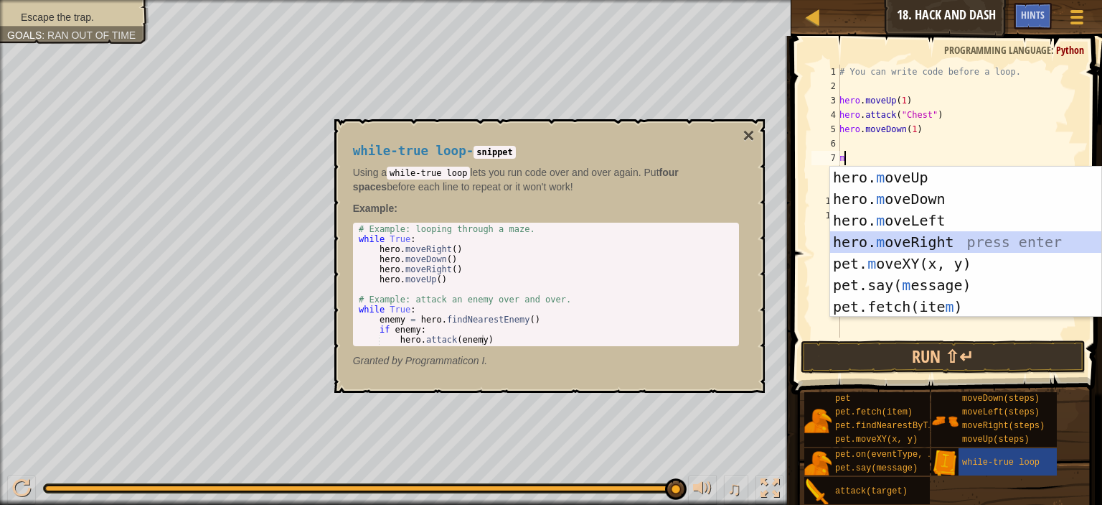
drag, startPoint x: 904, startPoint y: 246, endPoint x: 928, endPoint y: 137, distance: 111.6
click at [907, 233] on div "hero. m oveUp press enter hero. m oveDown press enter hero. m oveLeft press ent…" at bounding box center [965, 264] width 271 height 194
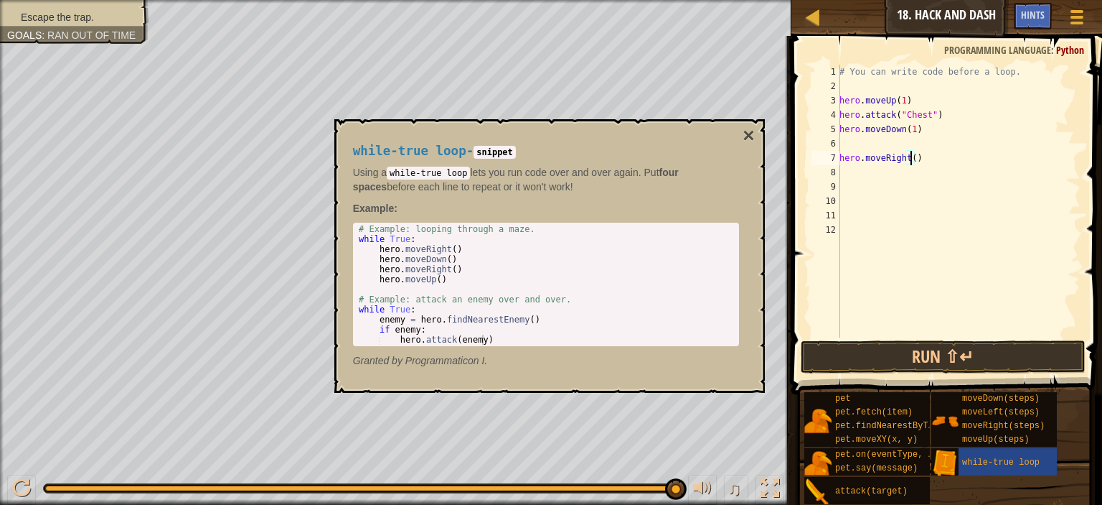
click at [910, 160] on div "# You can write code before a loop. hero . moveUp ( 1 ) hero . attack ( "Chest"…" at bounding box center [959, 215] width 244 height 301
type textarea "hero.moveRight(3)"
click at [877, 177] on div "# You can write code before a loop. hero . moveUp ( 1 ) hero . attack ( "Chest"…" at bounding box center [959, 215] width 244 height 301
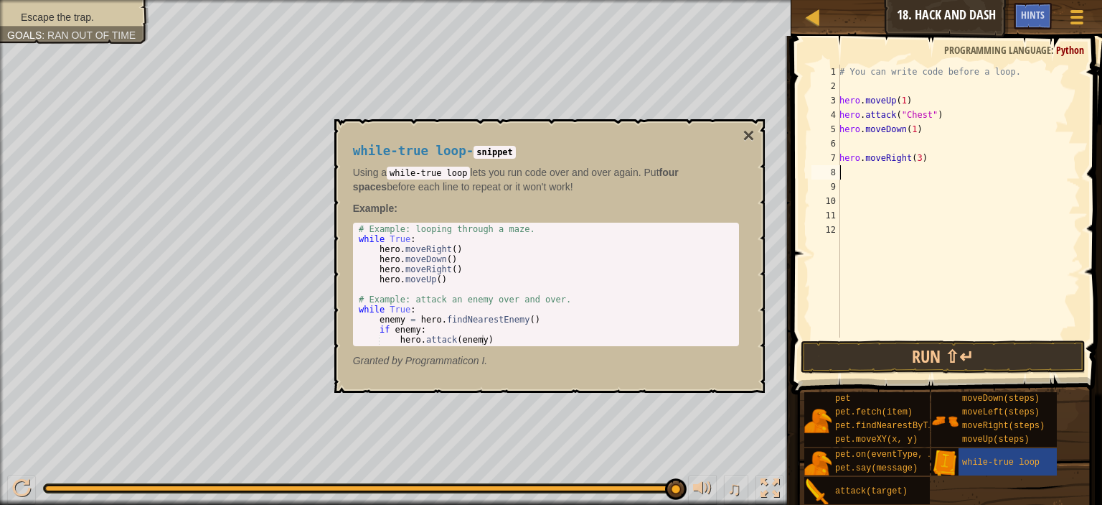
type textarea "m"
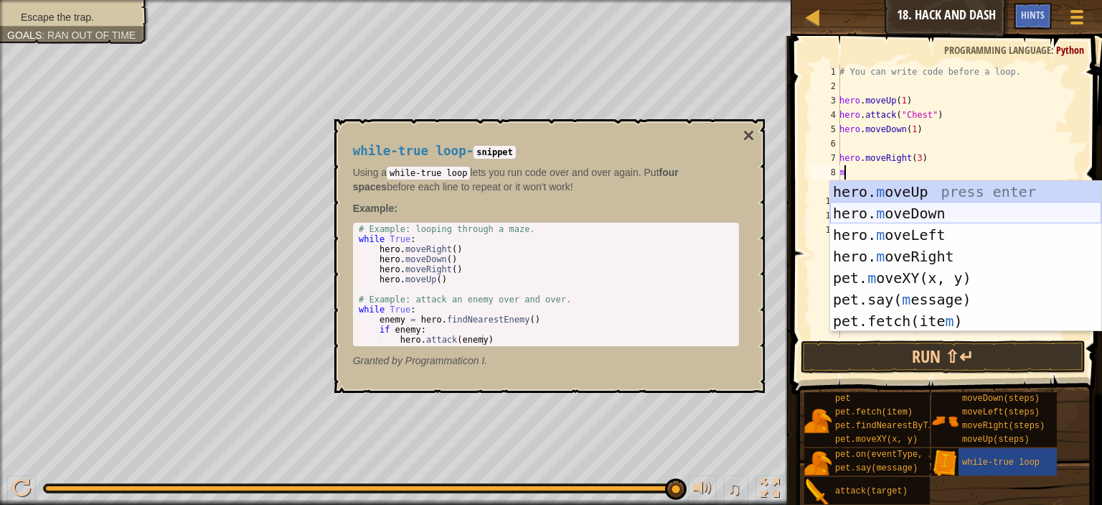
click at [889, 214] on div "hero. m oveUp press enter hero. m oveDown press enter hero. m oveLeft press ent…" at bounding box center [965, 278] width 271 height 194
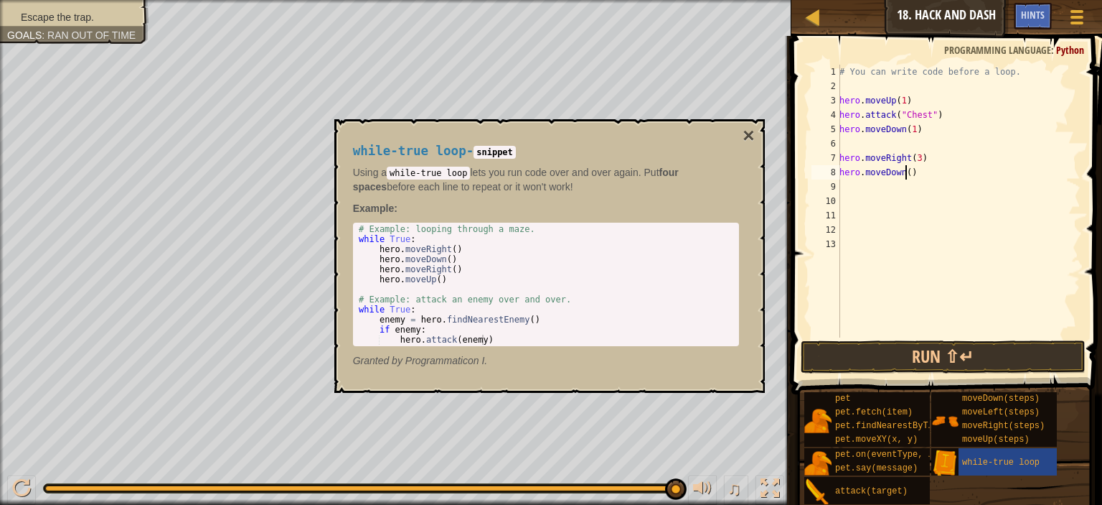
drag, startPoint x: 904, startPoint y: 172, endPoint x: 908, endPoint y: 164, distance: 8.7
click at [905, 171] on div "# You can write code before a loop. hero . moveUp ( 1 ) hero . attack ( "Chest"…" at bounding box center [959, 215] width 244 height 301
type textarea "hero.moveDown(3)"
click at [911, 140] on div "# You can write code before a loop. hero . moveUp ( 1 ) hero . attack ( "Chest"…" at bounding box center [959, 215] width 244 height 301
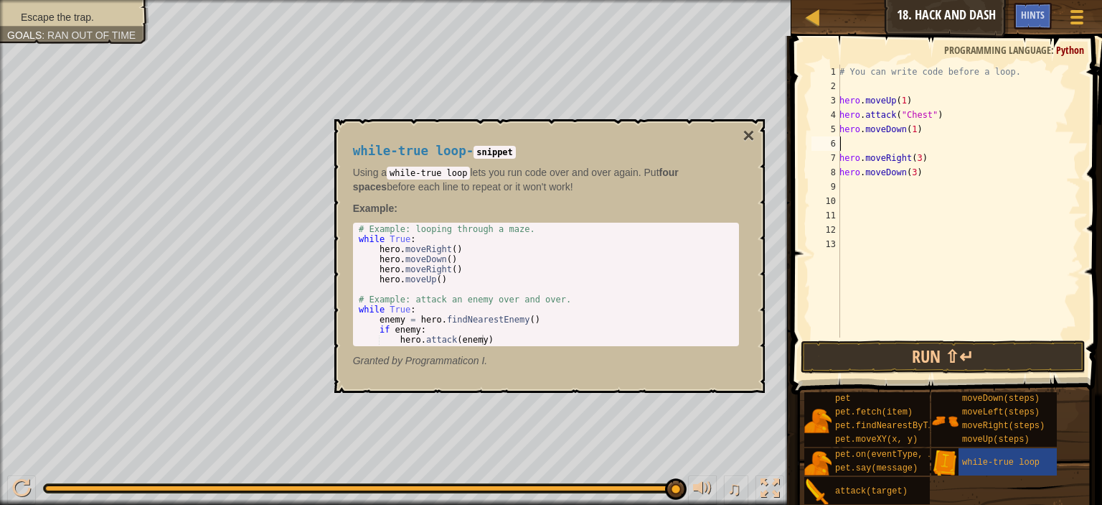
scroll to position [6, 0]
type textarea "w"
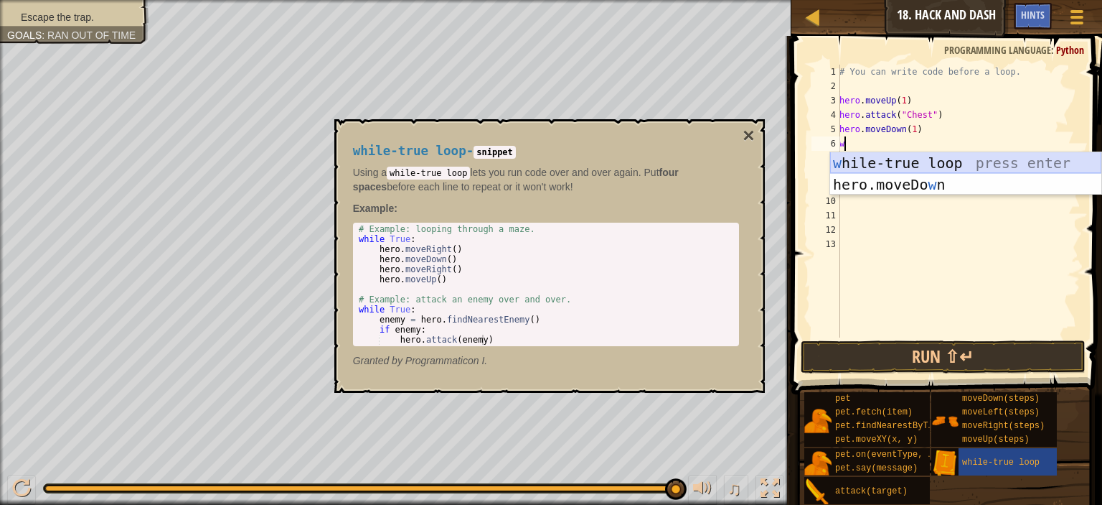
click at [937, 165] on div "w hile-true loop press enter hero.moveDo w n press enter" at bounding box center [965, 195] width 271 height 86
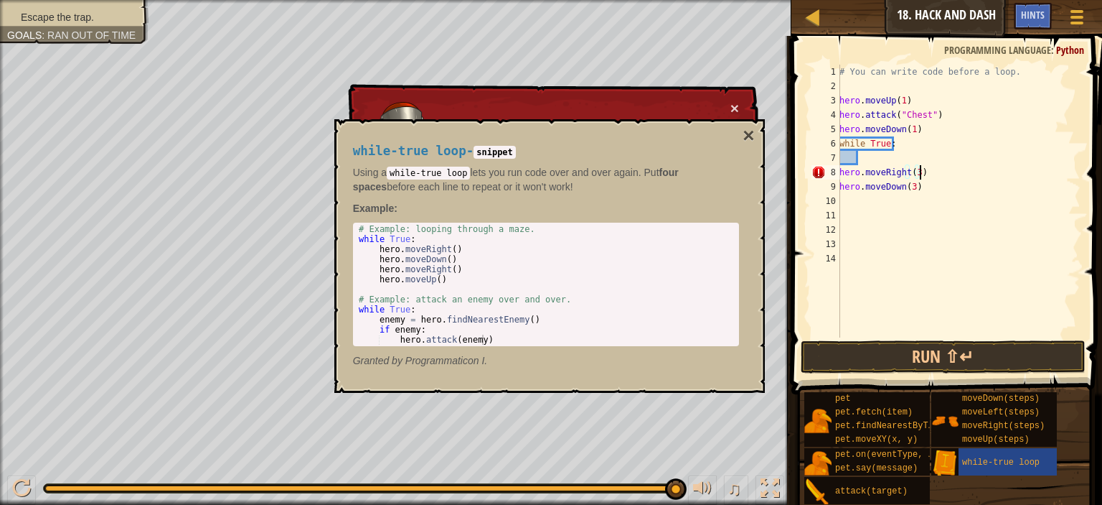
click at [927, 170] on div "# You can write code before a loop. hero . moveUp ( 1 ) hero . attack ( "Chest"…" at bounding box center [959, 215] width 244 height 301
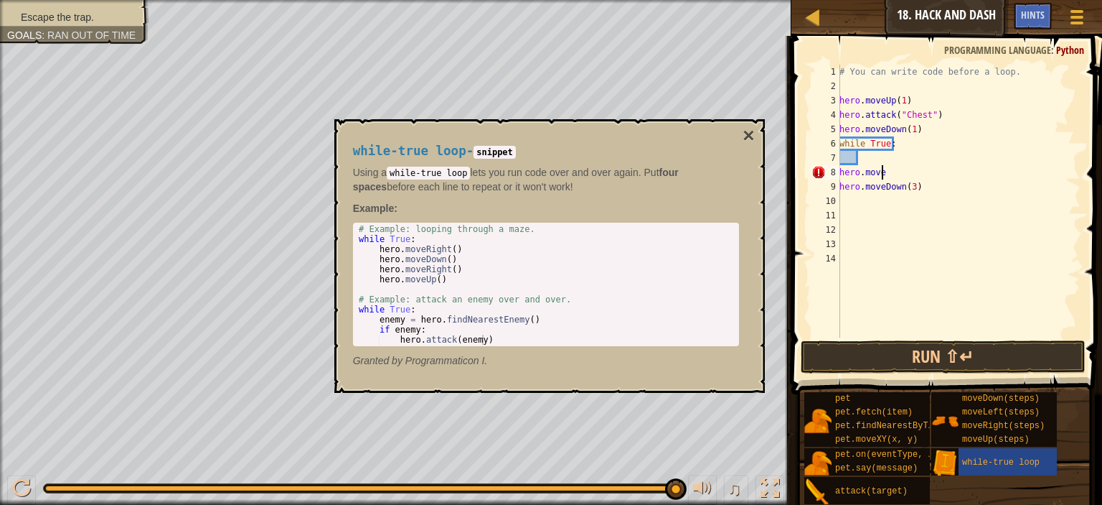
type textarea "h"
type textarea "m"
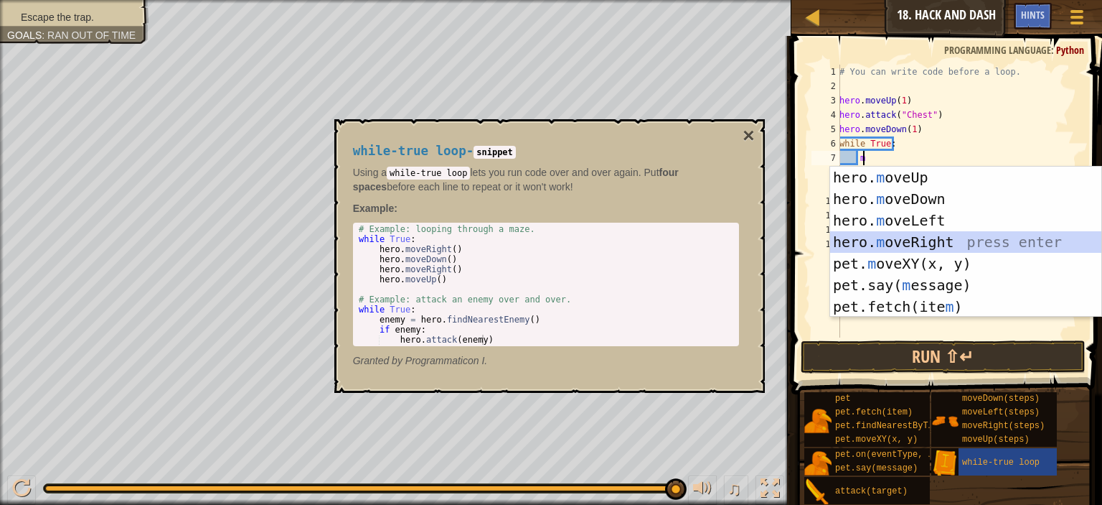
drag, startPoint x: 927, startPoint y: 246, endPoint x: 921, endPoint y: 253, distance: 8.6
click at [924, 249] on div "hero. m oveUp press enter hero. m oveDown press enter hero. m oveLeft press ent…" at bounding box center [965, 264] width 271 height 194
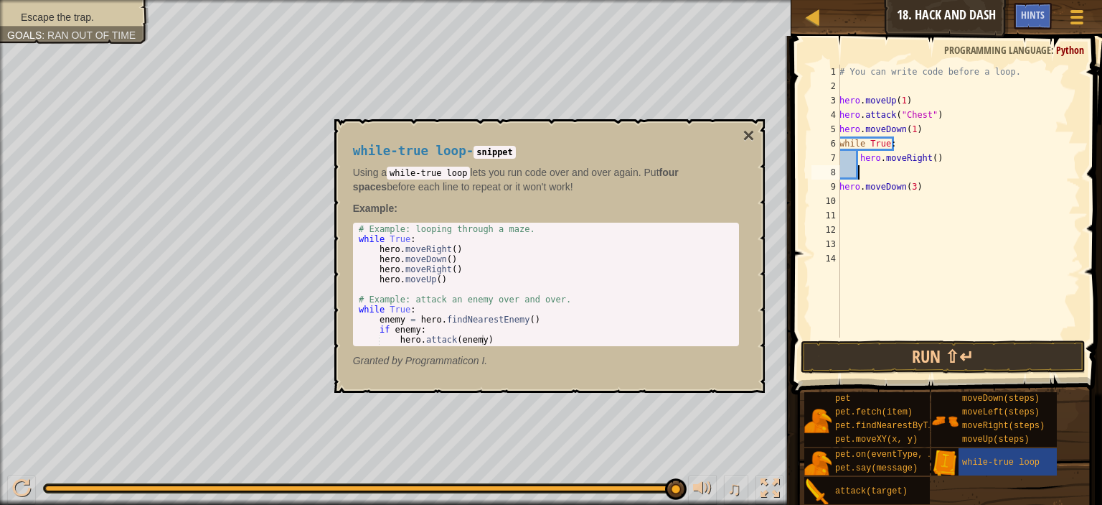
click at [923, 190] on div "# You can write code before a loop. hero . moveUp ( 1 ) hero . attack ( "Chest"…" at bounding box center [959, 215] width 244 height 301
type textarea "h"
click at [947, 165] on div "# You can write code before a loop. hero . moveUp ( 1 ) hero . attack ( "Chest"…" at bounding box center [959, 215] width 244 height 301
click at [938, 163] on div "# You can write code before a loop. hero . moveUp ( 1 ) hero . attack ( "Chest"…" at bounding box center [959, 215] width 244 height 301
type textarea "h"
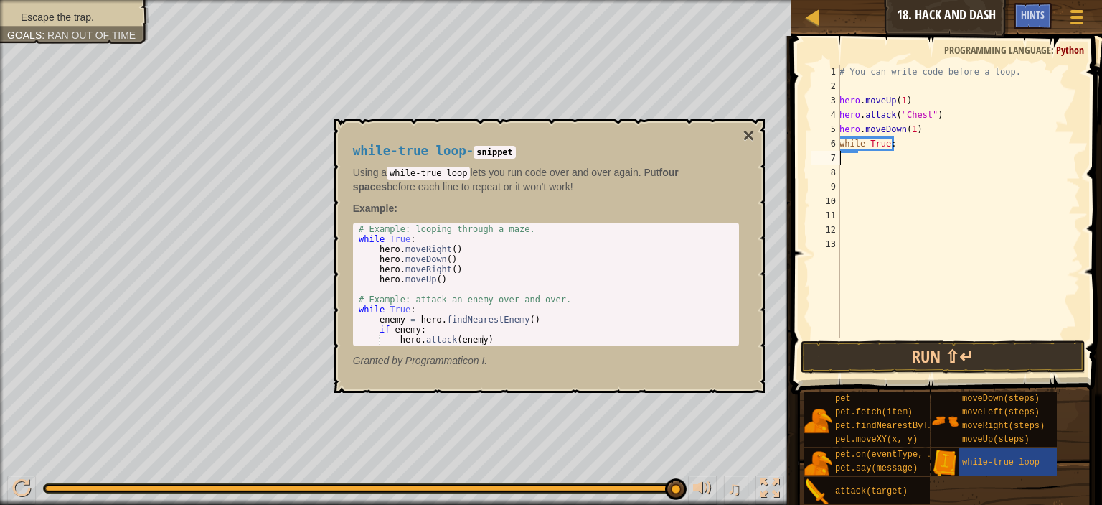
type textarea "m"
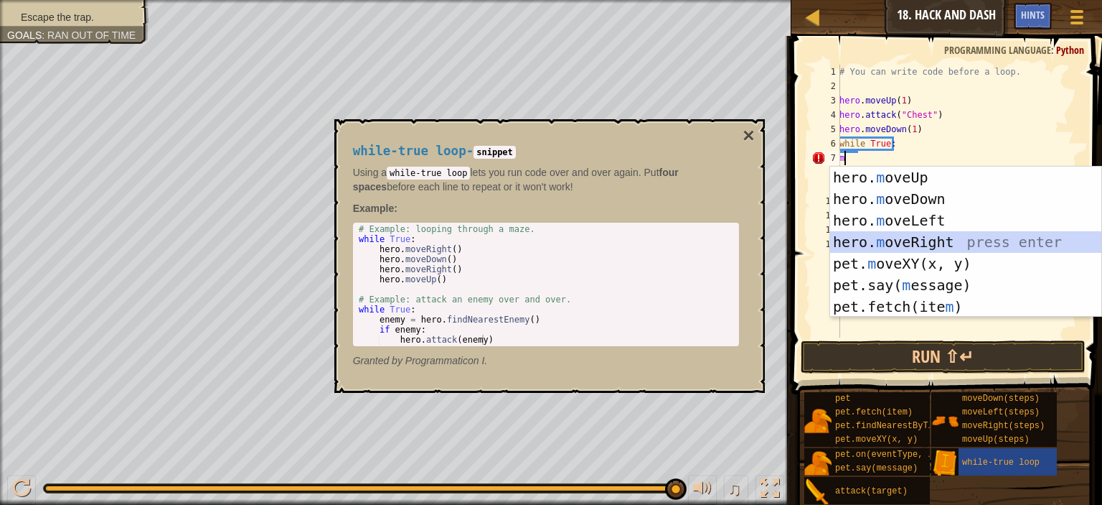
click at [909, 238] on div "hero. m oveUp press enter hero. m oveDown press enter hero. m oveLeft press ent…" at bounding box center [965, 264] width 271 height 194
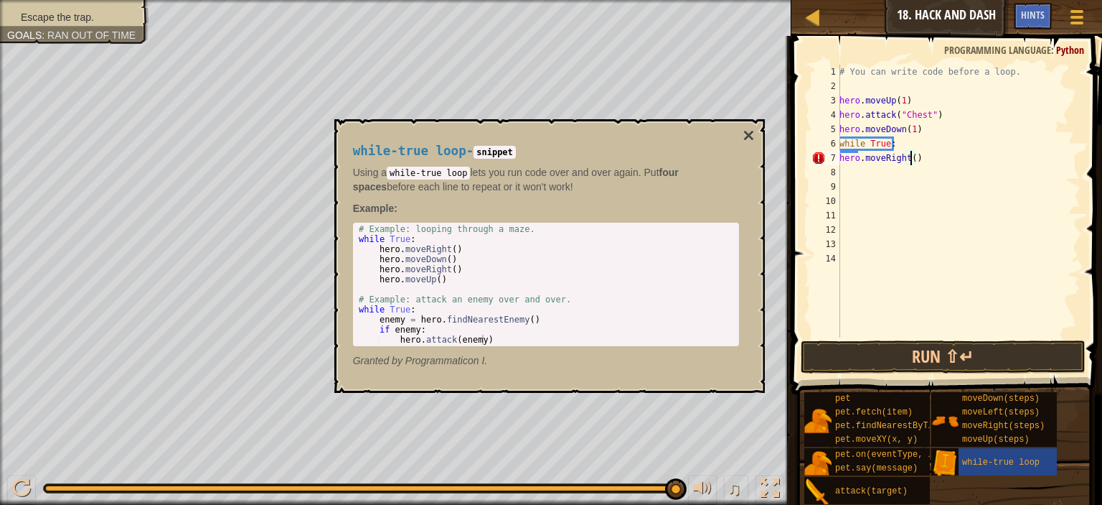
click at [909, 161] on div "# You can write code before a loop. hero . moveUp ( 1 ) hero . attack ( "Chest"…" at bounding box center [959, 215] width 244 height 301
type textarea "hero.moveRight(3)"
click at [844, 167] on div "# You can write code before a loop. hero . moveUp ( 1 ) hero . attack ( "Chest"…" at bounding box center [959, 215] width 244 height 301
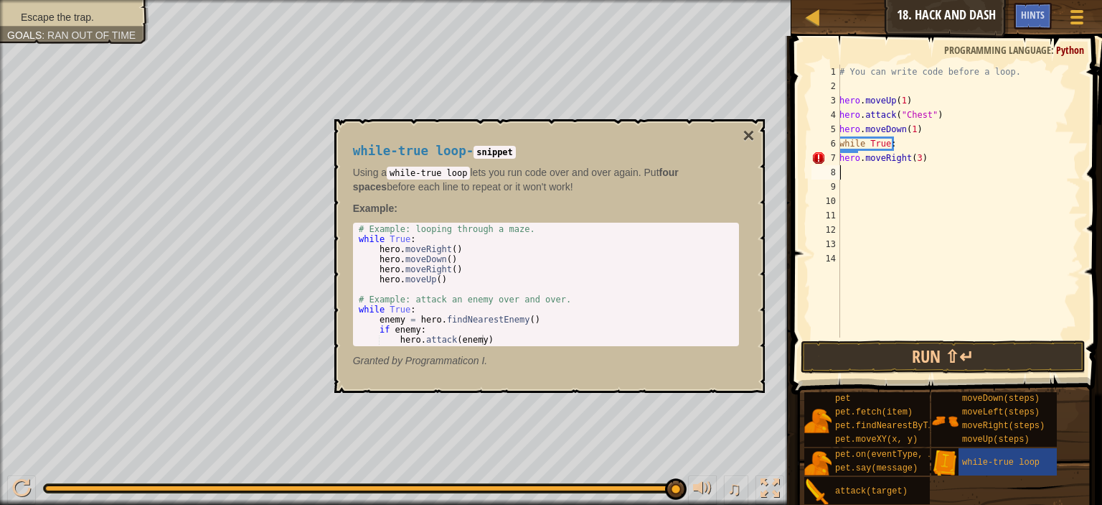
type textarea "m"
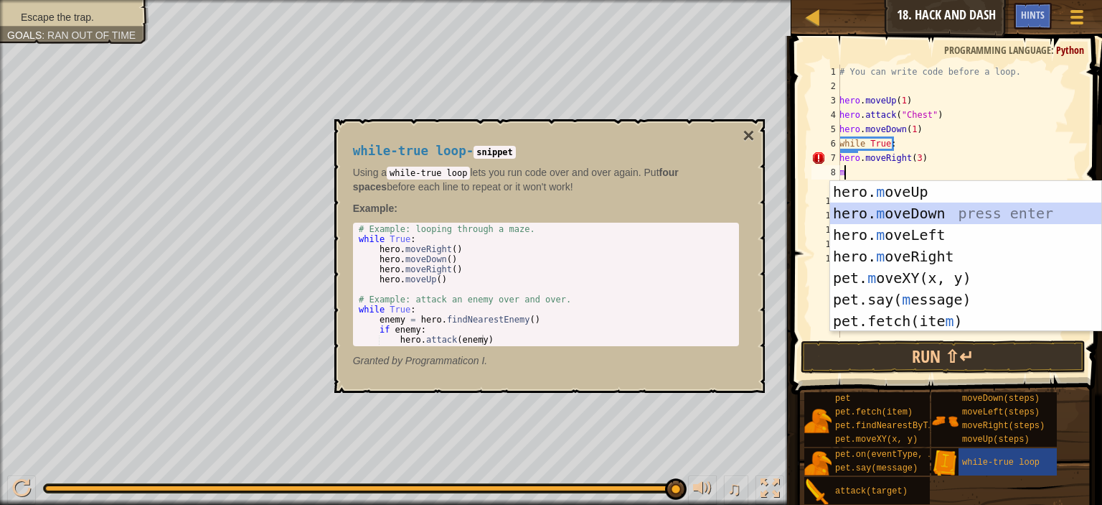
click at [918, 215] on div "hero. m oveUp press enter hero. m oveDown press enter hero. m oveLeft press ent…" at bounding box center [965, 278] width 271 height 194
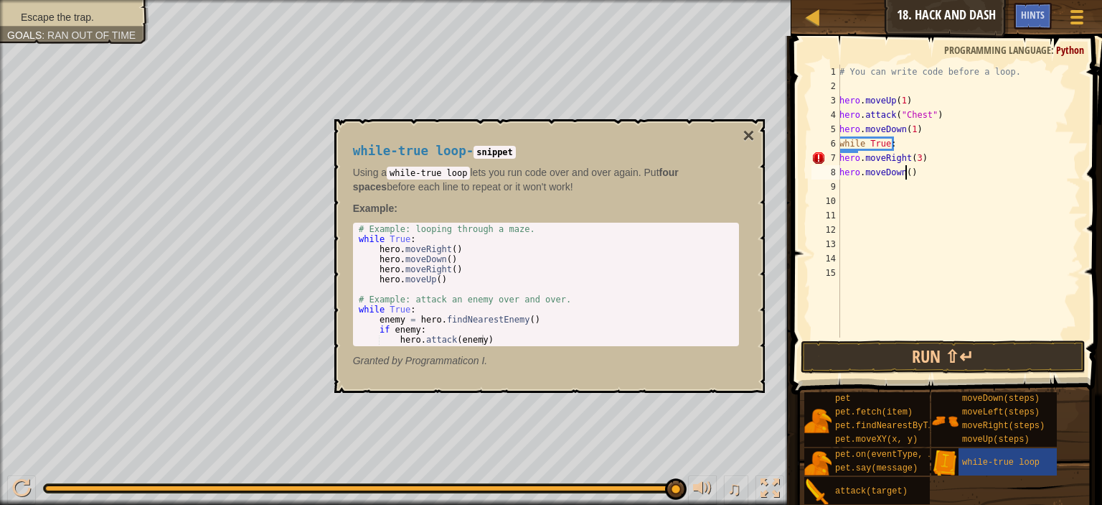
click at [906, 177] on div "# You can write code before a loop. hero . moveUp ( 1 ) hero . attack ( "Chest"…" at bounding box center [959, 215] width 244 height 301
click at [887, 353] on button "Run ⇧↵" at bounding box center [943, 356] width 285 height 33
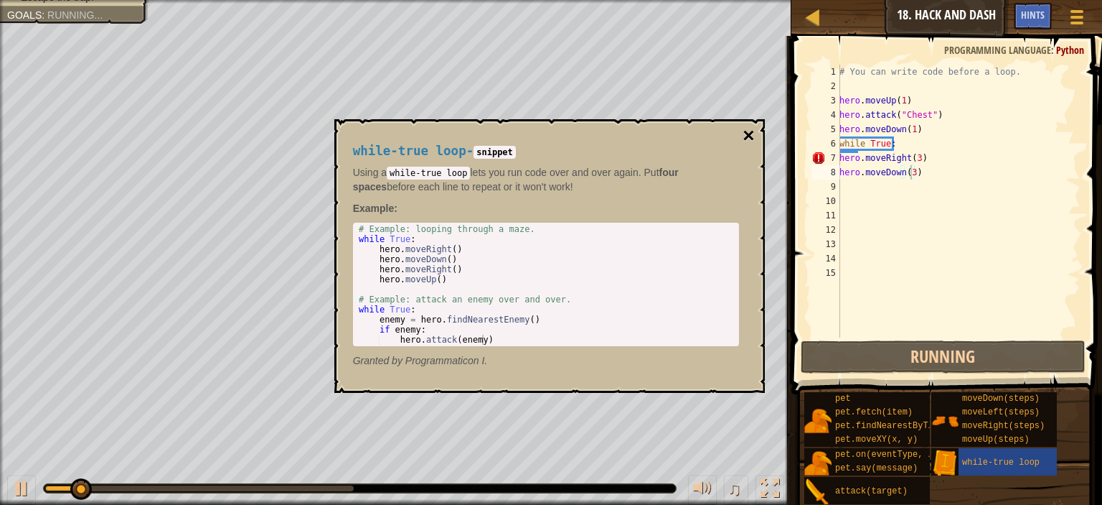
click at [750, 128] on button "×" at bounding box center [748, 136] width 11 height 20
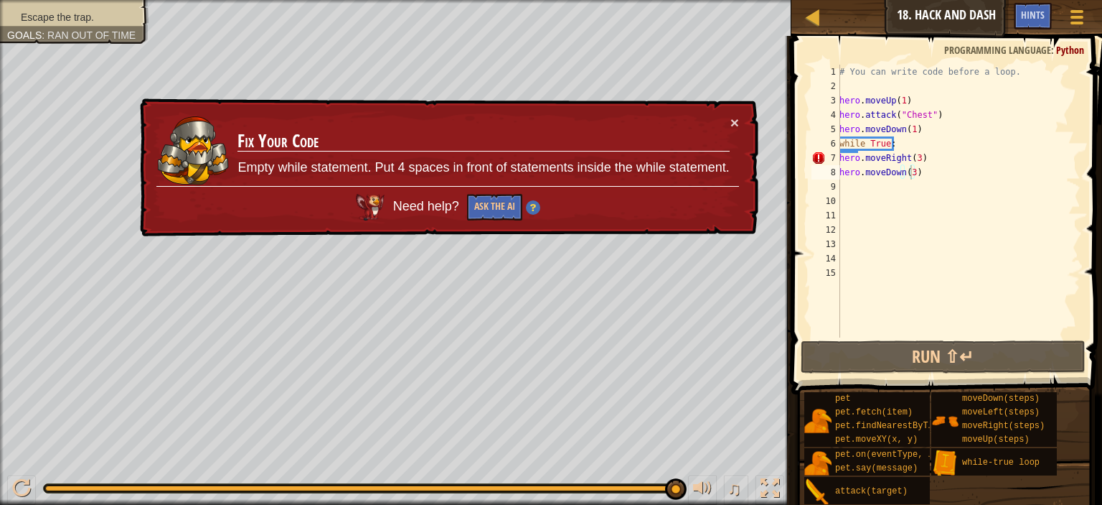
scroll to position [6, 4]
click at [914, 100] on div "# You can write code before a loop. hero . moveUp ( 1 ) hero . attack ( "Chest"…" at bounding box center [959, 215] width 244 height 301
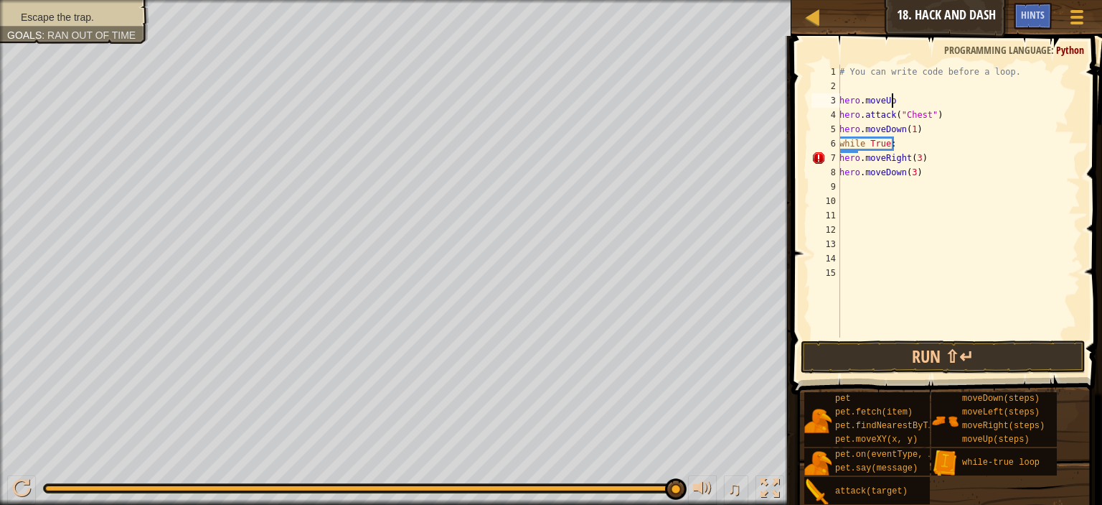
scroll to position [6, 1]
type textarea "h"
click at [869, 91] on div "# You can write code before a loop. hero . attack ( "Chest" ) hero . moveDown (…" at bounding box center [959, 215] width 244 height 301
type textarea "m"
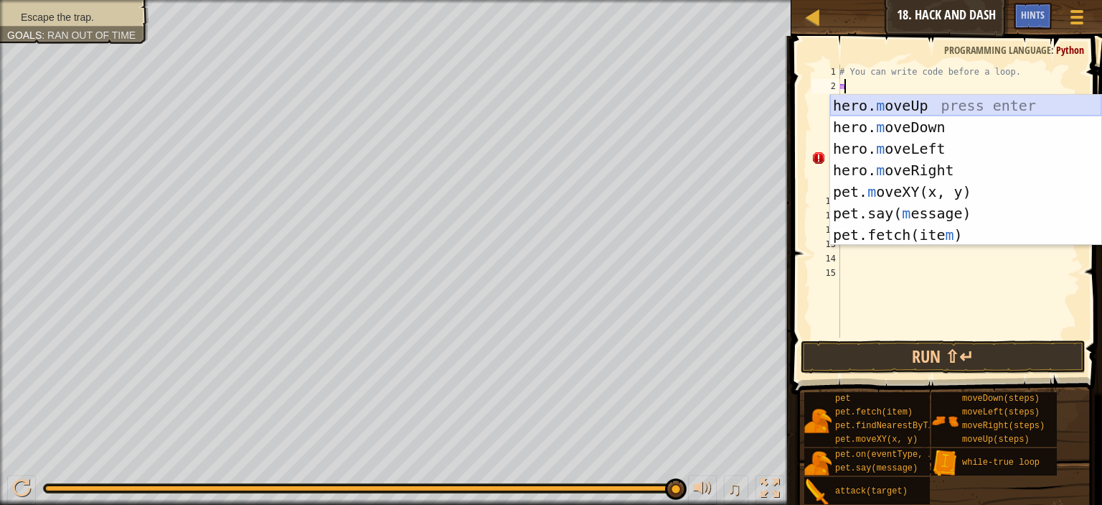
click at [894, 103] on div "hero. m oveUp press enter hero. m oveDown press enter hero. m oveLeft press ent…" at bounding box center [965, 192] width 271 height 194
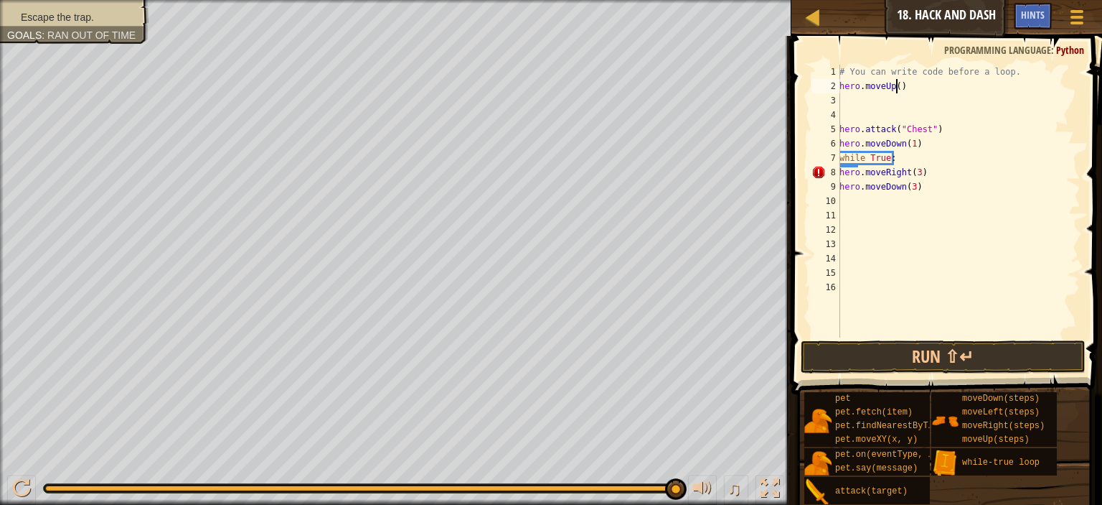
click at [895, 84] on div "# You can write code before a loop. hero . moveUp ( ) hero . attack ( "Chest" )…" at bounding box center [959, 215] width 244 height 301
click at [945, 127] on div "# You can write code before a loop. hero . moveUp ( 1 ) hero . attack ( "Chest"…" at bounding box center [959, 215] width 244 height 301
type textarea "h"
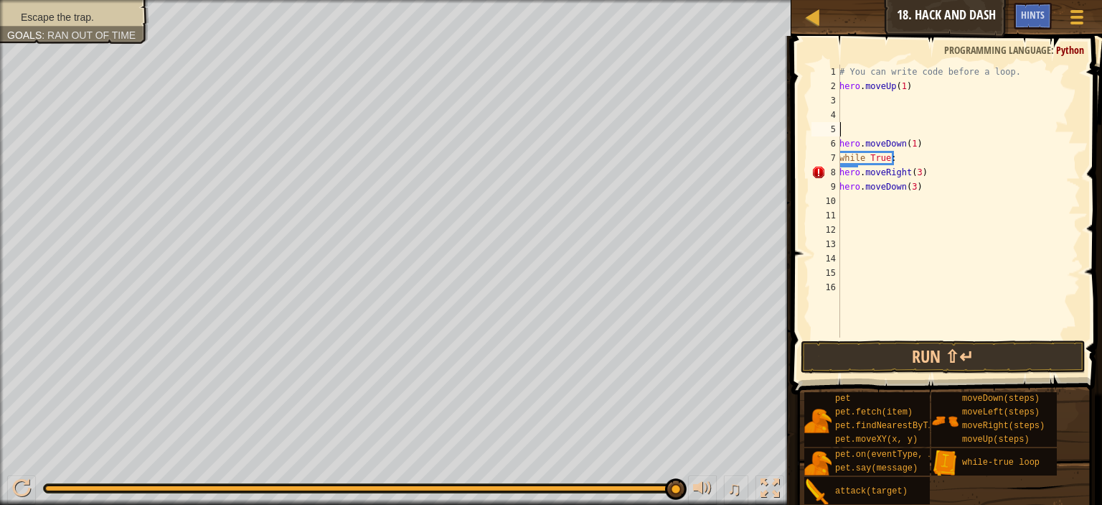
click at [852, 98] on div "# You can write code before a loop. hero . moveUp ( 1 ) hero . moveDown ( 1 ) w…" at bounding box center [959, 215] width 244 height 301
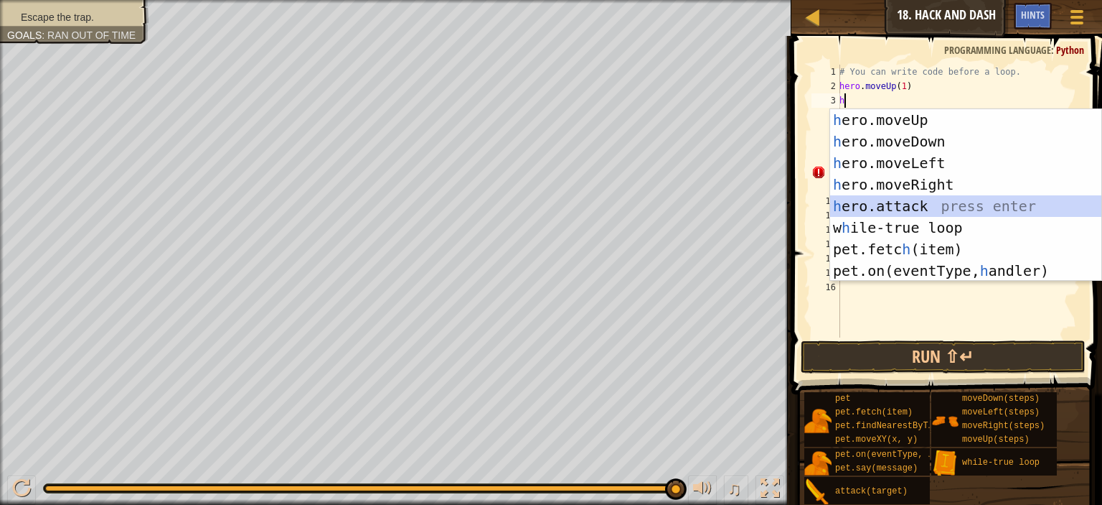
click at [888, 206] on div "h ero.moveUp press enter h ero.moveDown press enter h ero.moveLeft press enter …" at bounding box center [965, 216] width 271 height 215
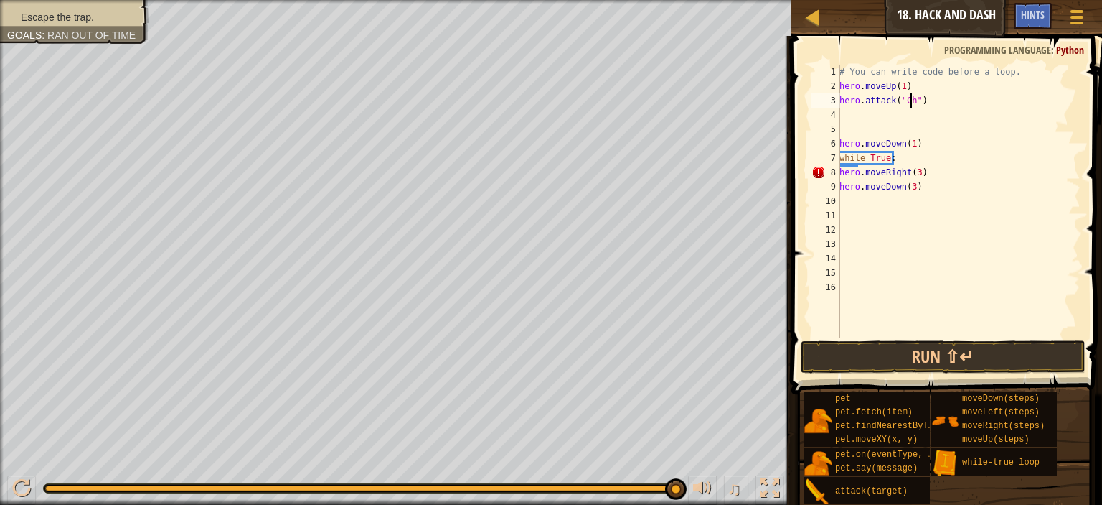
scroll to position [6, 6]
type textarea "hero.attack("Chest")"
click at [856, 113] on div "# You can write code before a loop. hero . moveUp ( 1 ) hero . attack ( "Chest"…" at bounding box center [959, 215] width 244 height 301
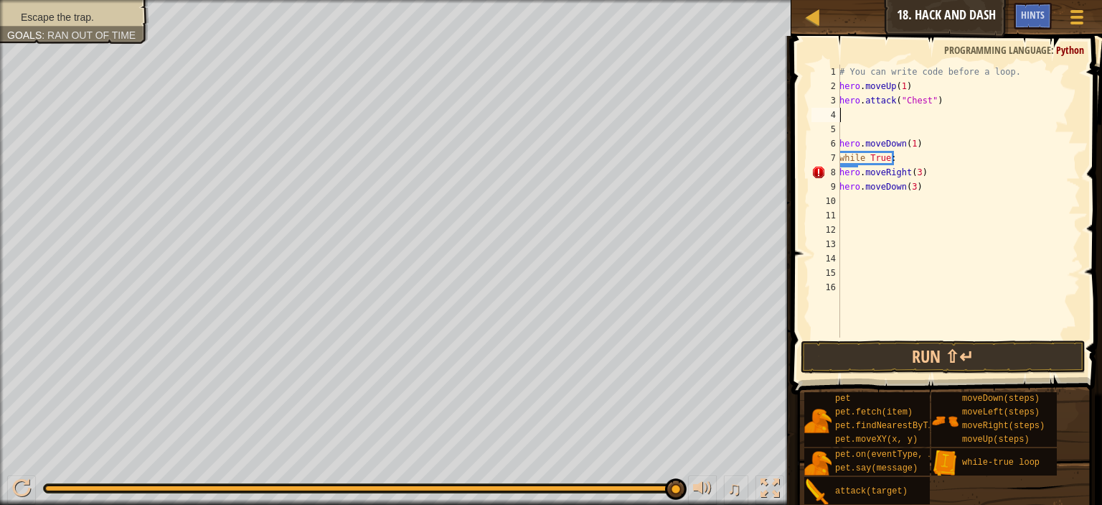
type textarea "m"
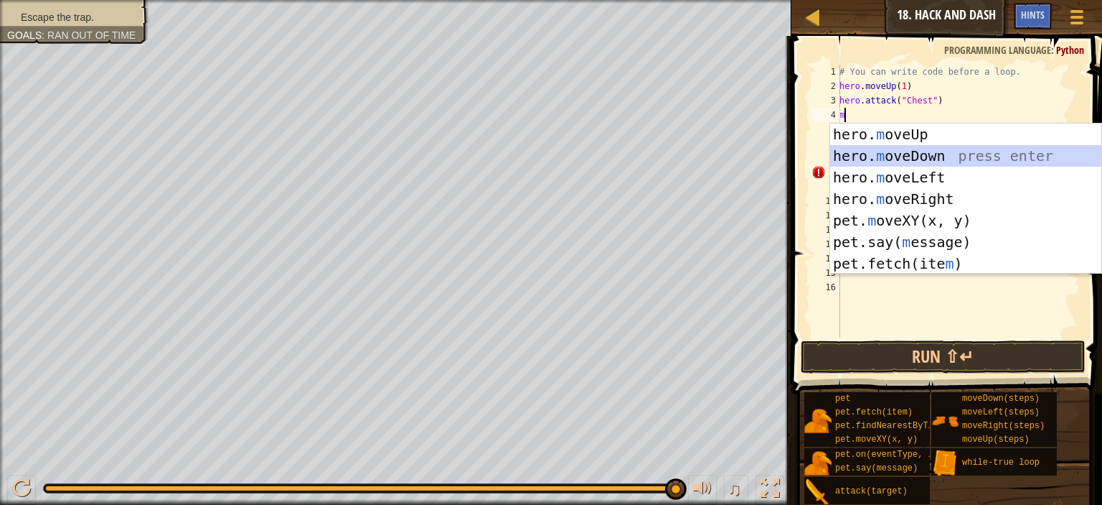
click at [932, 153] on div "hero. m oveUp press enter hero. m oveDown press enter hero. m oveLeft press ent…" at bounding box center [965, 220] width 271 height 194
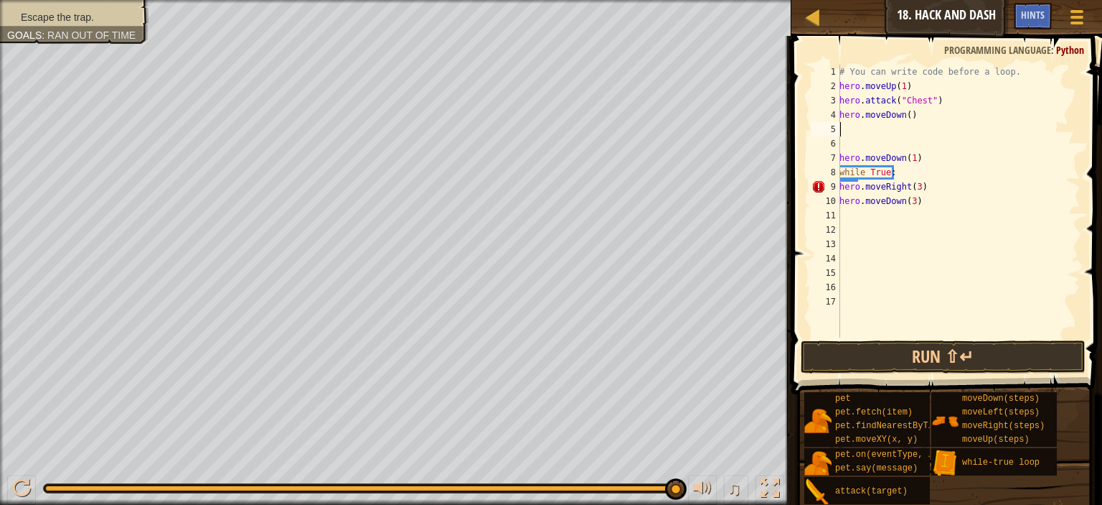
click at [905, 117] on div "# You can write code before a loop. hero . moveUp ( 1 ) hero . attack ( "Chest"…" at bounding box center [959, 215] width 244 height 301
type textarea "hero.moveDown(1)"
click at [850, 131] on div "# You can write code before a loop. hero . moveUp ( 1 ) hero . attack ( "Chest"…" at bounding box center [959, 215] width 244 height 301
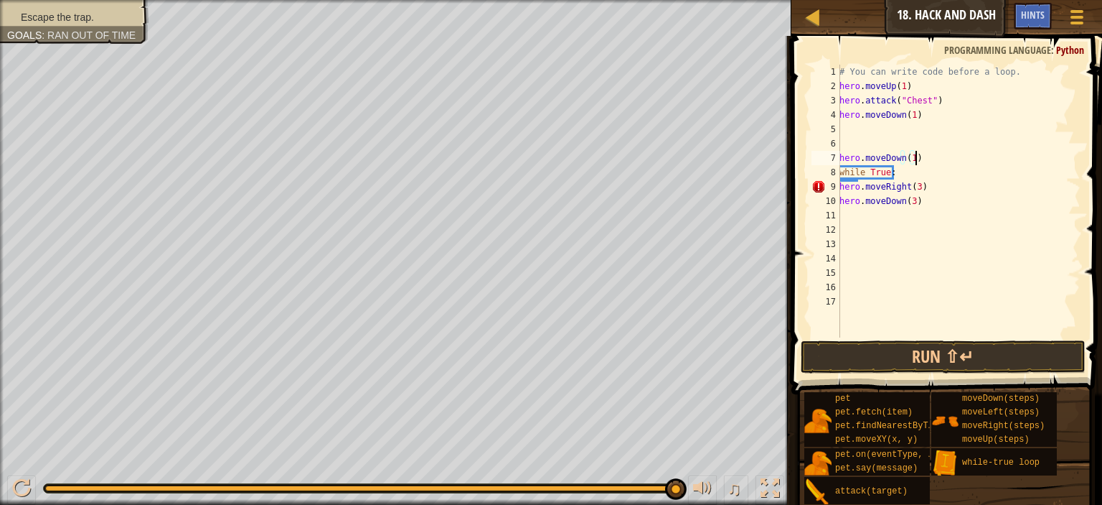
click at [916, 157] on div "# You can write code before a loop. hero . moveUp ( 1 ) hero . attack ( "Chest"…" at bounding box center [959, 215] width 244 height 301
type textarea "h"
type textarea "hero.moveDown(1)"
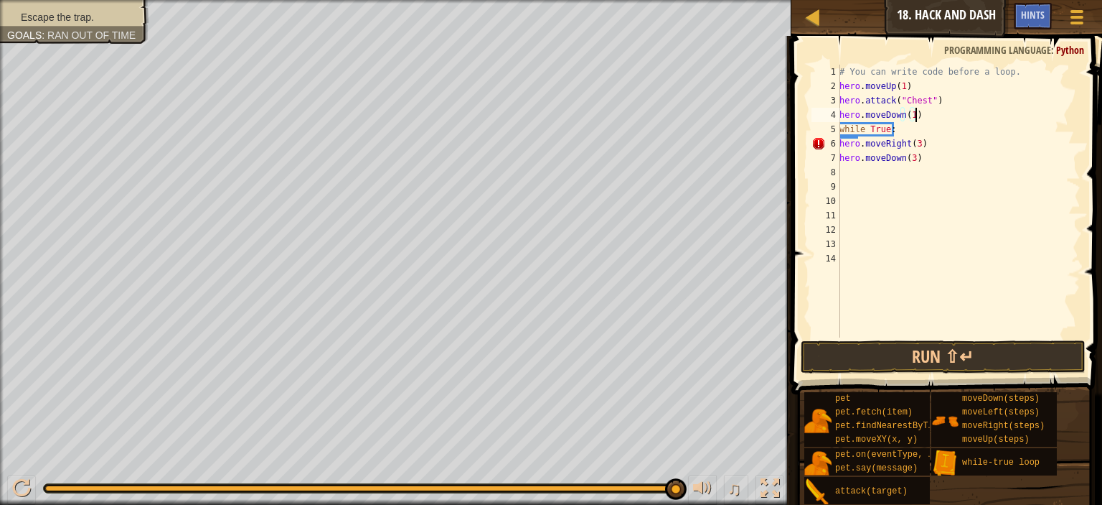
drag, startPoint x: 960, startPoint y: 234, endPoint x: 972, endPoint y: 304, distance: 70.7
click at [967, 266] on div "# You can write code before a loop. hero . moveUp ( 1 ) hero . attack ( "Chest"…" at bounding box center [959, 215] width 244 height 301
click at [990, 350] on button "Run ⇧↵" at bounding box center [943, 356] width 285 height 33
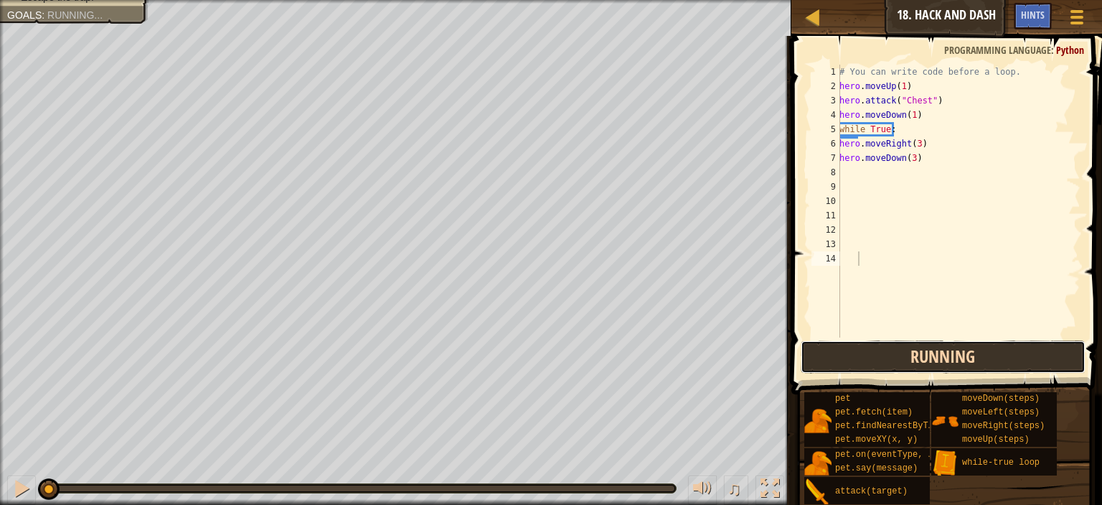
click at [990, 350] on button "Running" at bounding box center [943, 356] width 285 height 33
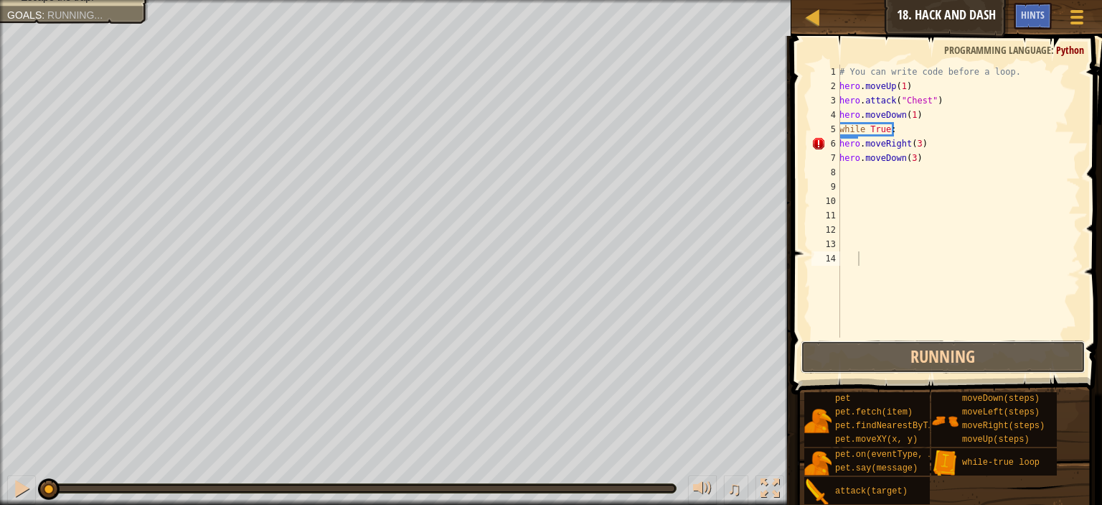
drag, startPoint x: 989, startPoint y: 348, endPoint x: 983, endPoint y: 335, distance: 14.4
click at [985, 334] on div "1 2 3 4 5 6 7 8 9 10 11 12 13 14 # You can write code before a loop. hero . mov…" at bounding box center [944, 243] width 315 height 400
click at [983, 334] on div "# You can write code before a loop. hero . moveUp ( 1 ) hero . attack ( "Chest"…" at bounding box center [959, 215] width 244 height 301
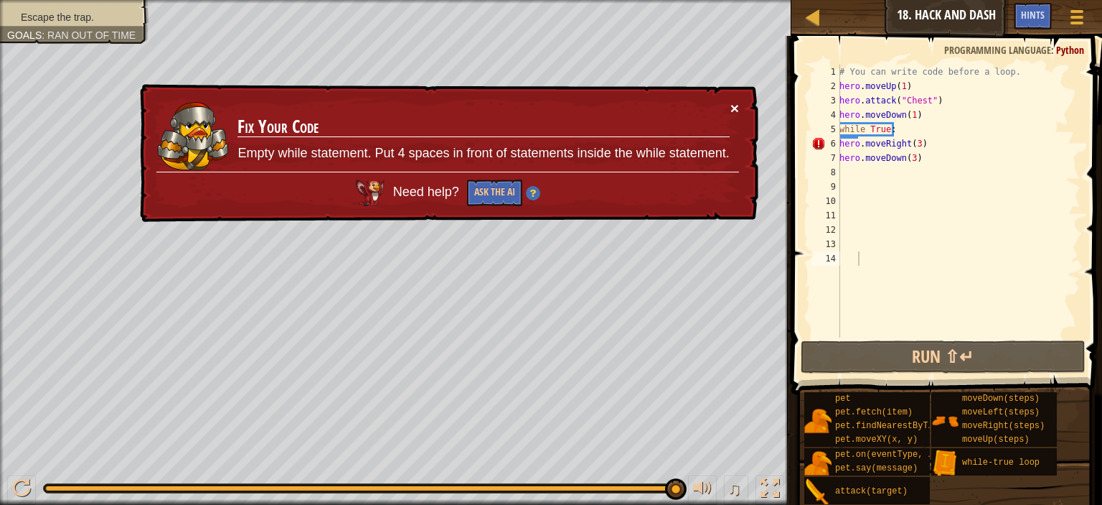
click at [731, 106] on button "×" at bounding box center [735, 107] width 9 height 15
click at [729, 106] on td "Fix Your Code Empty while statement. Put 4 spaces in front of statements inside…" at bounding box center [483, 135] width 493 height 71
click at [733, 111] on button "×" at bounding box center [735, 107] width 9 height 15
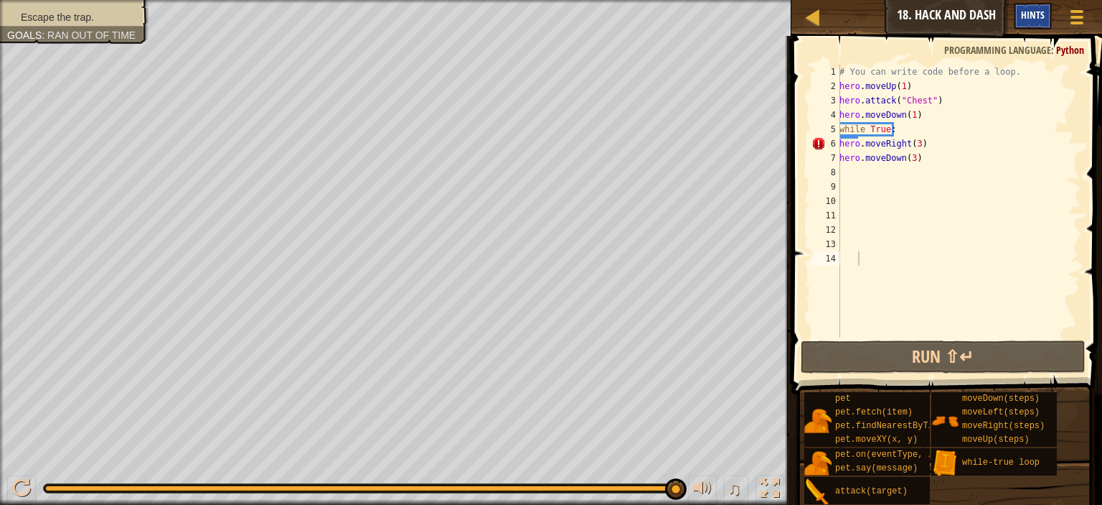
click at [1037, 17] on span "Hints" at bounding box center [1033, 15] width 24 height 14
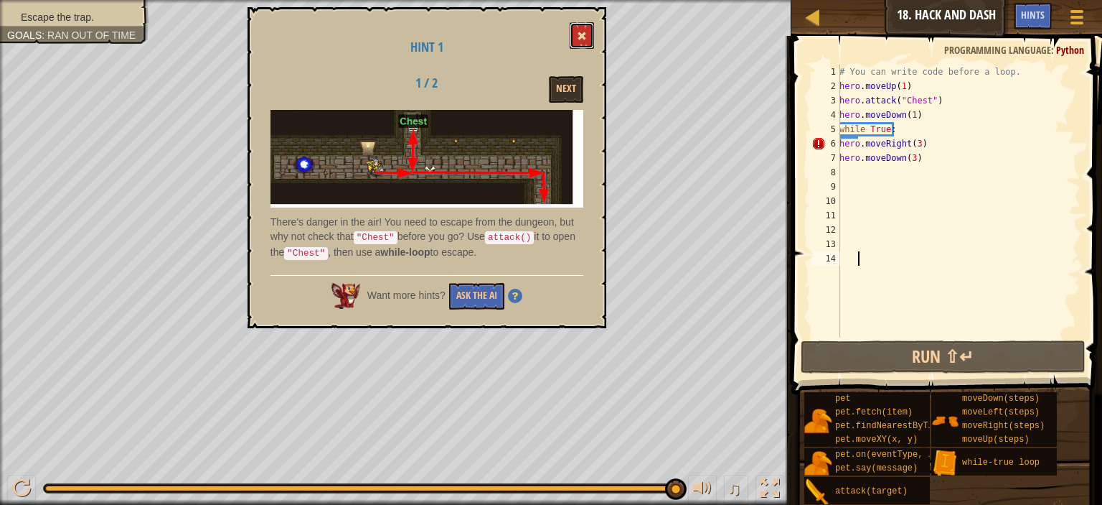
click at [578, 34] on span at bounding box center [582, 36] width 10 height 10
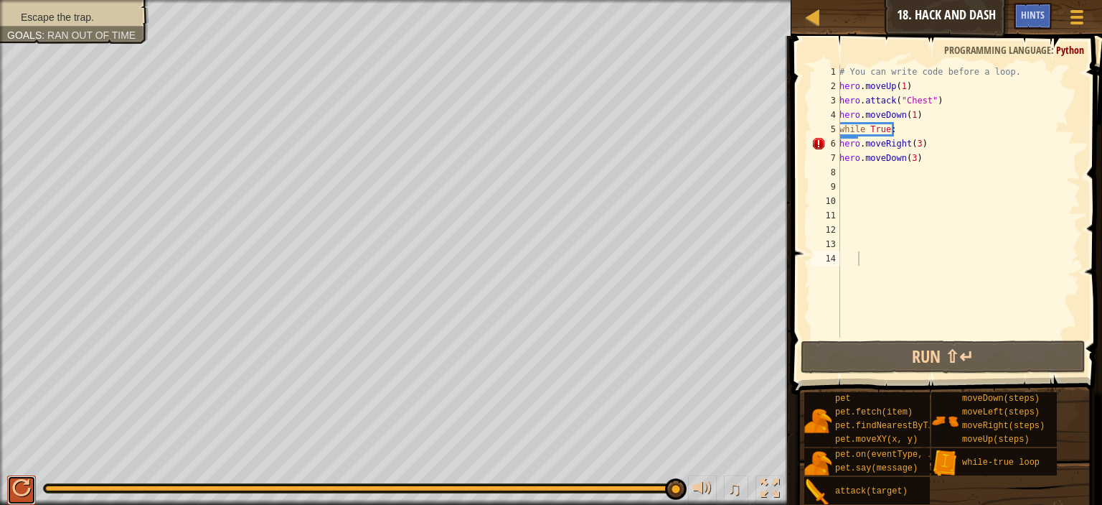
click at [19, 486] on div at bounding box center [21, 488] width 19 height 19
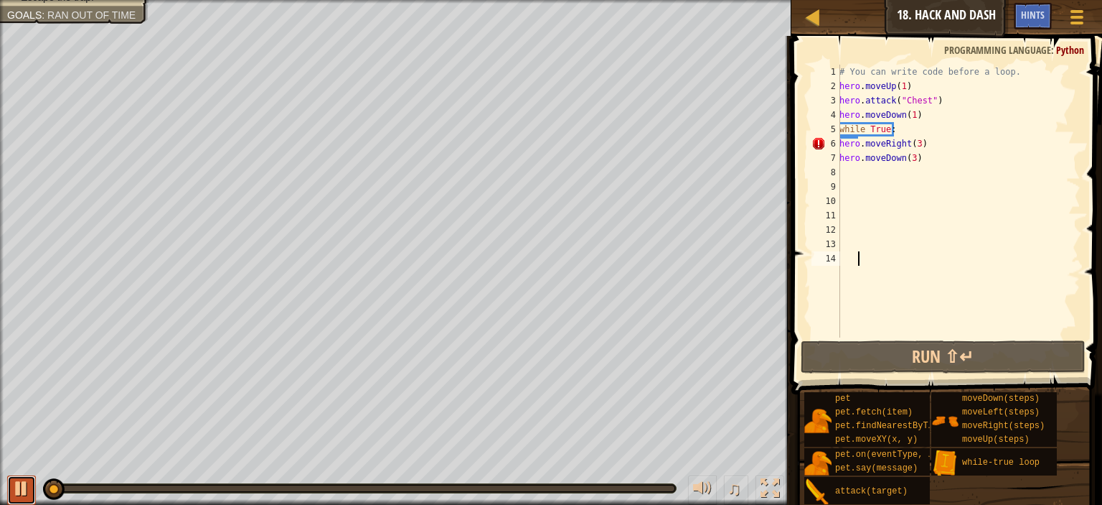
click at [17, 486] on div at bounding box center [21, 488] width 19 height 19
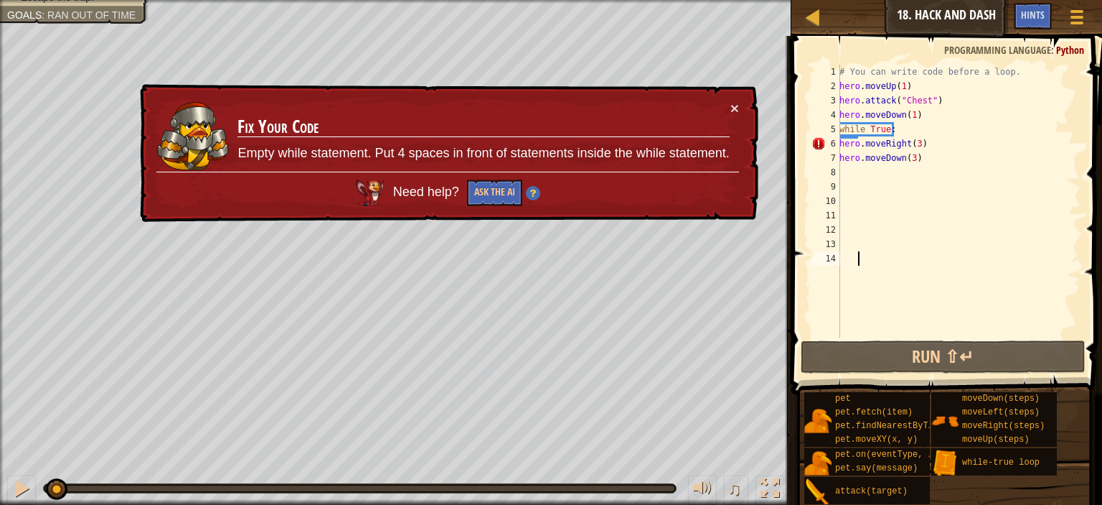
drag, startPoint x: 917, startPoint y: 82, endPoint x: 881, endPoint y: 85, distance: 36.0
click at [917, 82] on div "# You can write code before a loop. hero . moveUp ( 1 ) hero . attack ( "Chest"…" at bounding box center [959, 215] width 244 height 301
click at [840, 85] on div "# You can write code before a loop. hero . moveUp ( 1 ) hero . attack ( "Chest"…" at bounding box center [959, 215] width 244 height 301
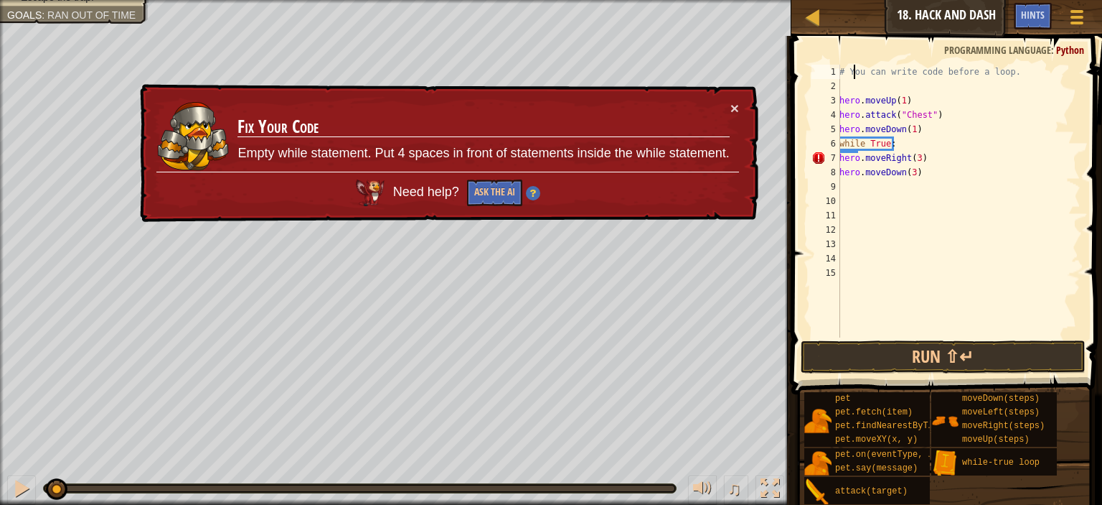
click at [853, 77] on div "# You can write code before a loop. hero . moveUp ( 1 ) hero . attack ( "Chest"…" at bounding box center [959, 215] width 244 height 301
type textarea "# You can write code before a loop."
click at [848, 88] on div "# You can write code before a loop. hero . moveUp ( 1 ) hero . attack ( "Chest"…" at bounding box center [959, 215] width 244 height 301
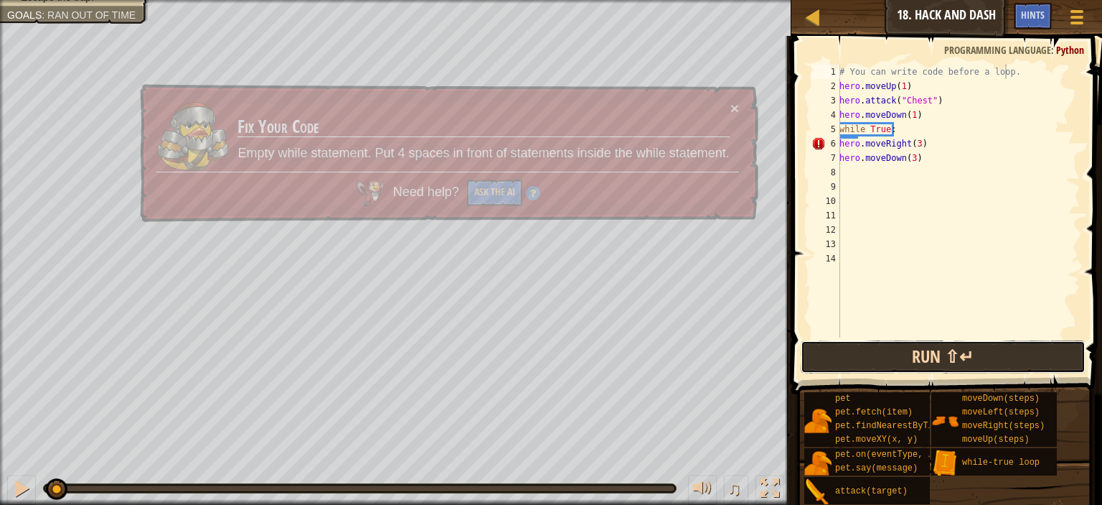
click at [924, 360] on button "Run ⇧↵" at bounding box center [943, 356] width 285 height 33
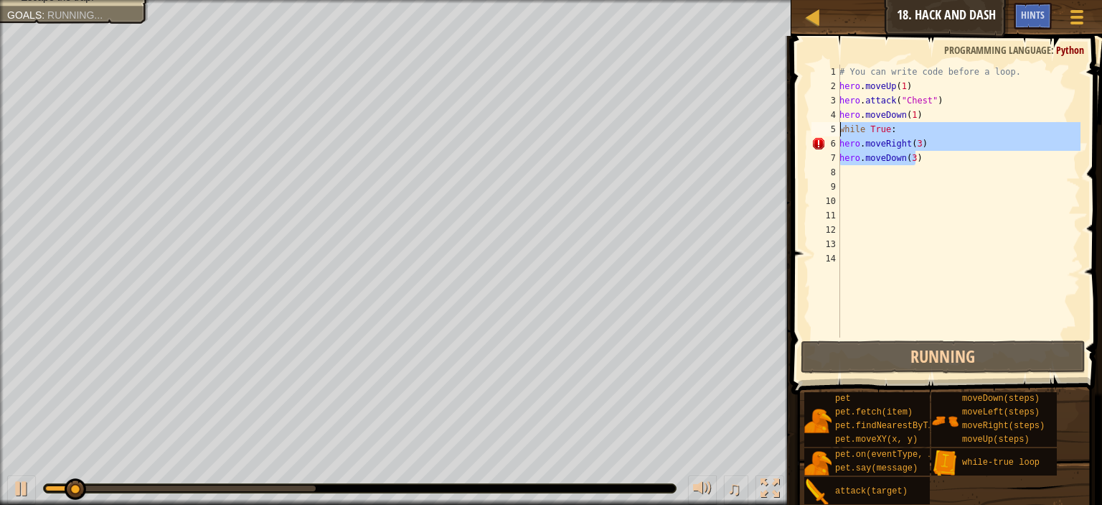
drag, startPoint x: 919, startPoint y: 156, endPoint x: 830, endPoint y: 121, distance: 95.4
click at [830, 121] on div "# You can write code before a loop. 1 2 3 4 5 6 7 8 9 10 11 12 13 14 # You can …" at bounding box center [945, 201] width 272 height 273
type textarea "hero.moveDown(1) while True:"
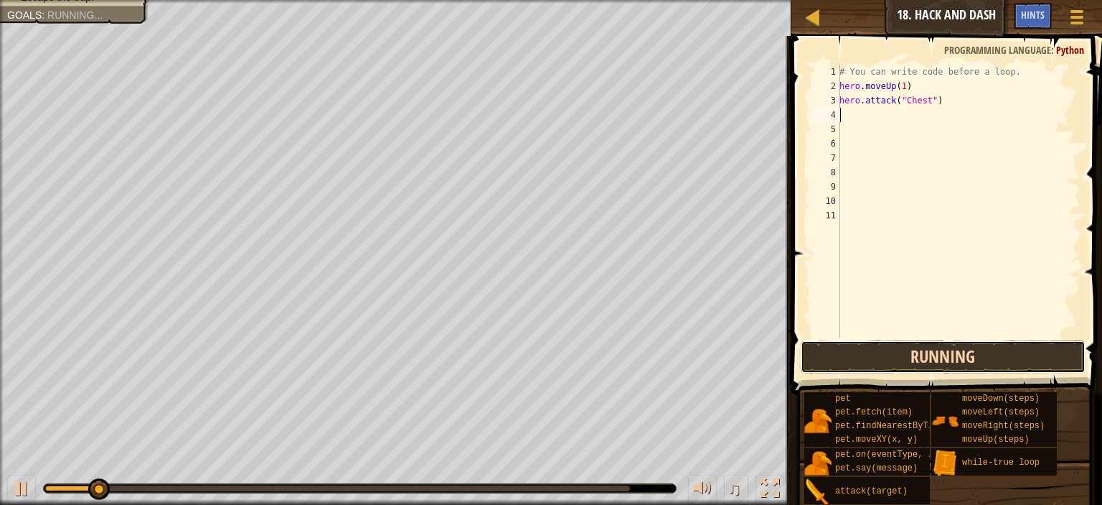
click at [906, 355] on button "Running" at bounding box center [943, 356] width 285 height 33
click at [909, 352] on button "Running" at bounding box center [943, 356] width 285 height 33
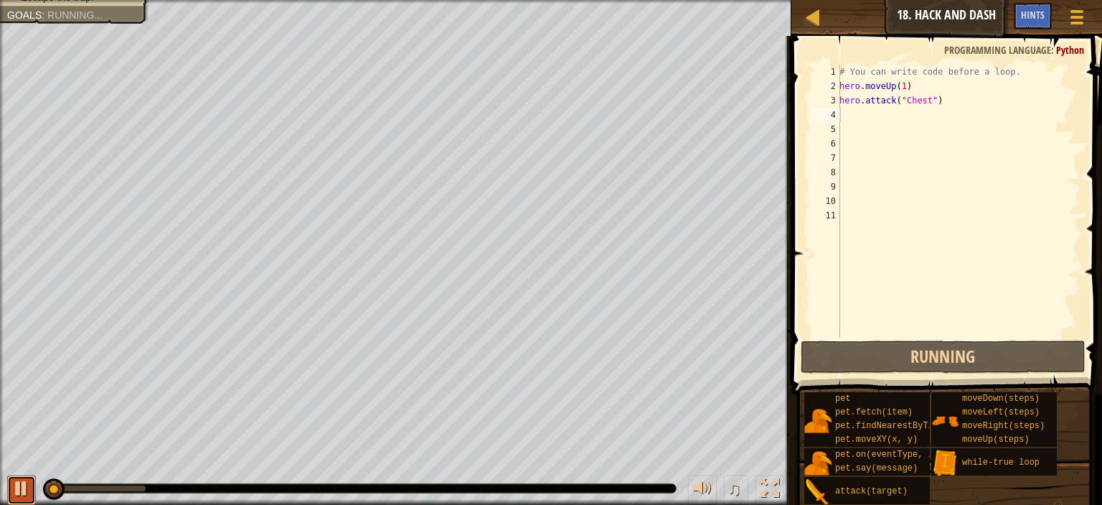
click at [20, 487] on div at bounding box center [21, 488] width 19 height 19
click at [17, 482] on div at bounding box center [21, 488] width 19 height 19
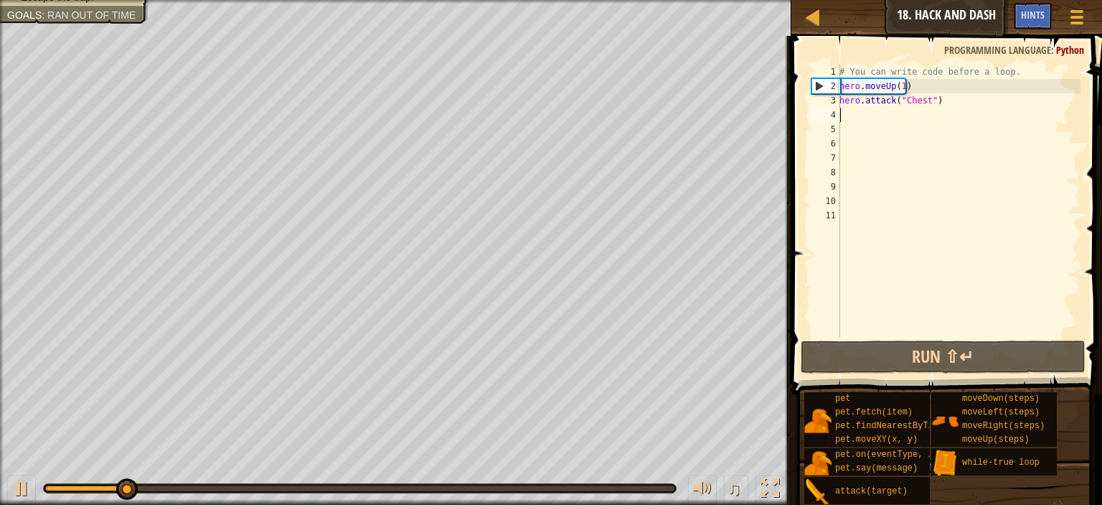
click at [837, 88] on div "2" at bounding box center [826, 86] width 28 height 14
type textarea "hero.moveUp(1)"
drag, startPoint x: 840, startPoint y: 85, endPoint x: 851, endPoint y: 93, distance: 13.4
click at [840, 85] on div "hero.moveUp(1) 1 2 3 4 5 6 7 8 9 10 11 # You can write code before a loop. hero…" at bounding box center [945, 201] width 272 height 273
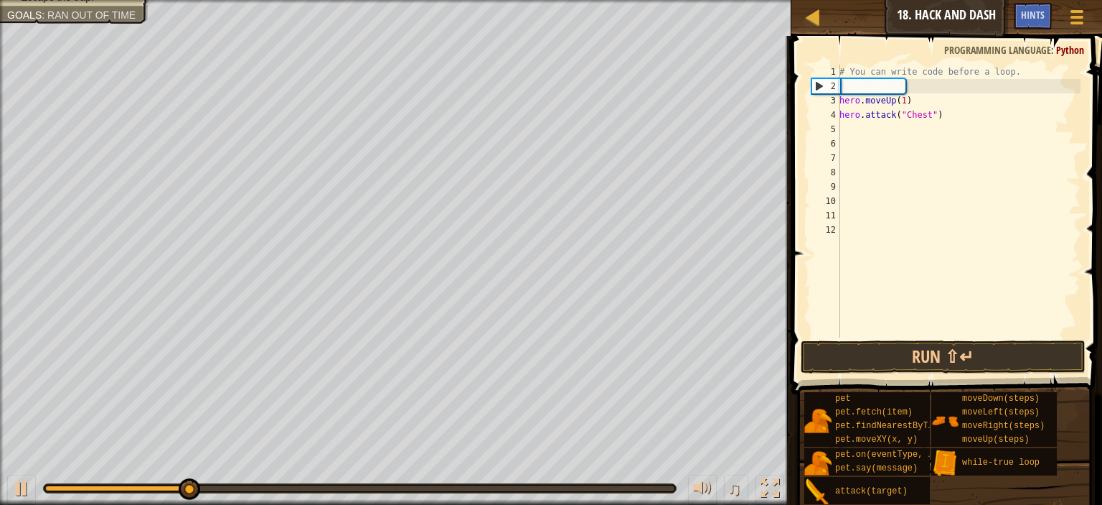
click at [859, 88] on div "# You can write code before a loop. hero . moveUp ( 1 ) hero . attack ( "Chest"…" at bounding box center [959, 215] width 244 height 301
type textarea "r"
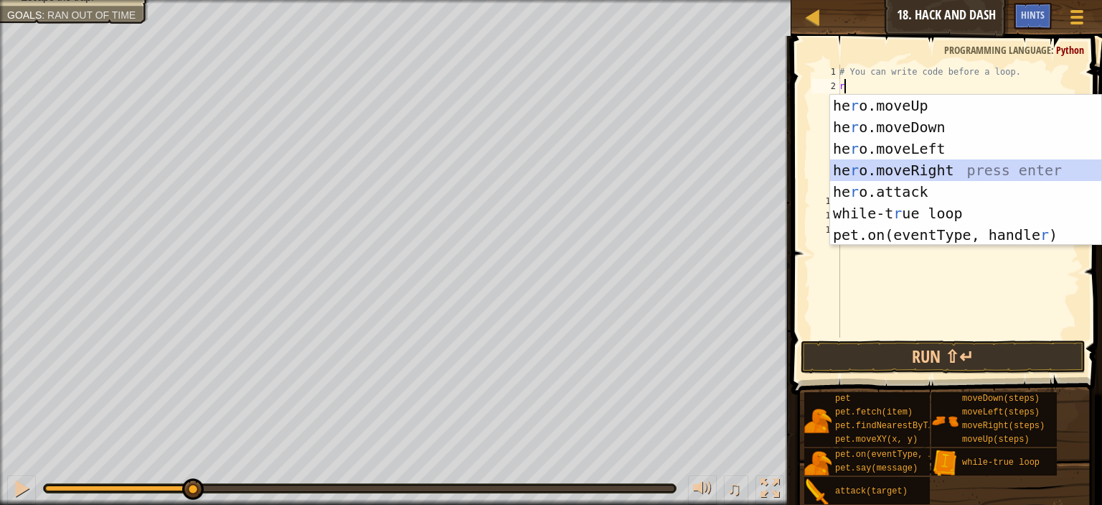
click at [913, 170] on div "he r o.moveUp press enter he r o.moveDown press enter he r o.moveLeft press ent…" at bounding box center [965, 192] width 271 height 194
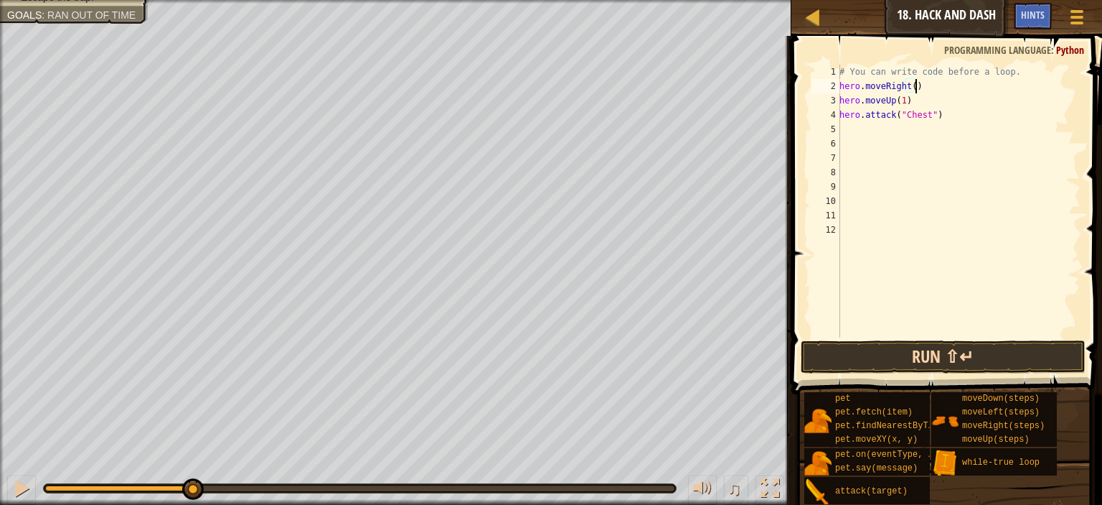
type textarea "hero.moveRight()"
click at [951, 350] on button "Run ⇧↵" at bounding box center [943, 356] width 285 height 33
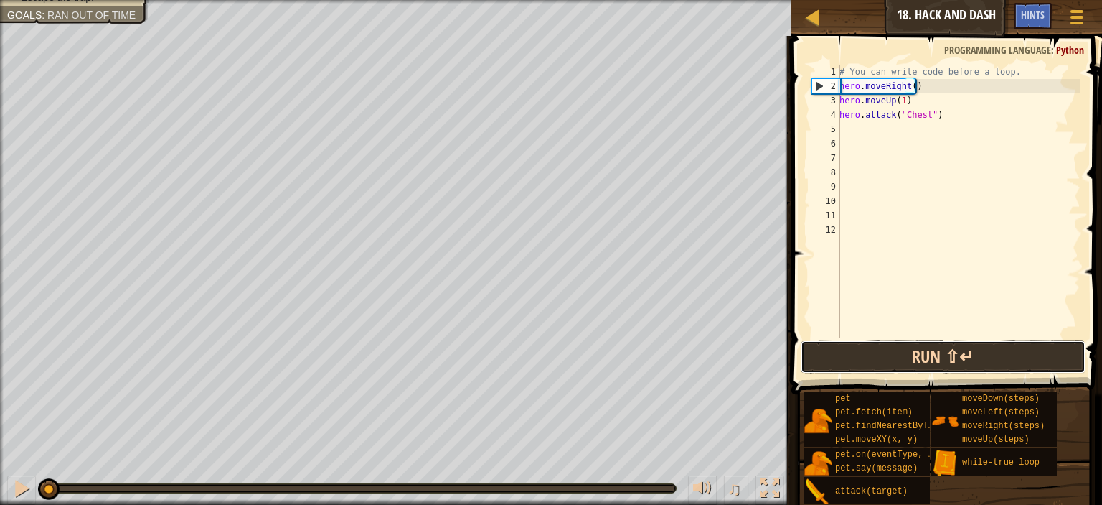
click at [993, 343] on button "Run ⇧↵" at bounding box center [943, 356] width 285 height 33
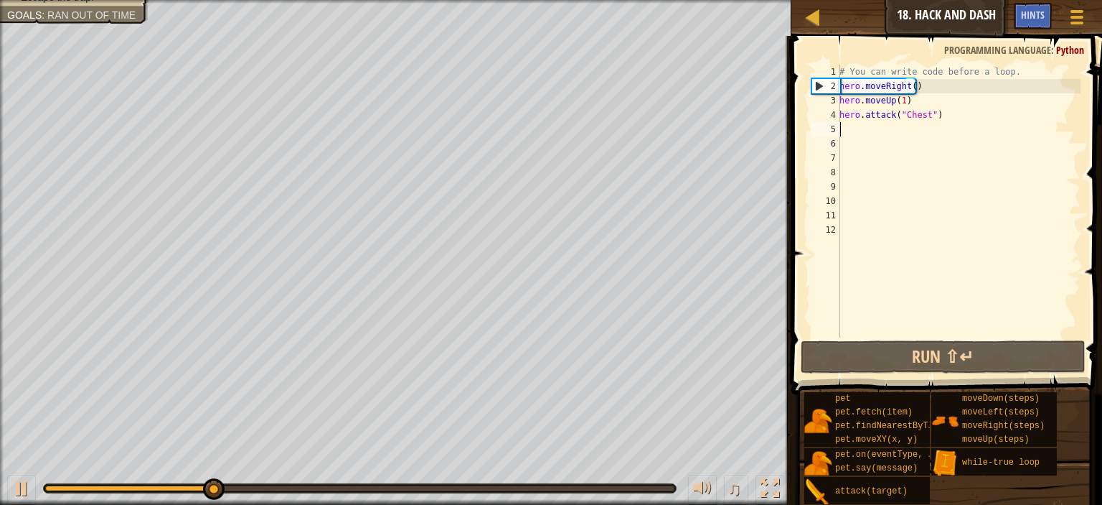
click at [870, 131] on div "# You can write code before a loop. hero . moveRight ( ) hero . moveUp ( 1 ) he…" at bounding box center [959, 215] width 244 height 301
type textarea "d"
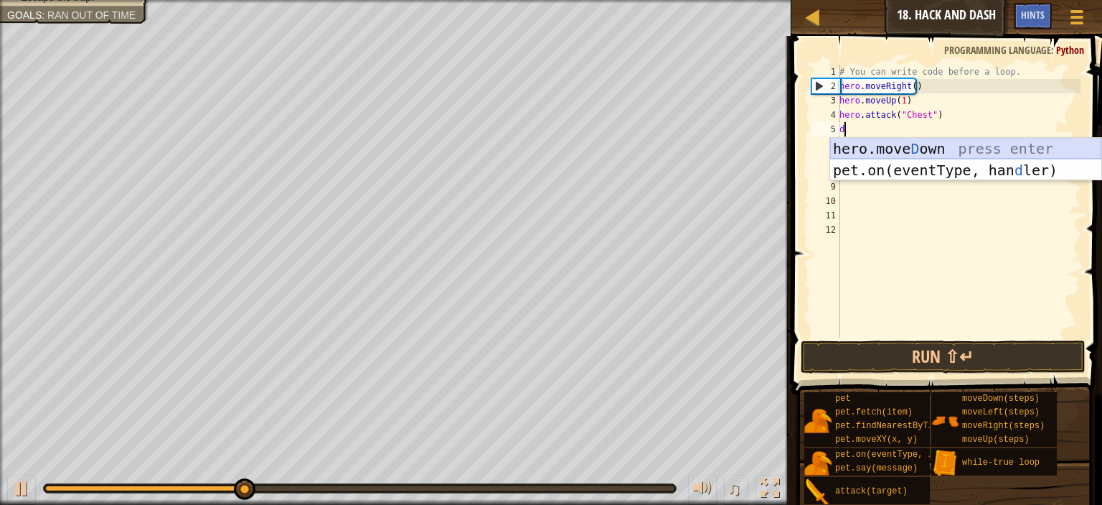
click at [889, 145] on div "hero.move D own press enter pet.on(eventType, han d ler) press enter" at bounding box center [965, 181] width 271 height 86
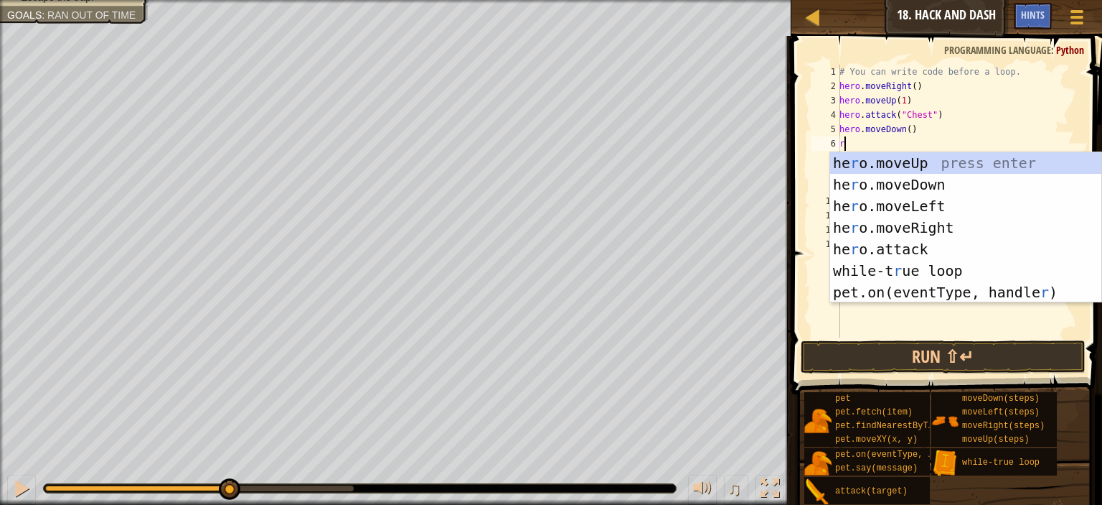
type textarea "r"
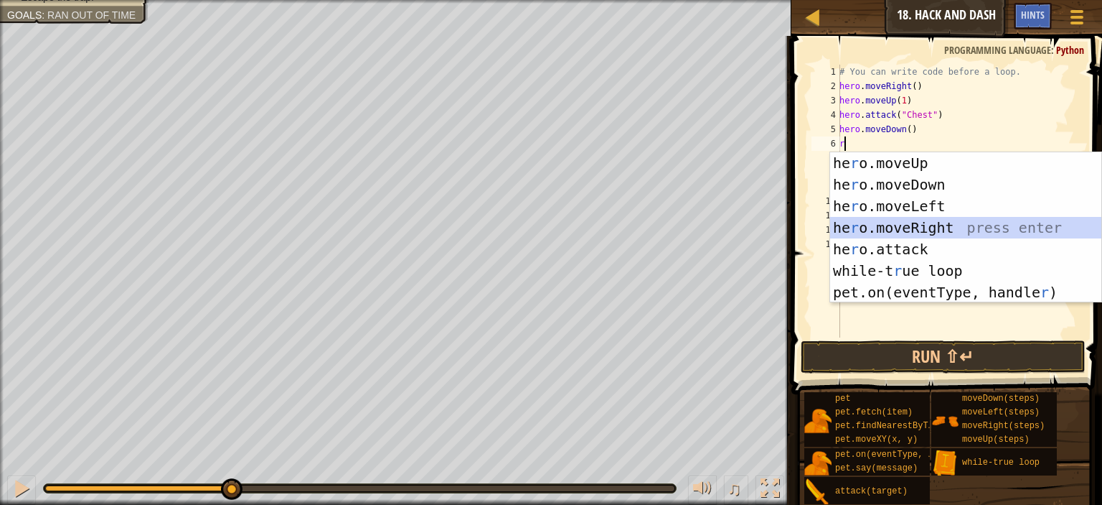
click at [899, 226] on div "he r o.moveUp press enter he r o.moveDown press enter he r o.moveLeft press ent…" at bounding box center [965, 249] width 271 height 194
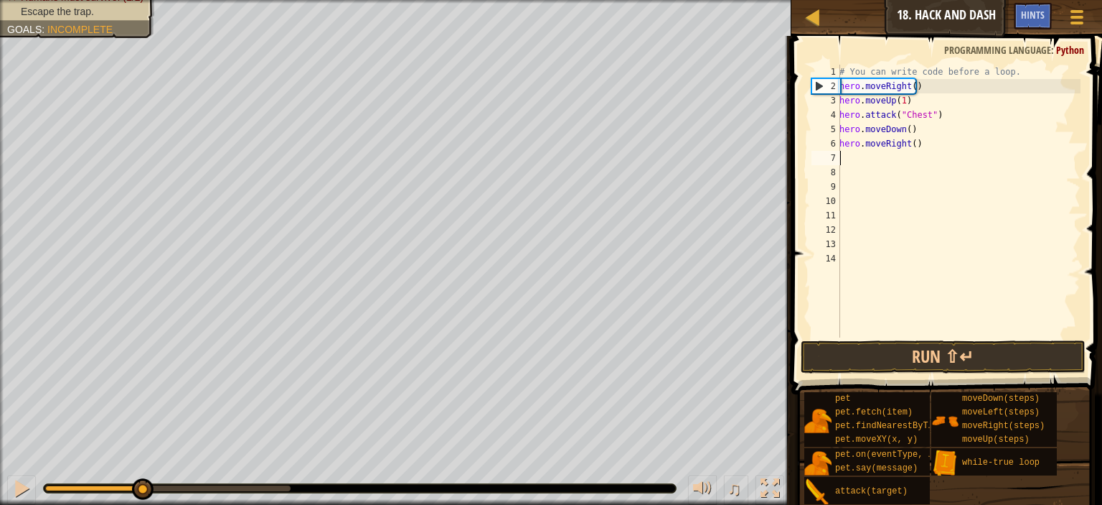
click at [911, 143] on div "# You can write code before a loop. hero . moveRight ( ) hero . moveUp ( 1 ) he…" at bounding box center [959, 215] width 244 height 301
type textarea "hero.moveRight(3)"
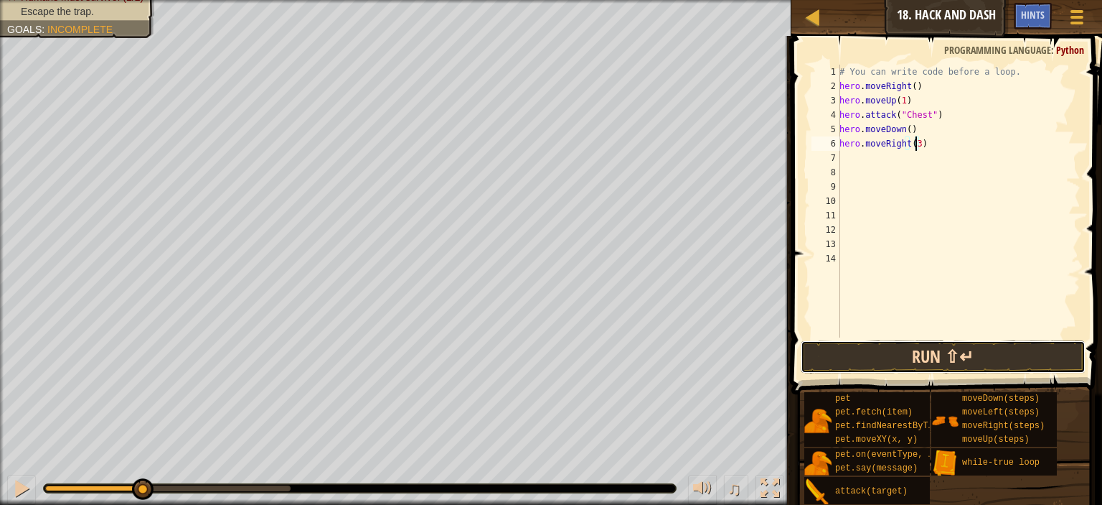
click at [951, 344] on button "Run ⇧↵" at bounding box center [943, 356] width 285 height 33
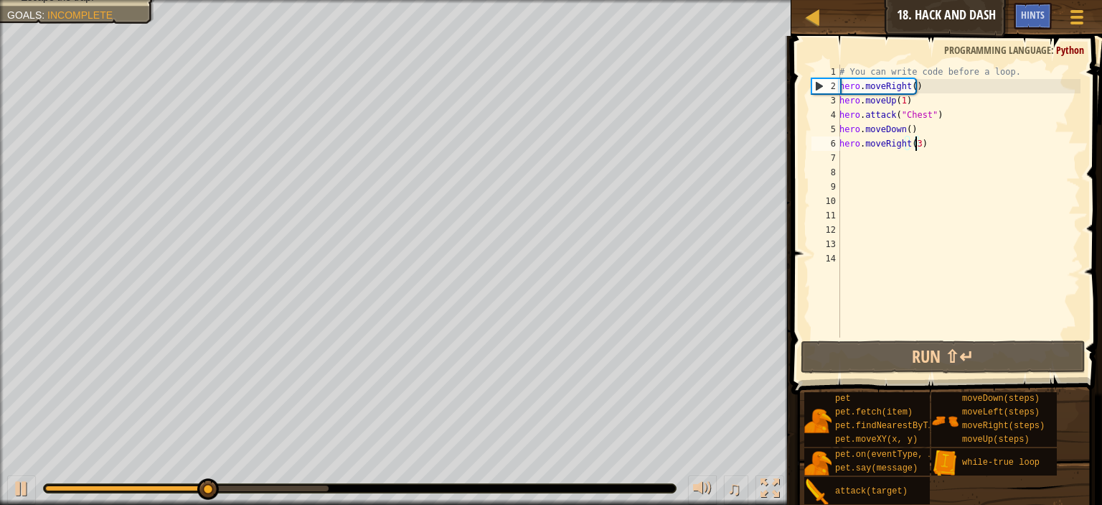
click at [893, 157] on div "# You can write code before a loop. hero . moveRight ( ) hero . moveUp ( 1 ) he…" at bounding box center [959, 215] width 244 height 301
type textarea "d"
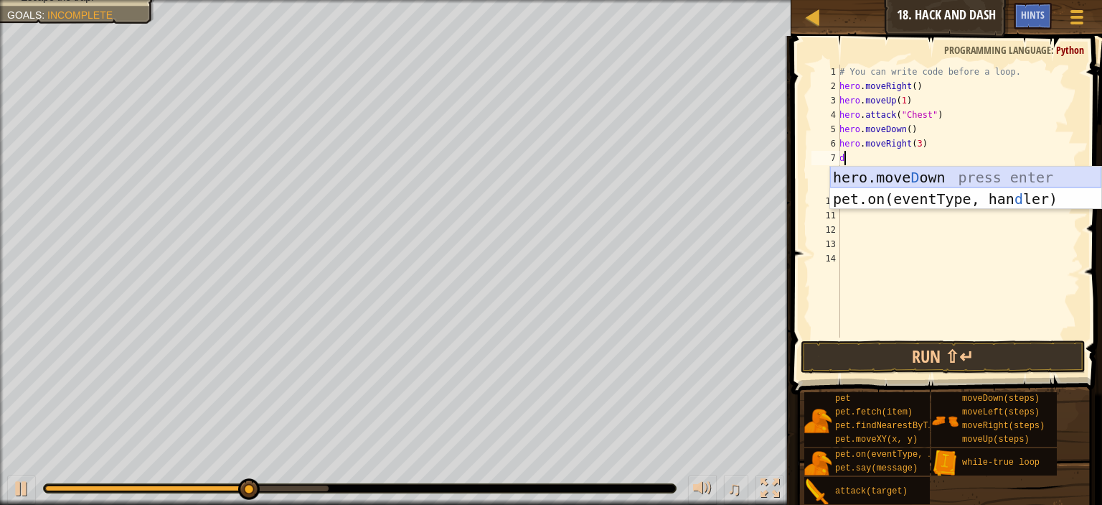
click at [927, 181] on div "hero.move D own press enter pet.on(eventType, han d ler) press enter" at bounding box center [965, 210] width 271 height 86
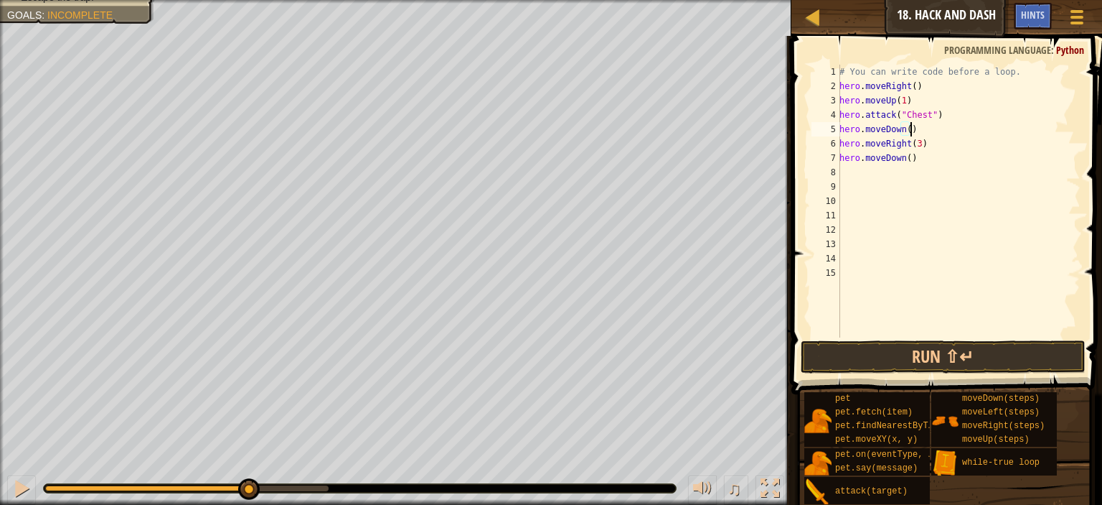
click at [918, 131] on div "# You can write code before a loop. hero . moveRight ( ) hero . moveUp ( 1 ) he…" at bounding box center [959, 215] width 244 height 301
type textarea "hero.moveDown()"
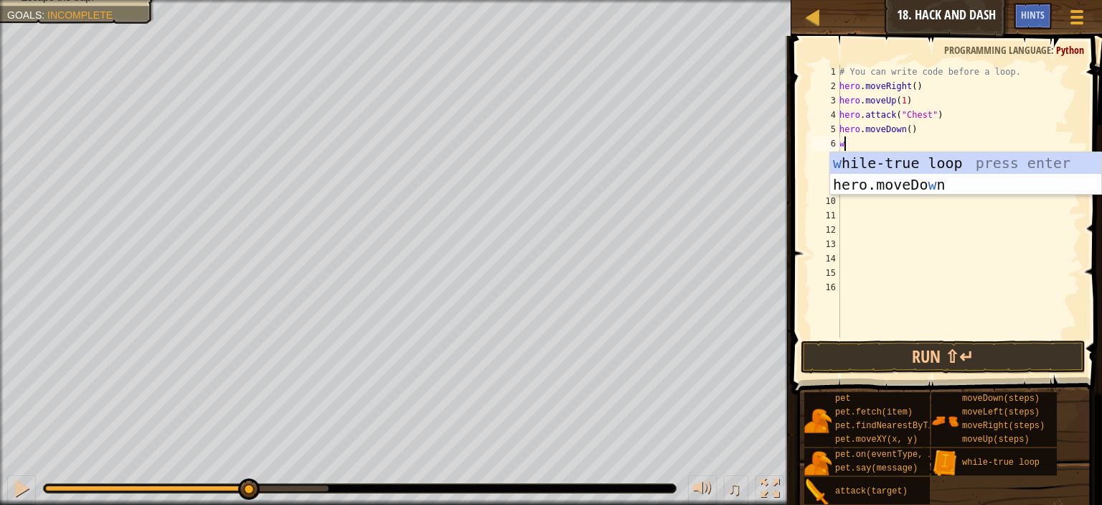
type textarea "w"
click at [909, 159] on div "w hile-true loop press enter hero.moveDo w n press enter" at bounding box center [965, 195] width 271 height 86
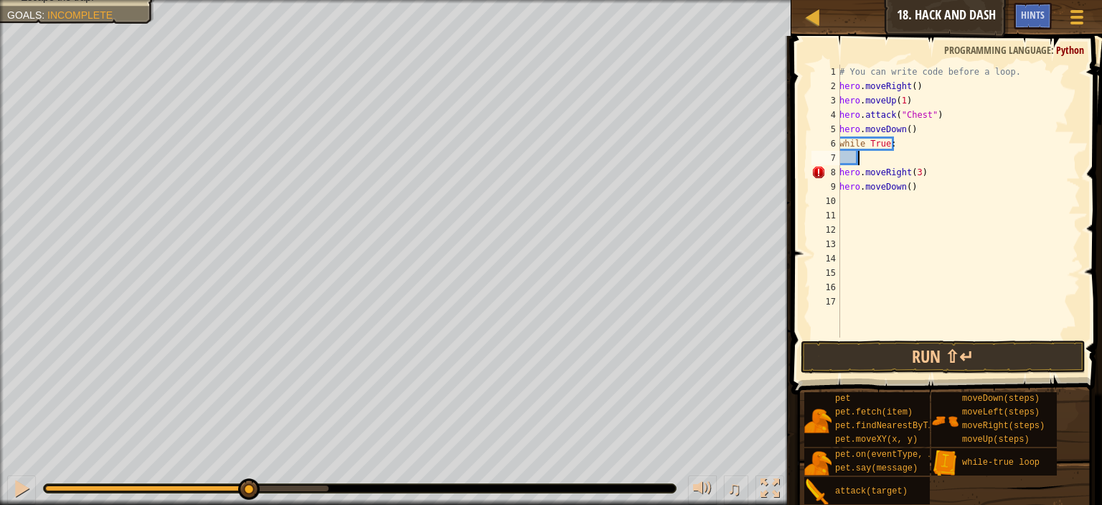
click at [841, 172] on div "# You can write code before a loop. hero . moveRight ( ) hero . moveUp ( 1 ) he…" at bounding box center [959, 215] width 244 height 301
click at [840, 172] on div "8" at bounding box center [826, 172] width 29 height 14
click at [930, 169] on div "# You can write code before a loop. hero . moveRight ( ) hero . moveUp ( 1 ) he…" at bounding box center [959, 215] width 243 height 301
click at [924, 175] on div "# You can write code before a loop. hero . moveRight ( ) hero . moveUp ( 1 ) he…" at bounding box center [959, 215] width 243 height 301
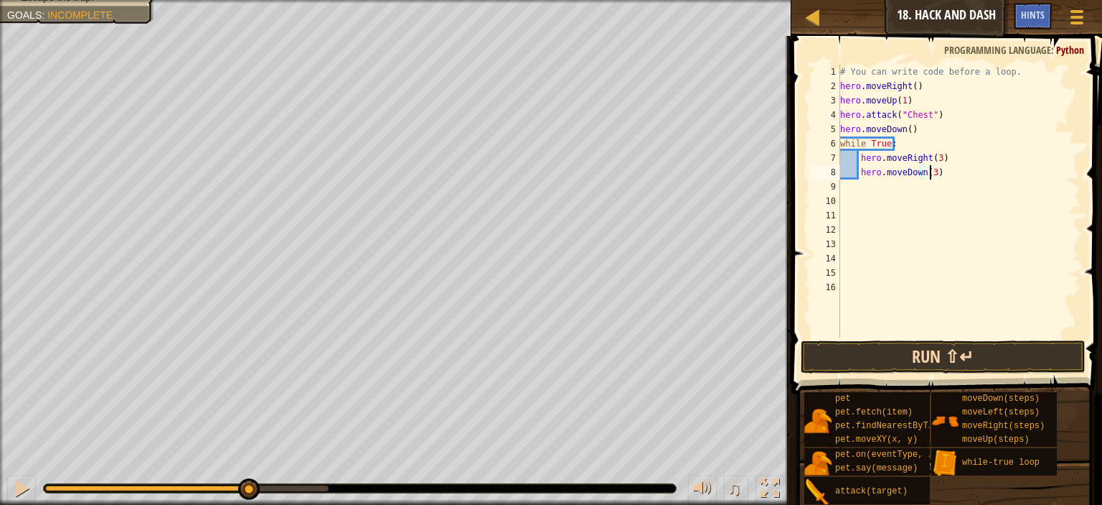
type textarea "hero.moveDown(3)"
click at [957, 348] on button "Run ⇧↵" at bounding box center [943, 356] width 285 height 33
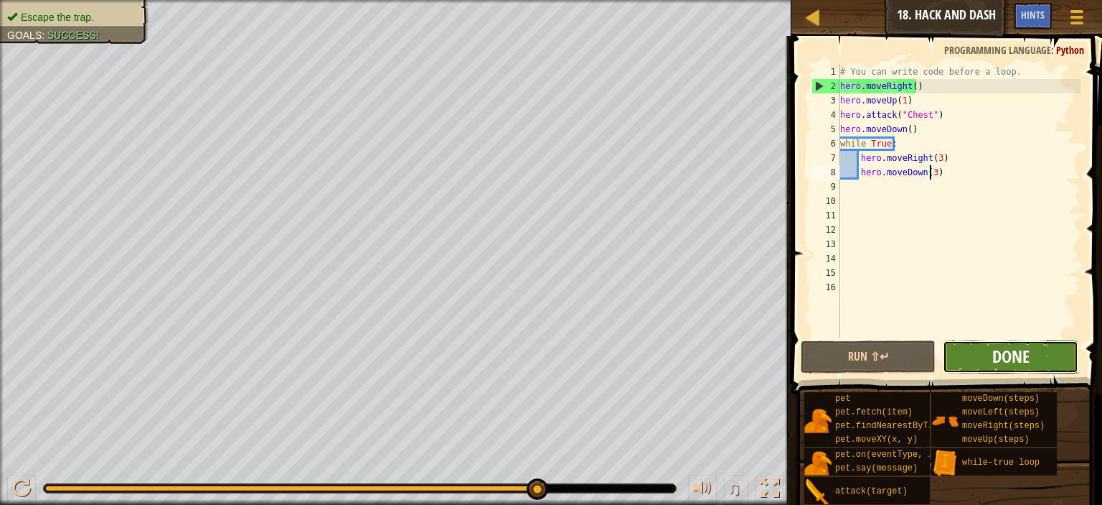
click at [1007, 355] on span "Done" at bounding box center [1011, 356] width 37 height 23
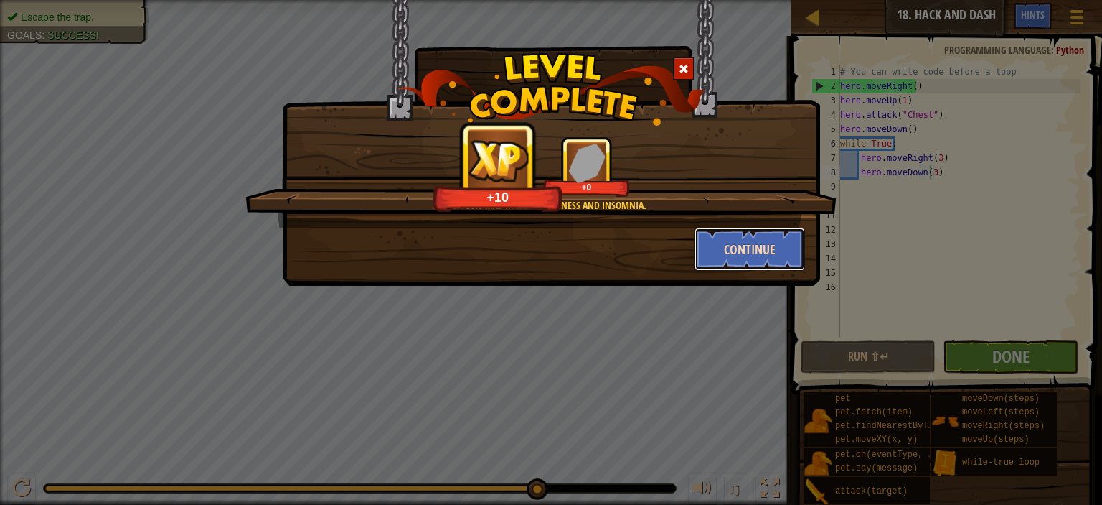
click at [729, 242] on button "Continue" at bounding box center [750, 249] width 111 height 43
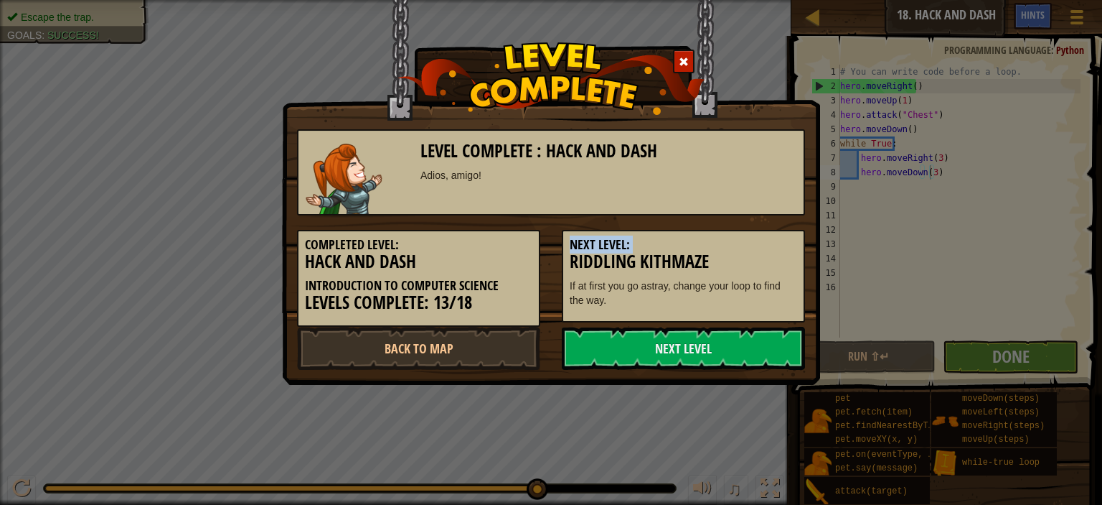
click at [729, 242] on h5 "Next Level:" at bounding box center [684, 245] width 228 height 14
click at [726, 346] on link "Next Level" at bounding box center [683, 348] width 243 height 43
click at [729, 343] on link "Next Level" at bounding box center [683, 348] width 243 height 43
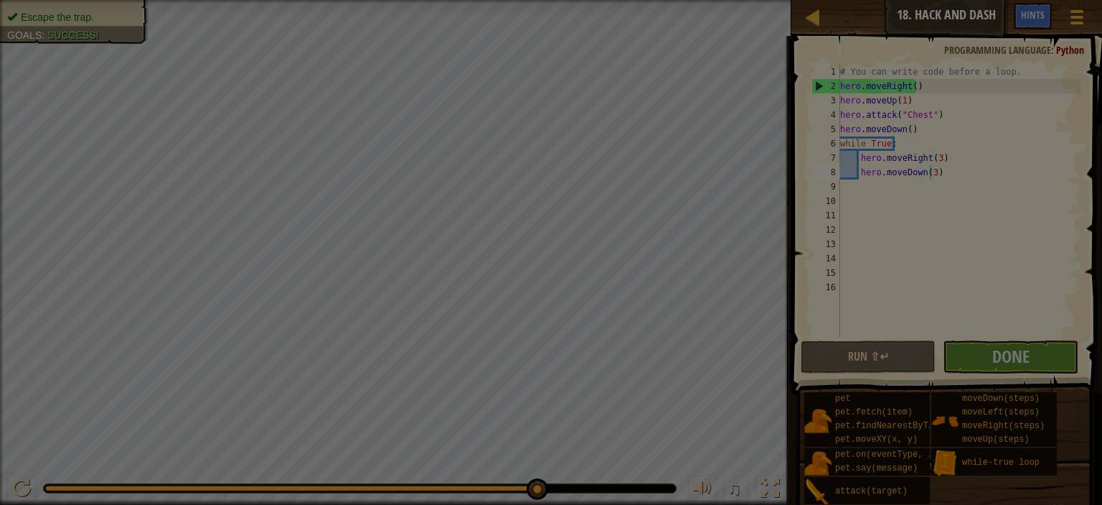
click at [731, 350] on div at bounding box center [551, 252] width 1102 height 505
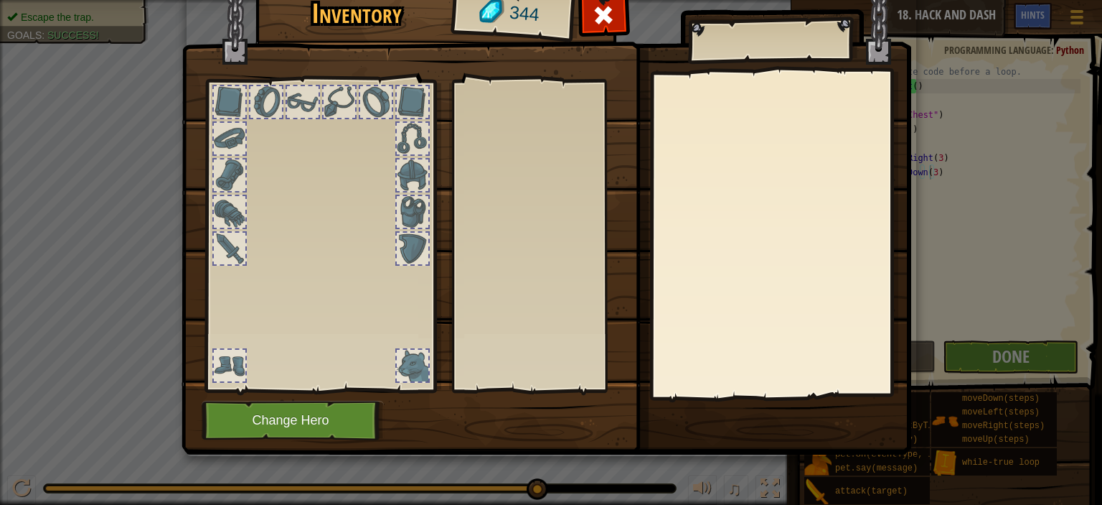
click at [731, 1] on body "Map Introduction to Computer Science 18. Hack and Dash Game Menu Done Hints 1 ה…" at bounding box center [551, 0] width 1102 height 1
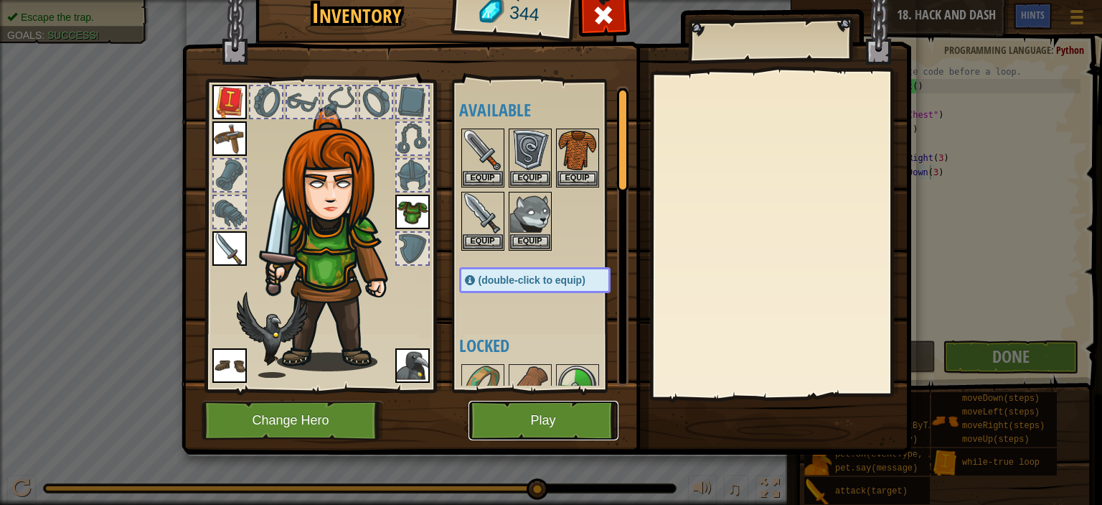
click at [540, 416] on button "Play" at bounding box center [544, 419] width 150 height 39
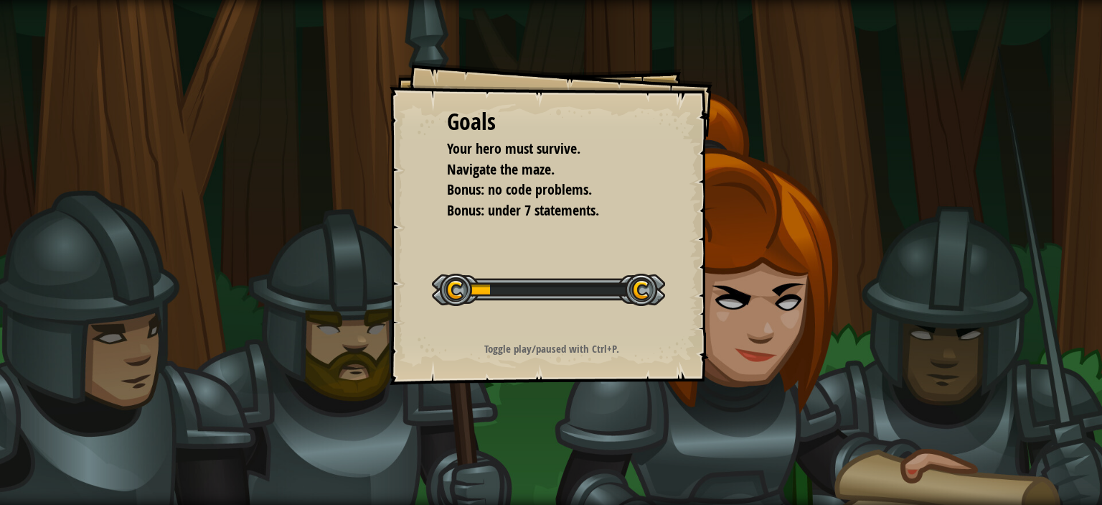
click at [599, 324] on div "Goals Your hero must survive. Navigate the maze. Bonus: no code problems. Bonus…" at bounding box center [551, 223] width 323 height 323
click at [601, 321] on div "Goals Your hero must survive. Navigate the maze. Bonus: no code problems. Bonus…" at bounding box center [551, 223] width 323 height 323
click at [601, 317] on div "Goals Your hero must survive. Navigate the maze. Bonus: no code problems. Bonus…" at bounding box center [551, 223] width 323 height 323
drag, startPoint x: 602, startPoint y: 317, endPoint x: 612, endPoint y: 319, distance: 10.3
click at [602, 314] on div "Goals Your hero must survive. Navigate the maze. Bonus: no code problems. Bonus…" at bounding box center [551, 223] width 323 height 323
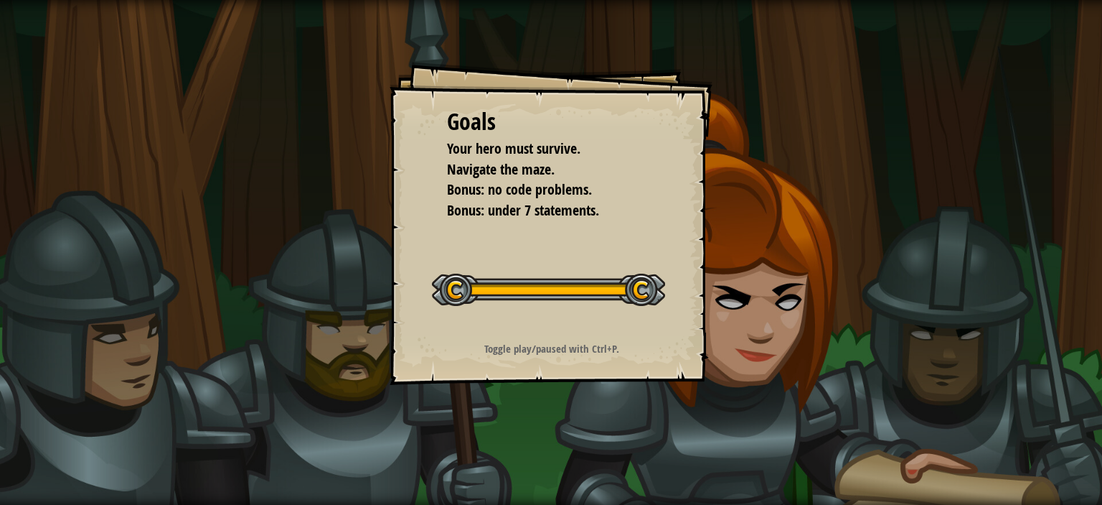
click at [592, 309] on div "Start Level" at bounding box center [548, 287] width 233 height 57
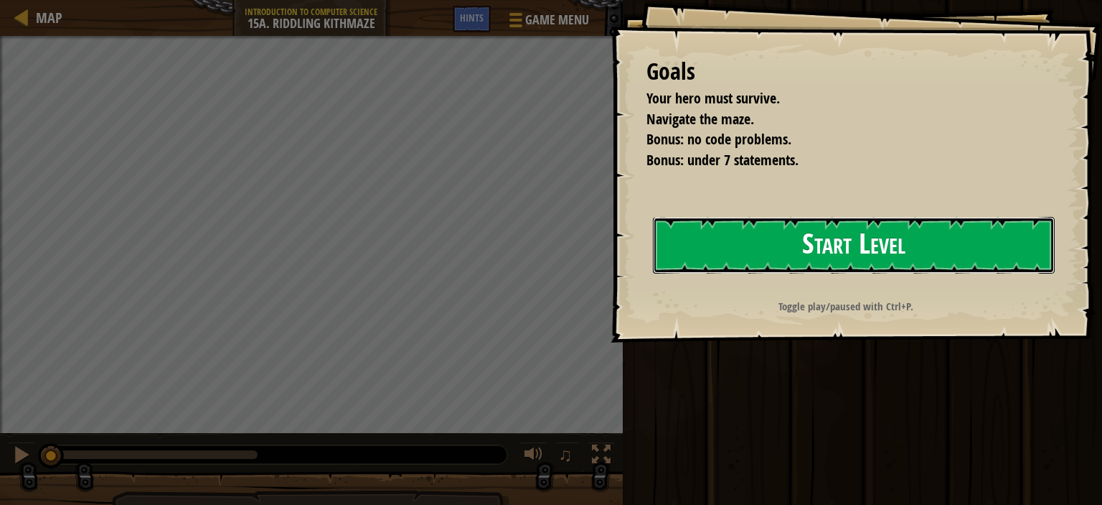
click at [785, 245] on button "Start Level" at bounding box center [854, 245] width 402 height 57
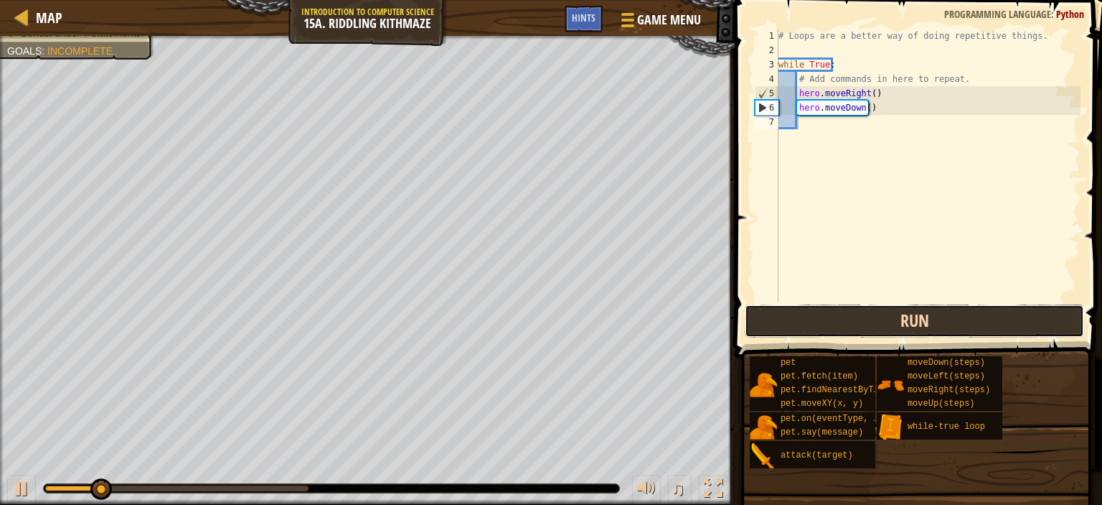
click at [893, 316] on button "Run" at bounding box center [914, 320] width 339 height 33
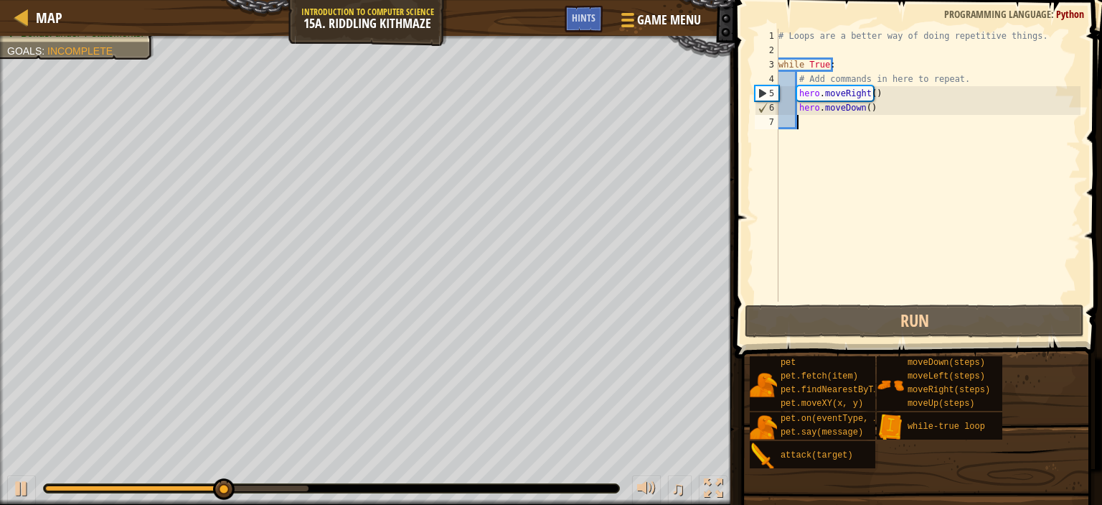
click at [872, 111] on div "# Loops are a better way of doing repetitive things. while True : # Add command…" at bounding box center [928, 179] width 305 height 301
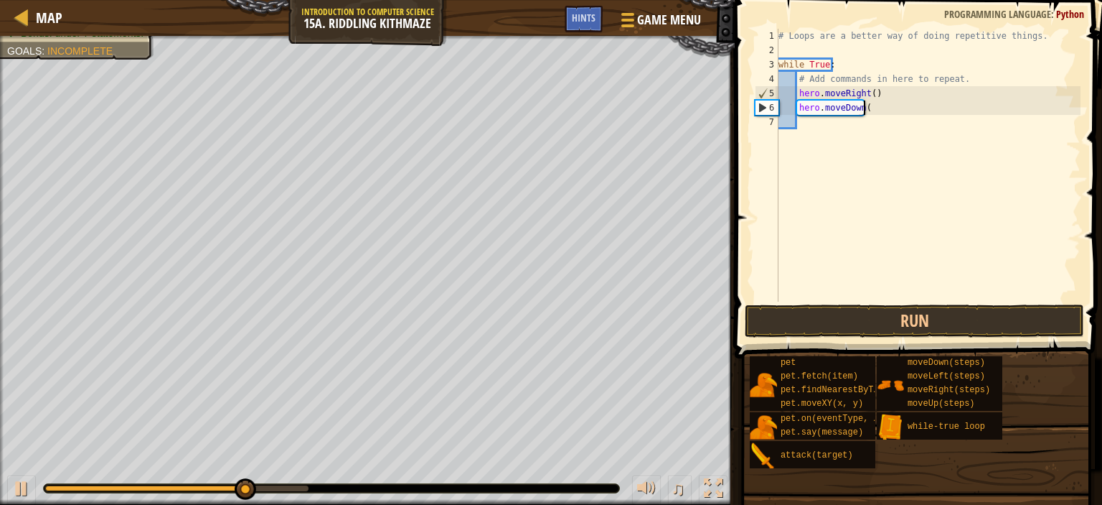
type textarea "h"
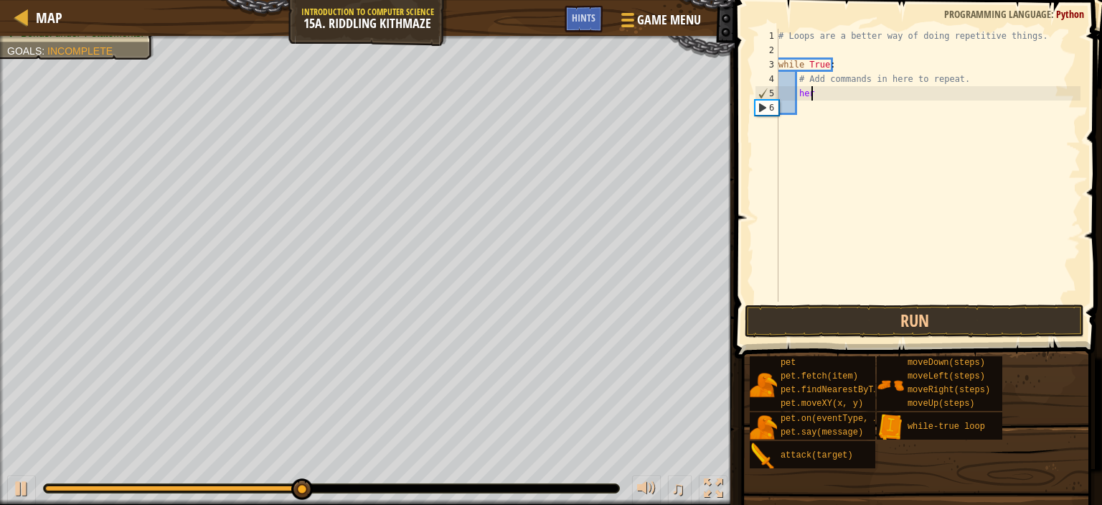
type textarea "h"
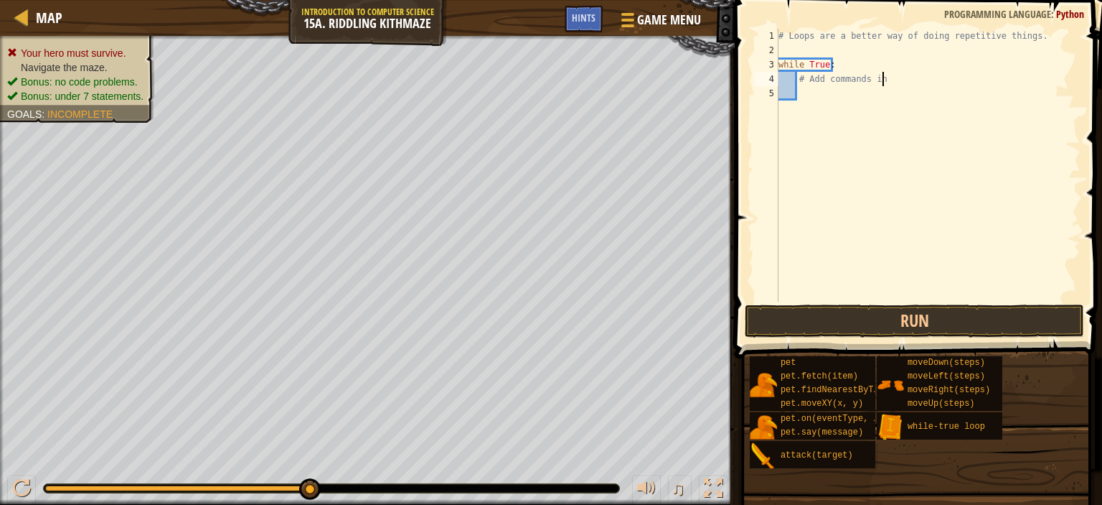
type textarea "# Add command"
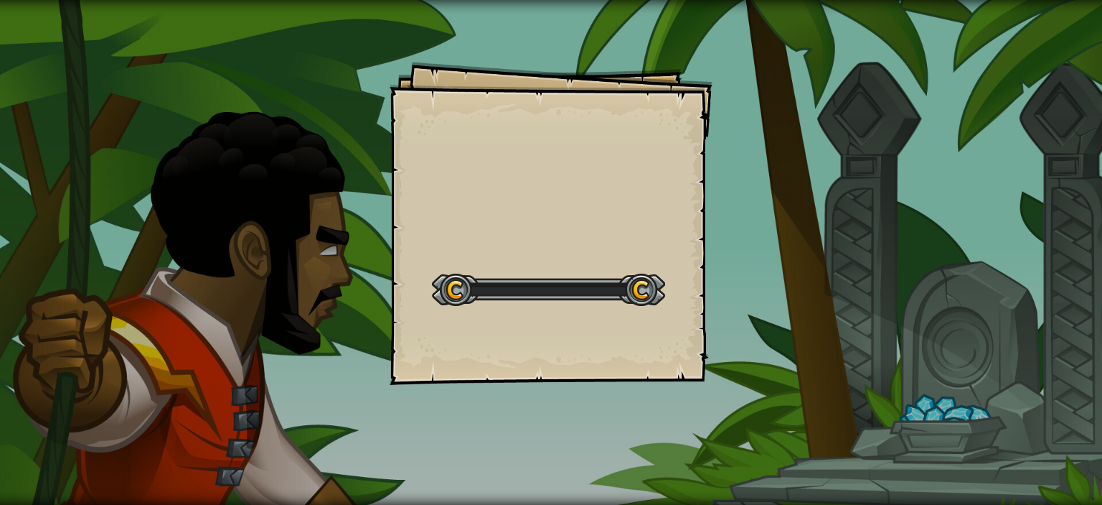
click at [561, 255] on div "目標 起始等級 伺服器載入時出錯。請嘗試刷新頁面。 您需要訂閱才能玩此關卡。 訂閱 您需要參加課程才能玩這個級別。 返回我的課程 請你的老師為你分配一個許可證…" at bounding box center [551, 223] width 323 height 323
drag, startPoint x: 561, startPoint y: 256, endPoint x: 560, endPoint y: 270, distance: 14.4
click at [560, 270] on div "目標 起始等級 伺服器載入時出錯。請嘗試刷新頁面。 您需要訂閱才能玩此關卡。 訂閱 您需要參加課程才能玩這個級別。 返回我的課程 請你的老師為你分配一個許可證…" at bounding box center [551, 223] width 323 height 323
click at [560, 268] on div "起始等級" at bounding box center [548, 287] width 233 height 57
drag, startPoint x: 560, startPoint y: 268, endPoint x: 564, endPoint y: 258, distance: 10.9
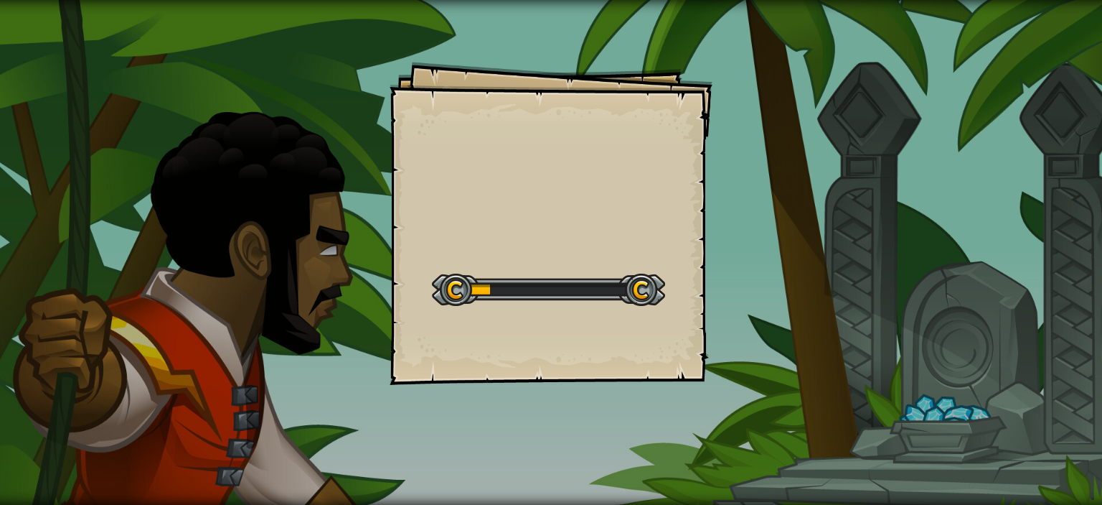
click at [564, 263] on div "起始等級" at bounding box center [548, 287] width 233 height 57
drag, startPoint x: 564, startPoint y: 258, endPoint x: 557, endPoint y: 222, distance: 36.6
click at [562, 240] on div "目標 起始等級 伺服器載入時出錯。請嘗試刷新頁面。 您需要訂閱才能玩此關卡。 訂閱 您需要參加課程才能玩這個級別。 返回我的課程 請你的老師為你分配一個許可證…" at bounding box center [551, 223] width 323 height 323
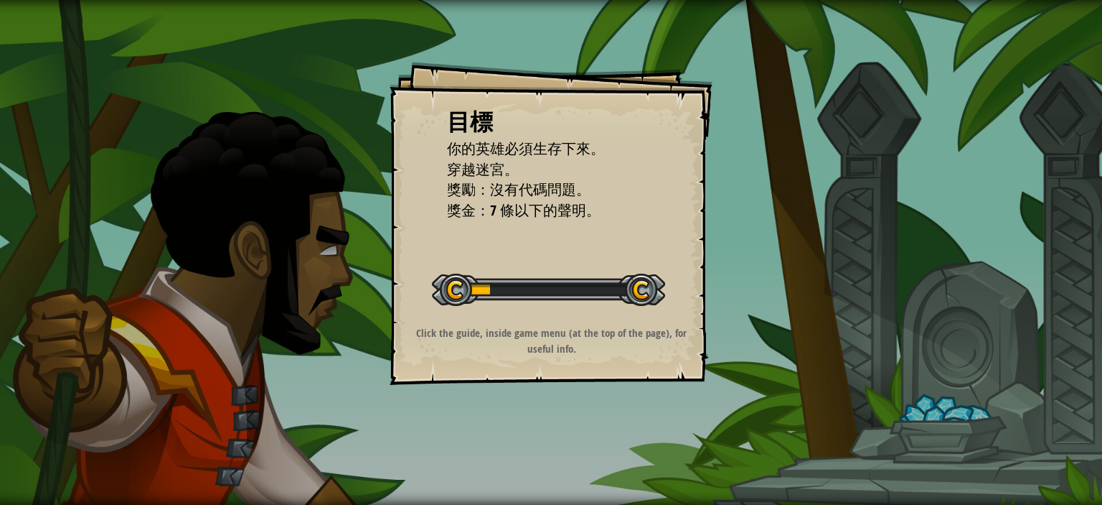
click at [644, 167] on ul "你的英雄必須生存下來。 穿越迷宮。 獎勵：沒有代碼問題。 獎金：7 條以下的聲明。" at bounding box center [551, 180] width 208 height 82
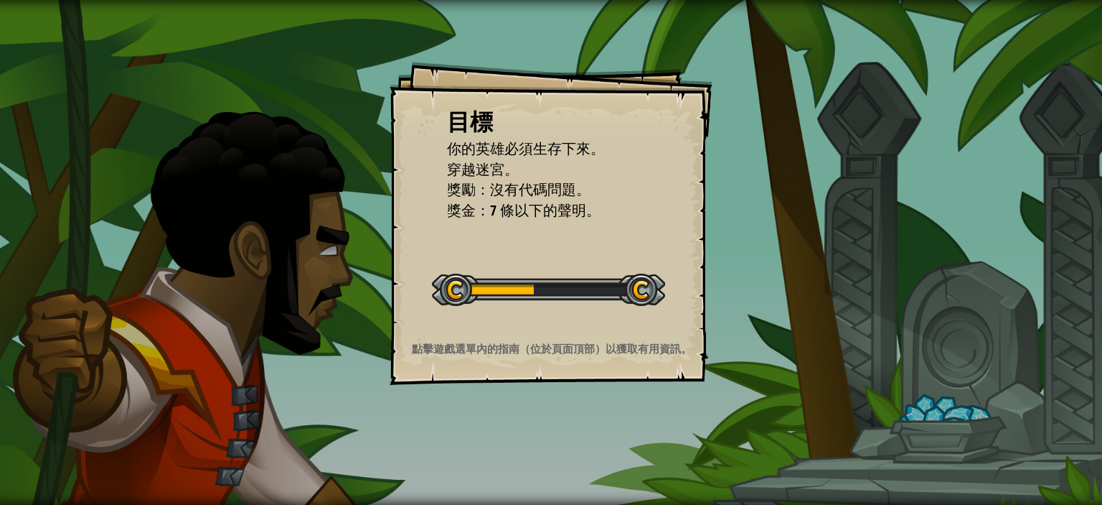
click at [644, 171] on li "穿越迷宮。" at bounding box center [540, 169] width 222 height 21
click at [644, 173] on li "穿越迷宮。" at bounding box center [540, 169] width 222 height 21
click at [648, 172] on li "穿越迷宮。" at bounding box center [540, 169] width 222 height 21
click at [655, 176] on div "目標 你的英雄必須生存下來。 穿越迷宮。 獎勵：沒有代碼問題。 獎金：7 條以下的聲明。 起始等級 伺服器載入時出錯。請嘗試刷新頁面。 您需要訂閱才能玩此關卡…" at bounding box center [551, 223] width 323 height 323
click at [662, 161] on div "目標 你的英雄必須生存下來。 穿越迷宮。 獎勵：沒有代碼問題。 獎金：7 條以下的聲明。 起始等級 伺服器載入時出錯。請嘗試刷新頁面。 您需要訂閱才能玩此關卡…" at bounding box center [551, 223] width 323 height 323
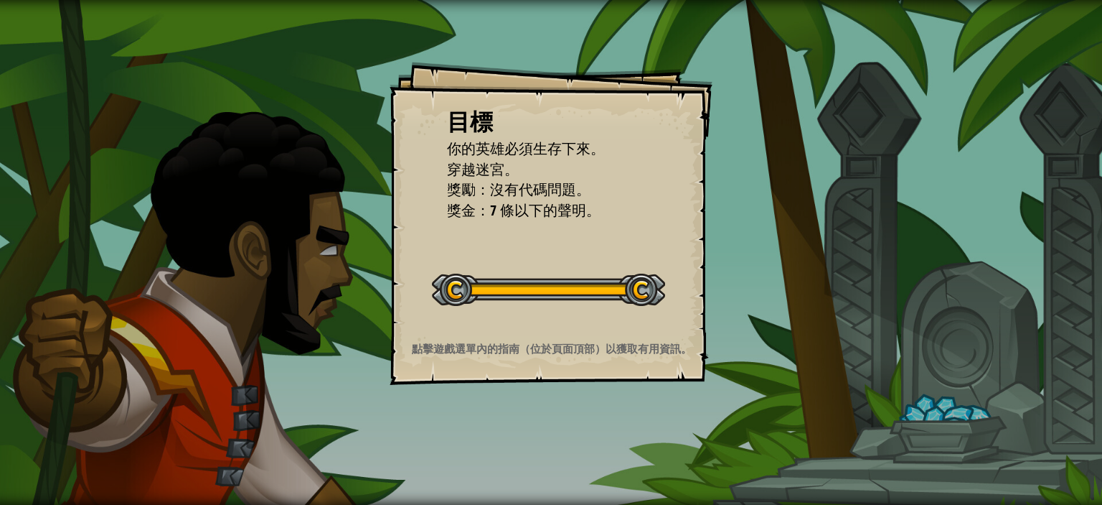
click at [666, 154] on div "目標 你的英雄必須生存下來。 穿越迷宮。 獎勵：沒有代碼問題。 獎金：7 條以下的聲明。 起始等級 伺服器載入時出錯。請嘗試刷新頁面。 您需要訂閱才能玩此關卡…" at bounding box center [551, 223] width 323 height 323
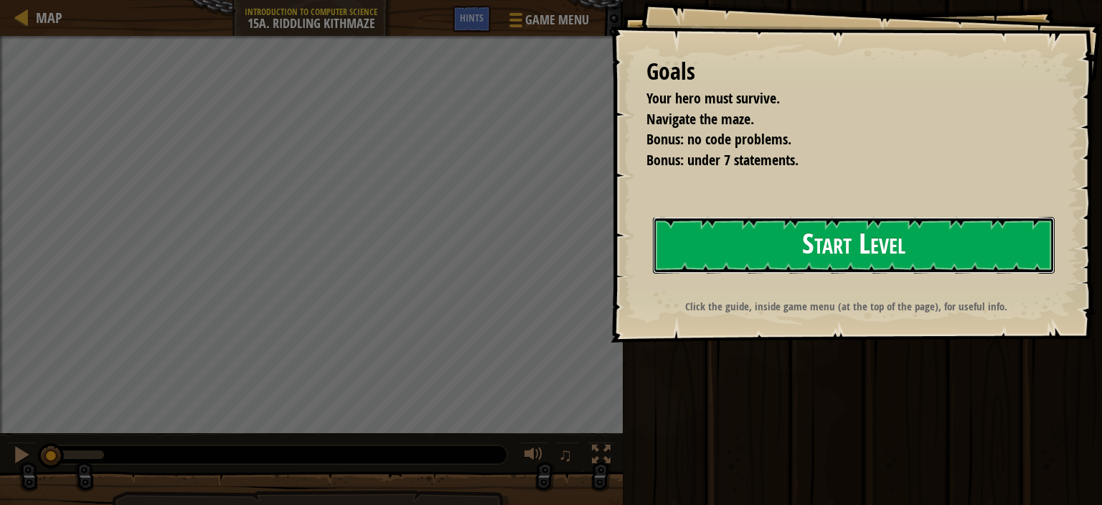
click at [835, 237] on button "Start Level" at bounding box center [854, 245] width 402 height 57
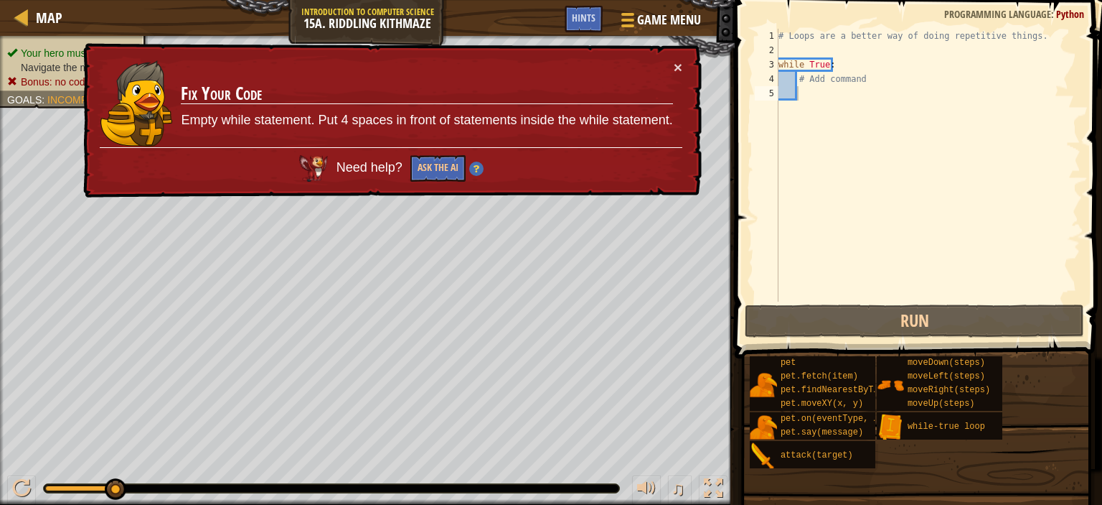
click at [682, 57] on div "× Fix Your Code Empty while statement. Put 4 spaces in front of statements insi…" at bounding box center [391, 120] width 622 height 155
click at [675, 65] on button "×" at bounding box center [678, 67] width 9 height 15
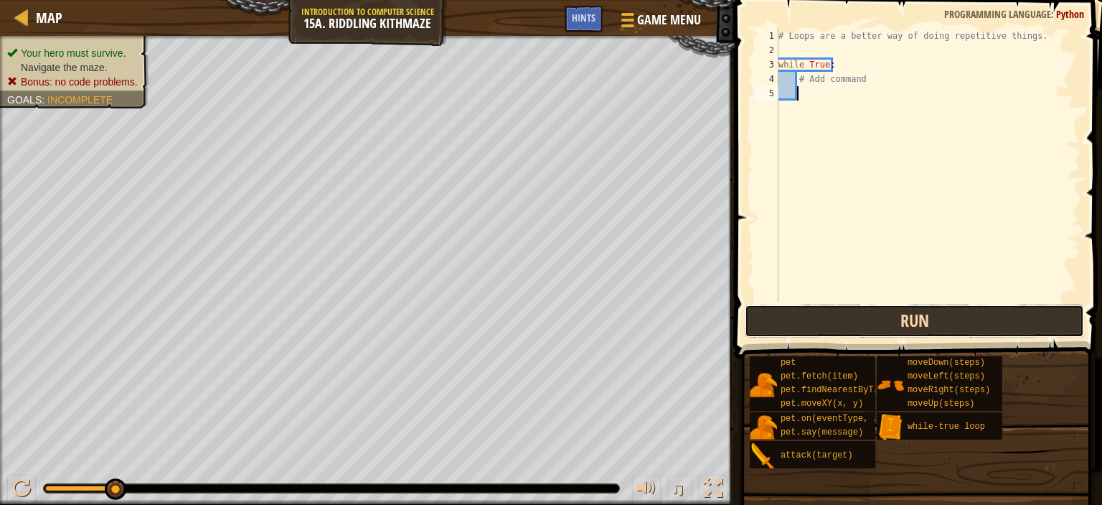
click at [784, 316] on button "Run" at bounding box center [914, 320] width 339 height 33
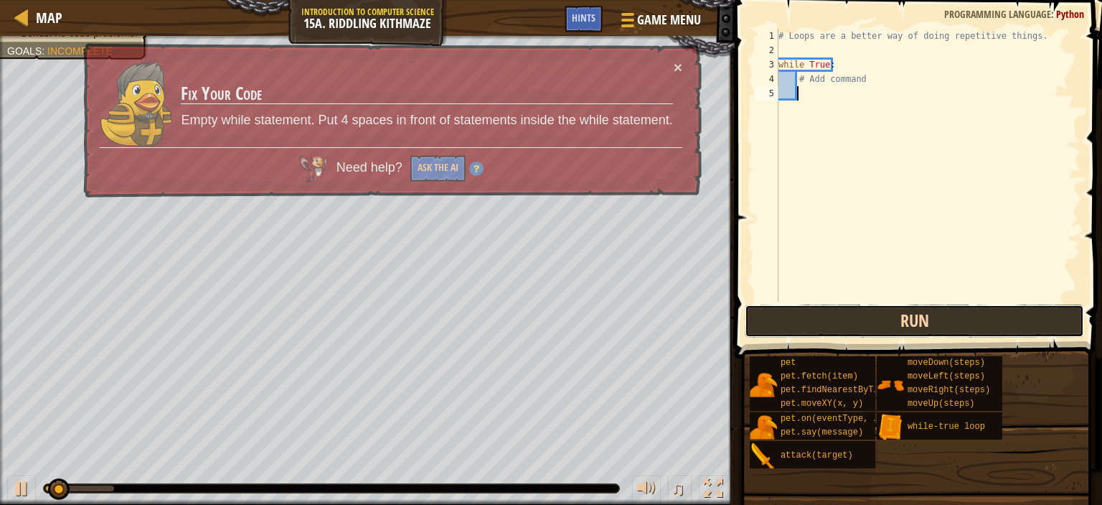
click at [783, 320] on button "Run" at bounding box center [914, 320] width 339 height 33
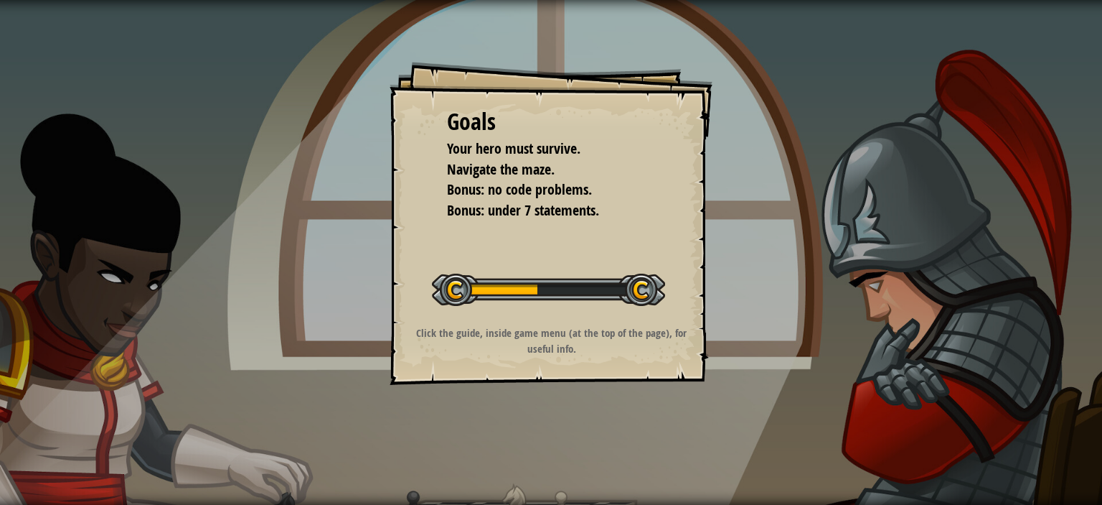
click at [614, 283] on div "Start Level" at bounding box center [548, 287] width 233 height 57
click at [614, 274] on div at bounding box center [548, 289] width 233 height 32
click at [606, 240] on div "Goals Your hero must survive. Navigate the maze. Bonus: no code problems. Bonus…" at bounding box center [551, 223] width 323 height 323
click at [604, 235] on div "Goals Your hero must survive. Navigate the maze. Bonus: no code problems. Bonus…" at bounding box center [551, 223] width 323 height 323
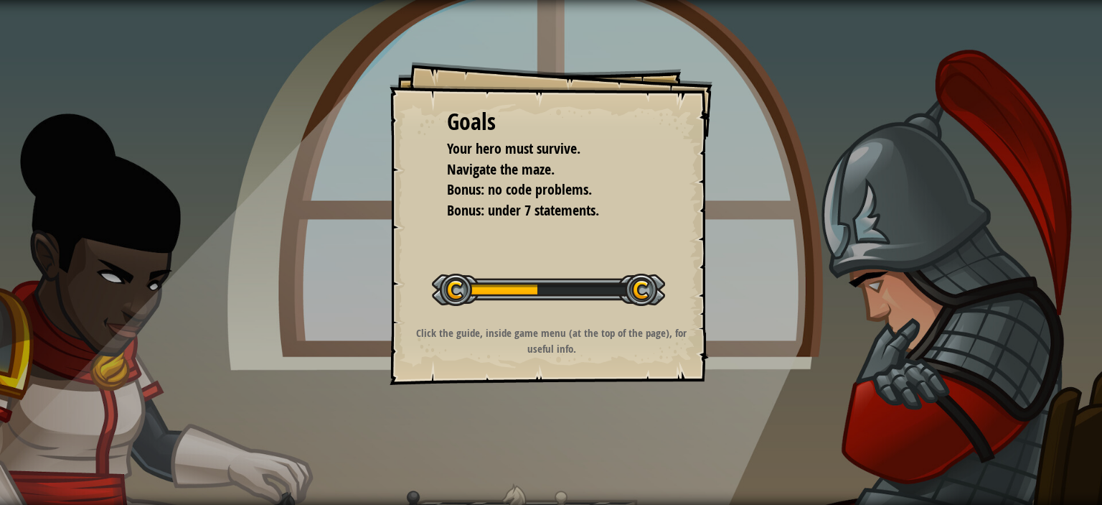
click at [604, 232] on div "Goals Your hero must survive. Navigate the maze. Bonus: no code problems. Bonus…" at bounding box center [551, 223] width 323 height 323
click at [604, 231] on div "Goals Your hero must survive. Navigate the maze. Bonus: no code problems. Bonus…" at bounding box center [551, 223] width 323 height 323
click at [601, 225] on div "Goals Your hero must survive. Navigate the maze. Bonus: no code problems. Bonus…" at bounding box center [551, 223] width 323 height 323
click at [590, 226] on div "Goals Your hero must survive. Navigate the maze. Bonus: no code problems. Bonus…" at bounding box center [551, 223] width 323 height 323
click at [586, 226] on div "Goals Your hero must survive. Navigate the maze. Bonus: no code problems. Bonus…" at bounding box center [551, 223] width 323 height 323
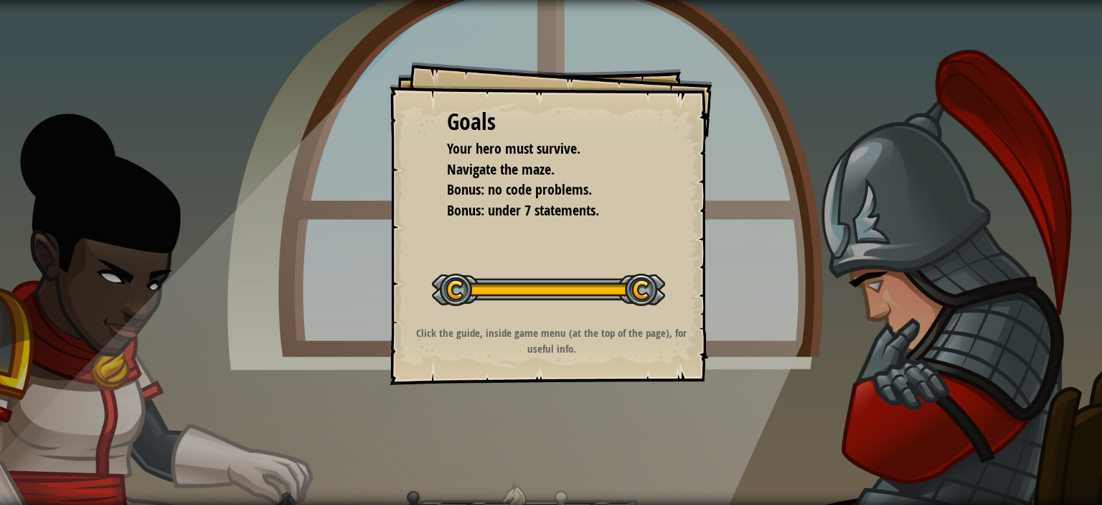
drag, startPoint x: 586, startPoint y: 226, endPoint x: 580, endPoint y: 231, distance: 7.6
click at [580, 231] on div "Goals Your hero must survive. Navigate the maze. Bonus: no code problems. Bonus…" at bounding box center [551, 223] width 323 height 323
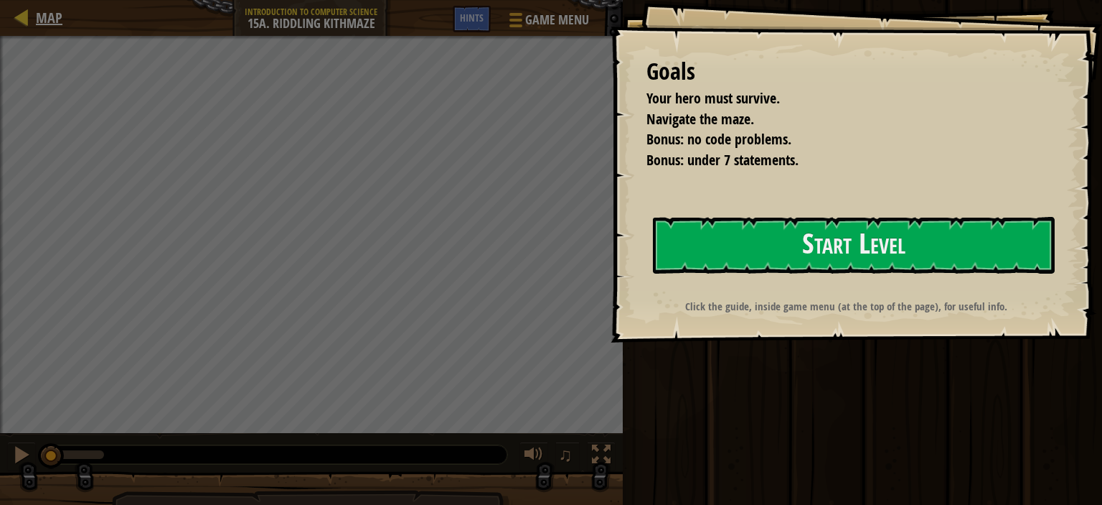
click at [12, 5] on div "Map Introduction to Computer Science 15a. Riddling Kithmaze Game Menu Done Hints" at bounding box center [311, 18] width 623 height 36
click at [14, 8] on div at bounding box center [22, 17] width 18 height 18
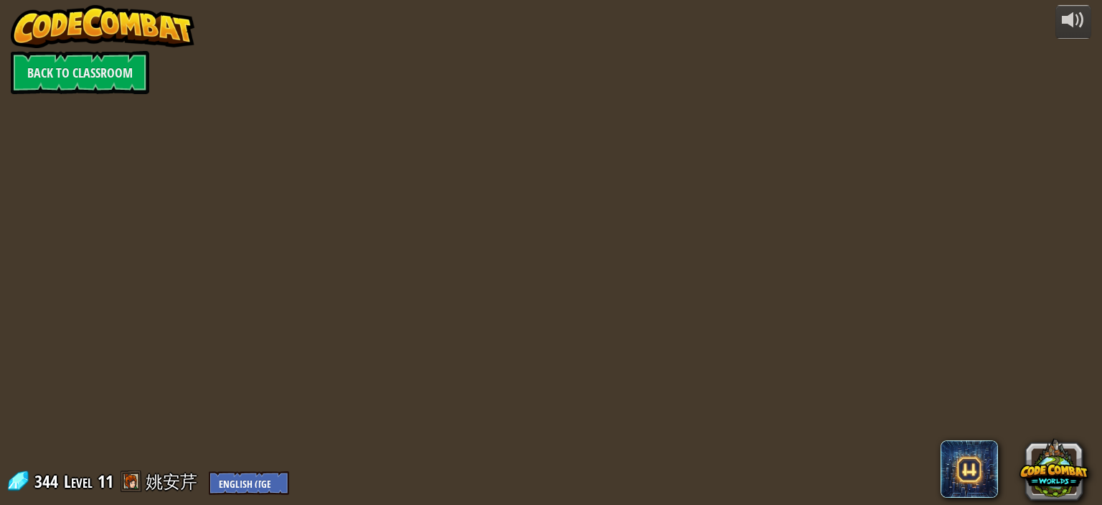
click at [52, 11] on img at bounding box center [103, 26] width 184 height 43
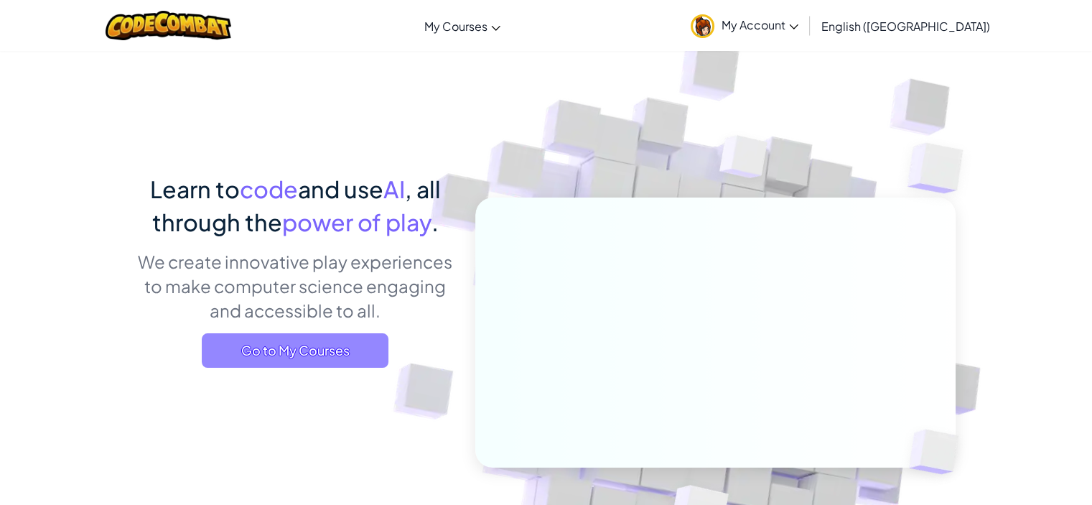
click at [299, 342] on span "Go to My Courses" at bounding box center [295, 350] width 187 height 34
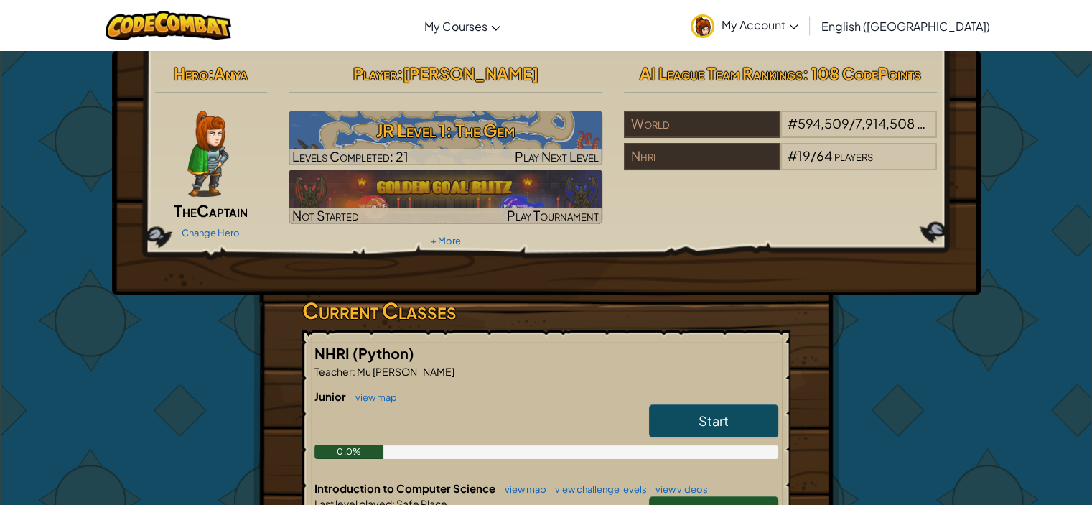
scroll to position [215, 0]
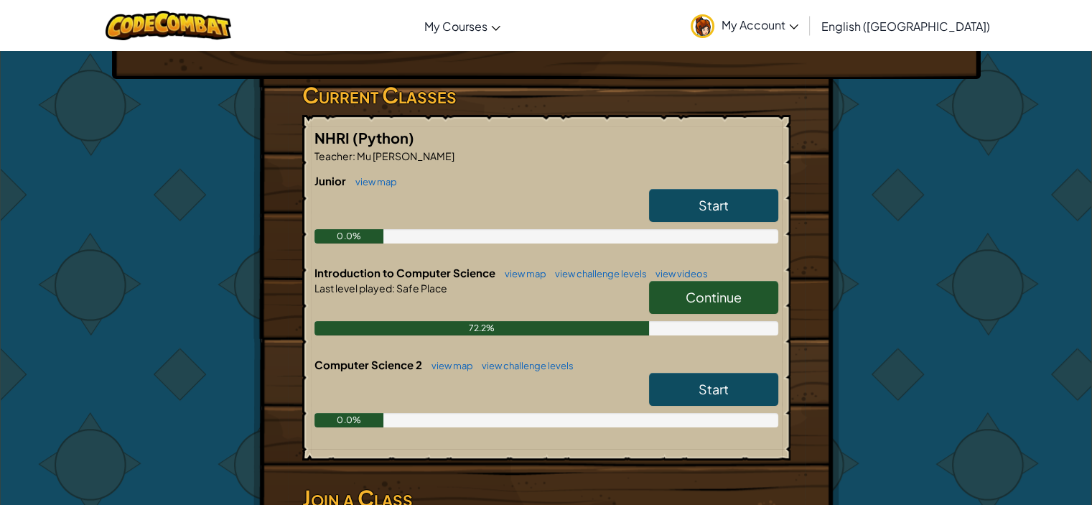
click at [745, 301] on link "Continue" at bounding box center [713, 297] width 129 height 33
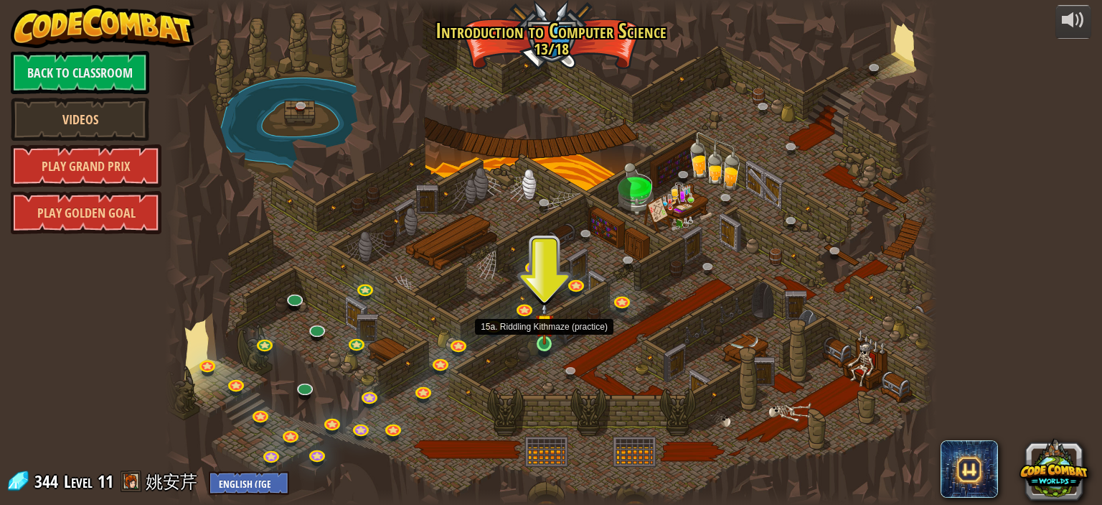
click at [546, 326] on img at bounding box center [544, 322] width 19 height 43
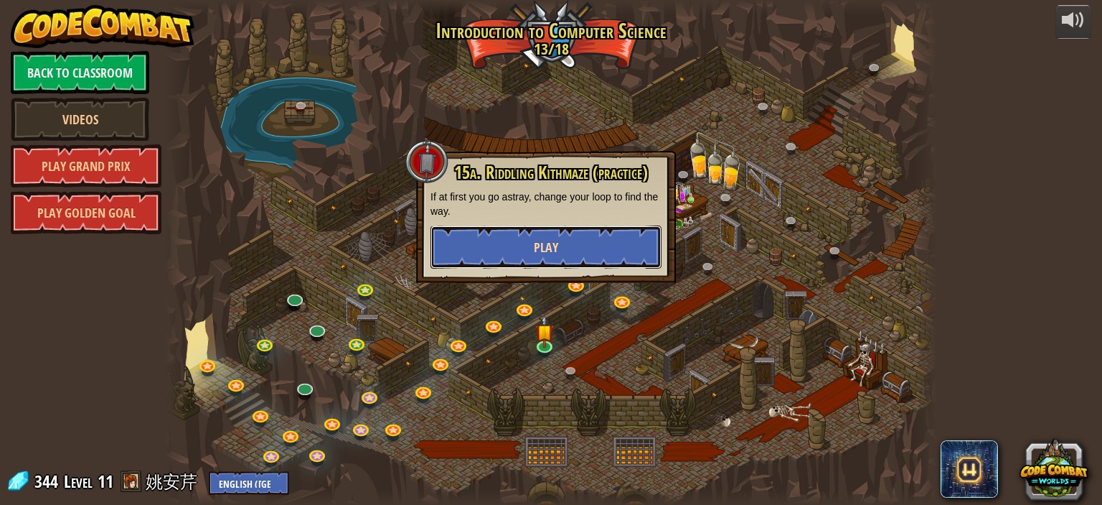
click at [523, 245] on button "Play" at bounding box center [546, 246] width 231 height 43
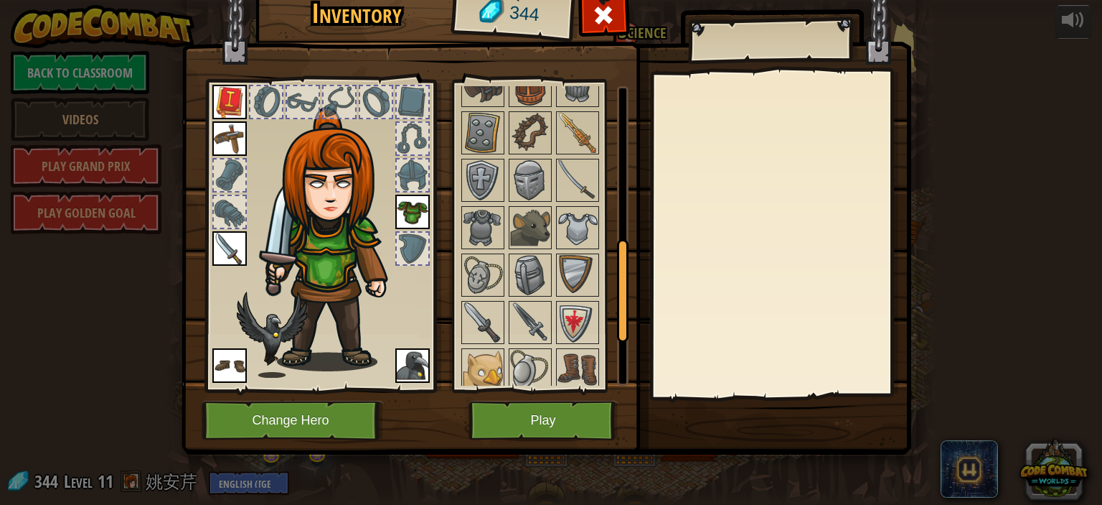
scroll to position [586, 0]
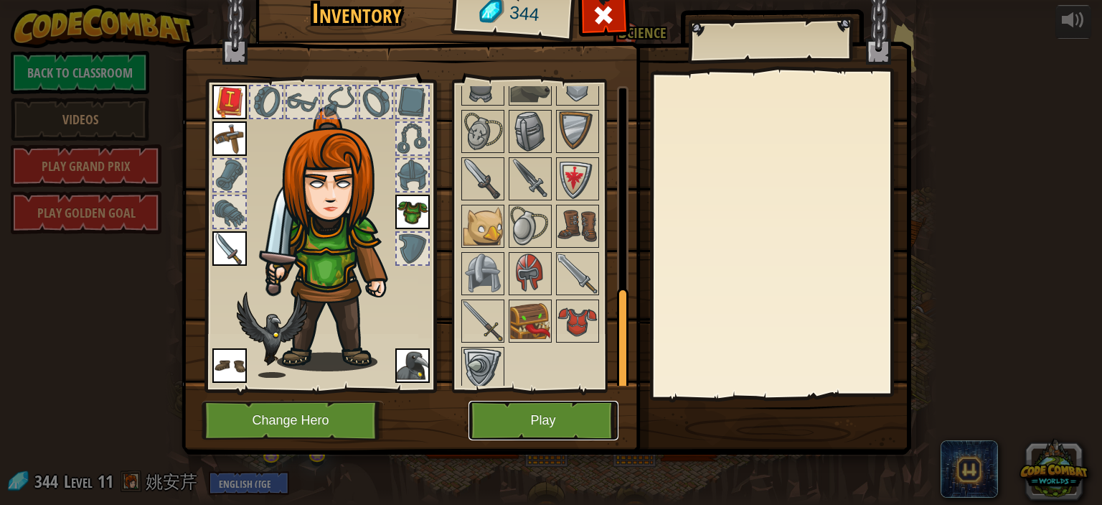
click at [577, 423] on button "Play" at bounding box center [544, 419] width 150 height 39
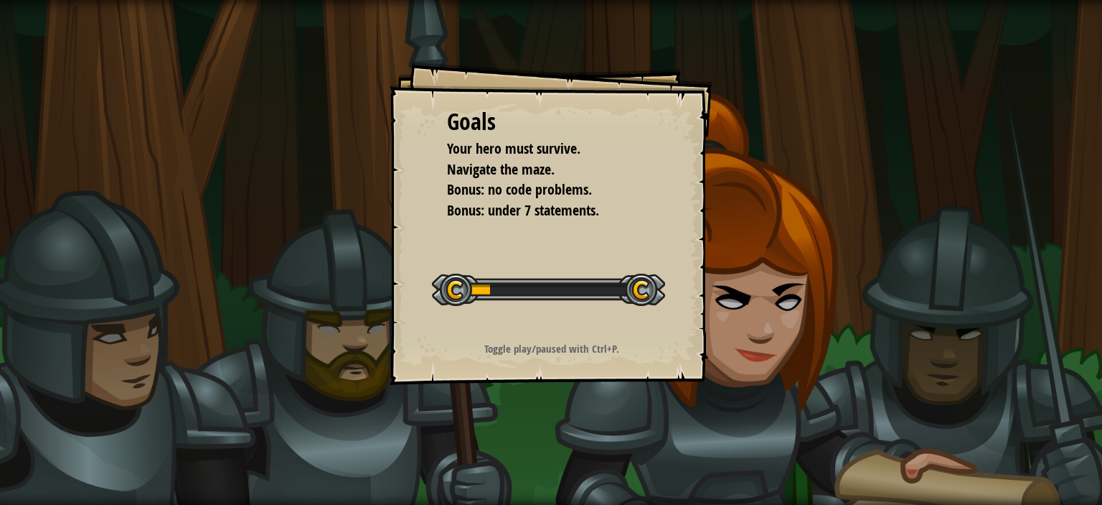
click at [583, 382] on div "Goals Your hero must survive. Navigate the maze. Bonus: no code problems. Bonus…" at bounding box center [551, 223] width 323 height 323
drag, startPoint x: 583, startPoint y: 382, endPoint x: 604, endPoint y: 375, distance: 21.8
click at [589, 382] on div "Goals Your hero must survive. Navigate the maze. Bonus: no code problems. Bonus…" at bounding box center [551, 223] width 323 height 323
click at [596, 385] on div "Goals Your hero must survive. Navigate the maze. Bonus: no code problems. Bonus…" at bounding box center [551, 252] width 1102 height 505
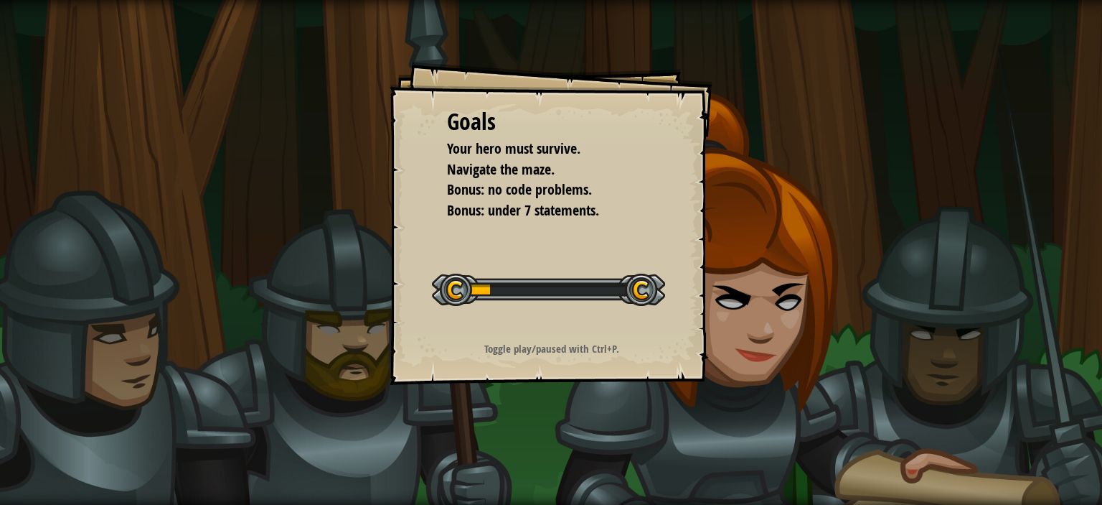
click at [596, 385] on div "Goals Your hero must survive. Navigate the maze. Bonus: no code problems. Bonus…" at bounding box center [551, 252] width 1102 height 505
click at [606, 372] on div "Goals Your hero must survive. Navigate the maze. Bonus: no code problems. Bonus…" at bounding box center [551, 223] width 323 height 323
click at [609, 370] on div "Goals Your hero must survive. Navigate the maze. Bonus: no code problems. Bonus…" at bounding box center [551, 223] width 323 height 323
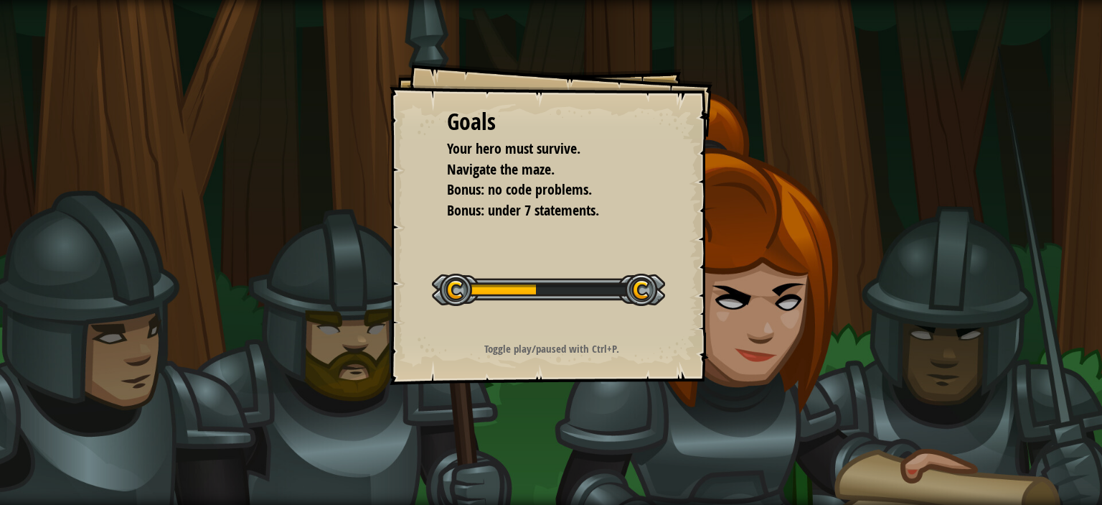
click at [611, 370] on div "Goals Your hero must survive. Navigate the maze. Bonus: no code problems. Bonus…" at bounding box center [551, 223] width 323 height 323
click at [614, 365] on div "Goals Your hero must survive. Navigate the maze. Bonus: no code problems. Bonus…" at bounding box center [551, 223] width 323 height 323
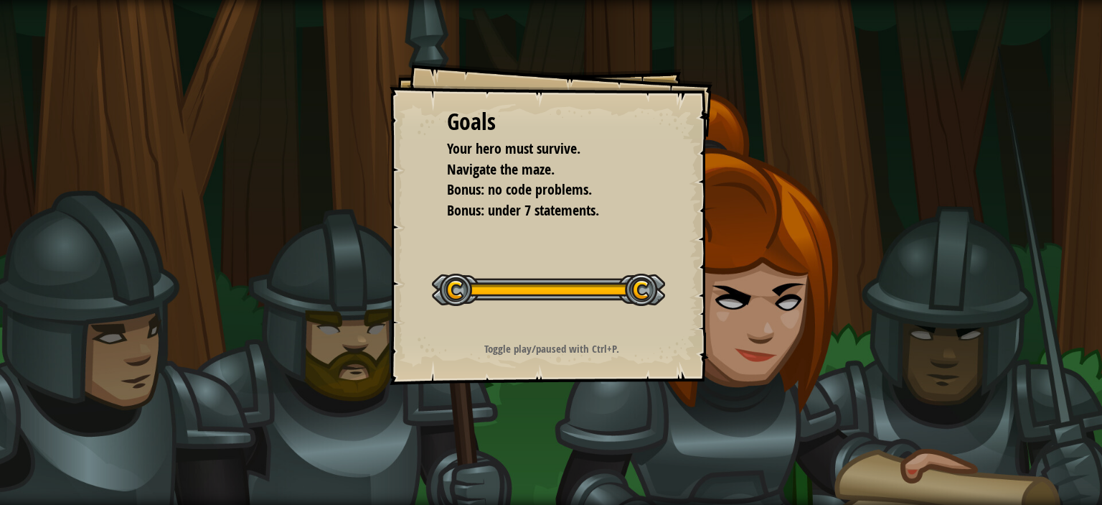
click at [614, 365] on div "Goals Your hero must survive. Navigate the maze. Bonus: no code problems. Bonus…" at bounding box center [551, 223] width 323 height 323
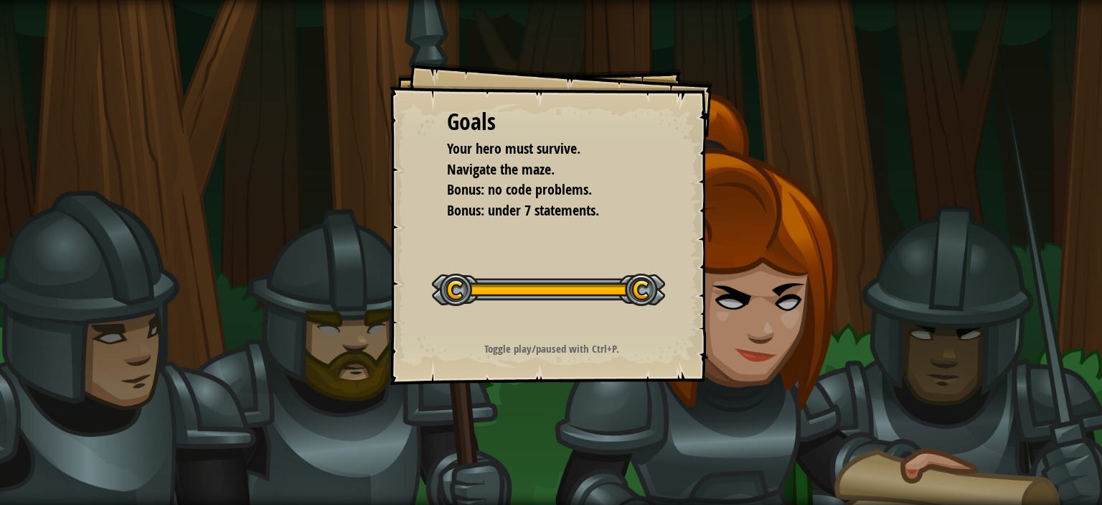
click at [700, 166] on div "Goals Your hero must survive. Navigate the maze. Bonus: no code problems. Bonus…" at bounding box center [551, 223] width 323 height 323
click at [690, 149] on div "Goals Your hero must survive. Navigate the maze. Bonus: no code problems. Bonus…" at bounding box center [551, 223] width 323 height 323
click at [688, 134] on div "Goals Your hero must survive. Navigate the maze. Bonus: no code problems. Bonus…" at bounding box center [551, 223] width 323 height 323
click at [685, 116] on div "Goals Your hero must survive. Navigate the maze. Bonus: no code problems. Bonus…" at bounding box center [551, 223] width 323 height 323
click at [691, 75] on div "Goals Your hero must survive. Navigate the maze. Bonus: no code problems. Bonus…" at bounding box center [551, 223] width 323 height 323
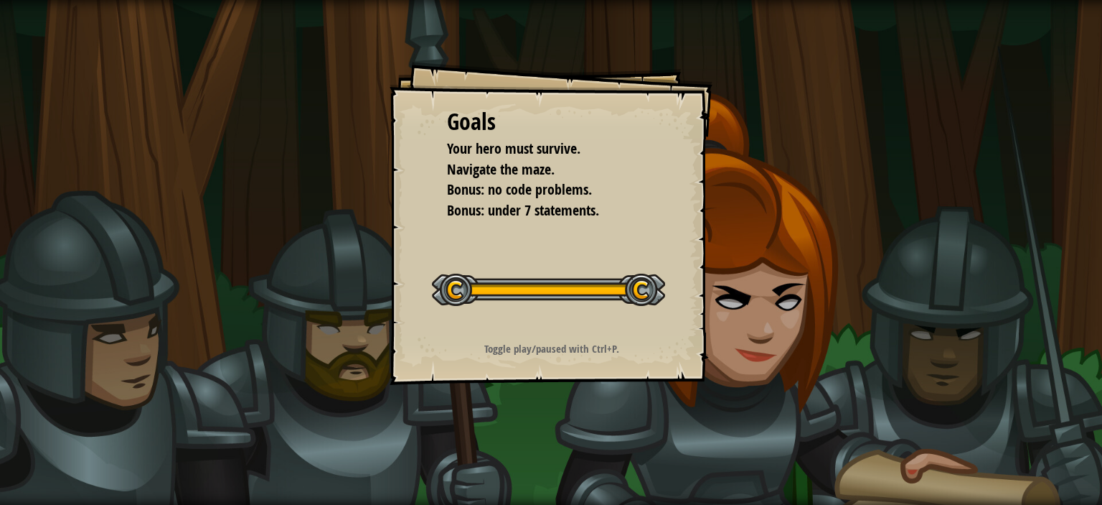
click at [671, 85] on div "Goals Your hero must survive. Navigate the maze. Bonus: no code problems. Bonus…" at bounding box center [551, 223] width 323 height 323
click at [386, 192] on div "Goals Your hero must survive. Navigate the maze. Bonus: no code problems. Bonus…" at bounding box center [551, 252] width 1102 height 505
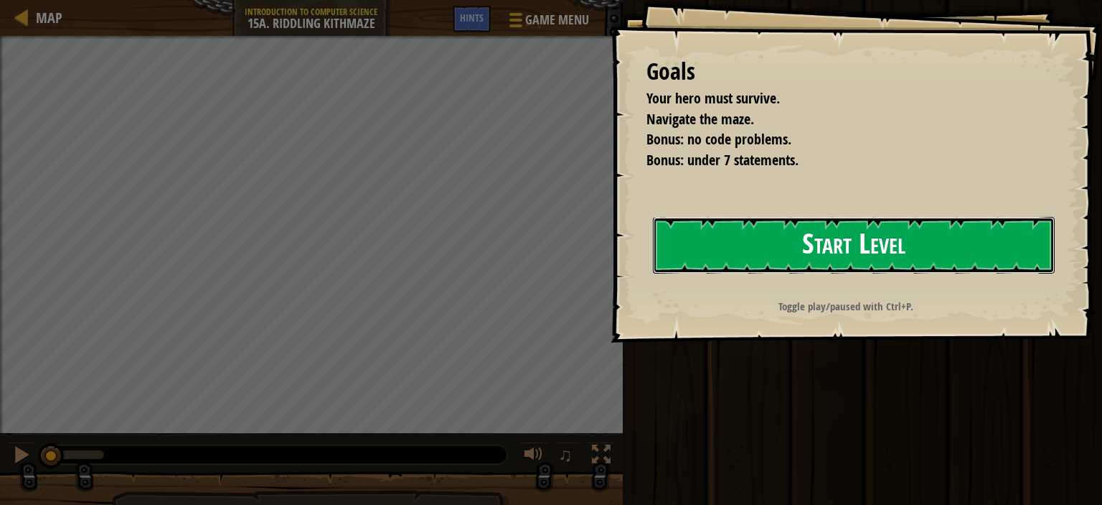
drag, startPoint x: 761, startPoint y: 231, endPoint x: 839, endPoint y: 261, distance: 83.2
click at [783, 231] on button "Start Level" at bounding box center [854, 245] width 402 height 57
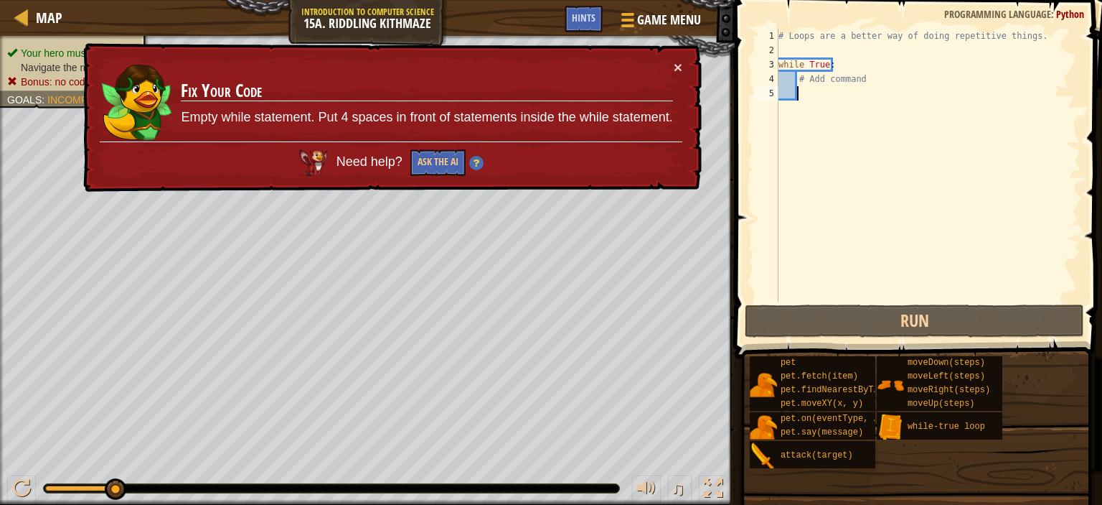
click at [870, 75] on div "# Loops are a better way of doing repetitive things. while True : # Add command" at bounding box center [928, 179] width 305 height 301
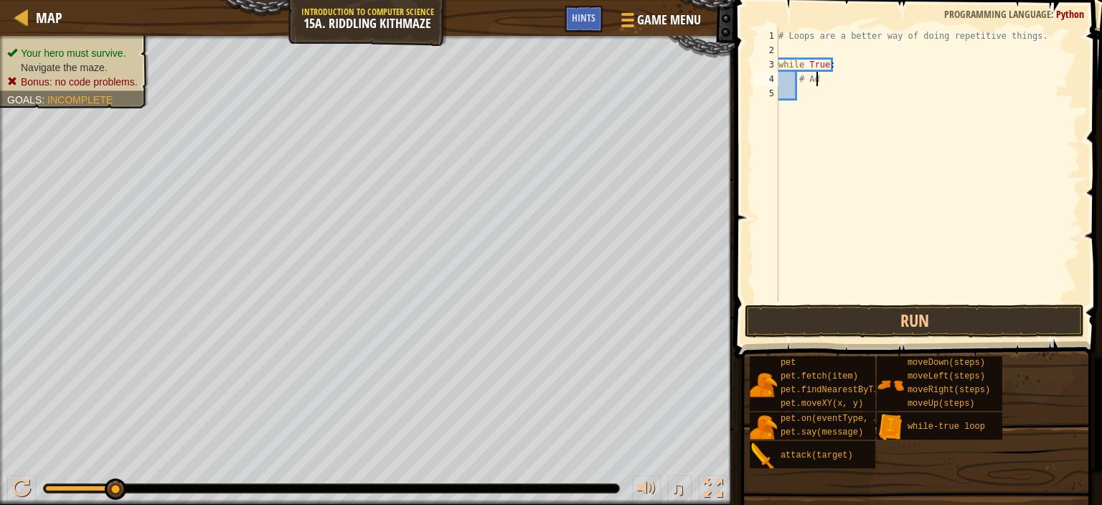
type textarea "#"
type textarea "w"
type textarea "m"
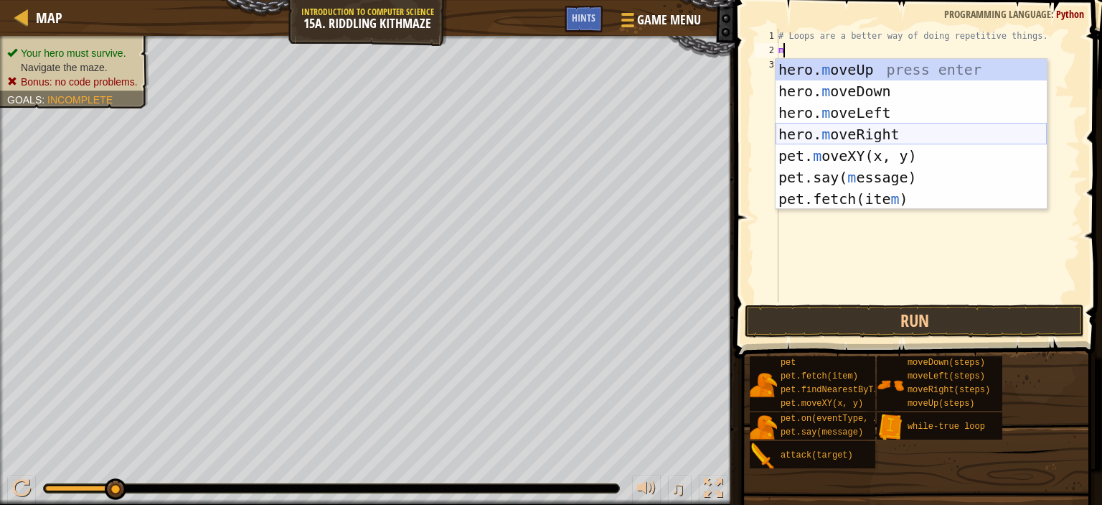
click at [858, 142] on div "hero. m oveUp press enter hero. m oveDown press enter hero. m oveLeft press ent…" at bounding box center [911, 156] width 271 height 194
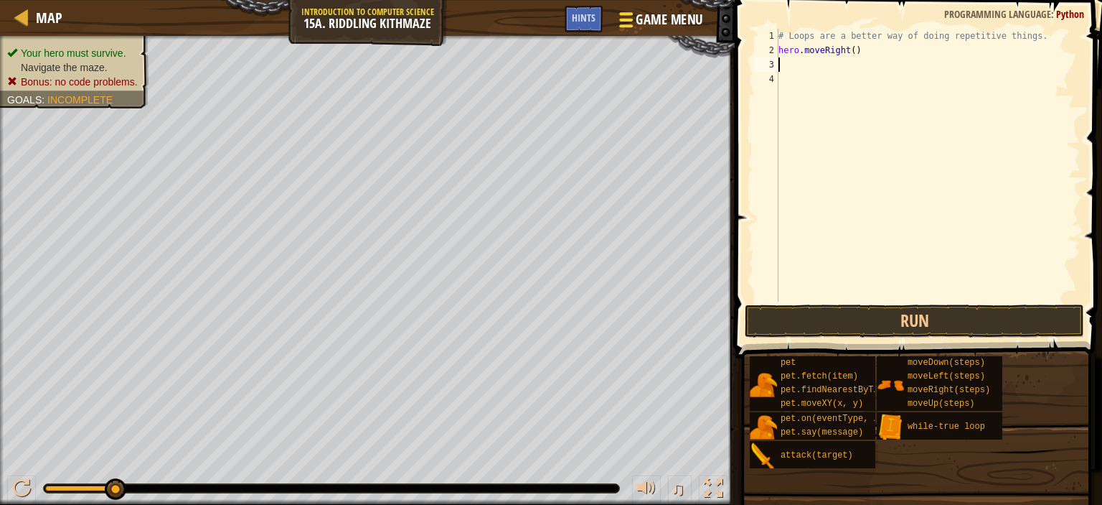
type textarea "m"
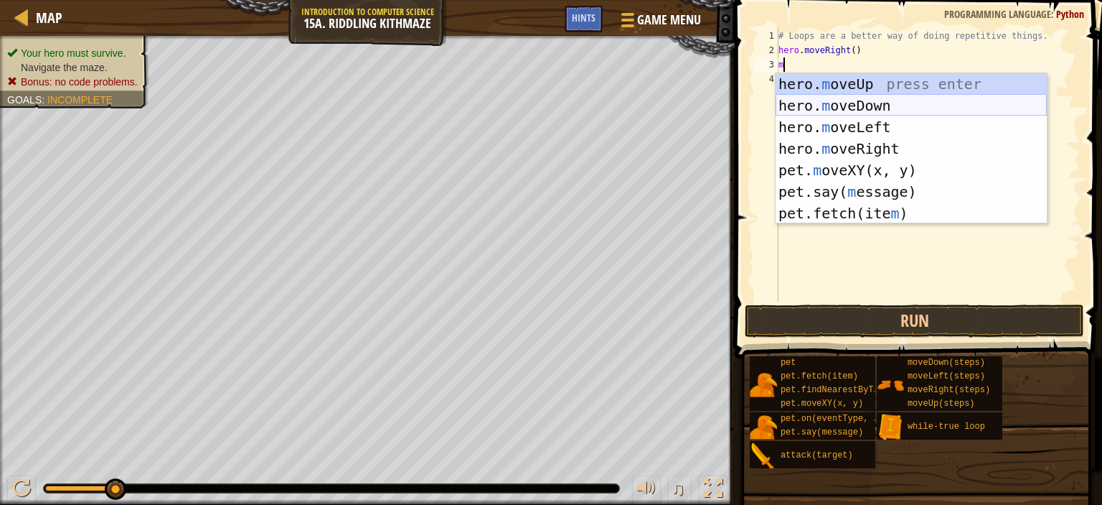
click at [839, 100] on div "hero. m oveUp press enter hero. m oveDown press enter hero. m oveLeft press ent…" at bounding box center [911, 170] width 271 height 194
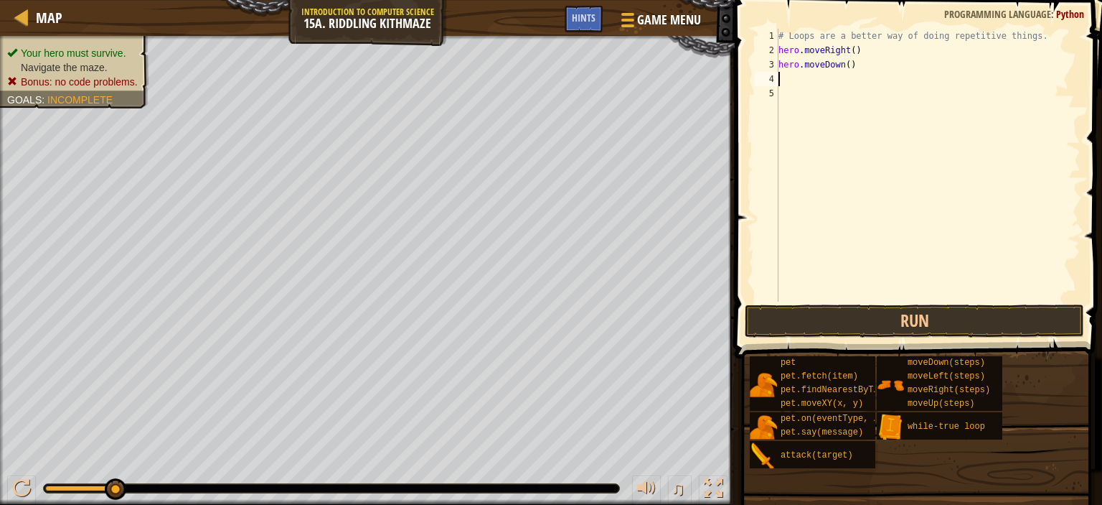
type textarea "m"
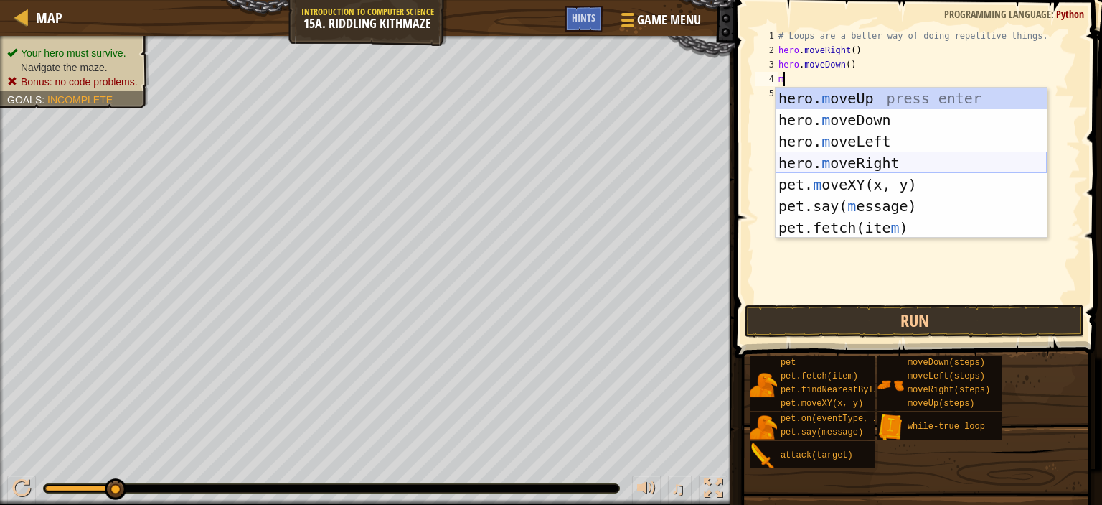
click at [860, 163] on div "hero. m oveUp press enter hero. m oveDown press enter hero. m oveLeft press ent…" at bounding box center [911, 185] width 271 height 194
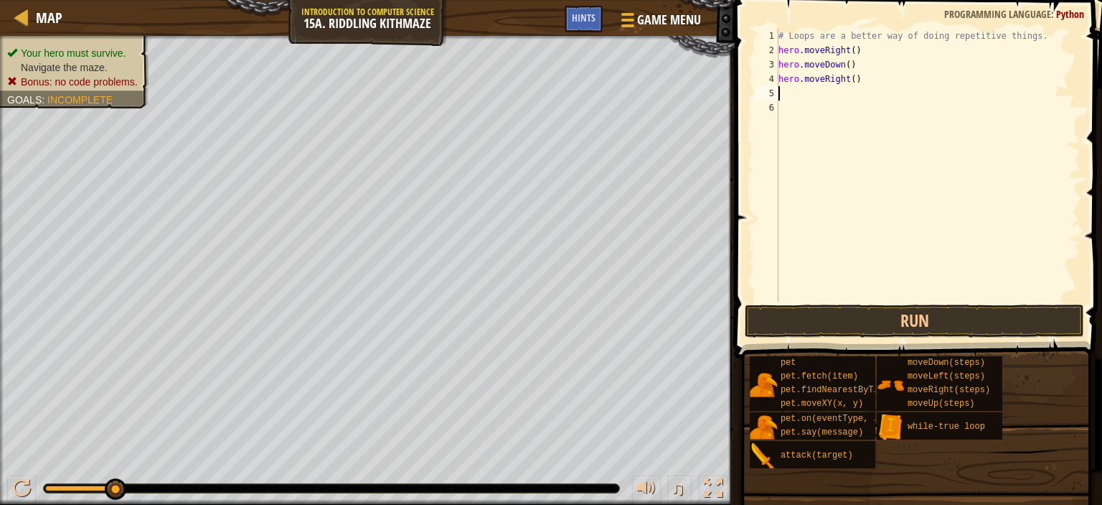
click at [850, 86] on div "# Loops are a better way of doing repetitive things. hero . moveRight ( ) hero …" at bounding box center [928, 179] width 305 height 301
click at [849, 80] on div "# Loops are a better way of doing repetitive things. hero . moveRight ( ) hero …" at bounding box center [928, 179] width 305 height 301
type textarea "hero.moveRight(2)"
click at [815, 103] on div "# Loops are a better way of doing repetitive things. hero . moveRight ( ) hero …" at bounding box center [928, 179] width 305 height 301
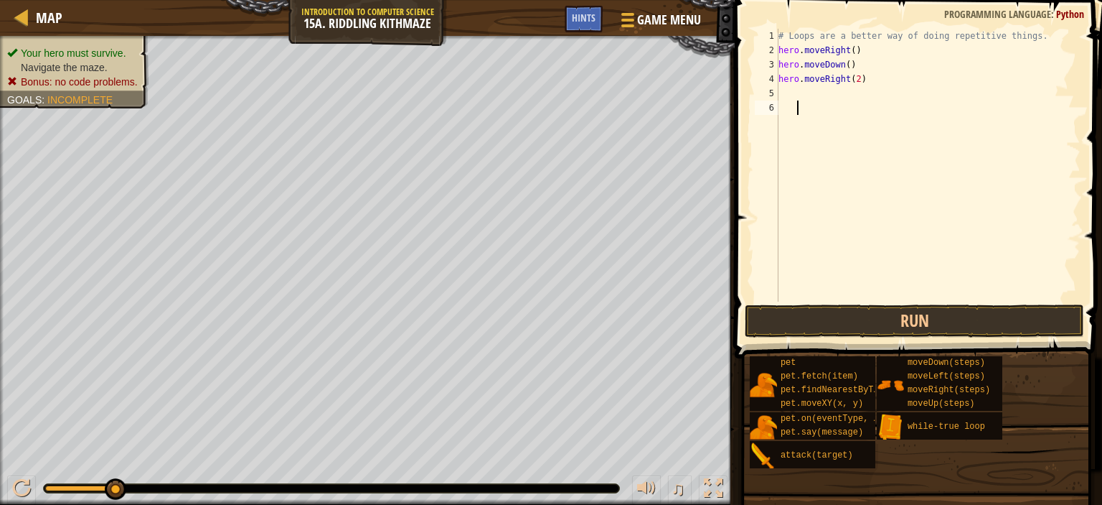
scroll to position [6, 0]
click at [812, 85] on div "# Loops are a better way of doing repetitive things. hero . moveRight ( ) hero …" at bounding box center [928, 179] width 305 height 301
type textarea "hero.moveRight(2)"
click at [784, 98] on div "# Loops are a better way of doing repetitive things. hero . moveRight ( ) hero …" at bounding box center [928, 179] width 305 height 301
type textarea "m"
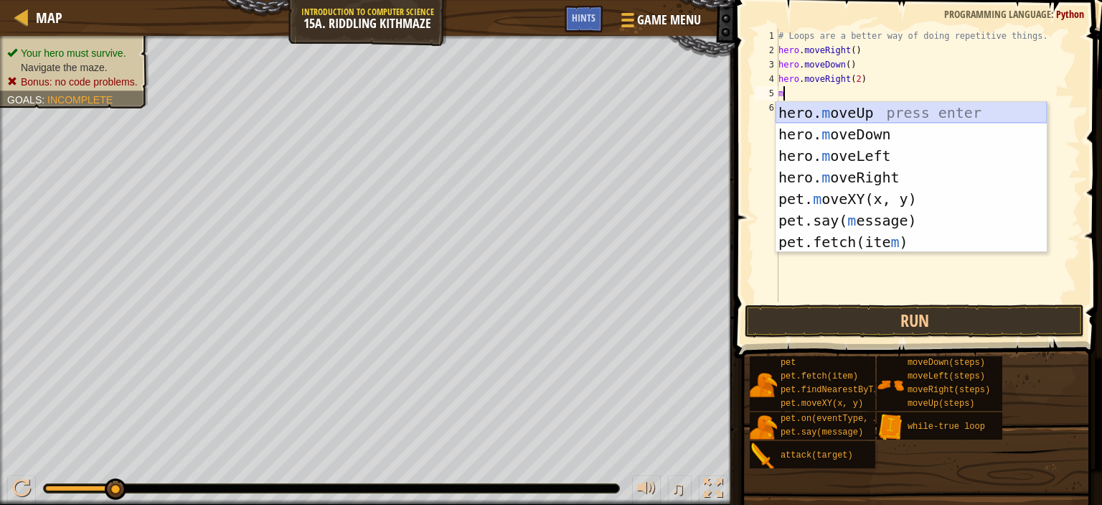
click at [792, 106] on div "hero. m oveUp press enter hero. m oveDown press enter hero. m oveLeft press ent…" at bounding box center [911, 199] width 271 height 194
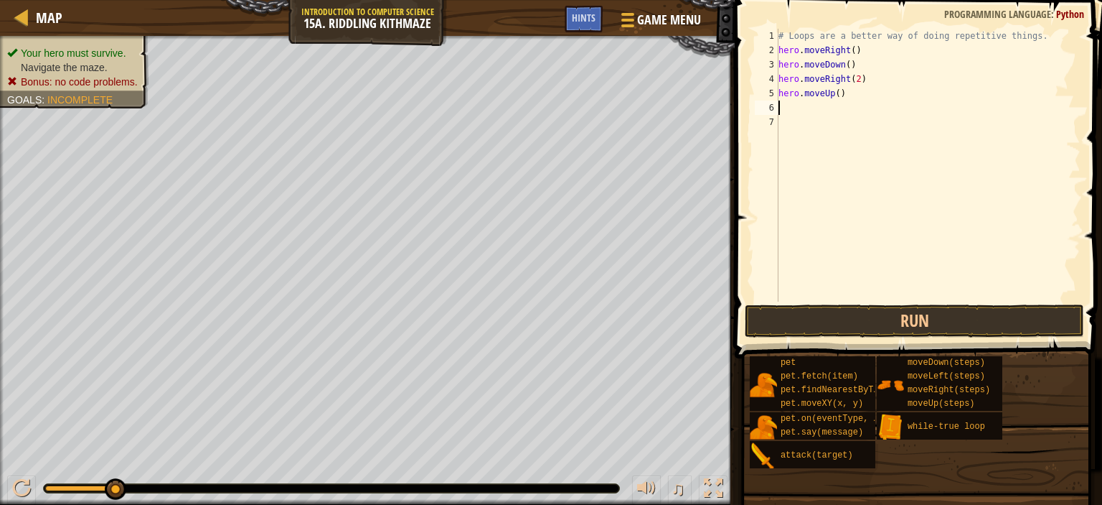
type textarea "m"
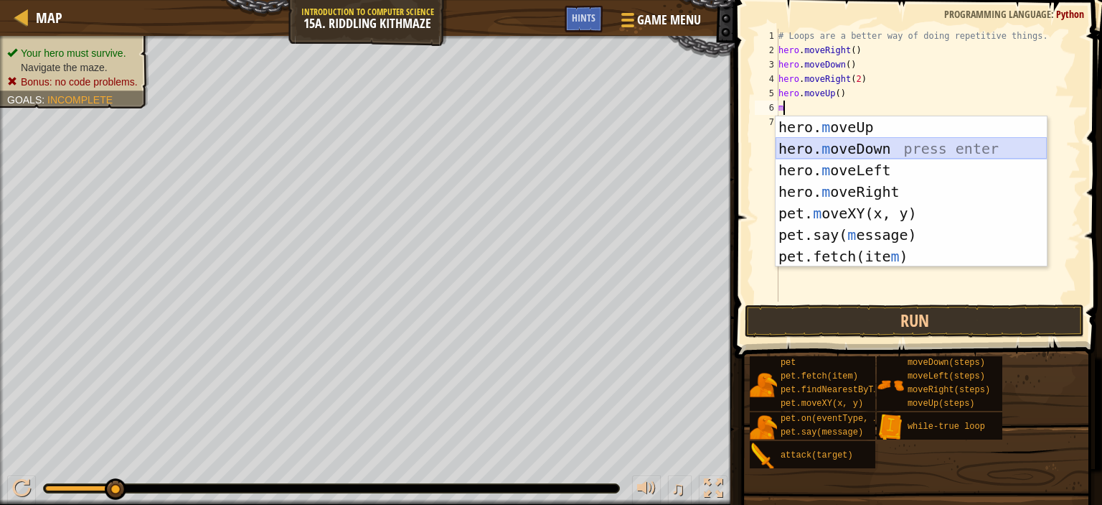
click at [833, 152] on div "hero. m oveUp press enter hero. m oveDown press enter hero. m oveLeft press ent…" at bounding box center [911, 213] width 271 height 194
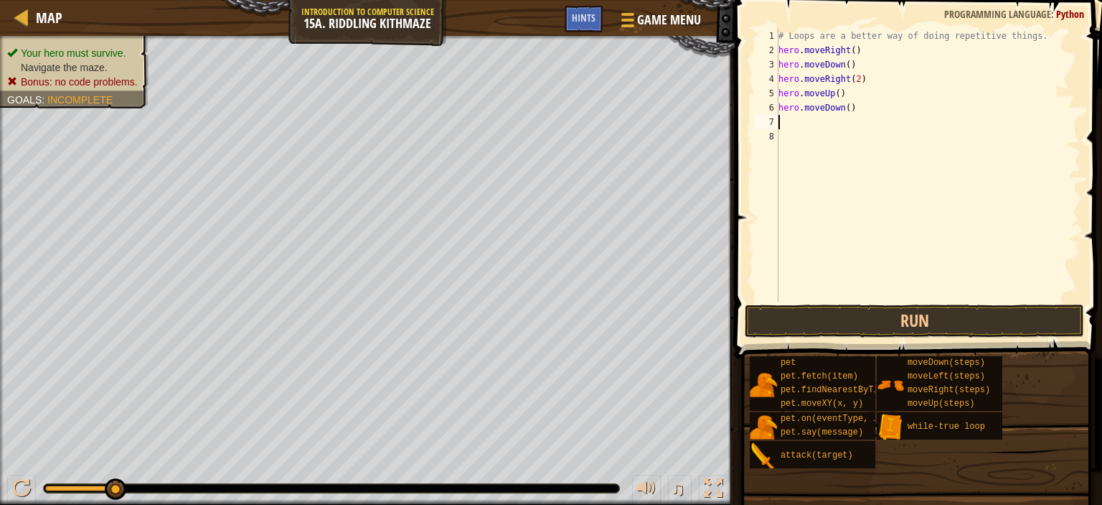
type textarea "m"
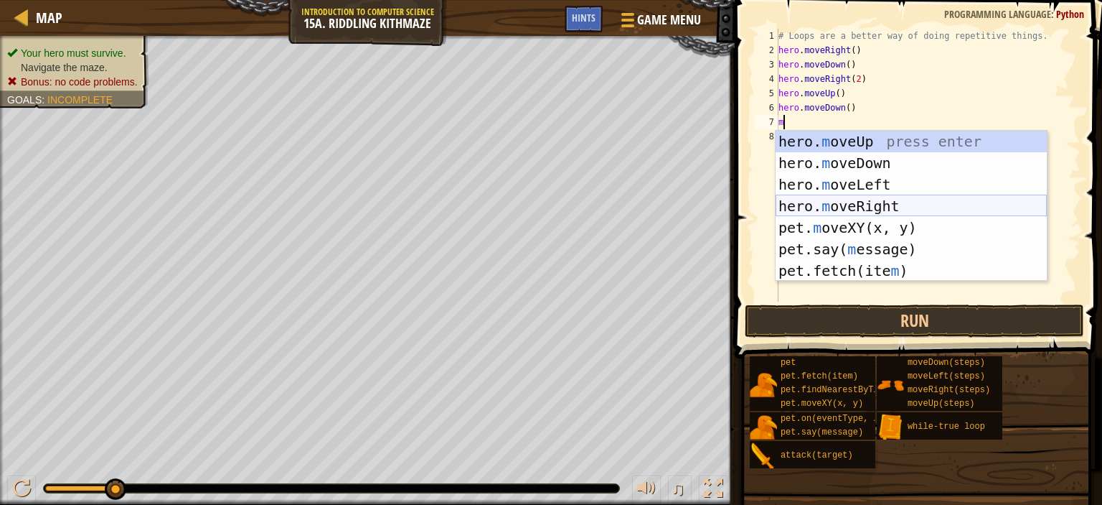
click at [859, 207] on div "hero. m oveUp press enter hero. m oveDown press enter hero. m oveLeft press ent…" at bounding box center [911, 228] width 271 height 194
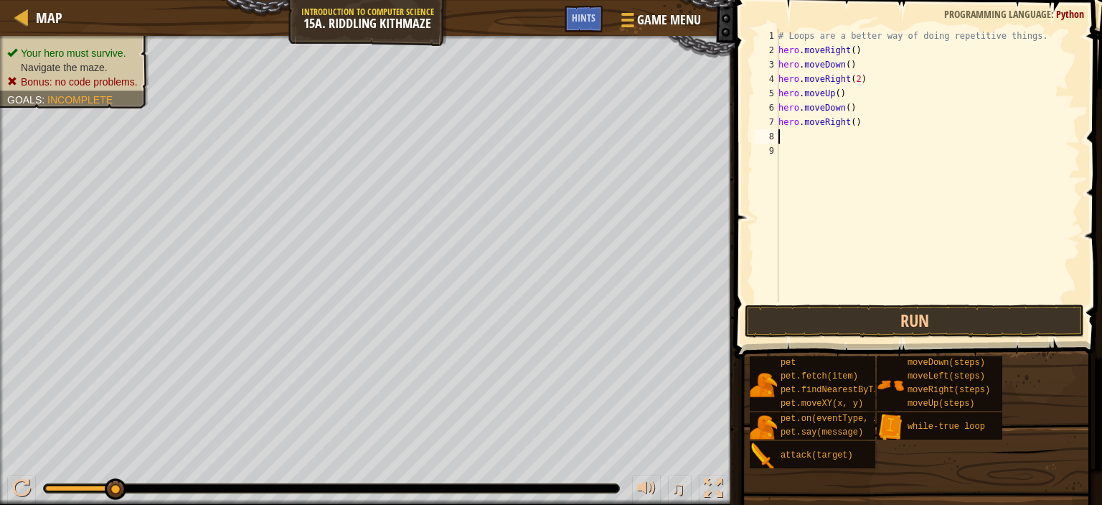
click at [847, 126] on div "# Loops are a better way of doing repetitive things. hero . moveRight ( ) hero …" at bounding box center [928, 179] width 305 height 301
click at [849, 127] on div "# Loops are a better way of doing repetitive things. hero . moveRight ( ) hero …" at bounding box center [928, 179] width 305 height 301
type textarea "hero.moveRight(2)"
click at [789, 134] on div "# Loops are a better way of doing repetitive things. hero . moveRight ( ) hero …" at bounding box center [928, 179] width 305 height 301
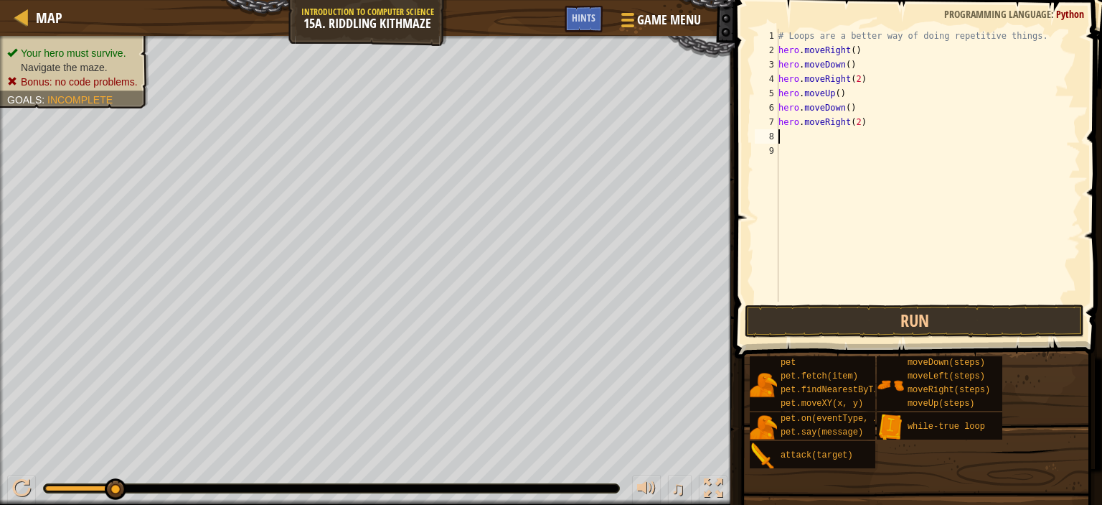
scroll to position [6, 0]
type textarea "m"
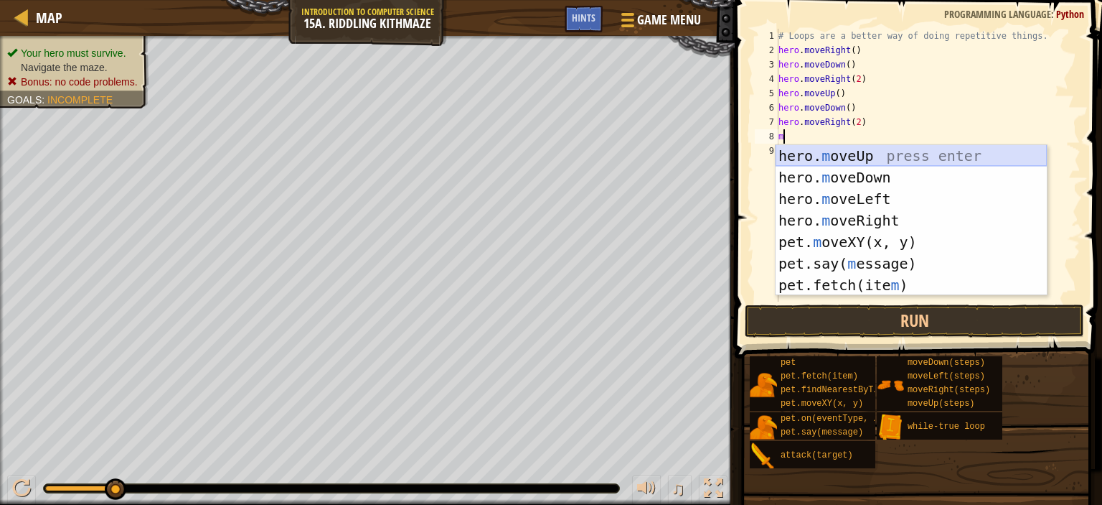
click at [828, 148] on div "hero. m oveUp press enter hero. m oveDown press enter hero. m oveLeft press ent…" at bounding box center [911, 242] width 271 height 194
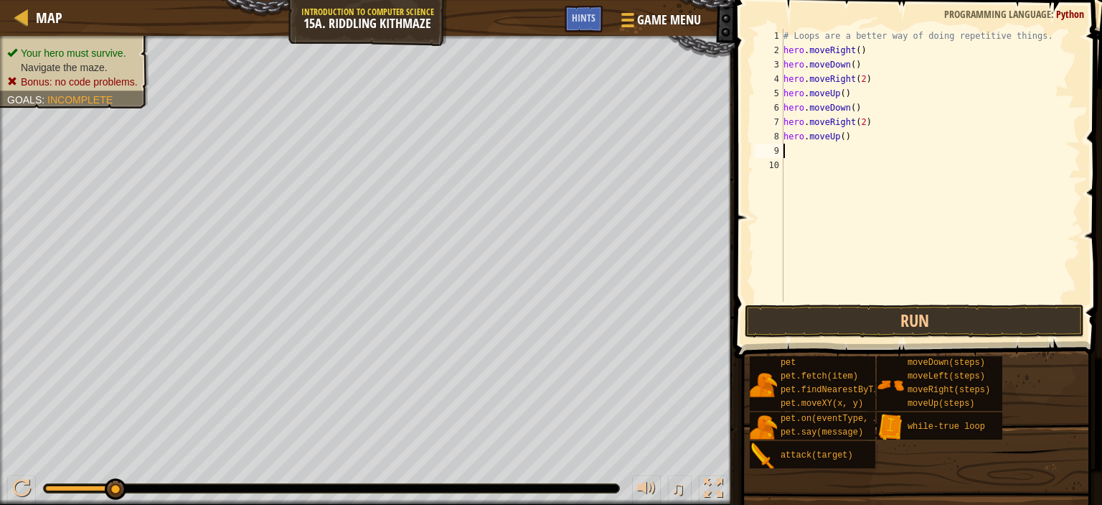
click at [0, 235] on div "Your hero must survive. Navigate the maze. Bonus: no code problems. Goals : Inc…" at bounding box center [367, 270] width 735 height 469
click at [629, 215] on div "Your hero must survive. Navigate the maze. Bonus: no code problems. Goals : Inc…" at bounding box center [367, 270] width 735 height 469
drag, startPoint x: 0, startPoint y: 235, endPoint x: 1102, endPoint y: 202, distance: 1102.2
click at [1100, 203] on div "Map Introduction to Computer Science 15a. Riddling Kithmaze Game Menu Done Hint…" at bounding box center [551, 252] width 1102 height 505
click at [815, 262] on div "Map Introduction to Computer Science 15a. Riddling Kithmaze Game Menu Done Hint…" at bounding box center [551, 252] width 1102 height 505
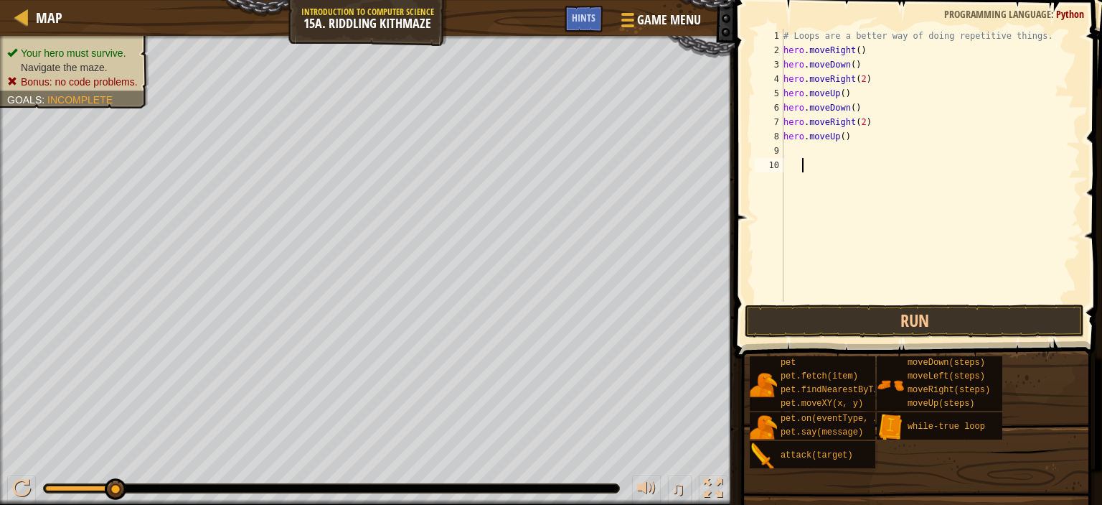
drag, startPoint x: 814, startPoint y: 261, endPoint x: 1097, endPoint y: 245, distance: 283.9
click at [1100, 246] on div "1 2 3 4 5 6 7 8 9 10 # Loops are a better way of doing repetitive things. hero …" at bounding box center [917, 207] width 372 height 400
drag, startPoint x: 812, startPoint y: 164, endPoint x: 822, endPoint y: 190, distance: 28.7
click at [812, 163] on div "# Loops are a better way of doing repetitive things. hero . moveRight ( ) hero …" at bounding box center [931, 179] width 301 height 301
type textarea "h"
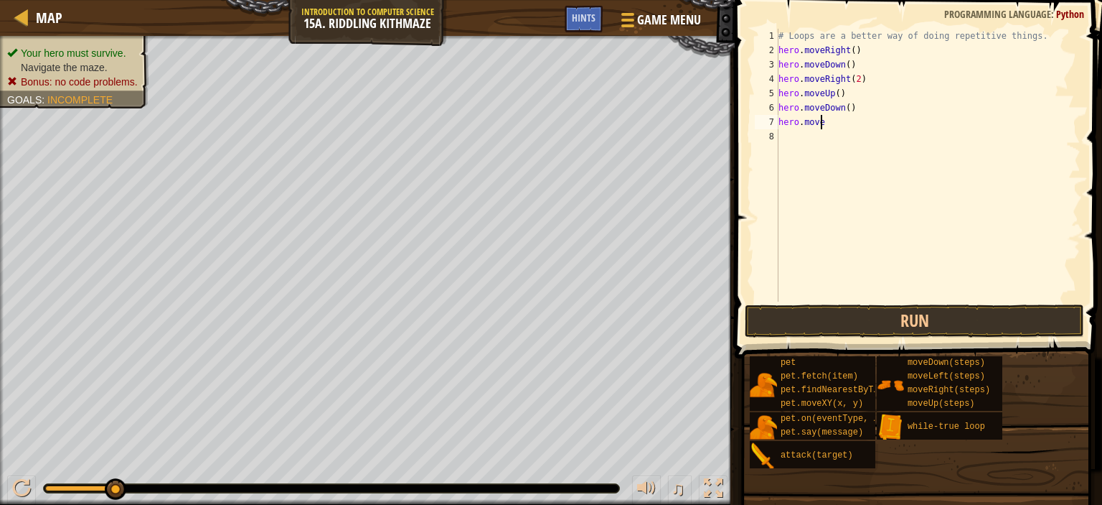
type textarea "h"
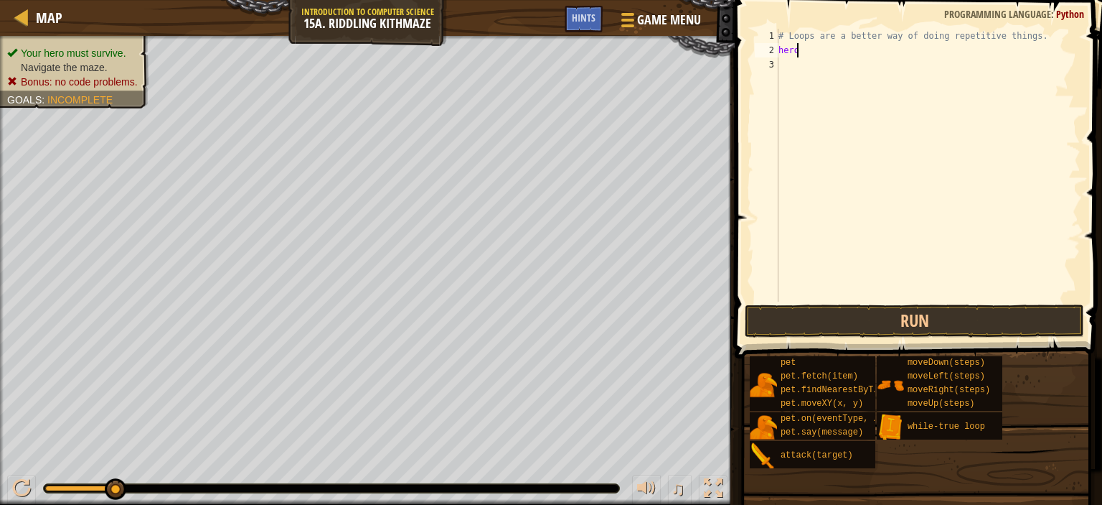
type textarea "h"
type textarea "w"
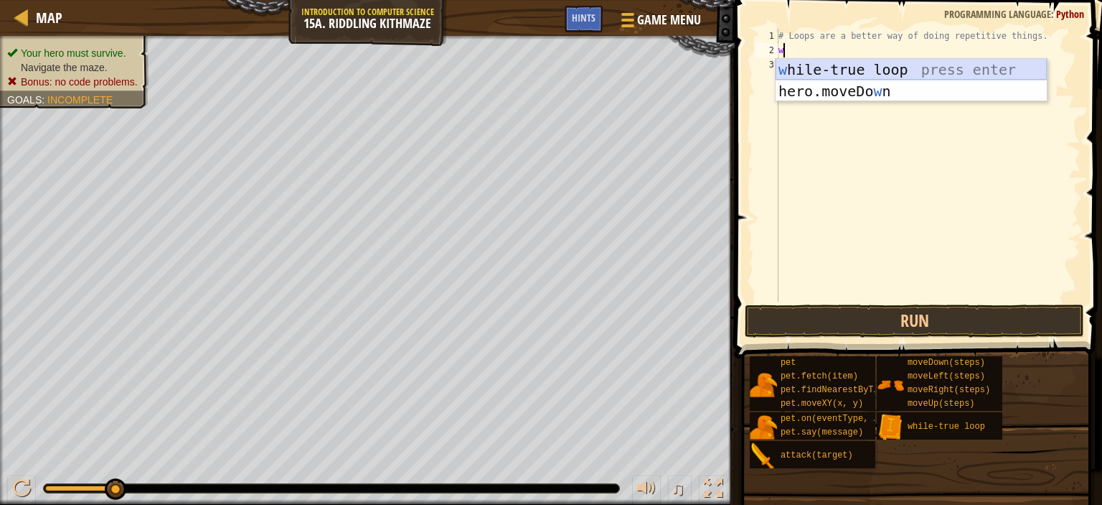
click at [833, 60] on div "w hile-true loop press enter hero.moveDo w n press enter" at bounding box center [911, 102] width 271 height 86
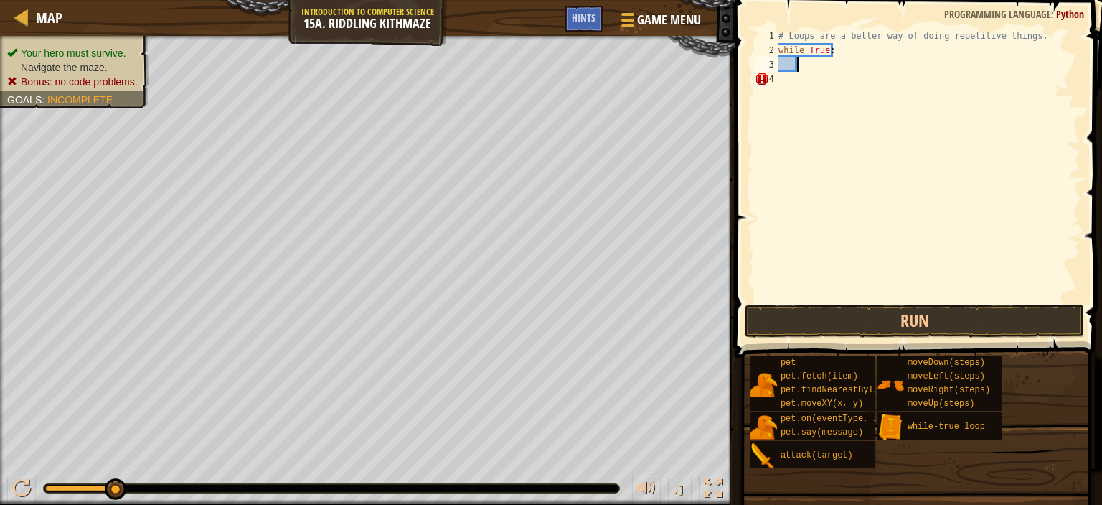
type textarea "m"
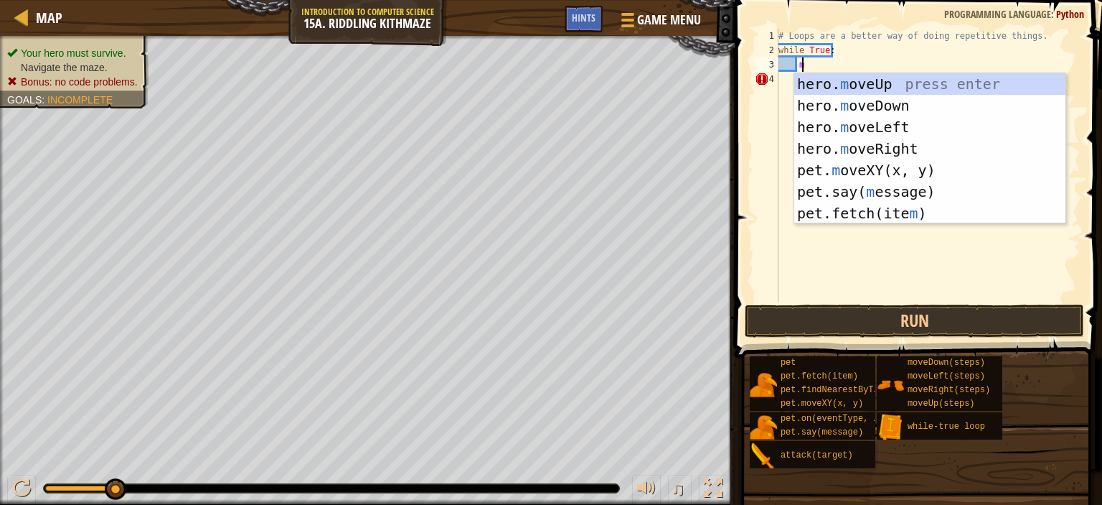
scroll to position [6, 1]
click at [849, 149] on div "hero. m oveUp press enter hero. m oveDown press enter hero. m oveLeft press ent…" at bounding box center [930, 170] width 271 height 194
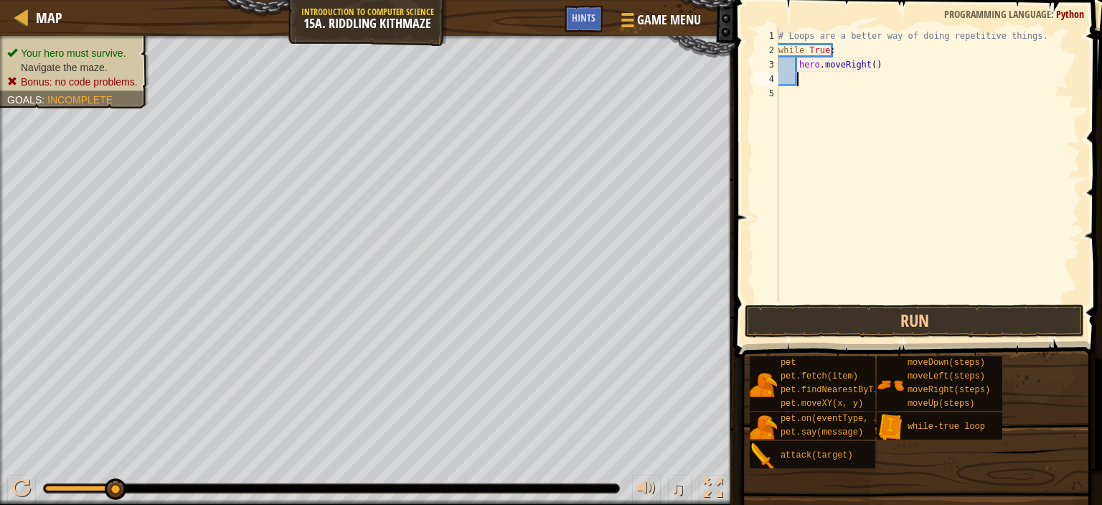
scroll to position [6, 0]
